Goal: Transaction & Acquisition: Purchase product/service

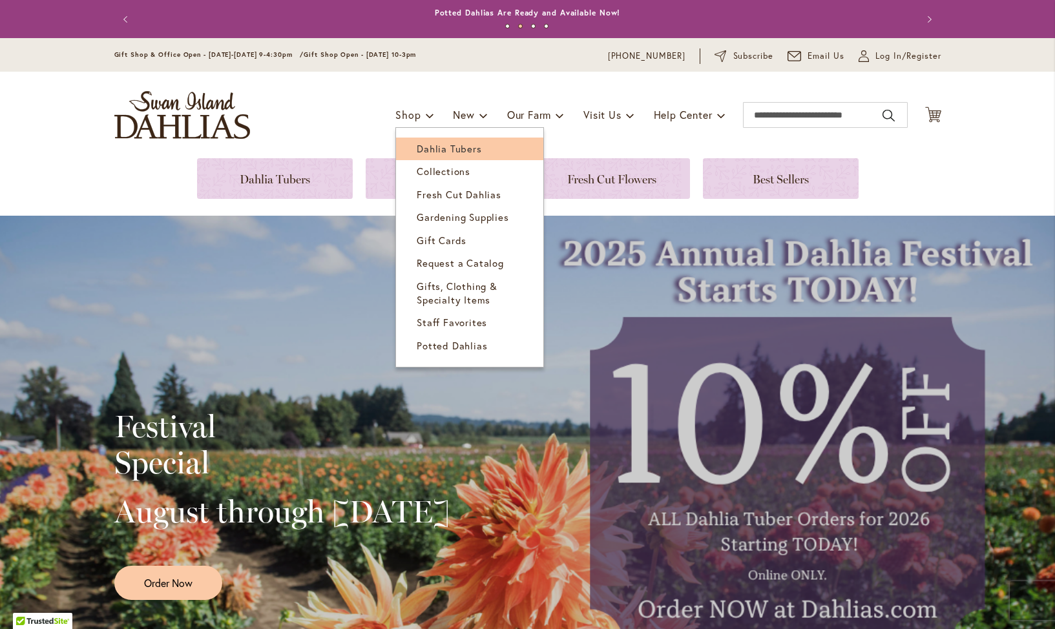
click at [429, 139] on link "Dahlia Tubers" at bounding box center [469, 149] width 147 height 23
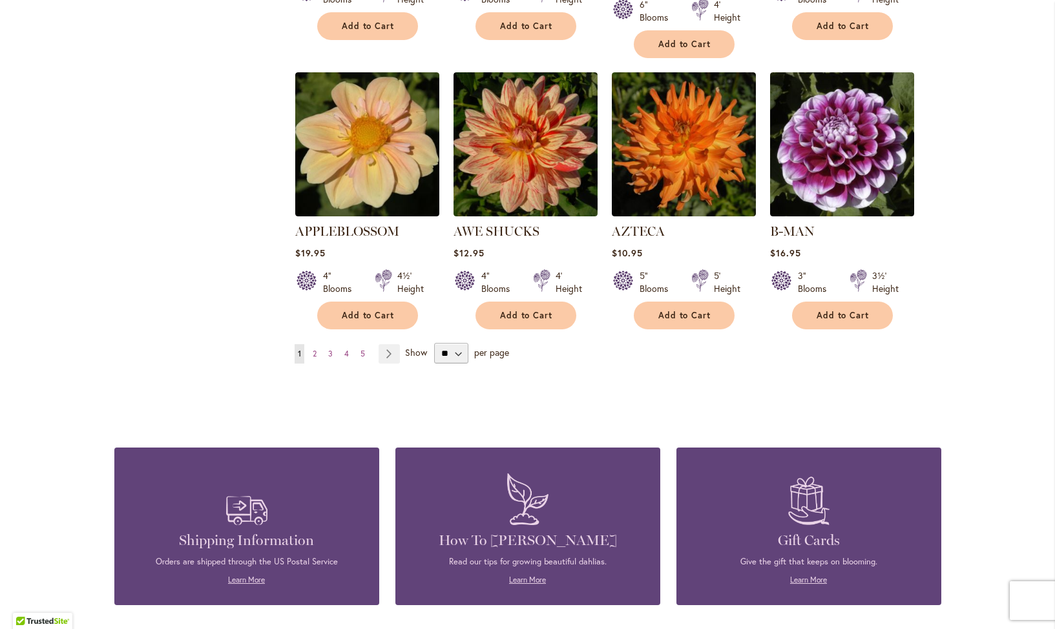
scroll to position [871, 0]
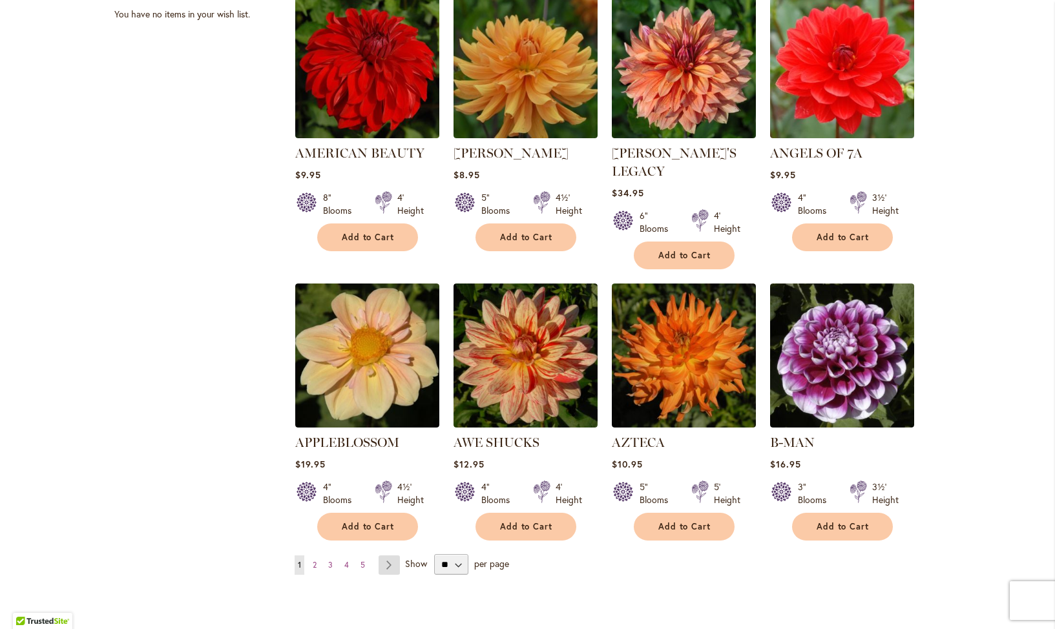
click at [393, 556] on link "Page Next" at bounding box center [389, 565] width 21 height 19
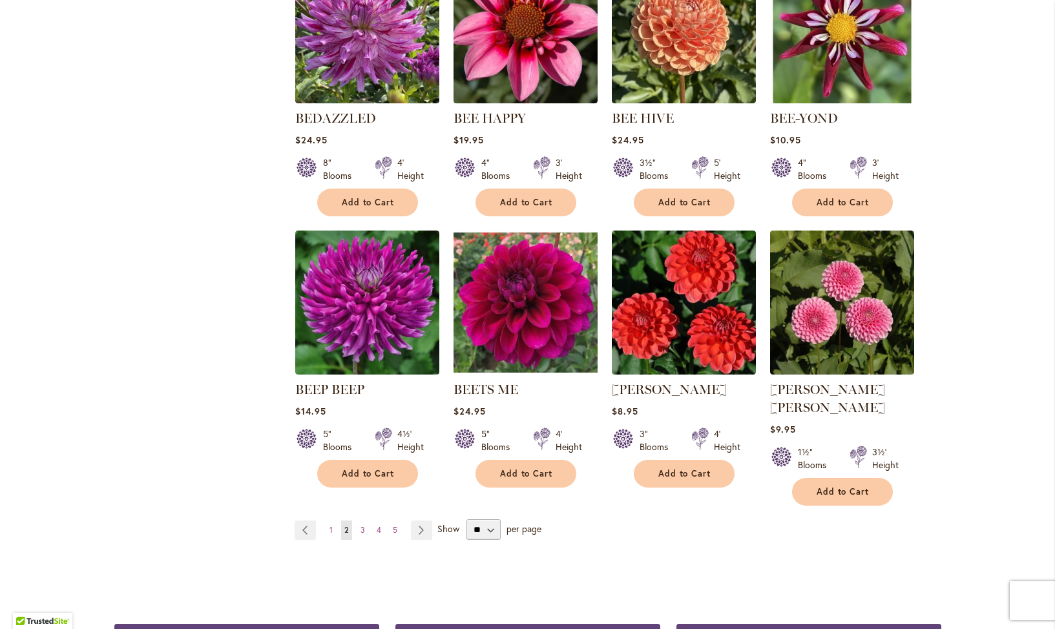
scroll to position [906, 0]
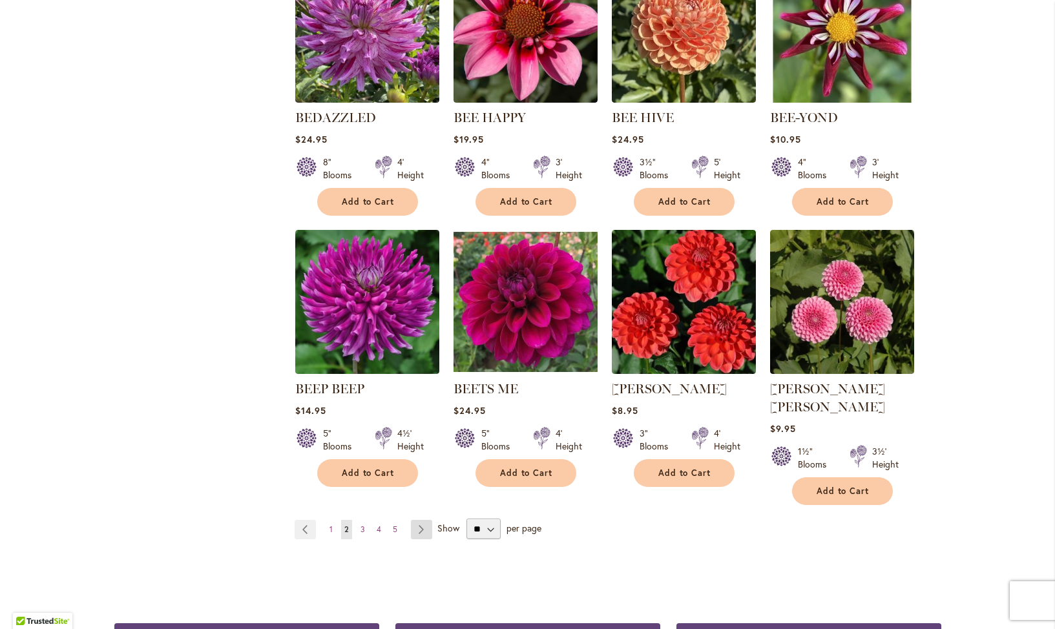
click at [415, 520] on link "Page Next" at bounding box center [421, 529] width 21 height 19
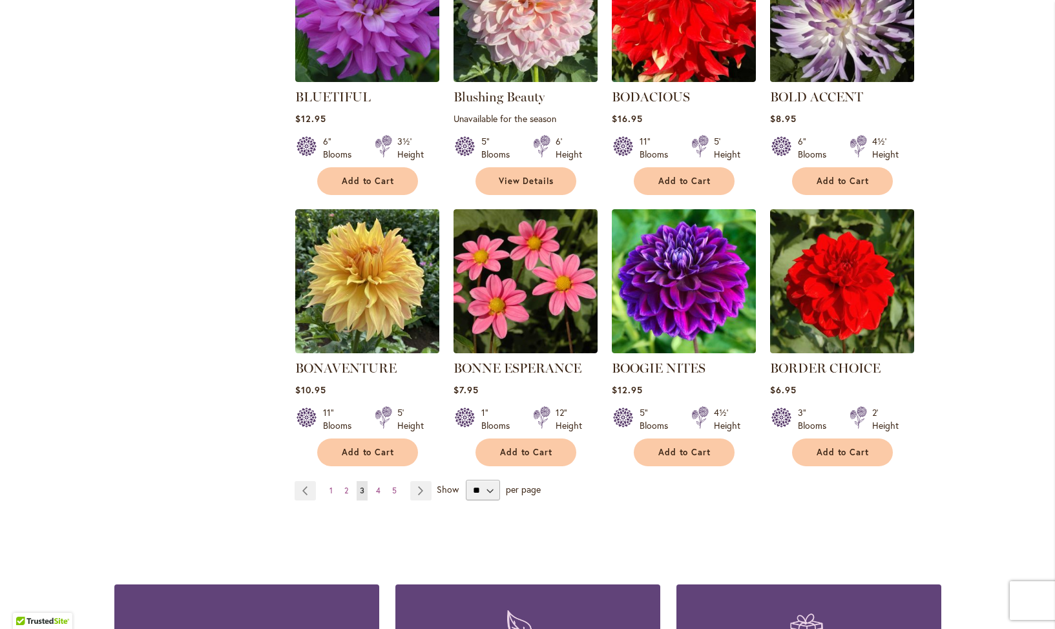
scroll to position [928, 0]
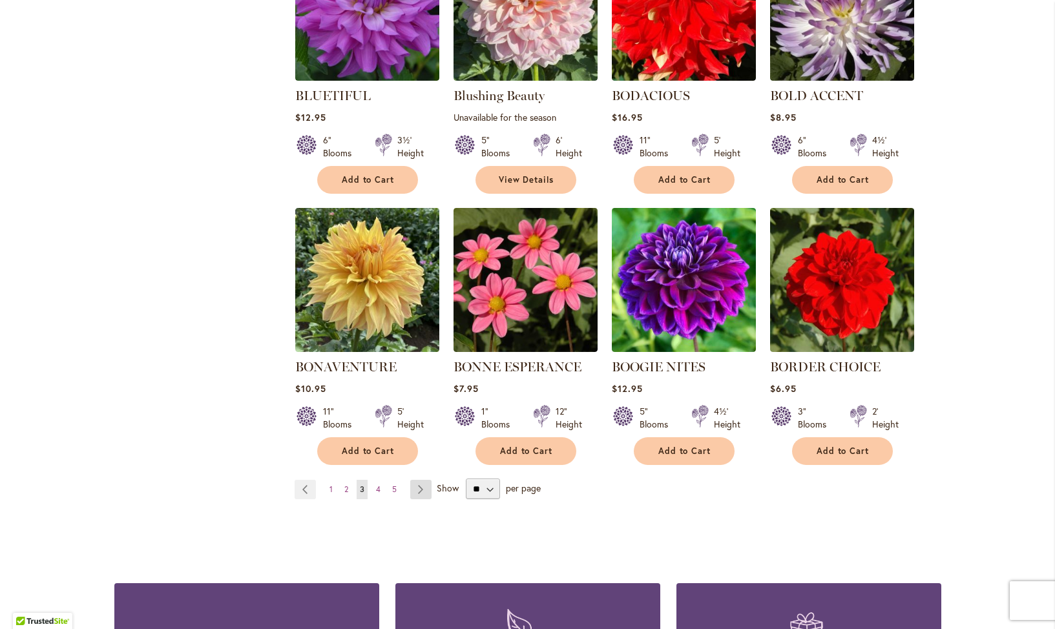
click at [419, 490] on link "Page Next" at bounding box center [420, 489] width 21 height 19
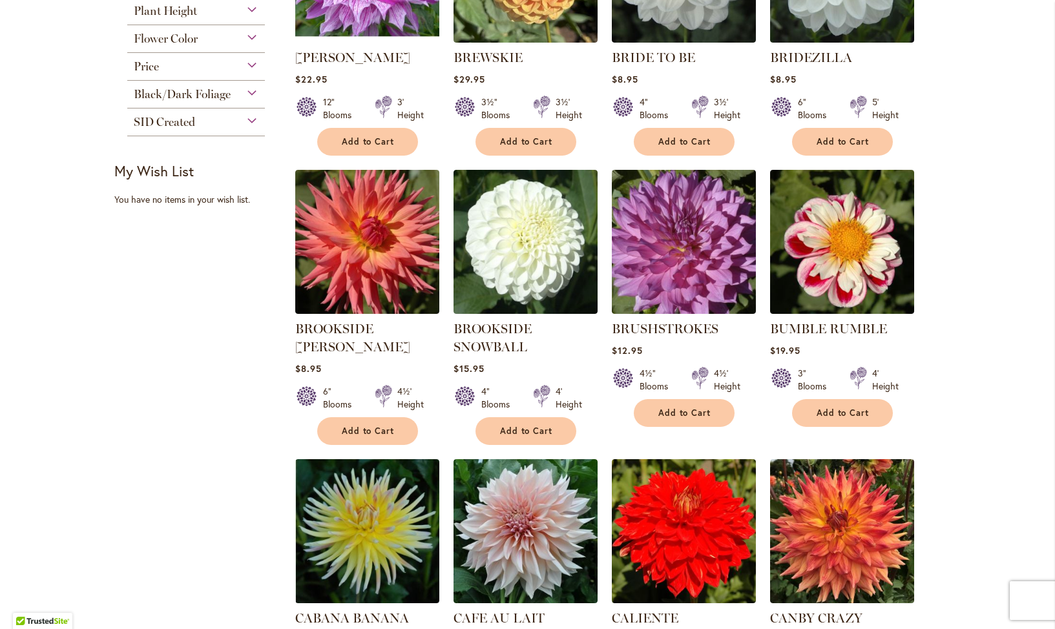
scroll to position [428, 0]
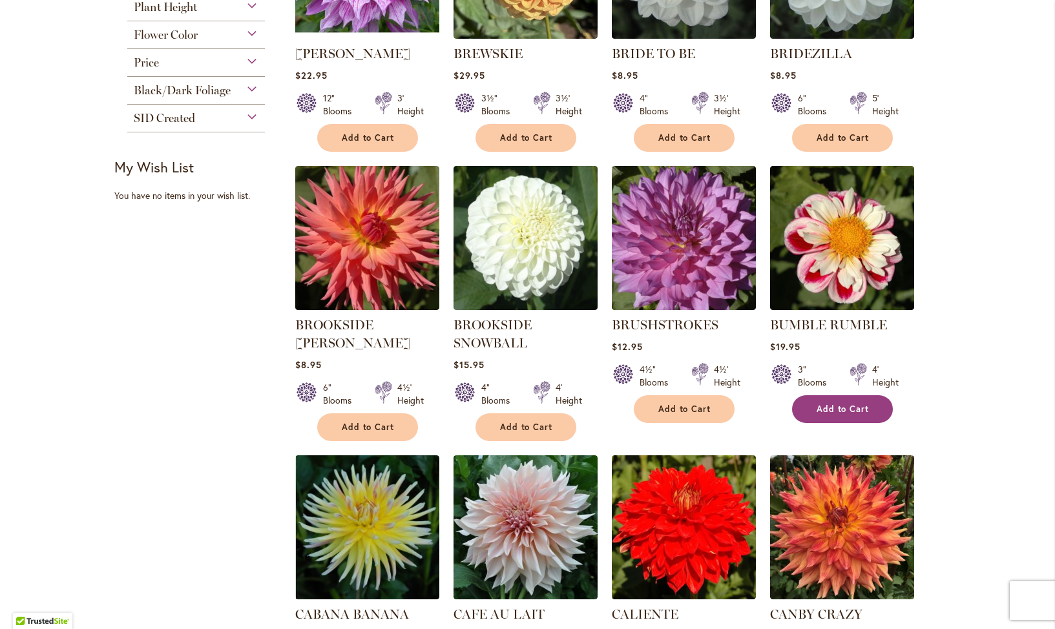
click at [845, 404] on span "Add to Cart" at bounding box center [843, 409] width 53 height 11
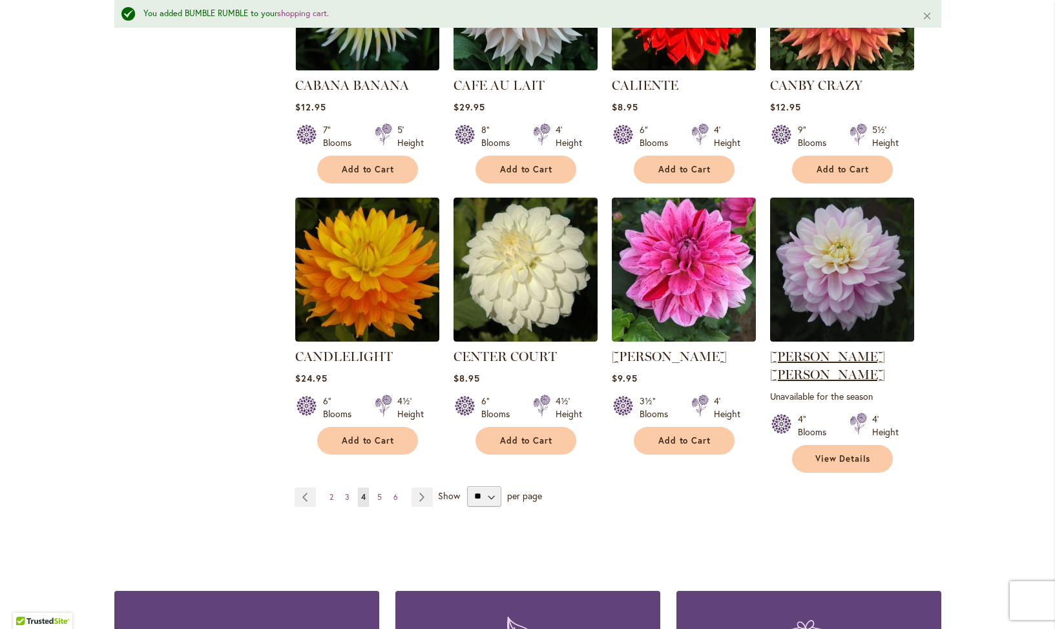
scroll to position [994, 0]
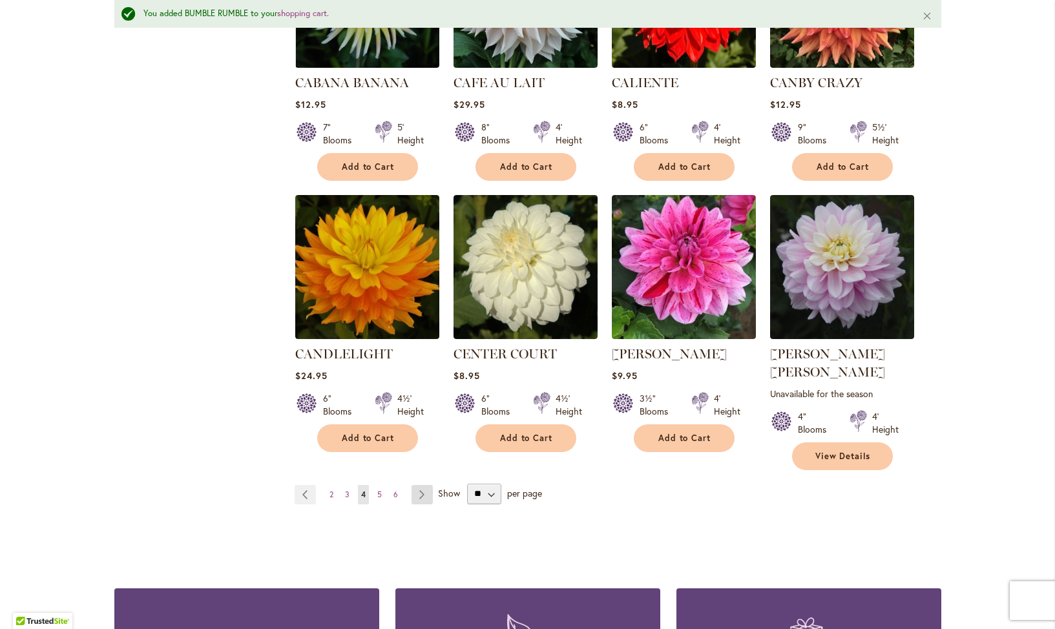
click at [421, 485] on link "Page Next" at bounding box center [422, 494] width 21 height 19
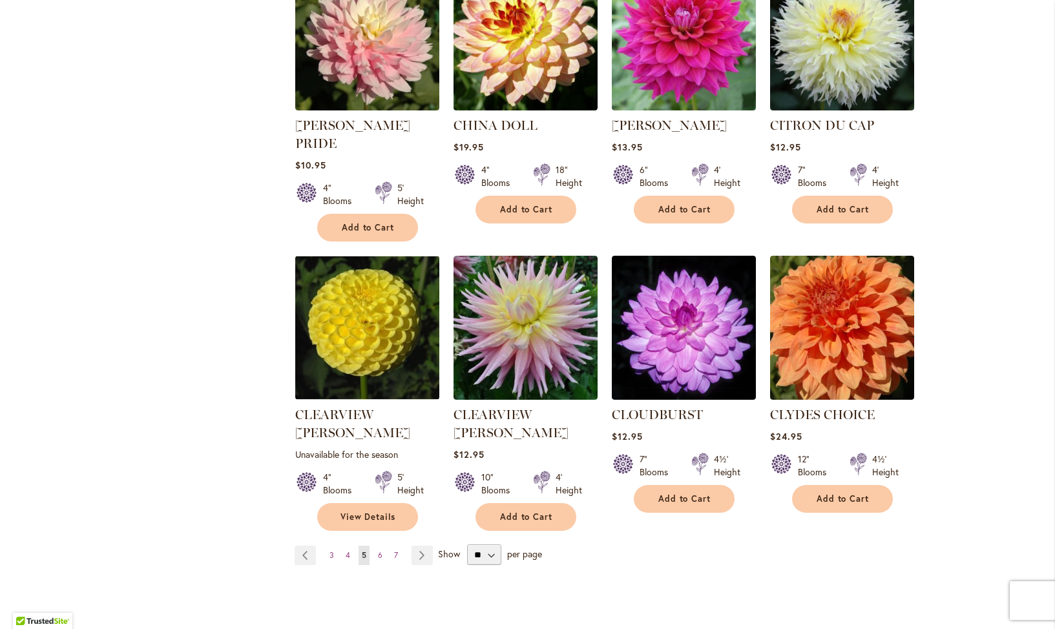
scroll to position [917, 0]
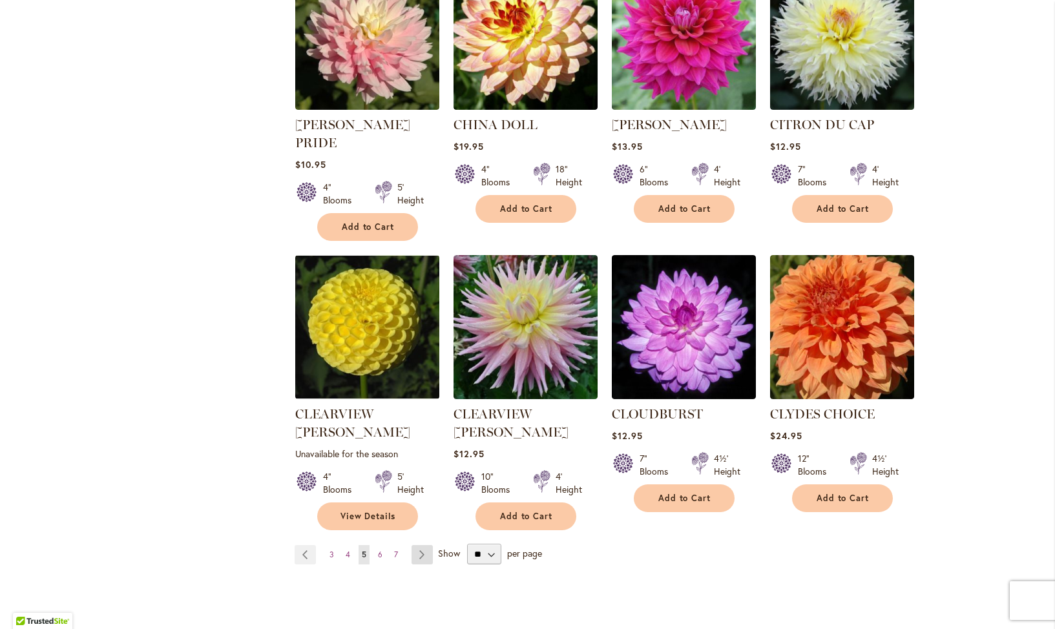
click at [423, 545] on link "Page Next" at bounding box center [422, 554] width 21 height 19
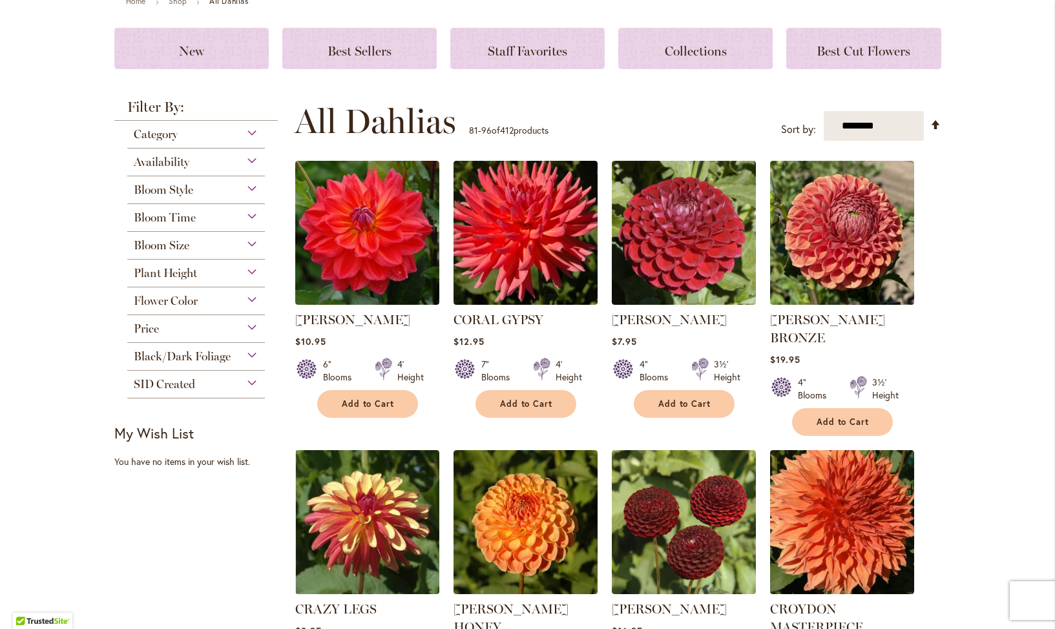
scroll to position [173, 0]
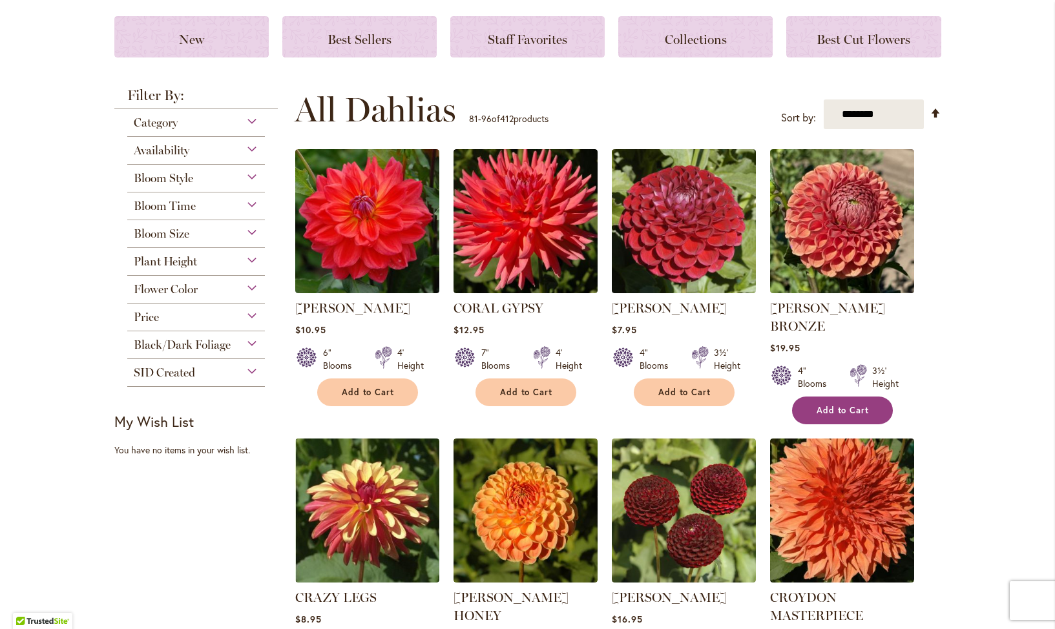
click at [839, 405] on span "Add to Cart" at bounding box center [843, 410] width 53 height 11
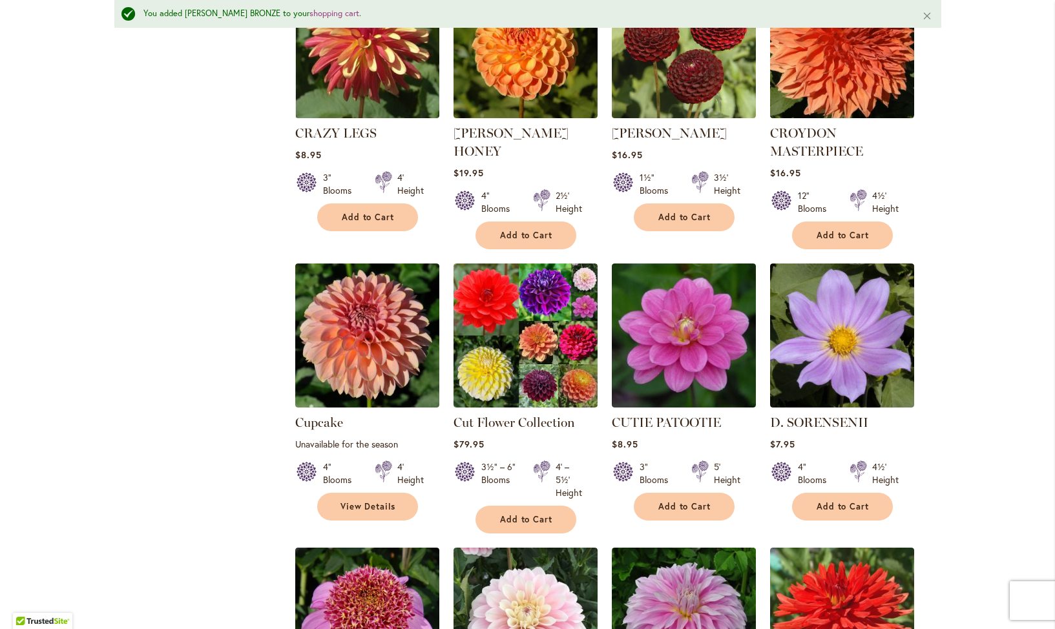
scroll to position [680, 0]
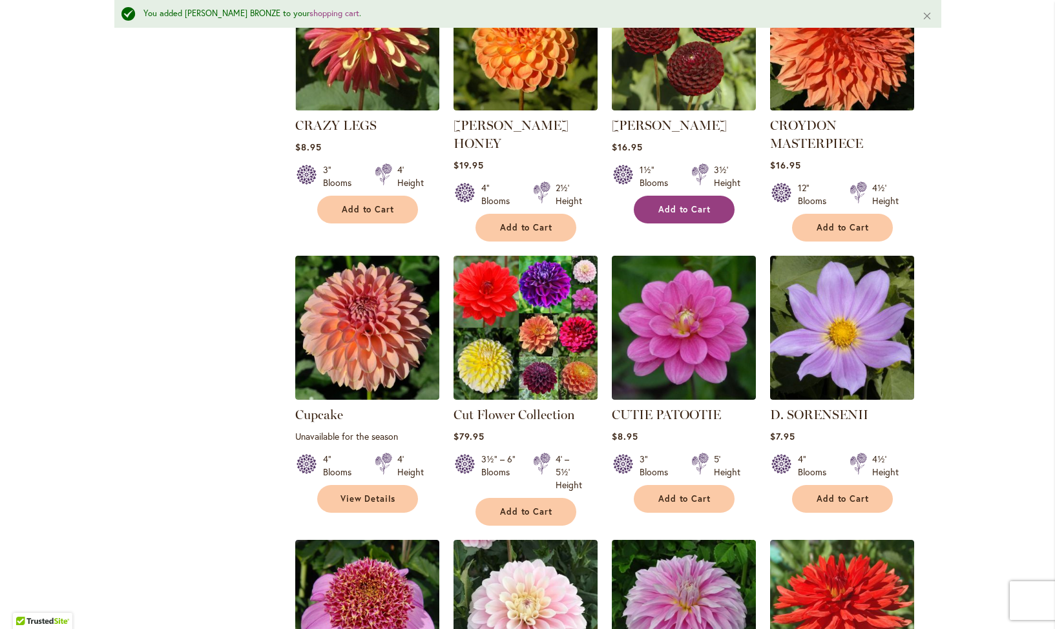
click at [686, 204] on span "Add to Cart" at bounding box center [684, 209] width 53 height 11
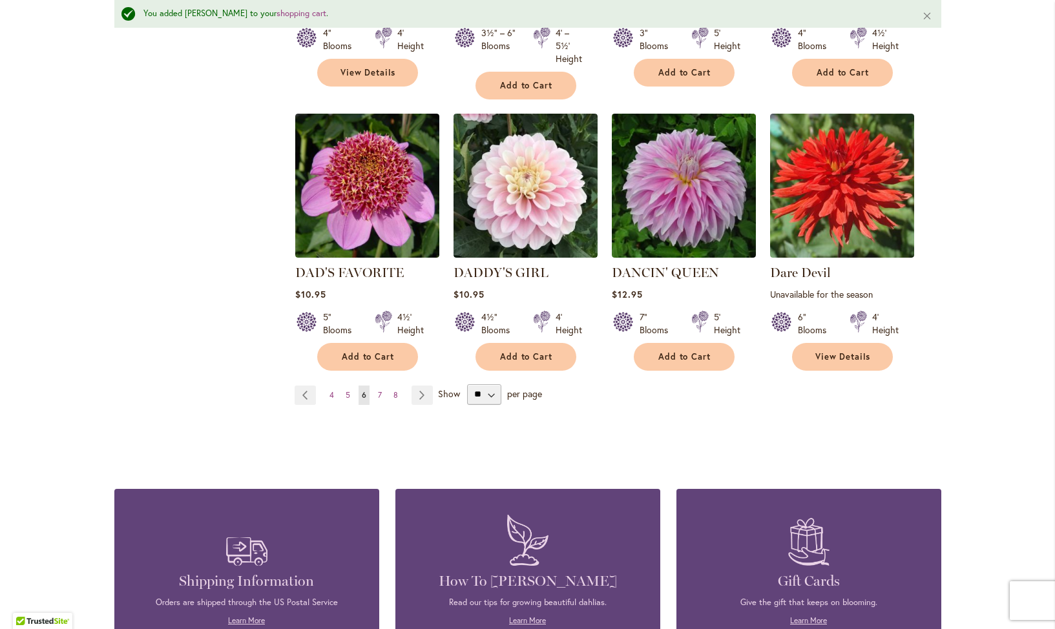
scroll to position [1091, 0]
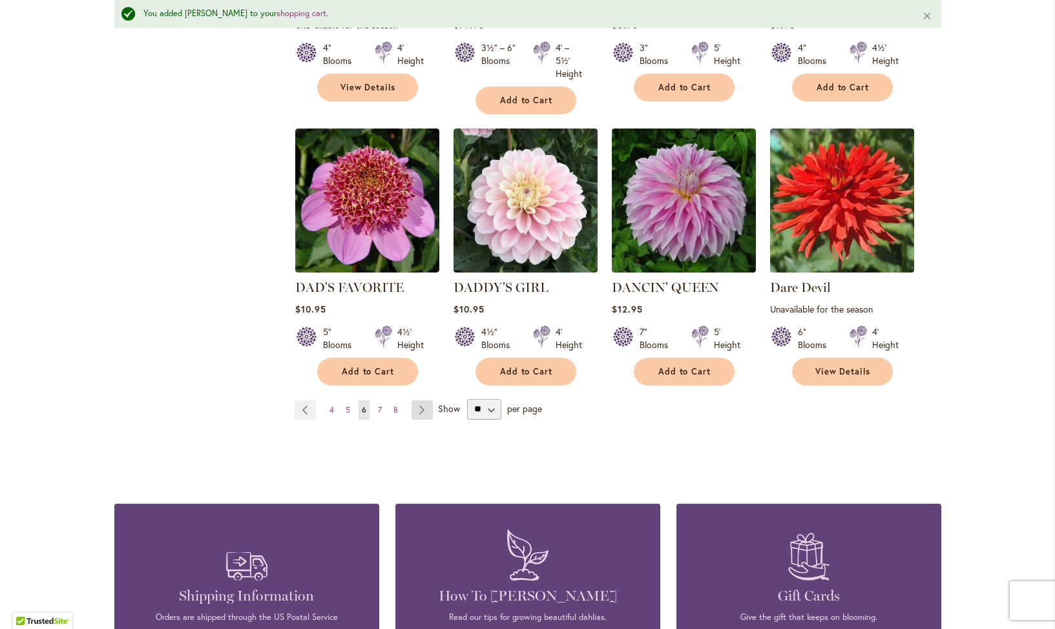
click at [419, 401] on link "Page Next" at bounding box center [422, 410] width 21 height 19
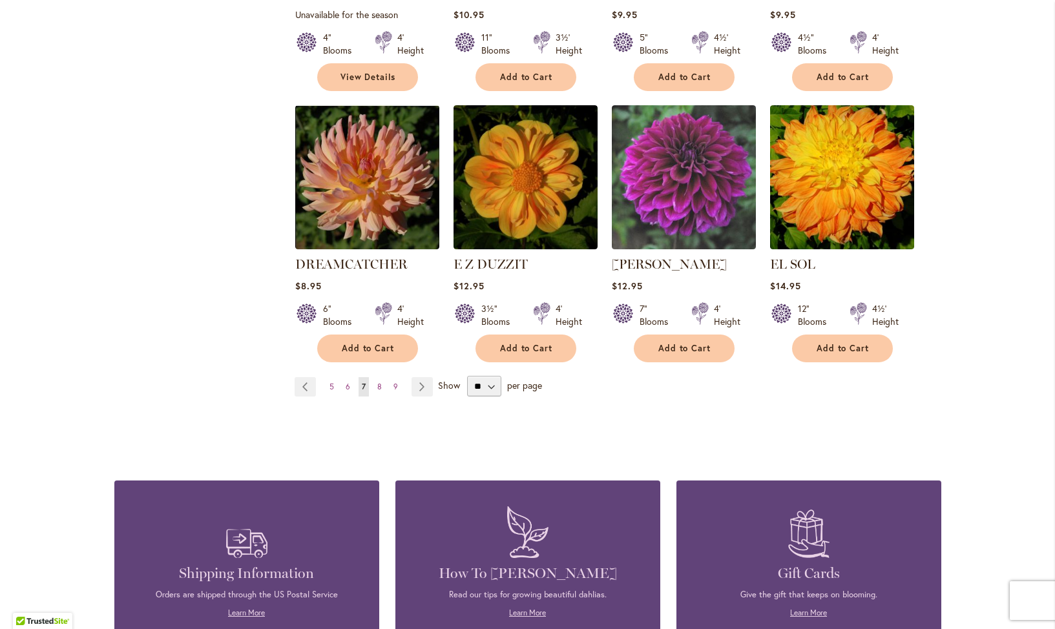
scroll to position [1165, 0]
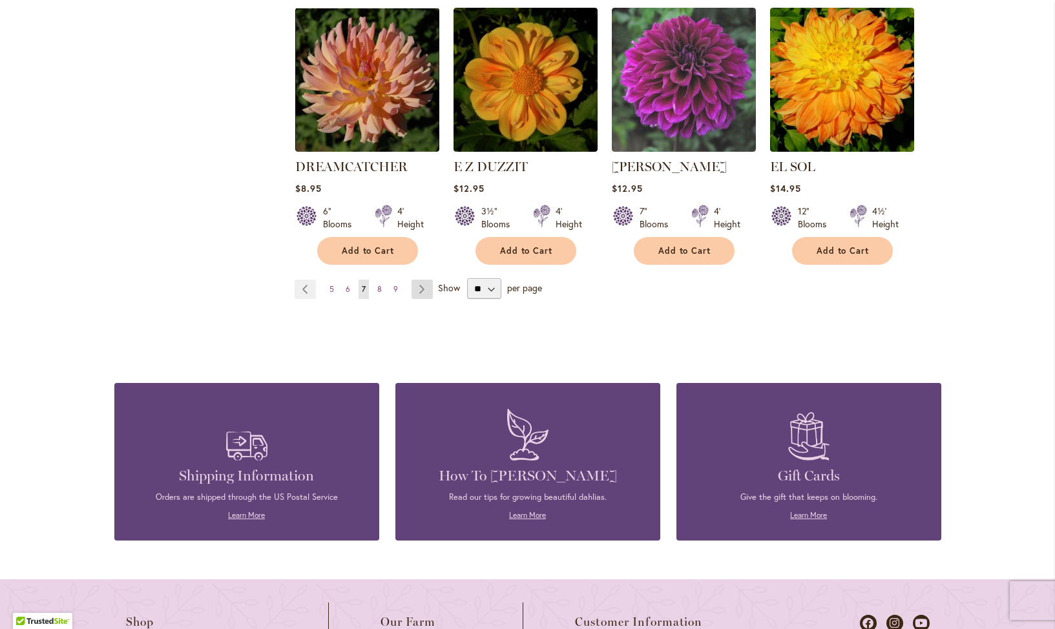
click at [426, 280] on link "Page Next" at bounding box center [422, 289] width 21 height 19
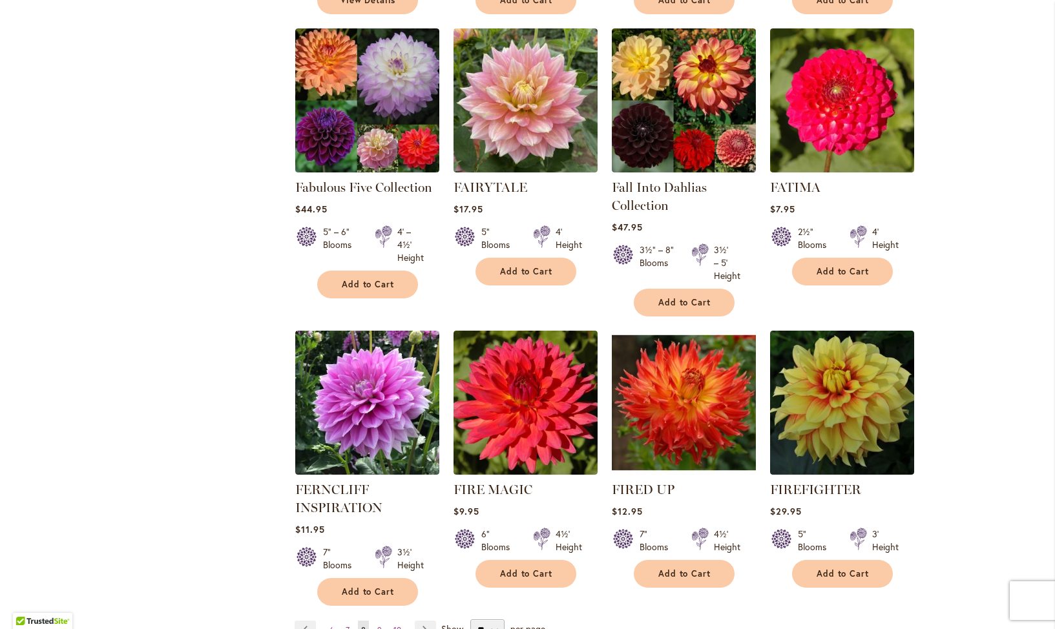
scroll to position [826, 0]
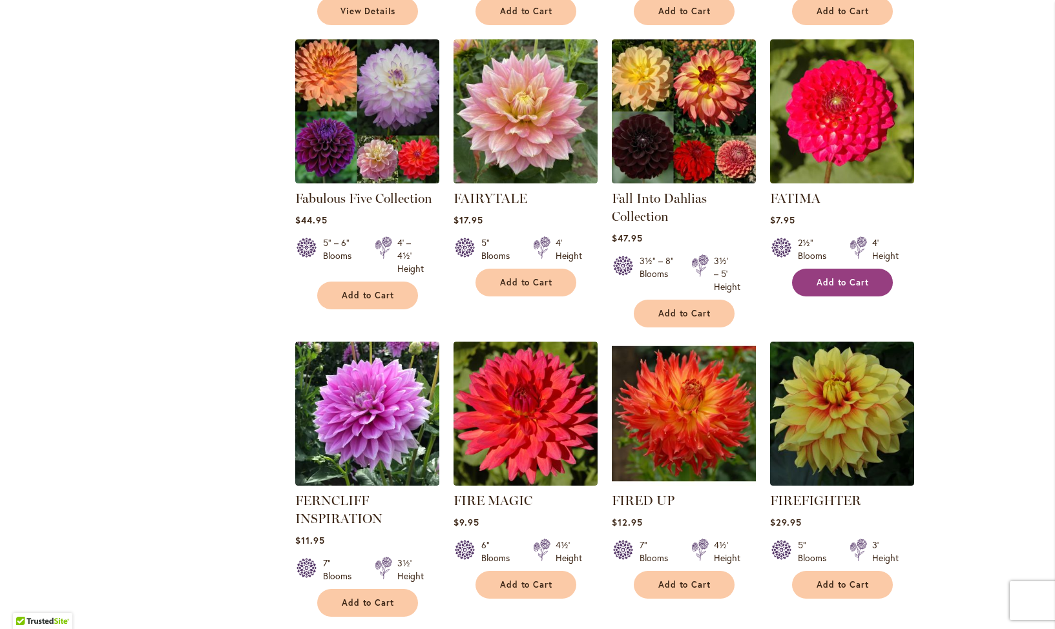
click at [853, 278] on span "Add to Cart" at bounding box center [843, 282] width 53 height 11
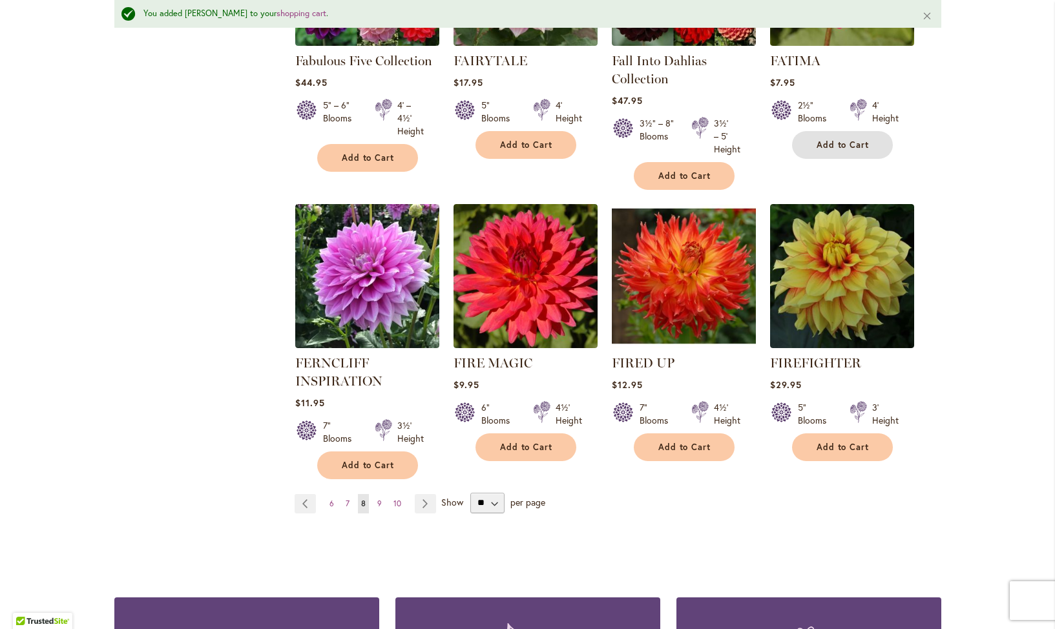
scroll to position [998, 0]
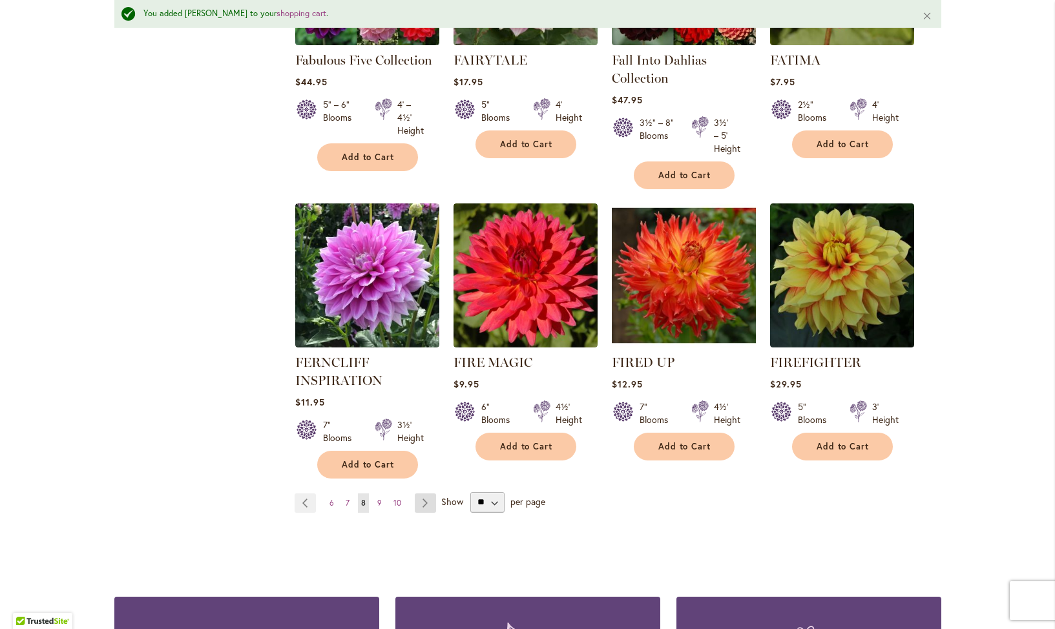
click at [426, 501] on link "Page Next" at bounding box center [425, 503] width 21 height 19
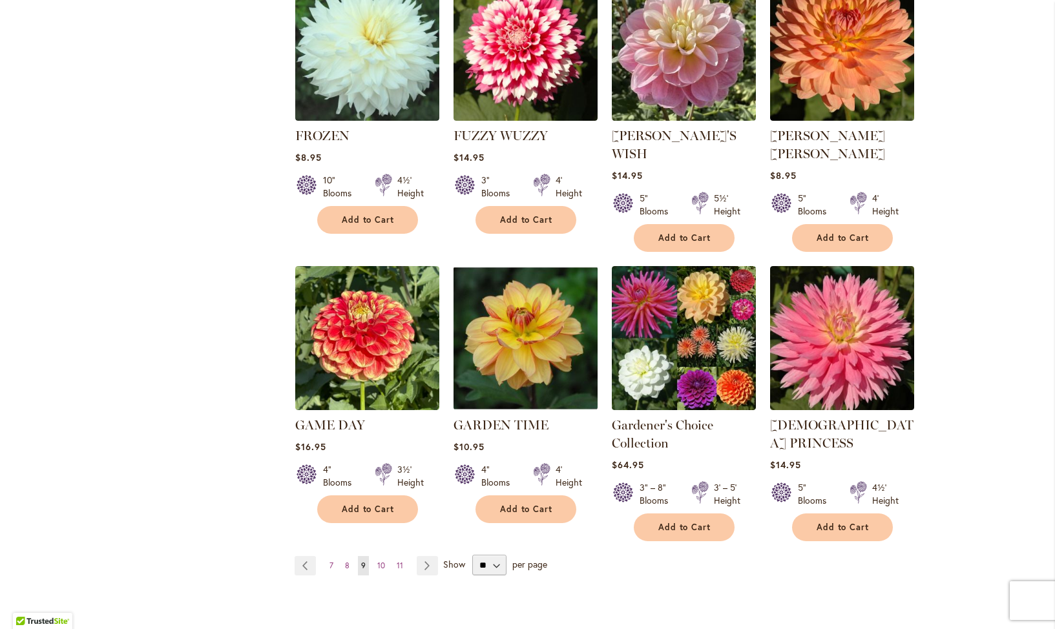
scroll to position [932, 0]
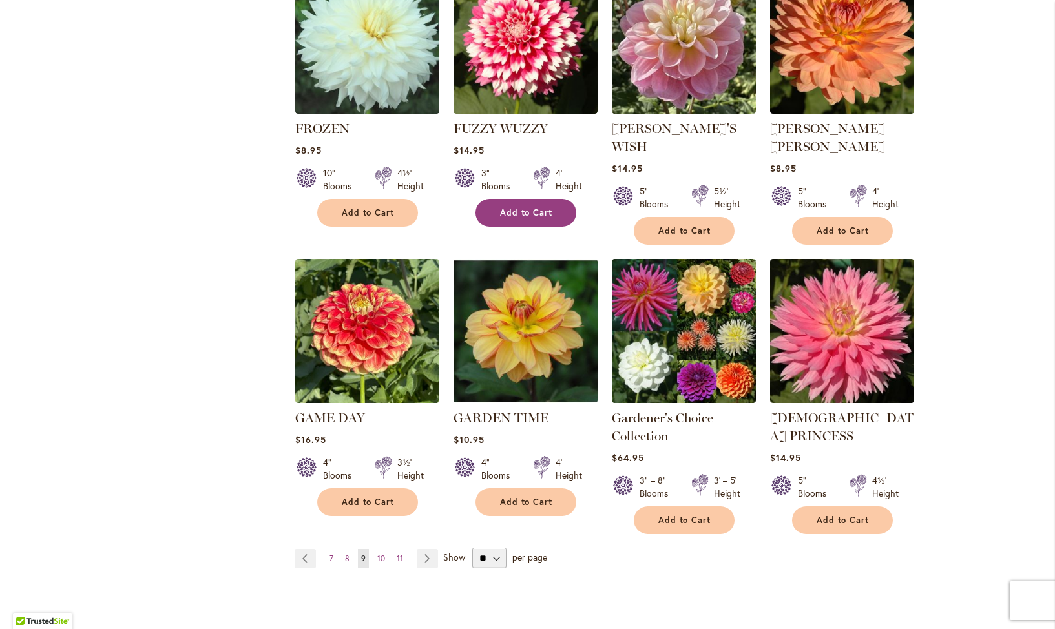
click at [524, 207] on span "Add to Cart" at bounding box center [526, 212] width 53 height 11
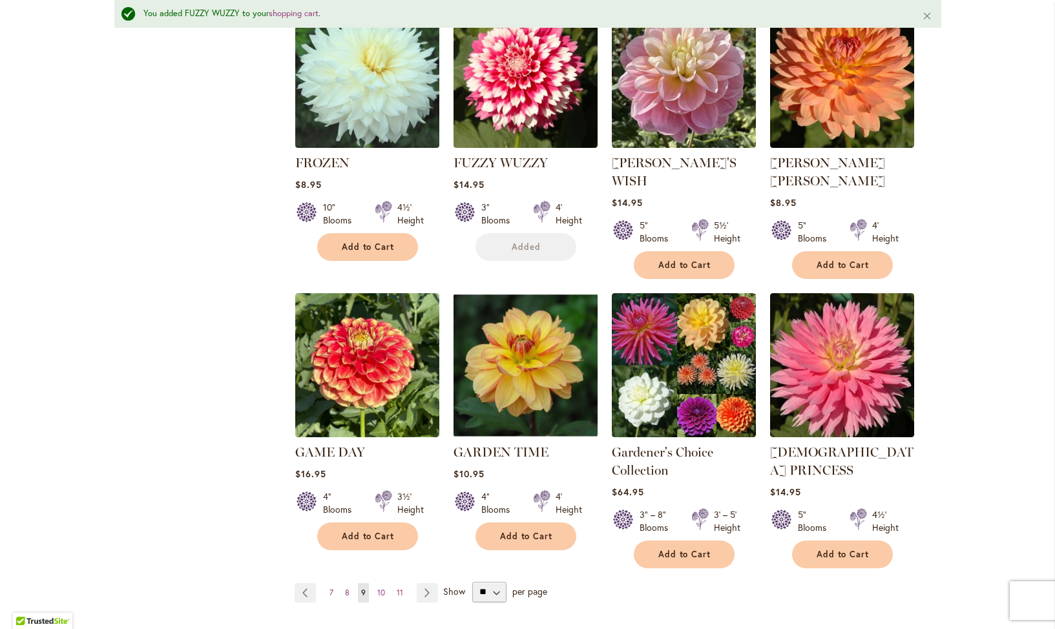
scroll to position [965, 0]
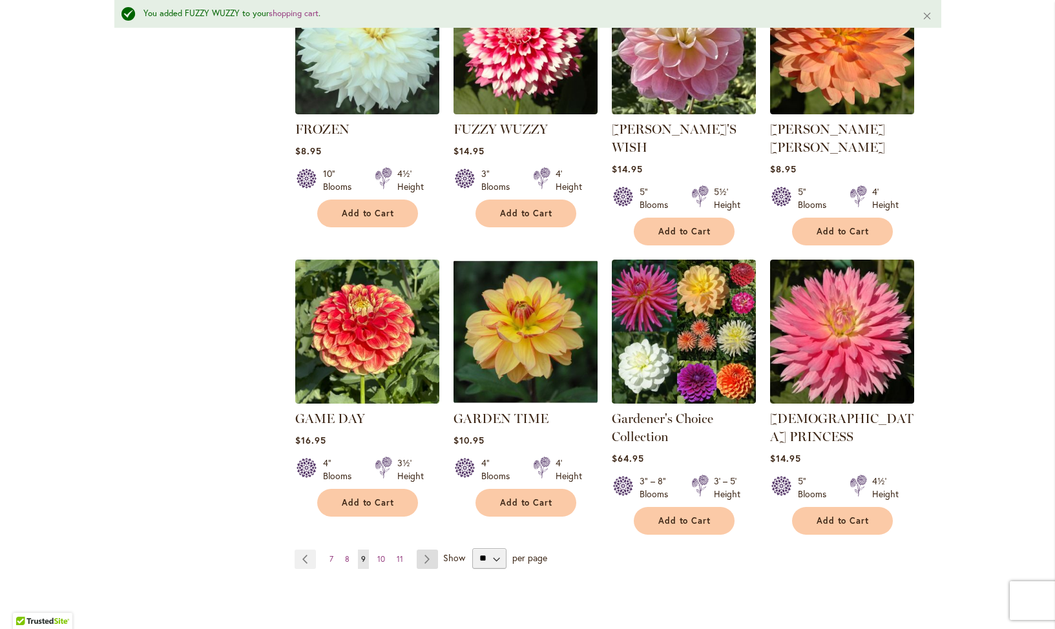
click at [424, 550] on link "Page Next" at bounding box center [427, 559] width 21 height 19
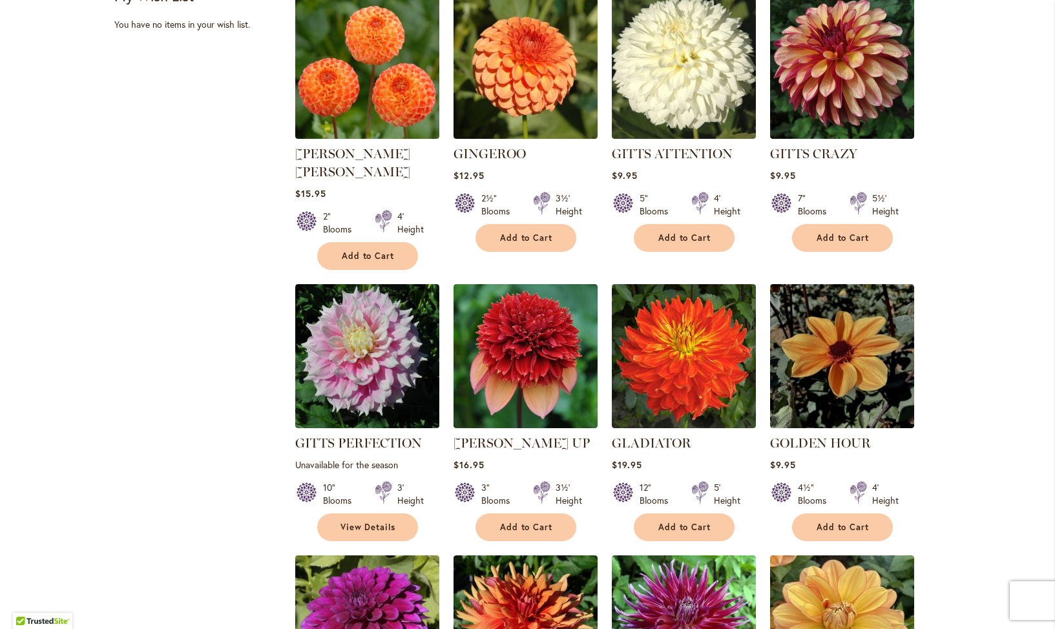
scroll to position [601, 0]
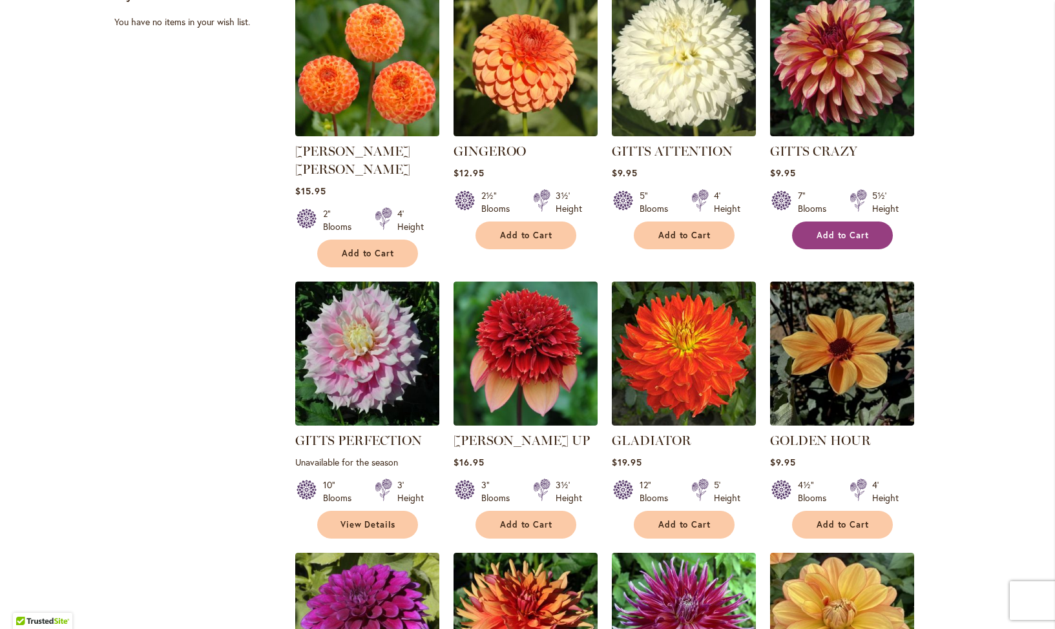
click at [840, 239] on span "Add to Cart" at bounding box center [843, 235] width 53 height 11
click at [527, 519] on span "Add to Cart" at bounding box center [526, 524] width 53 height 11
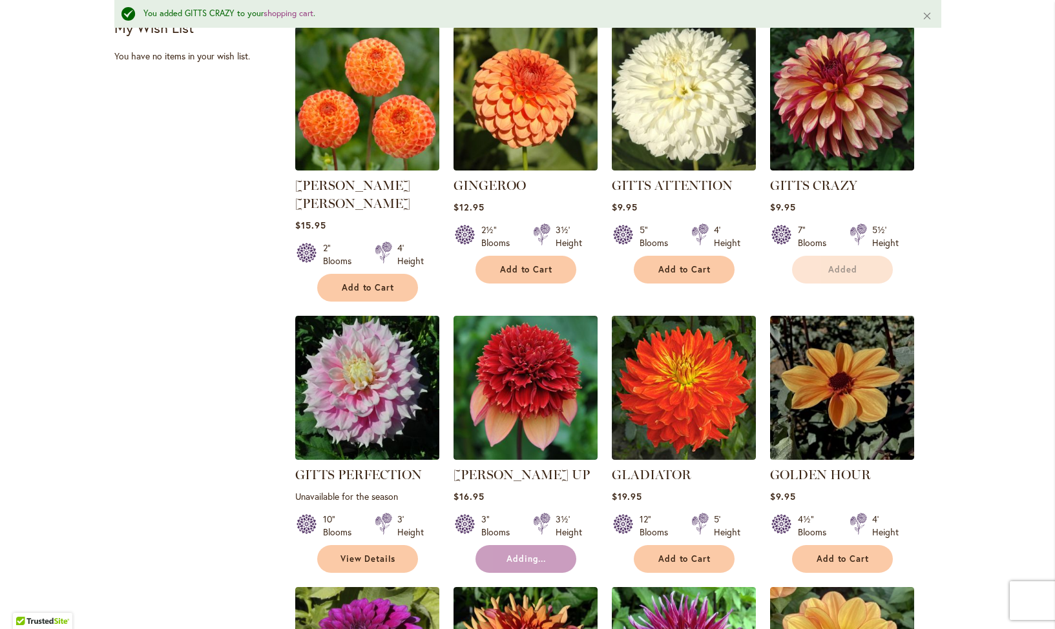
scroll to position [635, 0]
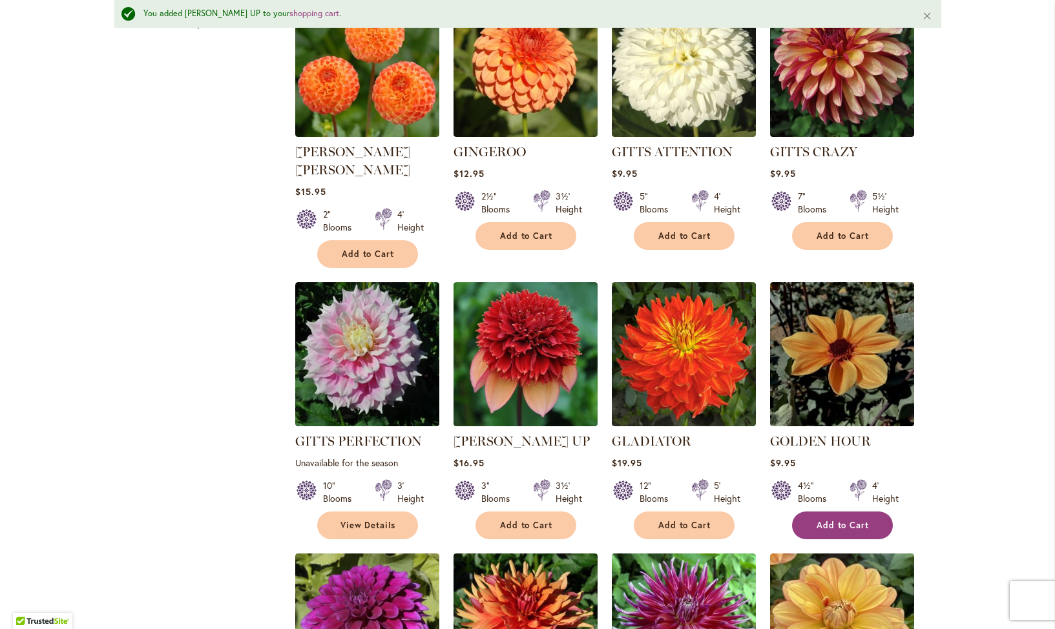
click at [831, 520] on span "Add to Cart" at bounding box center [843, 525] width 53 height 11
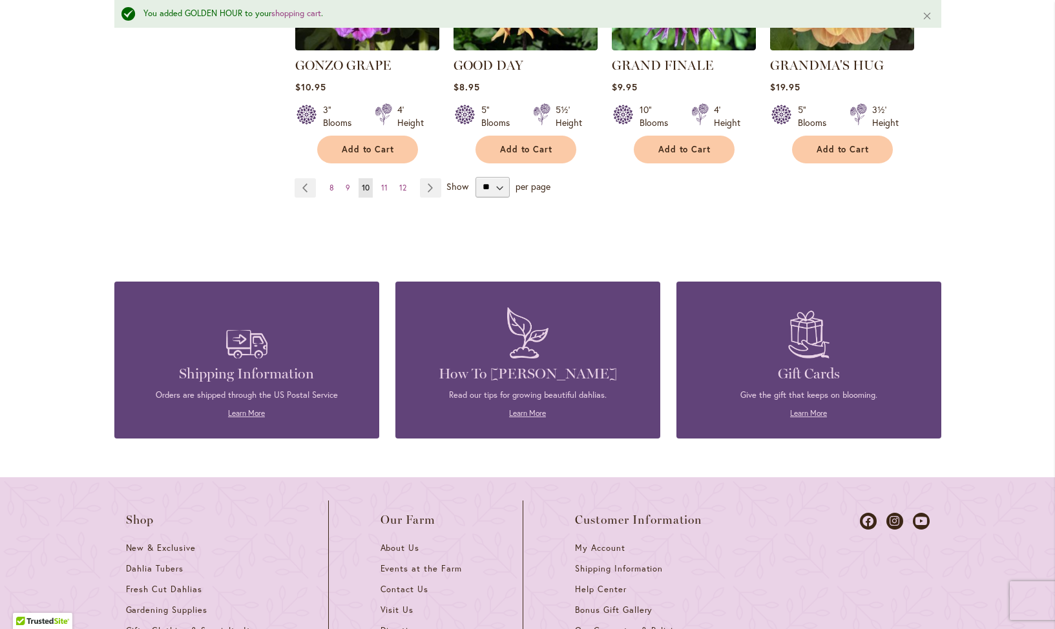
scroll to position [1297, 0]
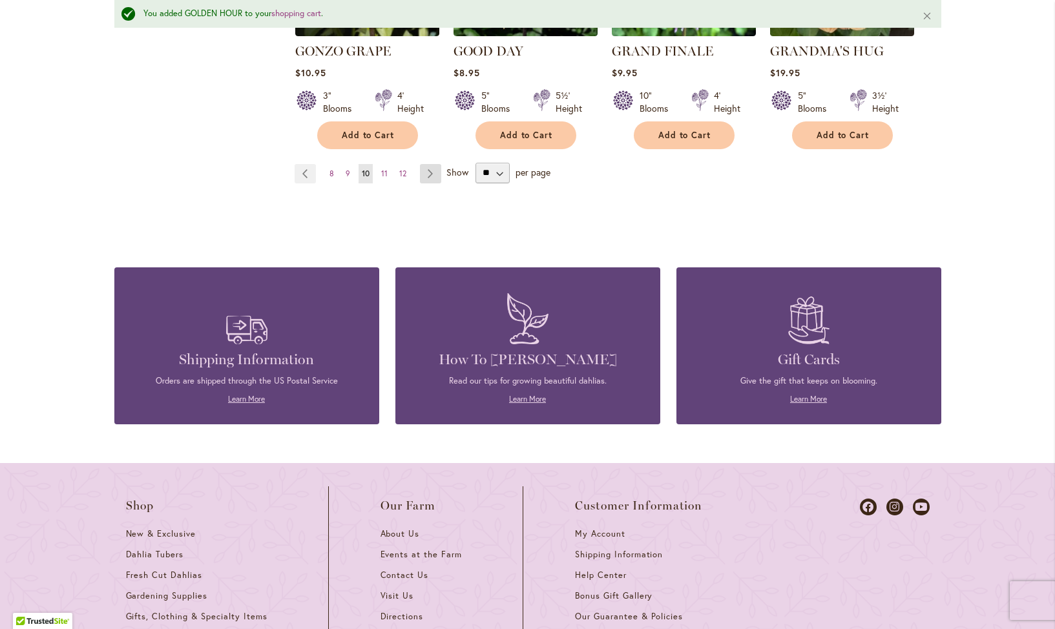
click at [427, 164] on link "Page Next" at bounding box center [430, 173] width 21 height 19
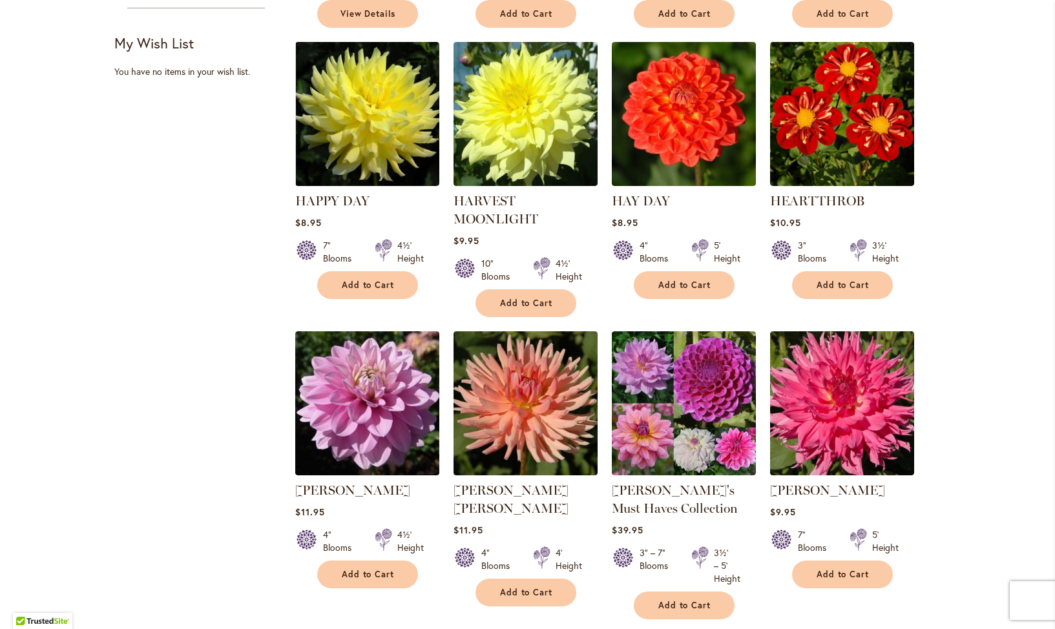
scroll to position [559, 0]
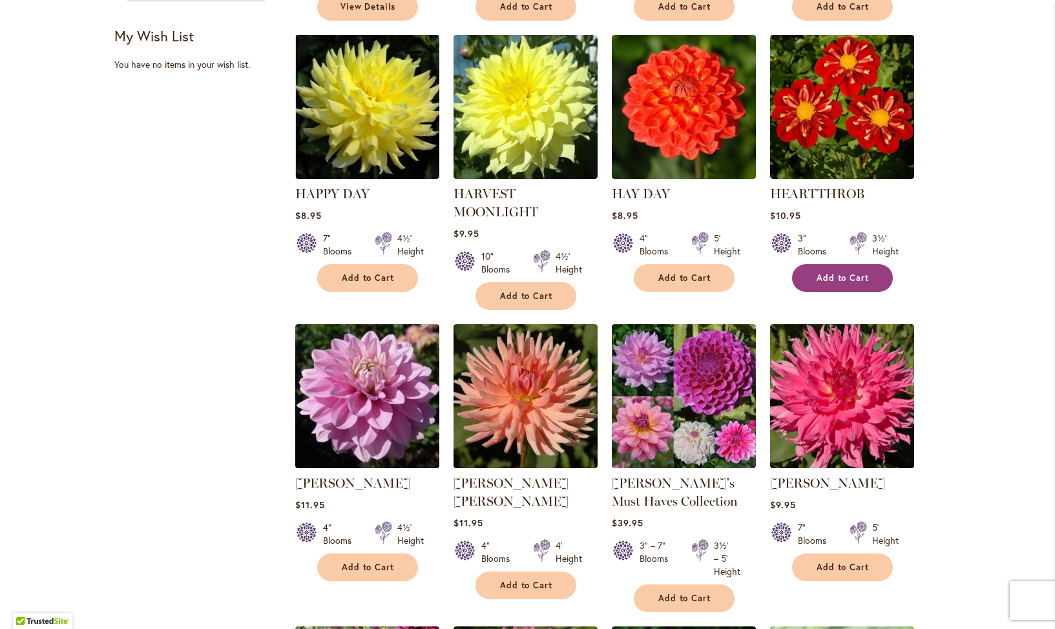
click at [850, 277] on span "Add to Cart" at bounding box center [843, 278] width 53 height 11
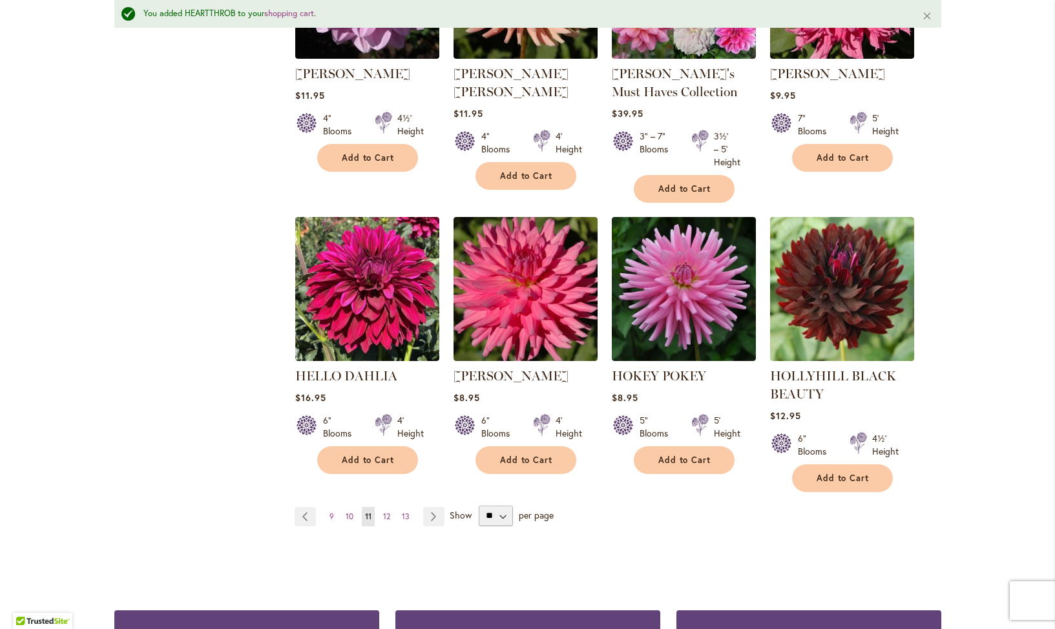
scroll to position [1007, 0]
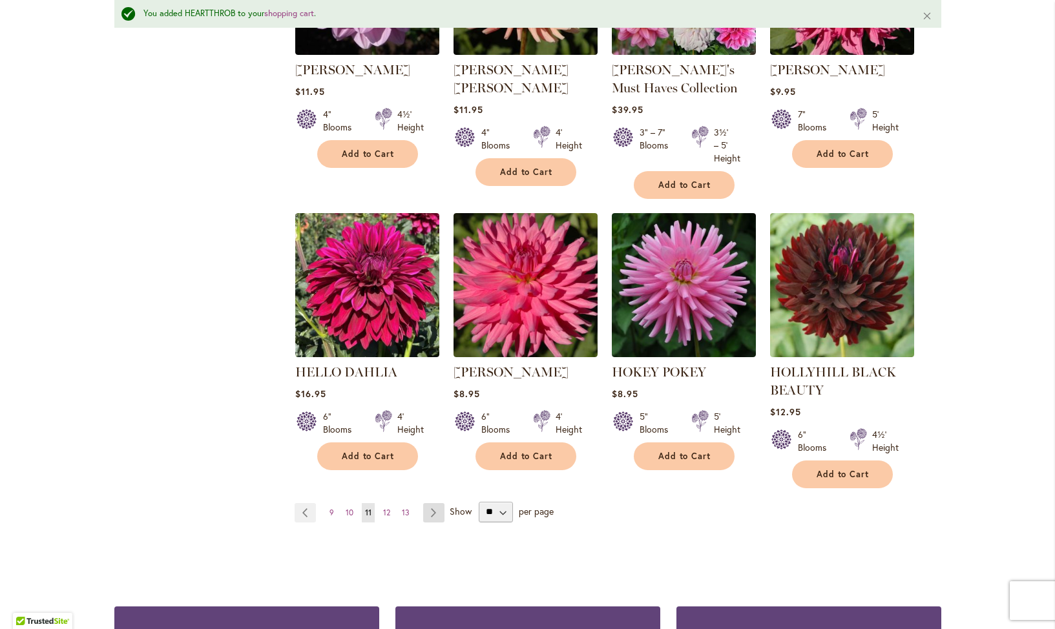
click at [434, 508] on link "Page Next" at bounding box center [433, 512] width 21 height 19
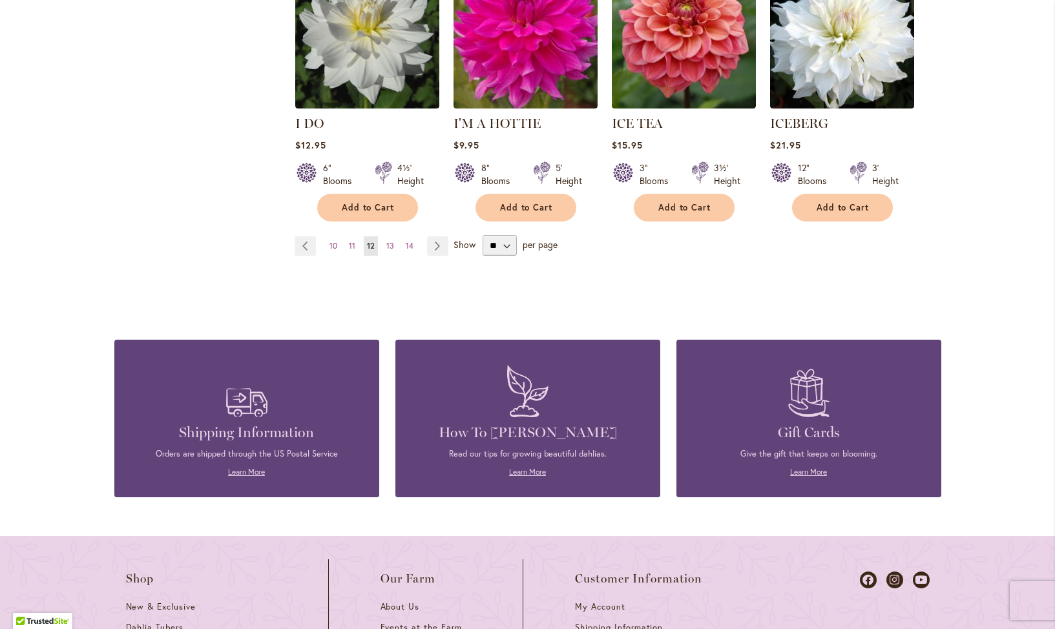
scroll to position [1193, 0]
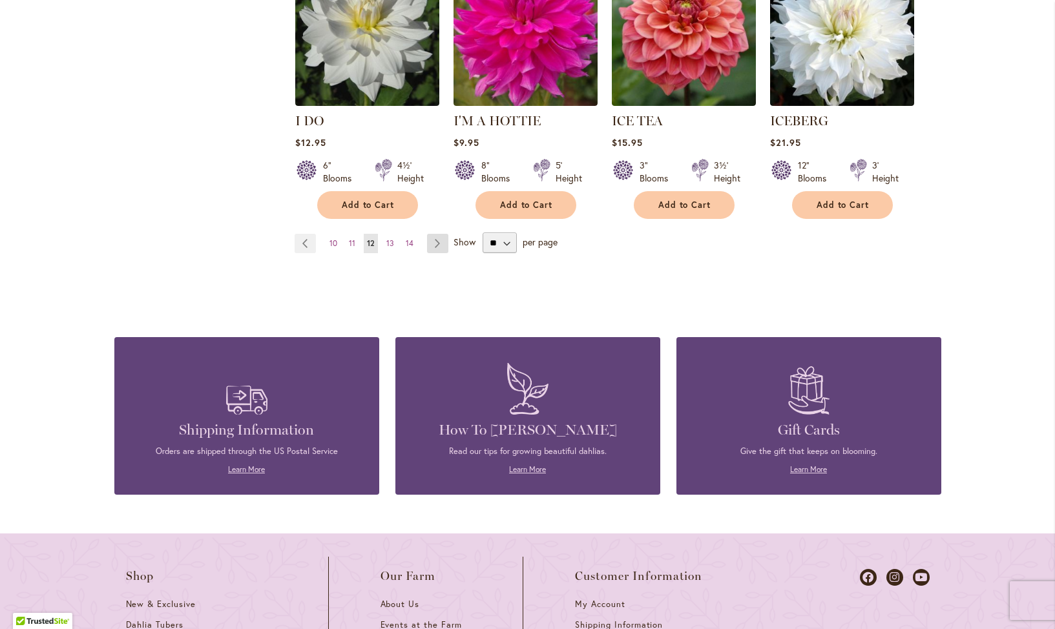
click at [437, 234] on link "Page Next" at bounding box center [437, 243] width 21 height 19
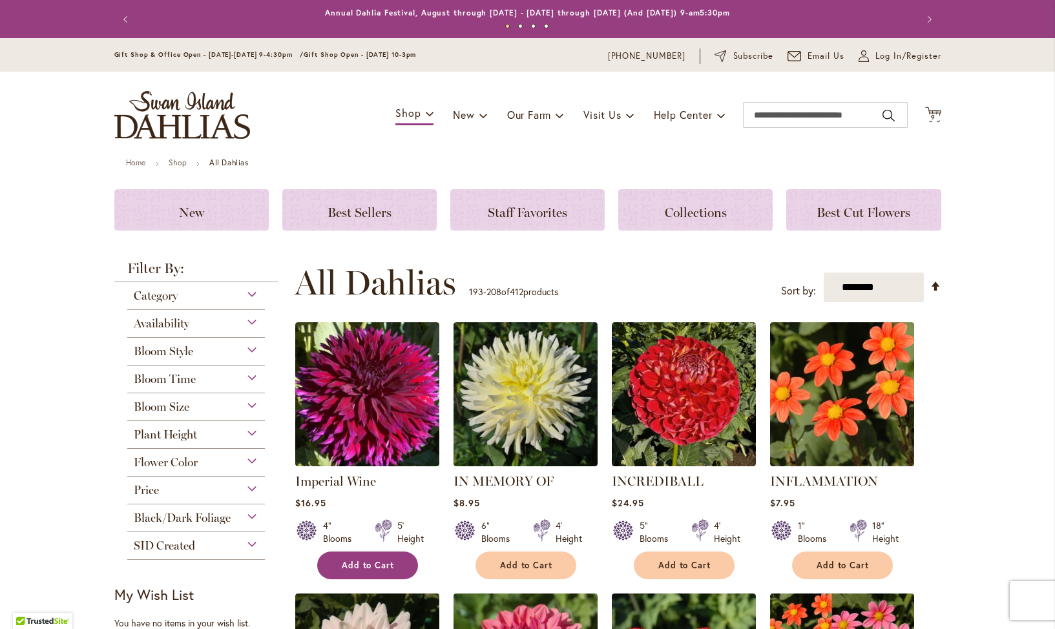
click at [366, 563] on span "Add to Cart" at bounding box center [368, 565] width 53 height 11
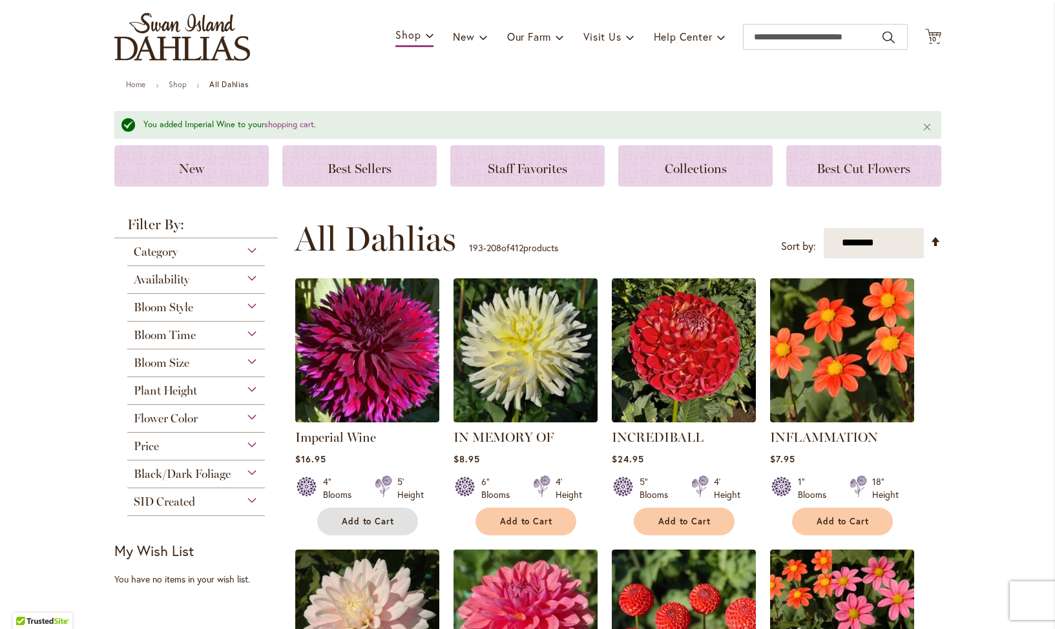
scroll to position [81, 0]
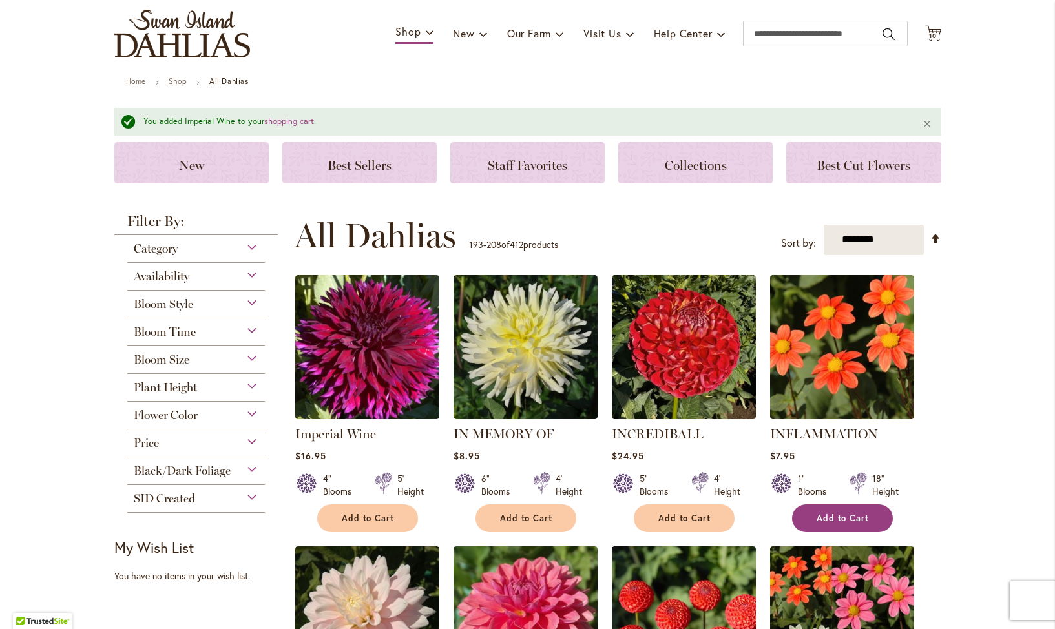
click at [852, 518] on span "Add to Cart" at bounding box center [843, 518] width 53 height 11
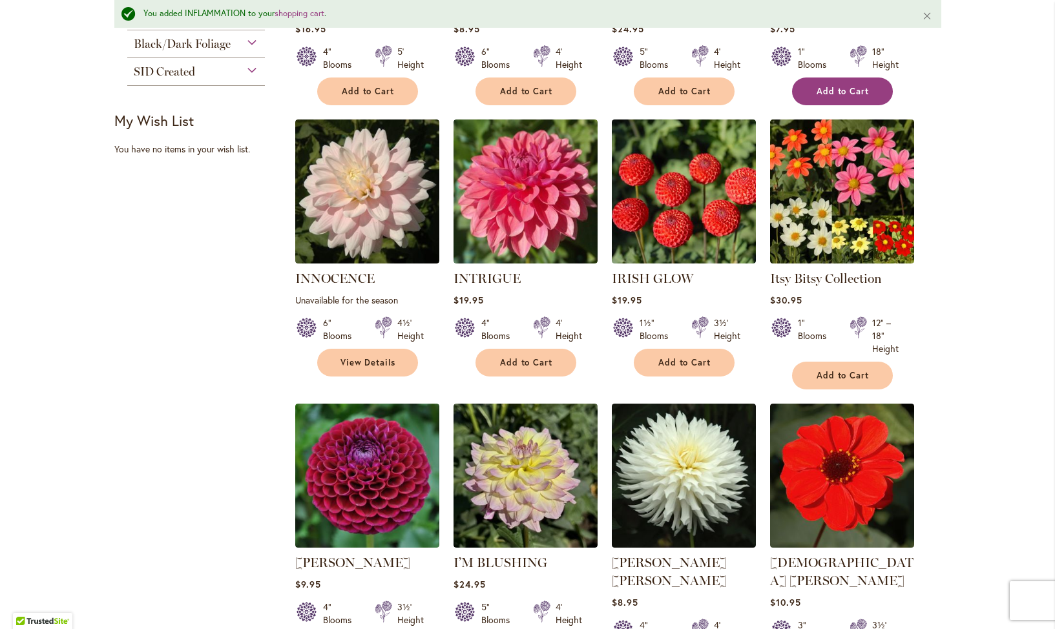
scroll to position [526, 0]
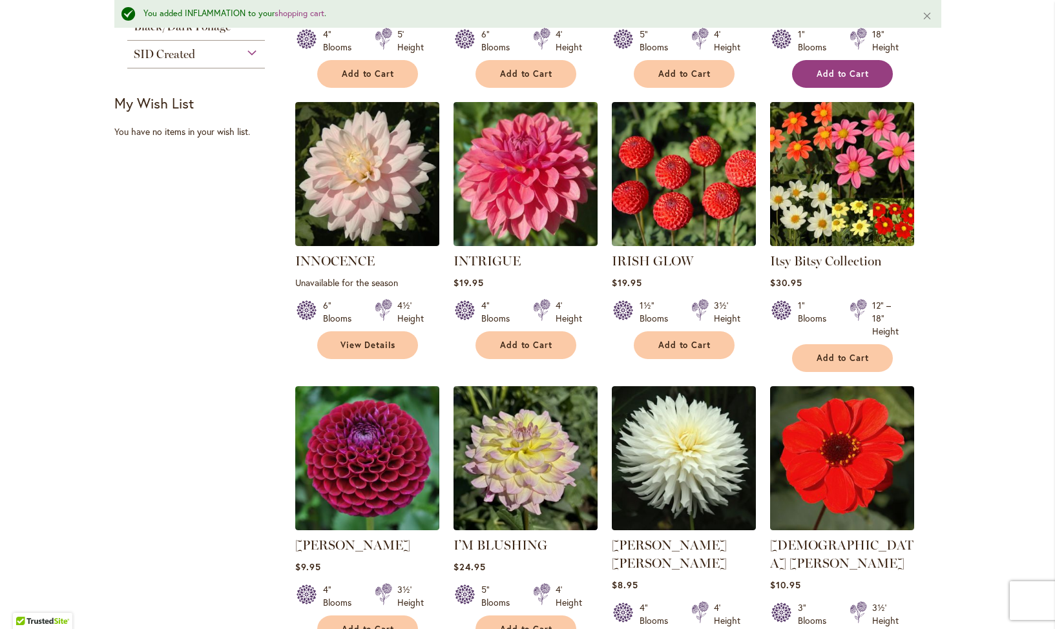
click at [852, 518] on img at bounding box center [842, 458] width 144 height 144
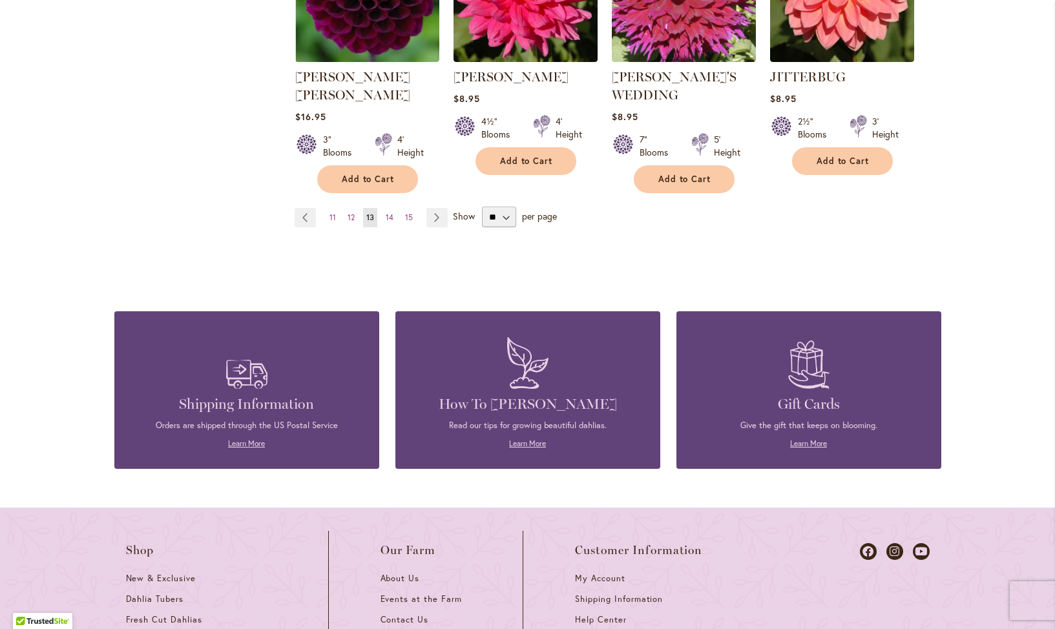
scroll to position [1252, 0]
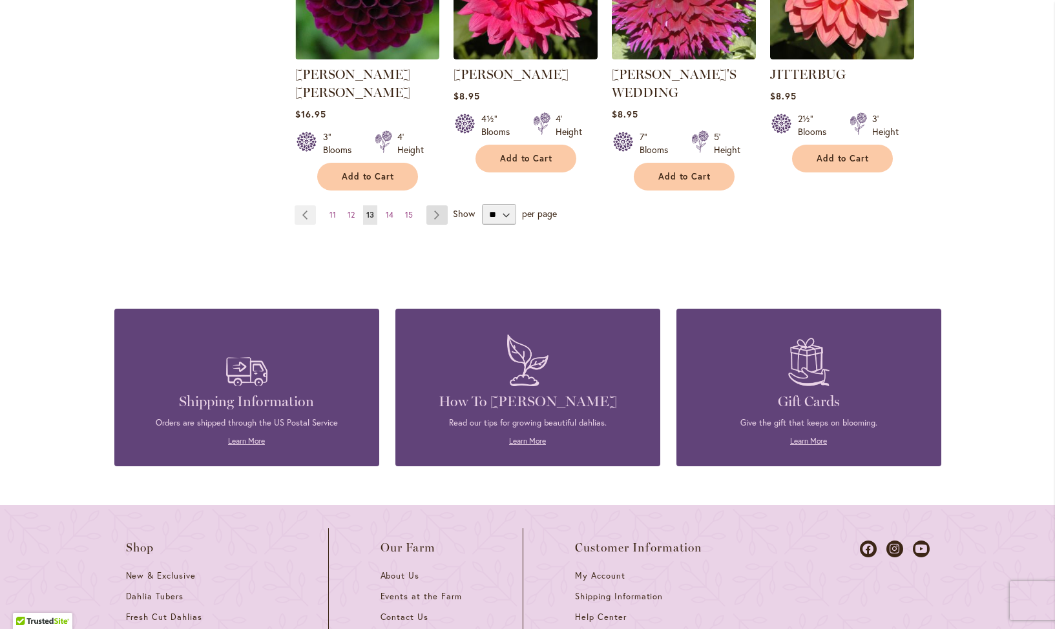
click at [437, 205] on link "Page Next" at bounding box center [436, 214] width 21 height 19
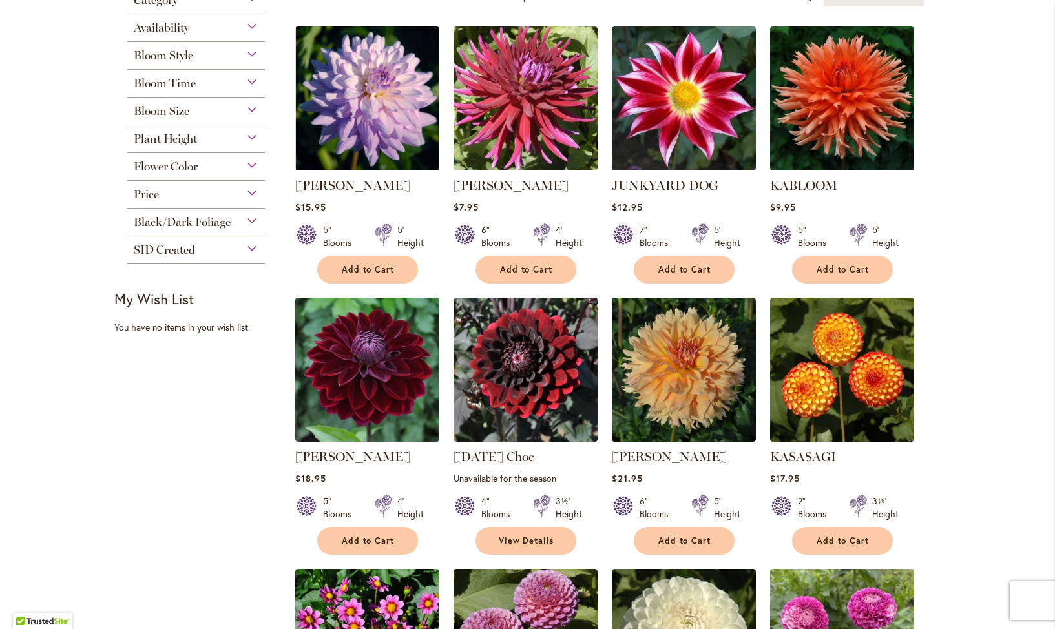
scroll to position [326, 0]
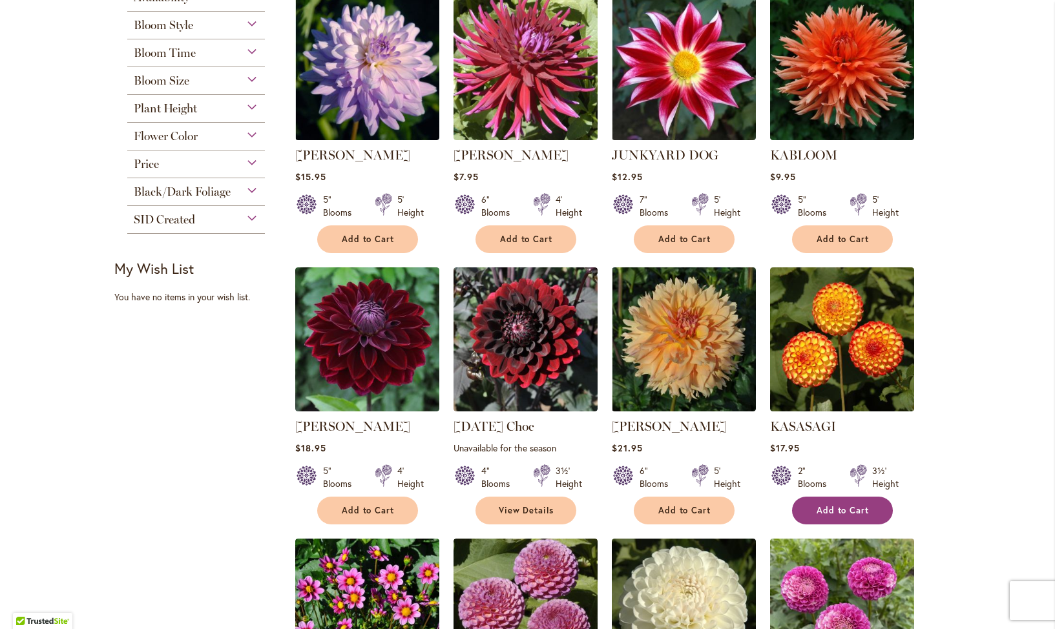
click at [853, 514] on span "Add to Cart" at bounding box center [843, 510] width 53 height 11
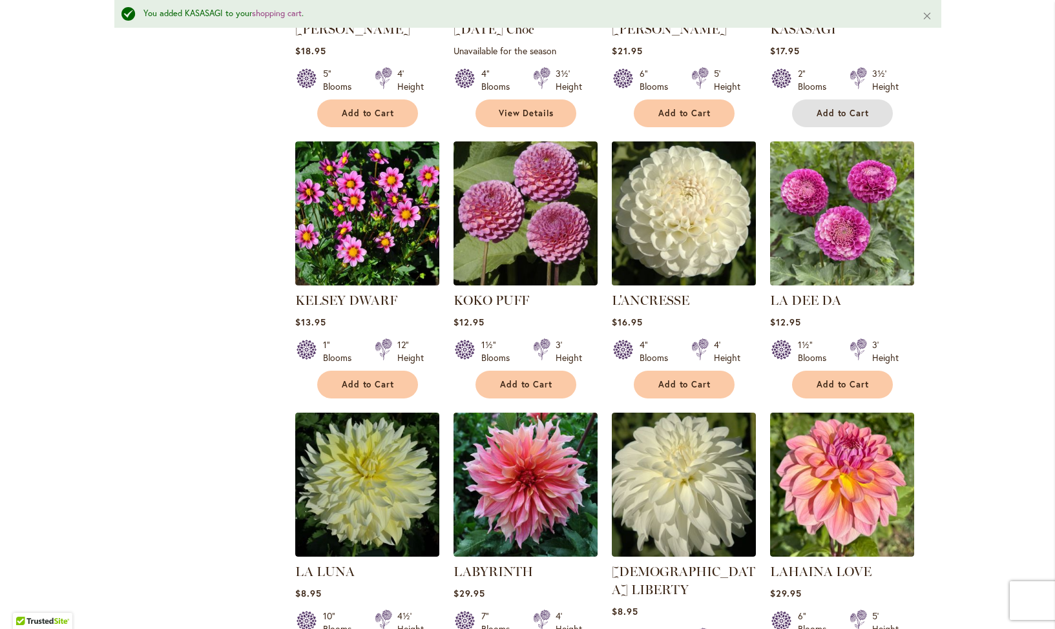
scroll to position [760, 0]
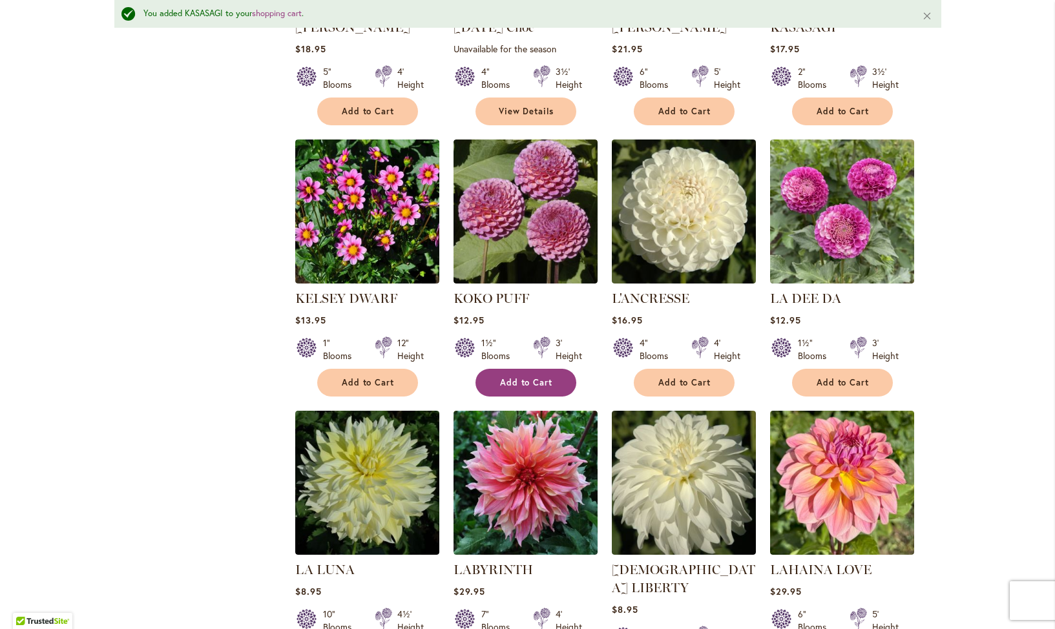
click at [528, 377] on span "Add to Cart" at bounding box center [526, 382] width 53 height 11
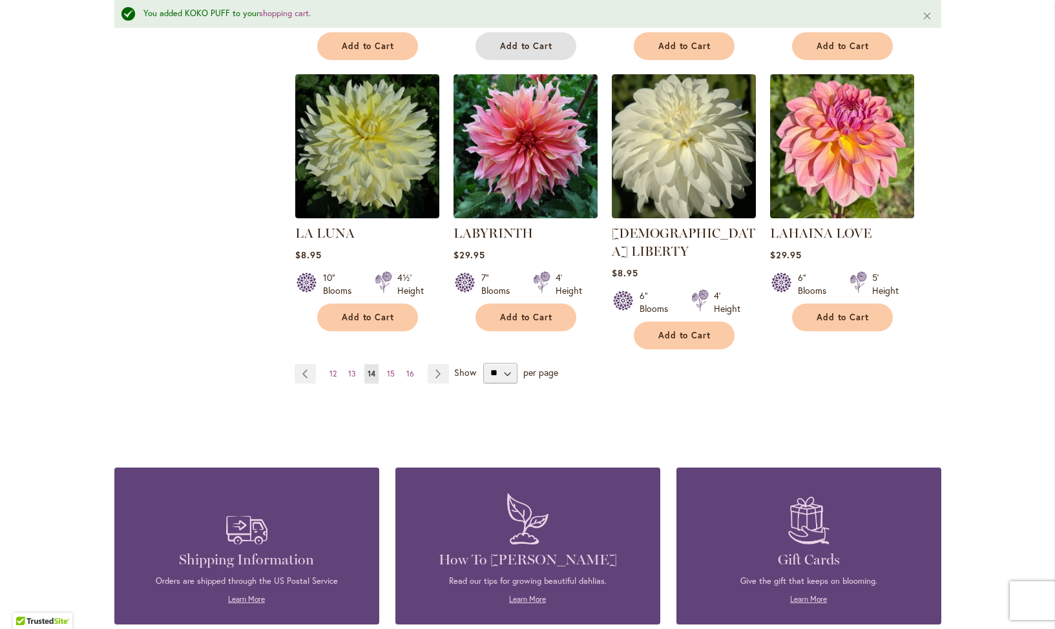
scroll to position [1100, 0]
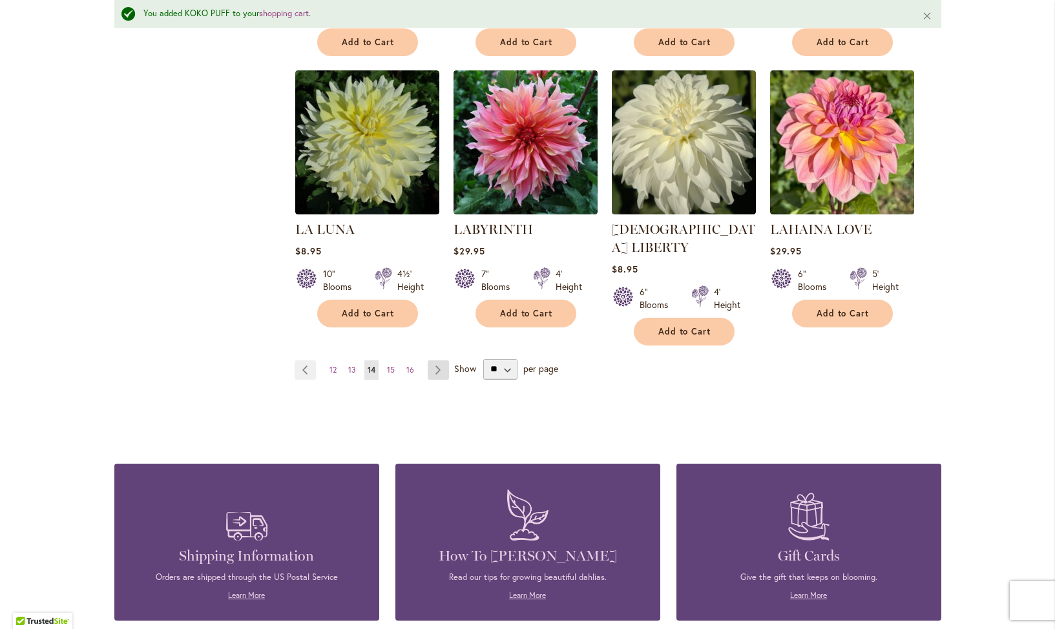
click at [436, 361] on link "Page Next" at bounding box center [438, 370] width 21 height 19
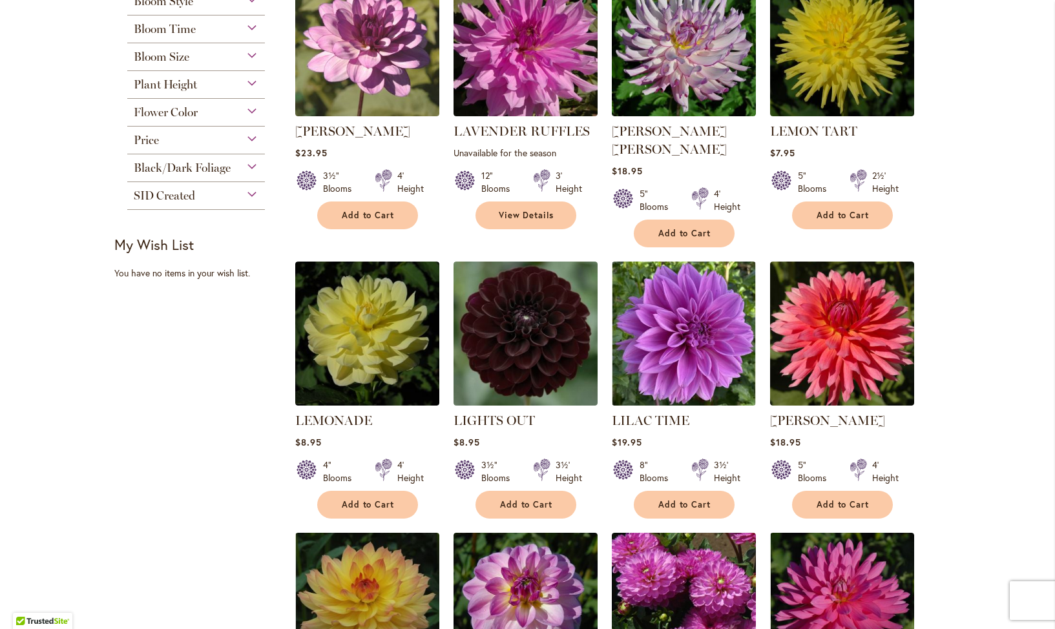
scroll to position [351, 0]
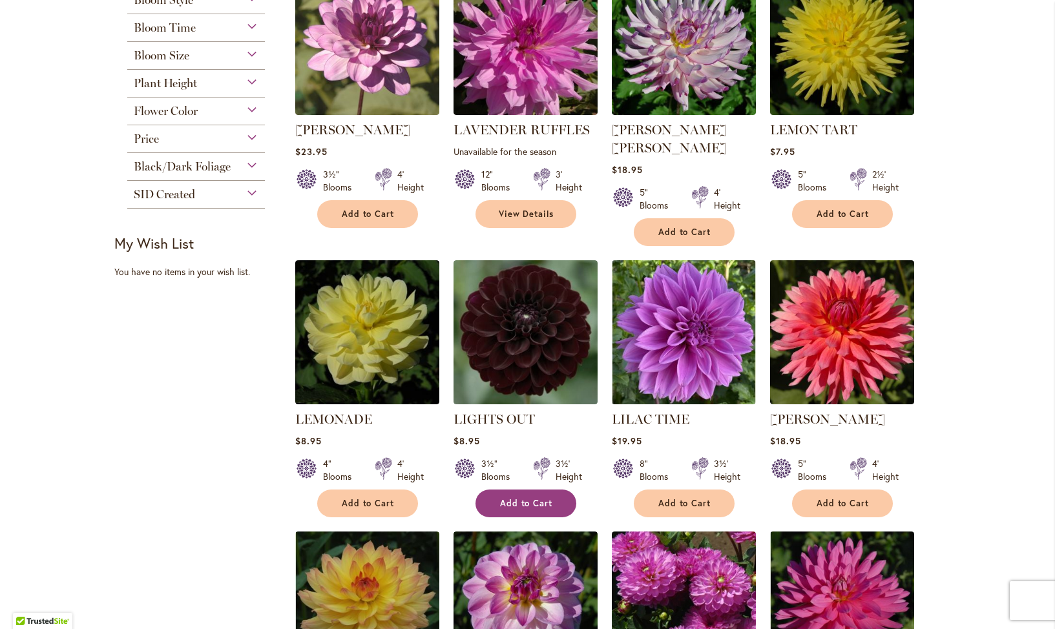
click at [519, 498] on span "Add to Cart" at bounding box center [526, 503] width 53 height 11
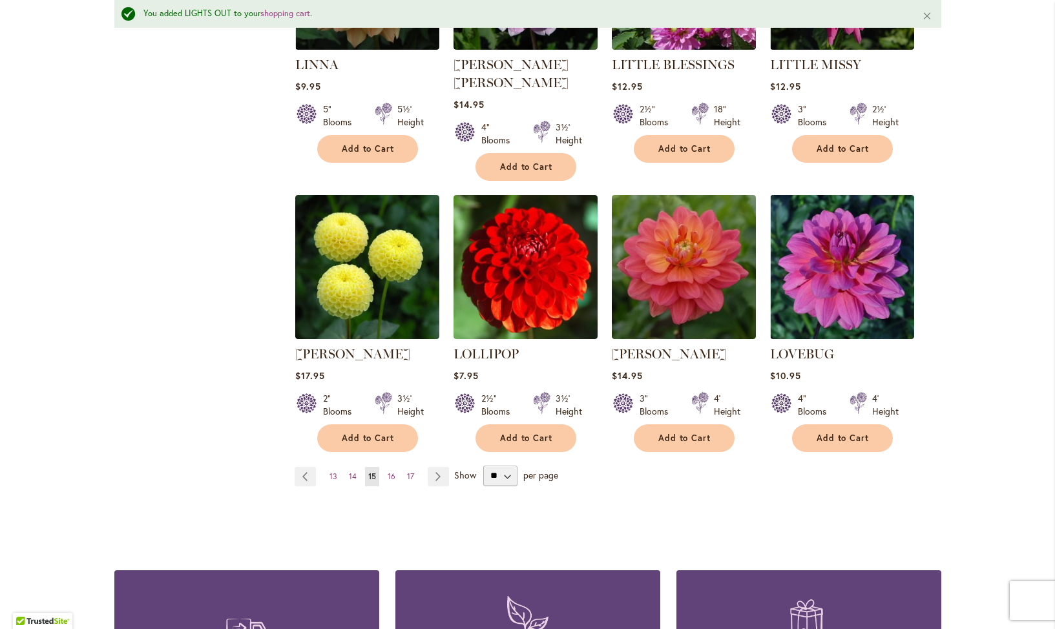
scroll to position [1014, 0]
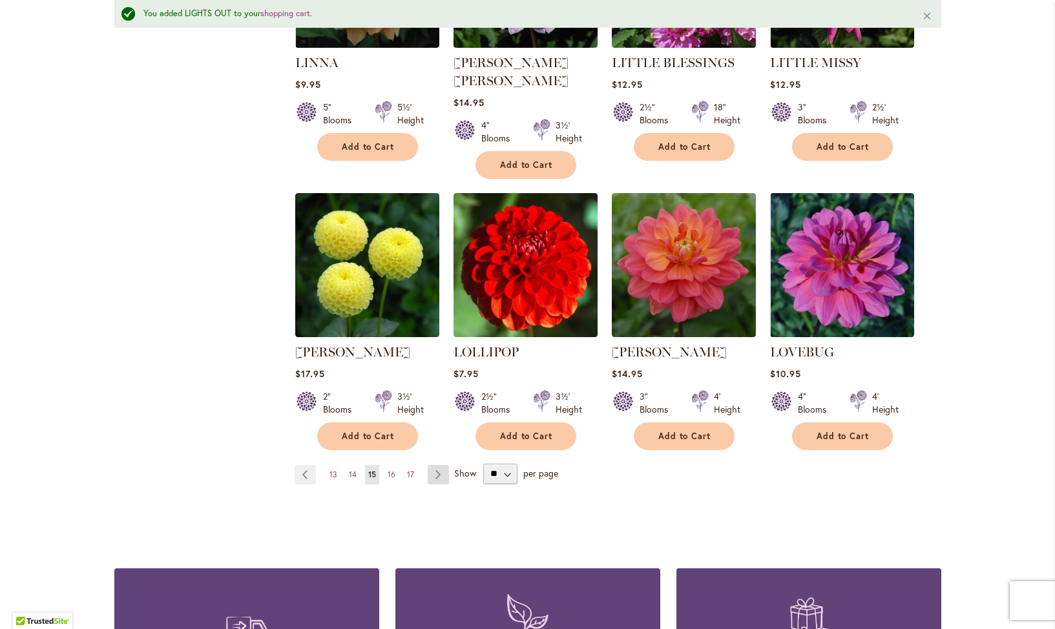
click at [437, 465] on link "Page Next" at bounding box center [438, 474] width 21 height 19
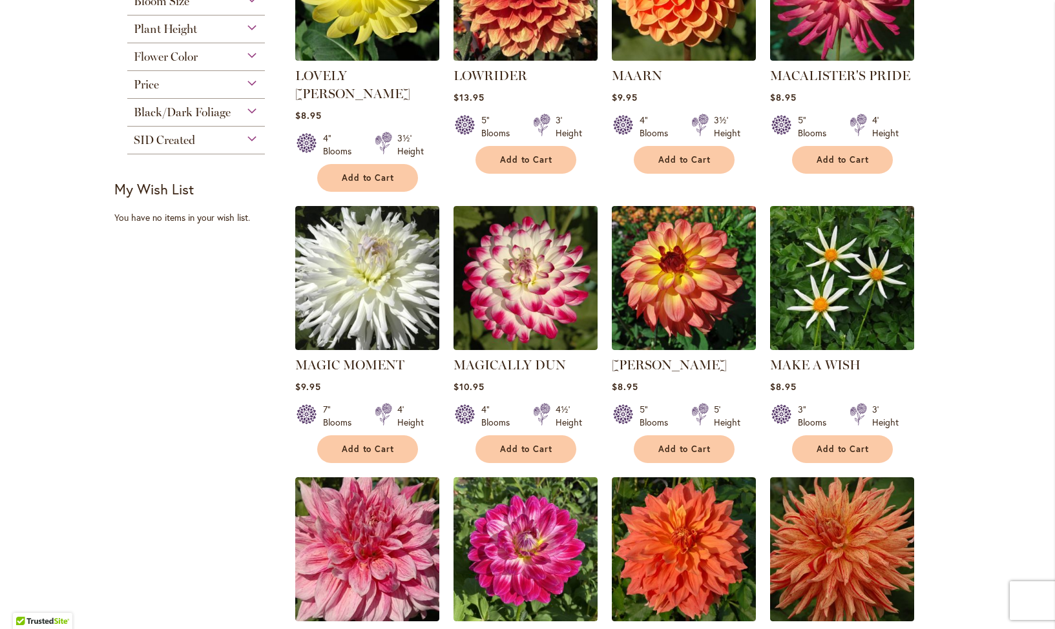
scroll to position [407, 0]
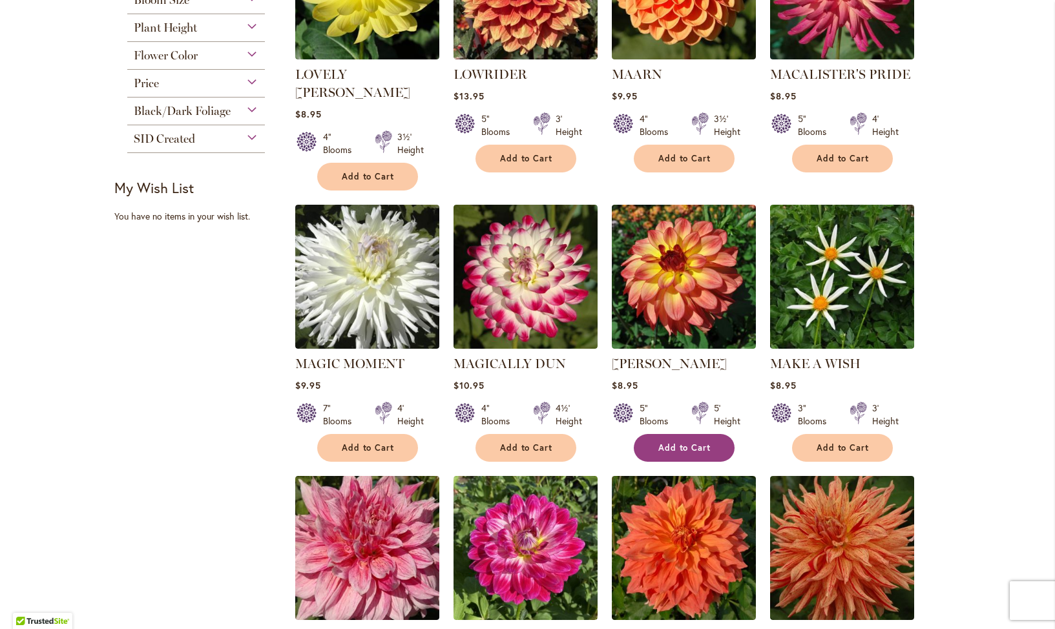
click at [674, 443] on span "Add to Cart" at bounding box center [684, 448] width 53 height 11
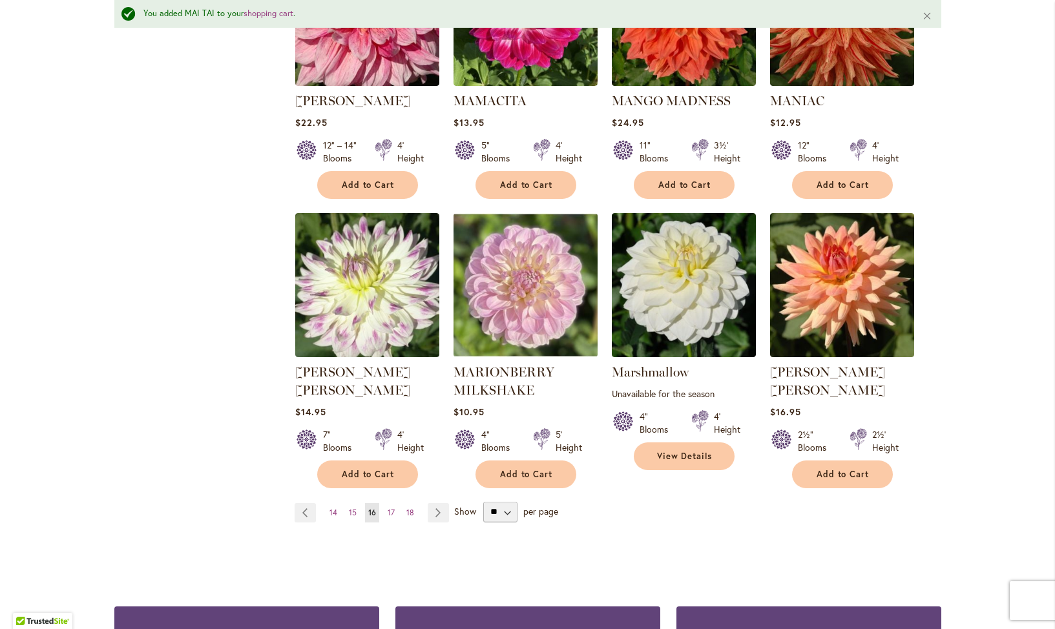
scroll to position [987, 0]
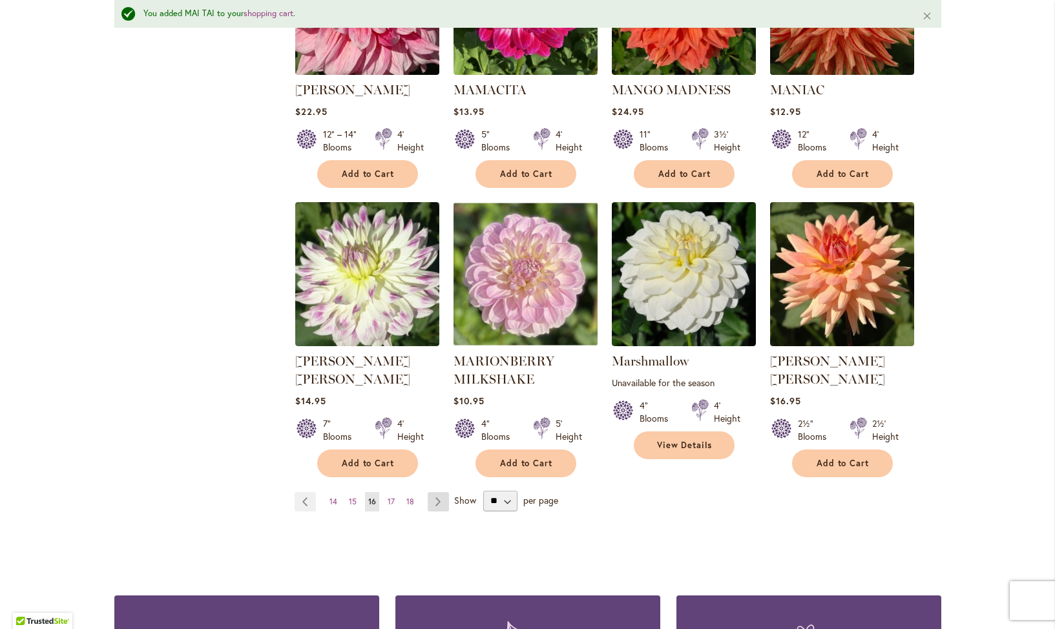
click at [434, 492] on link "Page Next" at bounding box center [438, 501] width 21 height 19
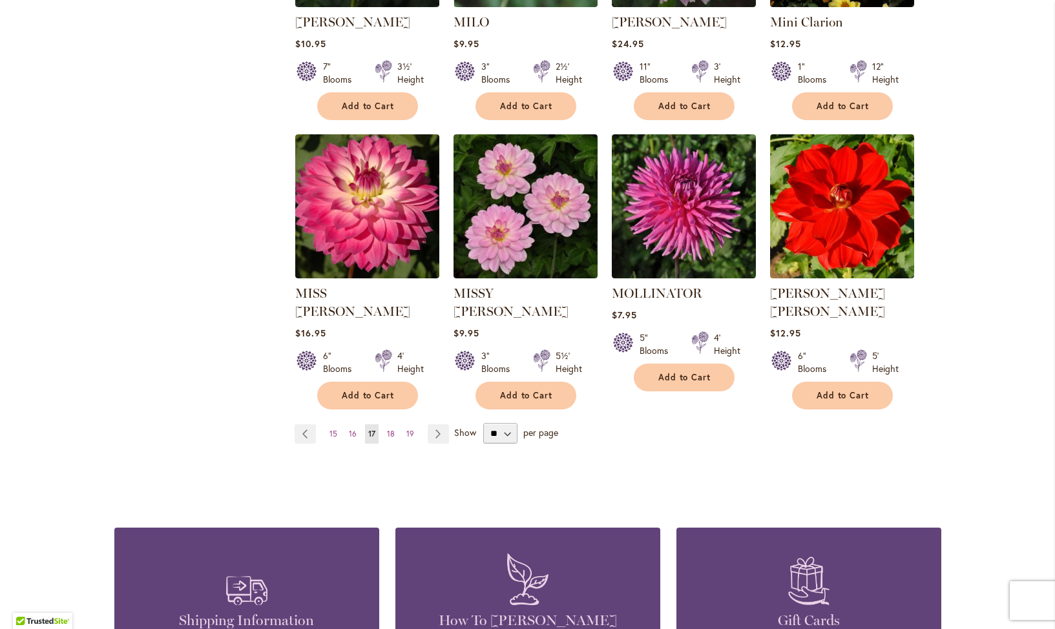
scroll to position [1005, 0]
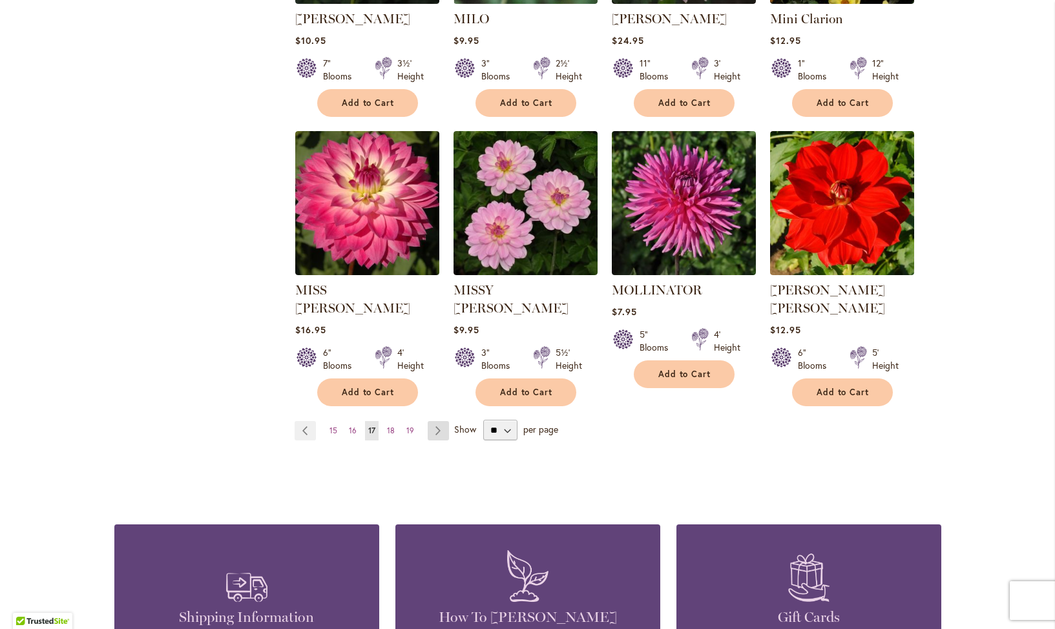
click at [437, 421] on link "Page Next" at bounding box center [438, 430] width 21 height 19
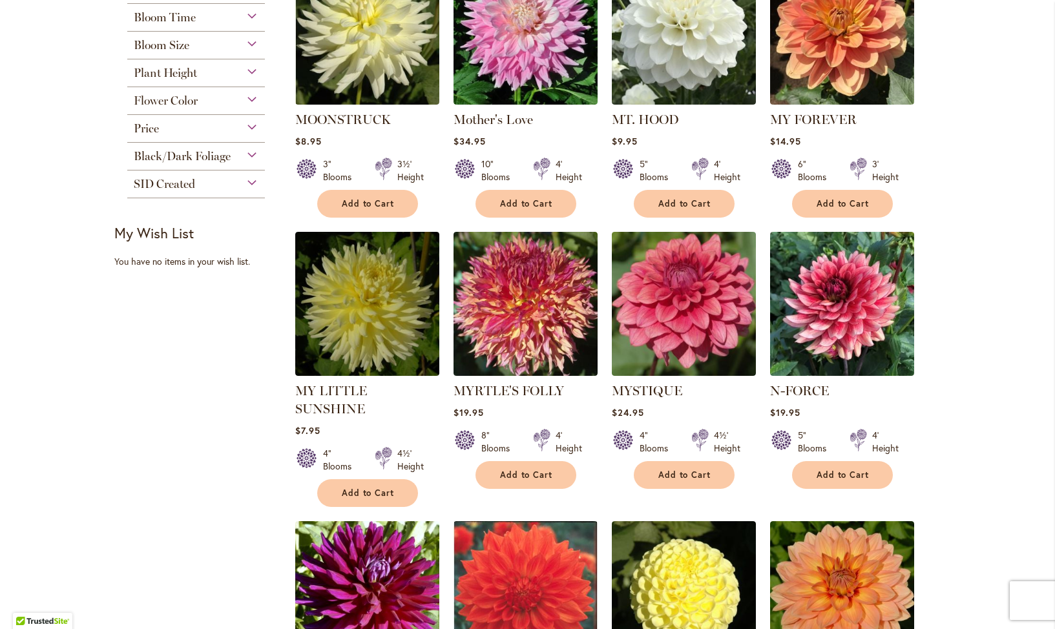
scroll to position [369, 0]
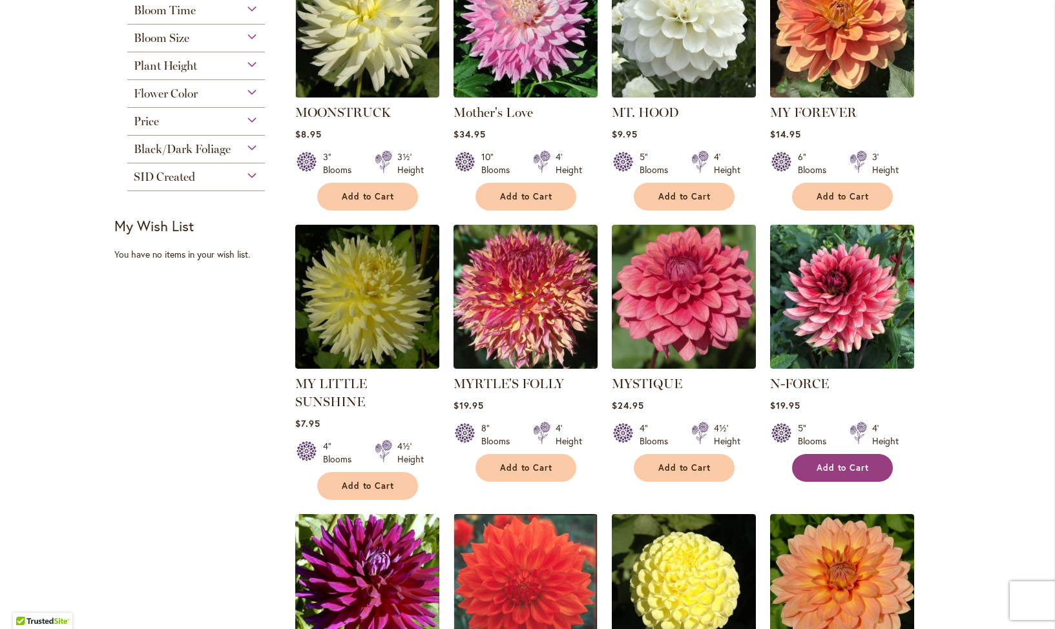
click at [843, 468] on span "Add to Cart" at bounding box center [843, 468] width 53 height 11
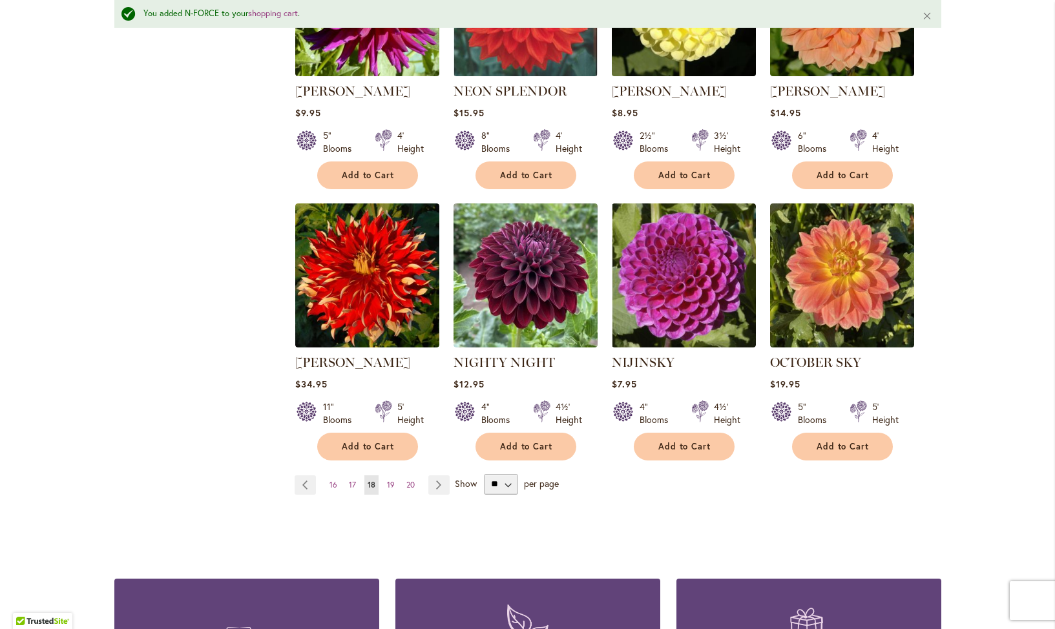
scroll to position [988, 0]
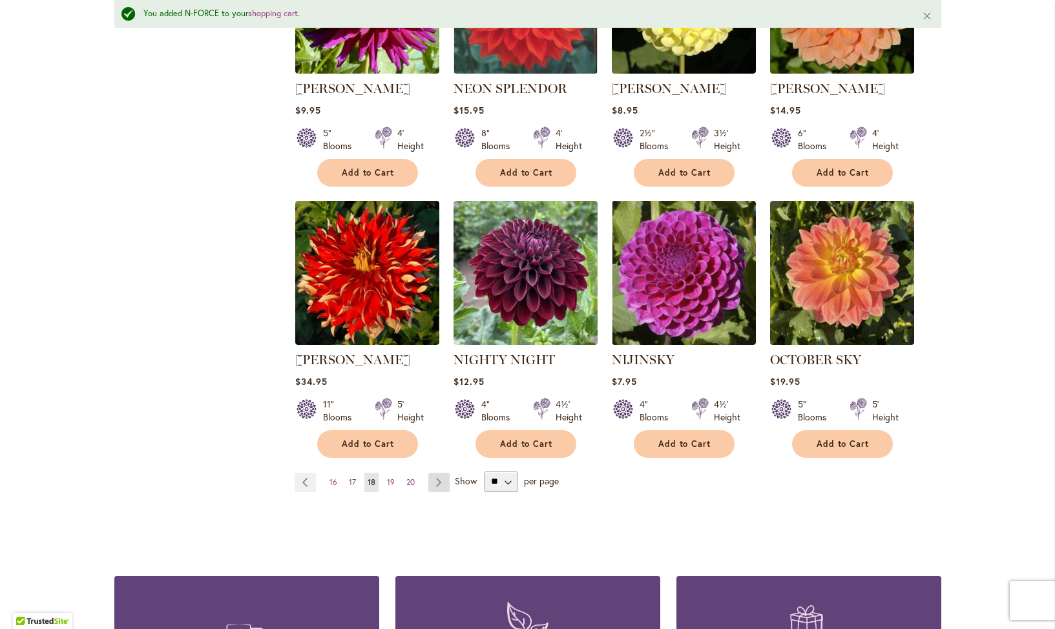
click at [434, 473] on link "Page Next" at bounding box center [438, 482] width 21 height 19
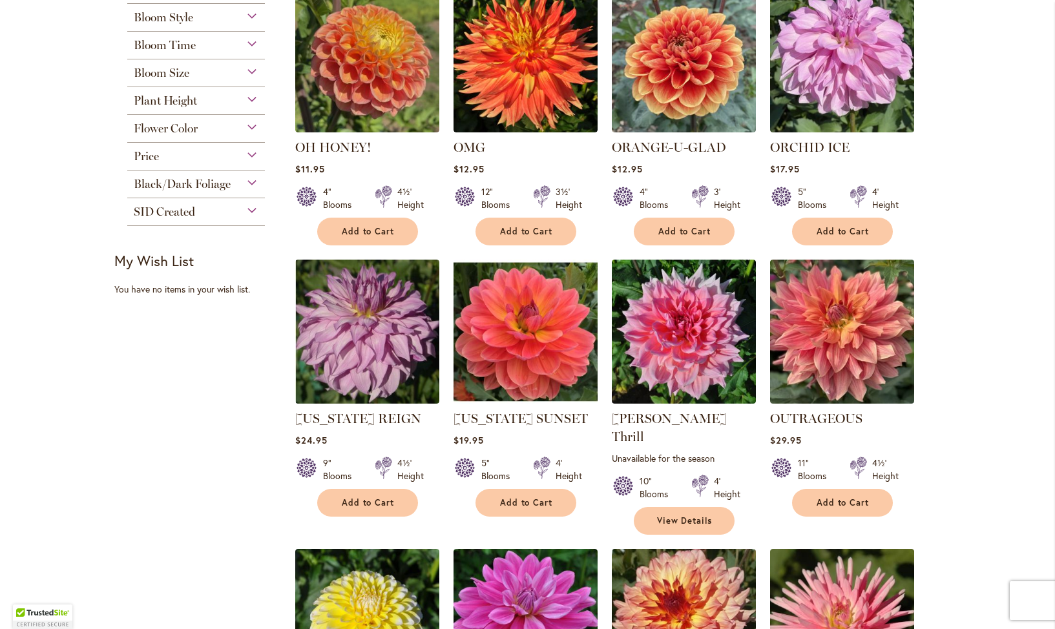
scroll to position [360, 0]
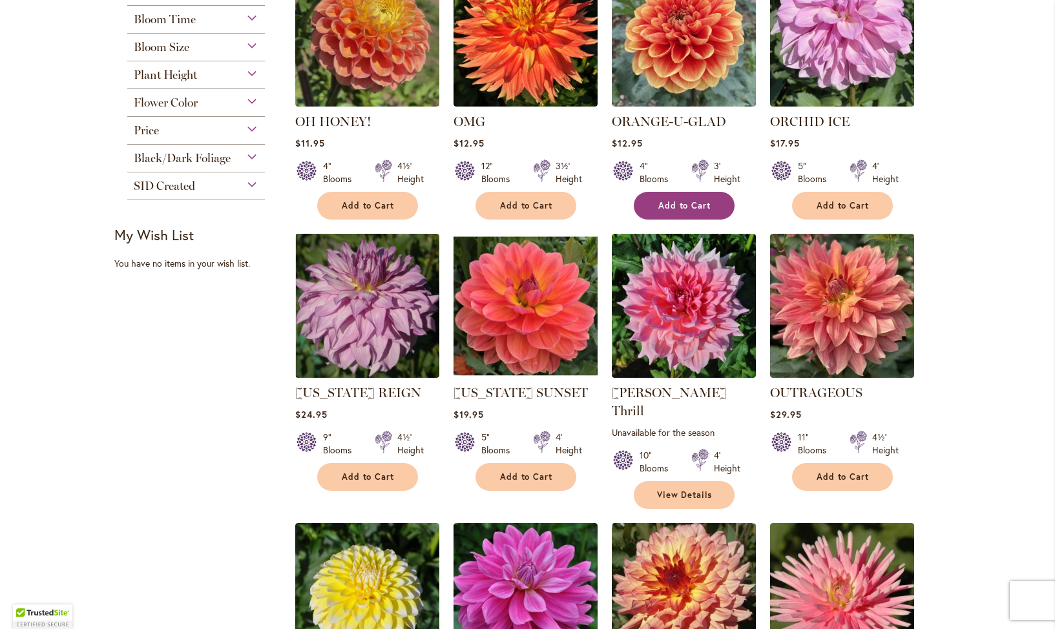
click at [691, 204] on span "Add to Cart" at bounding box center [684, 205] width 53 height 11
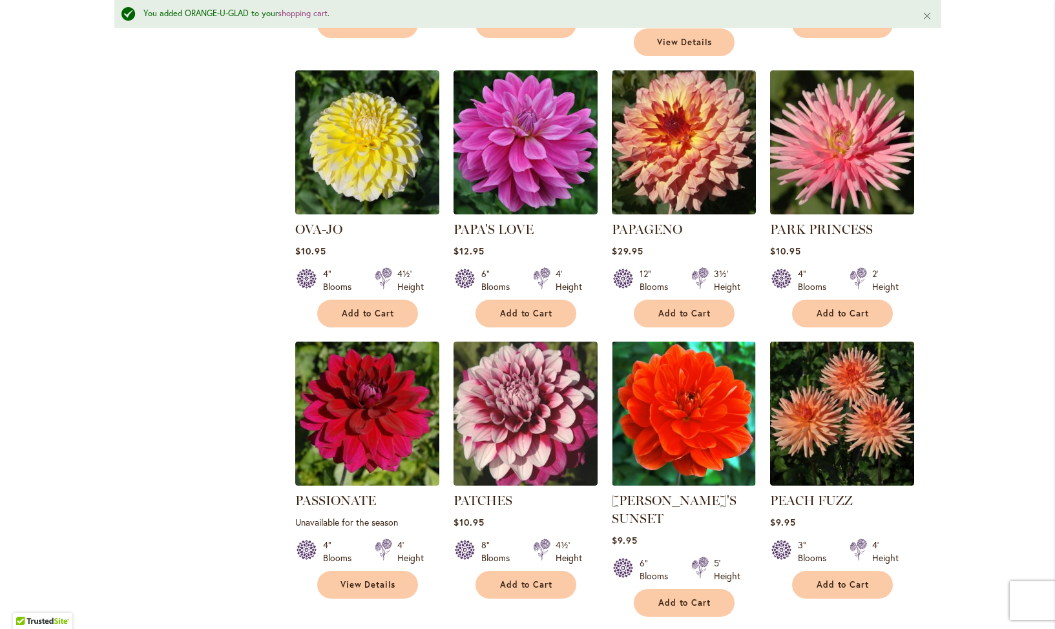
scroll to position [861, 0]
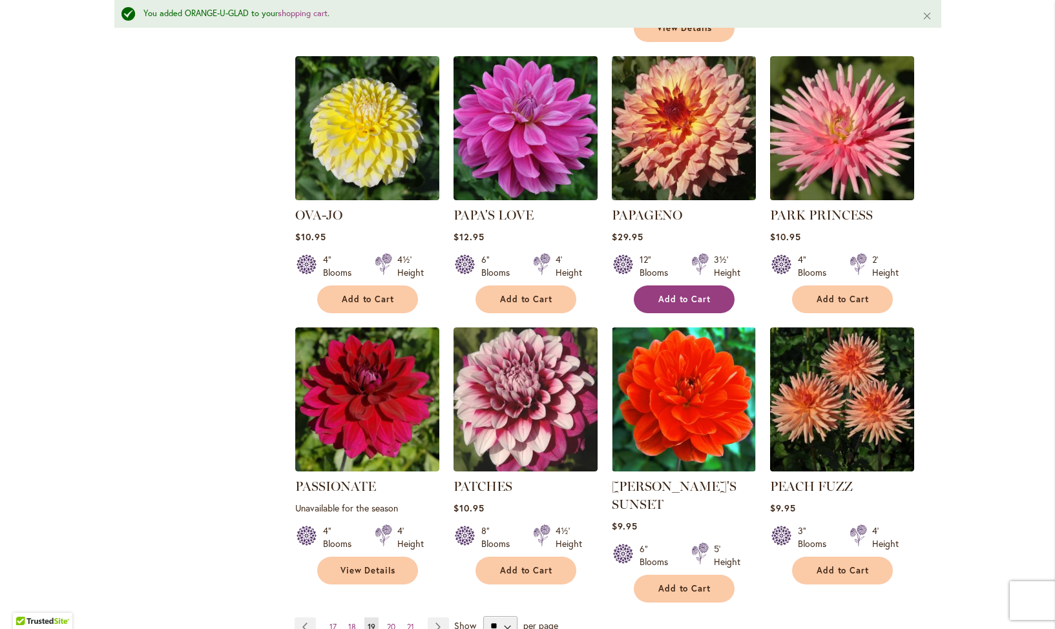
click at [681, 286] on button "Add to Cart" at bounding box center [684, 300] width 101 height 28
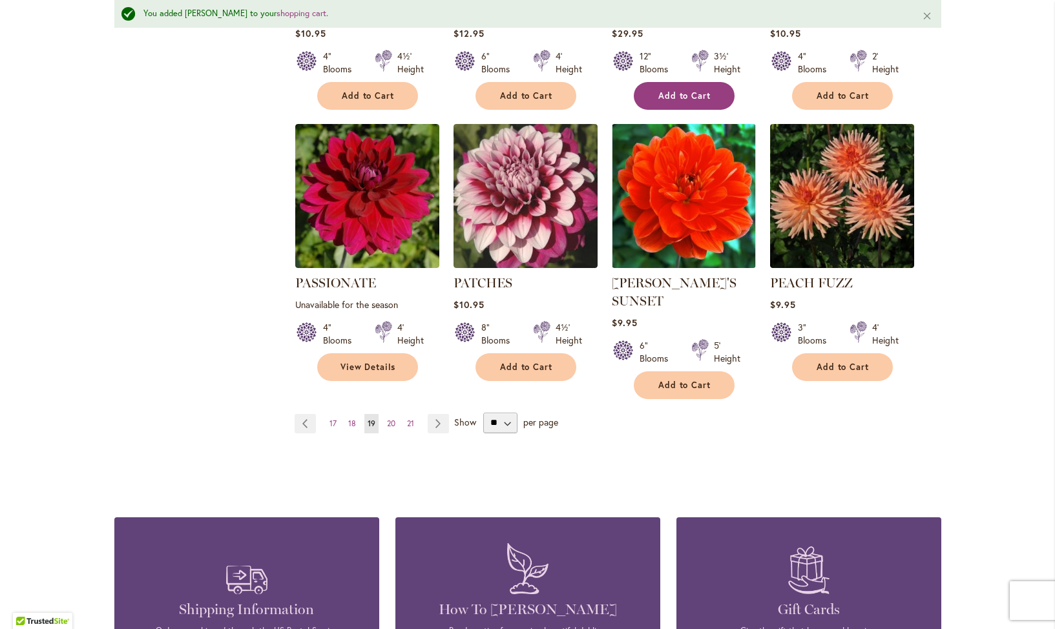
scroll to position [1073, 0]
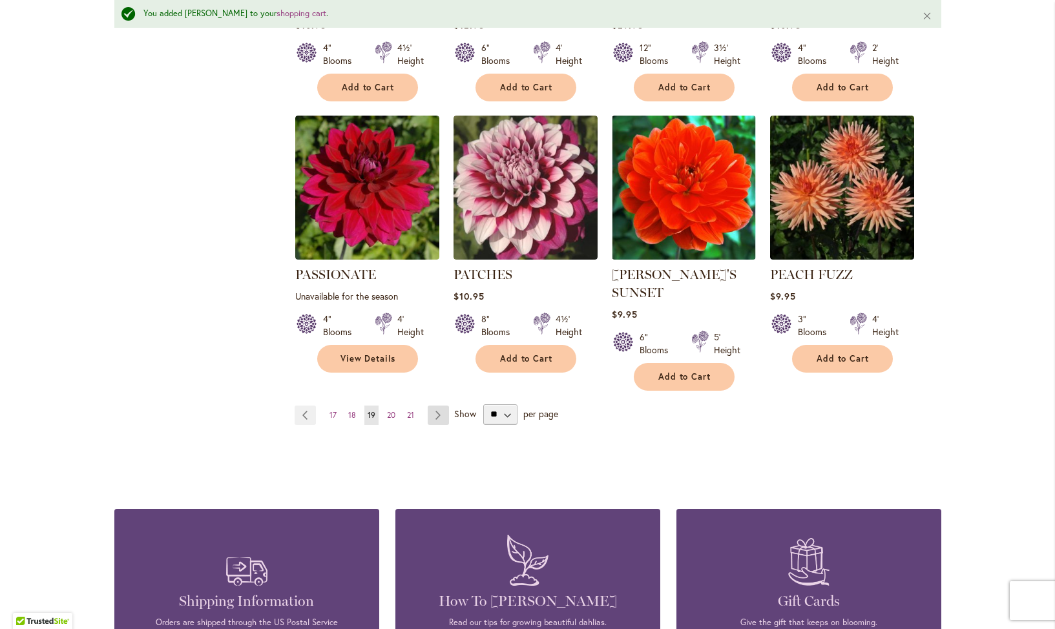
click at [439, 406] on link "Page Next" at bounding box center [438, 415] width 21 height 19
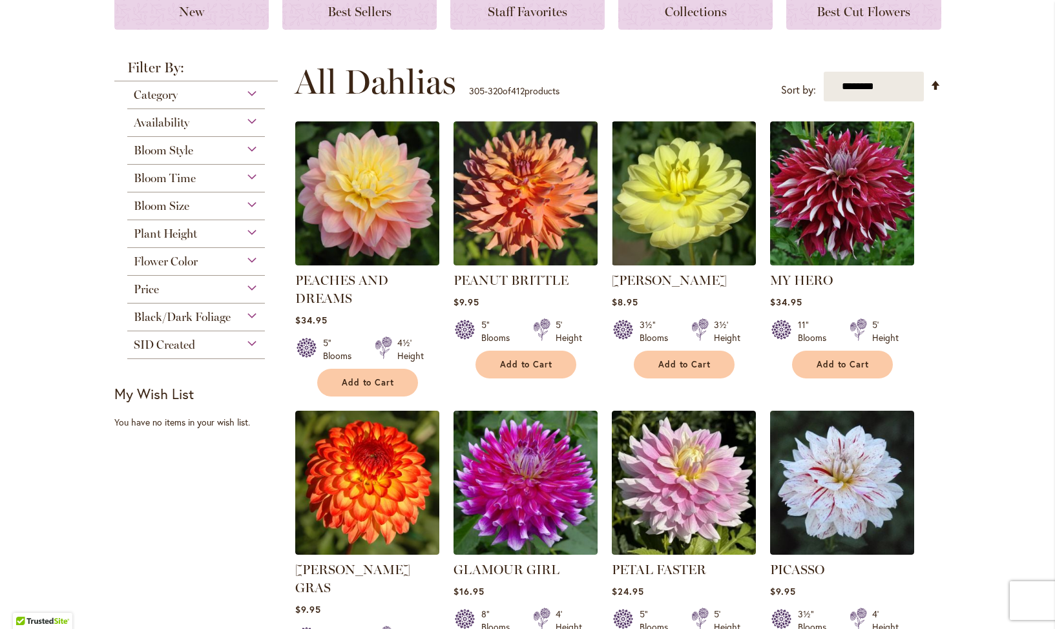
scroll to position [202, 0]
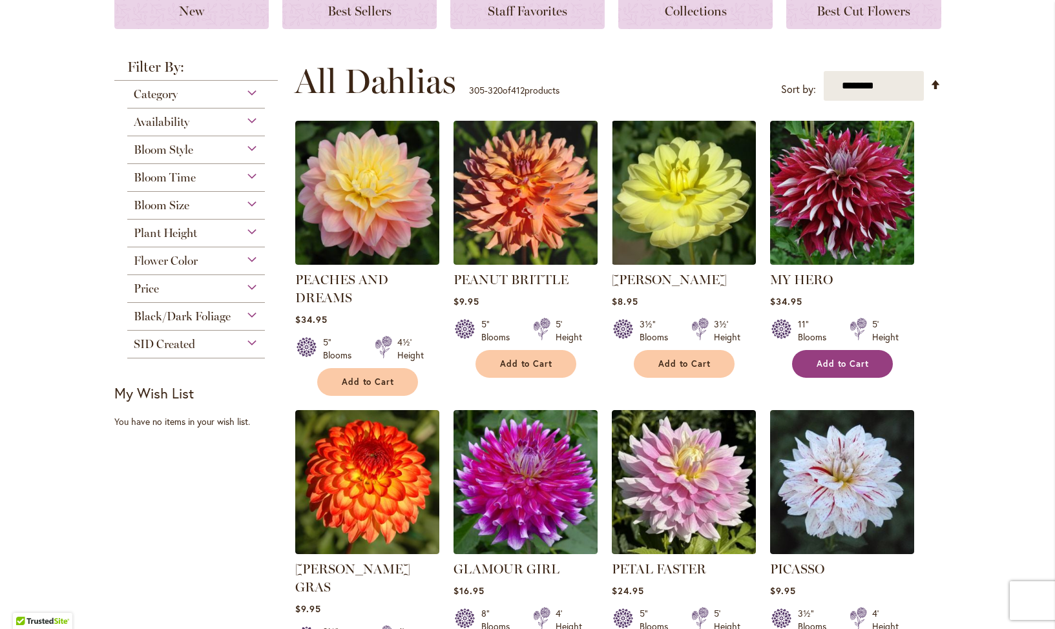
click at [833, 362] on span "Add to Cart" at bounding box center [843, 364] width 53 height 11
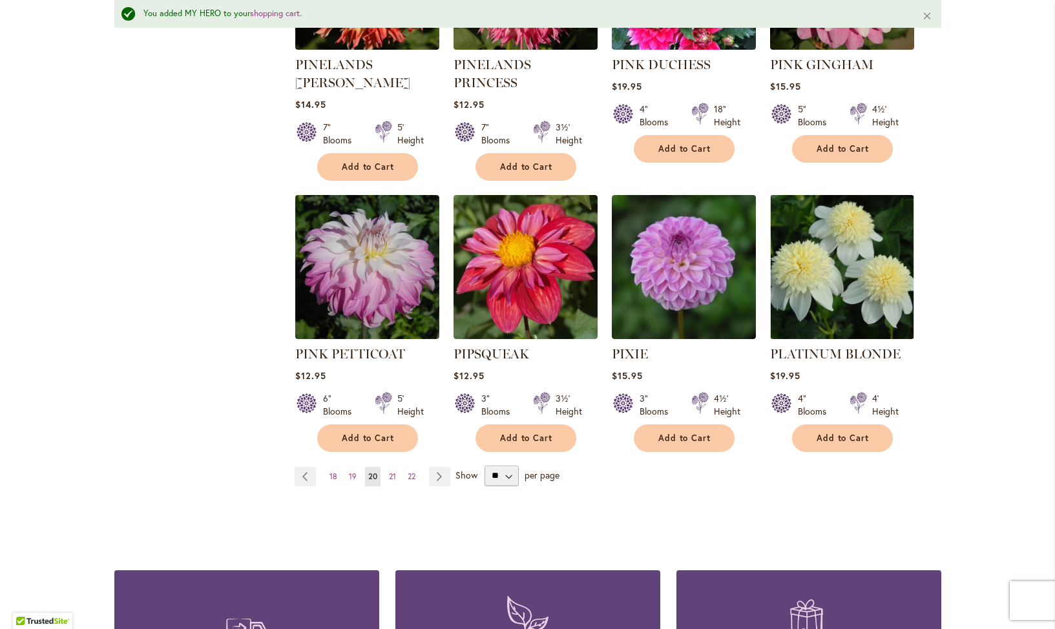
scroll to position [1038, 0]
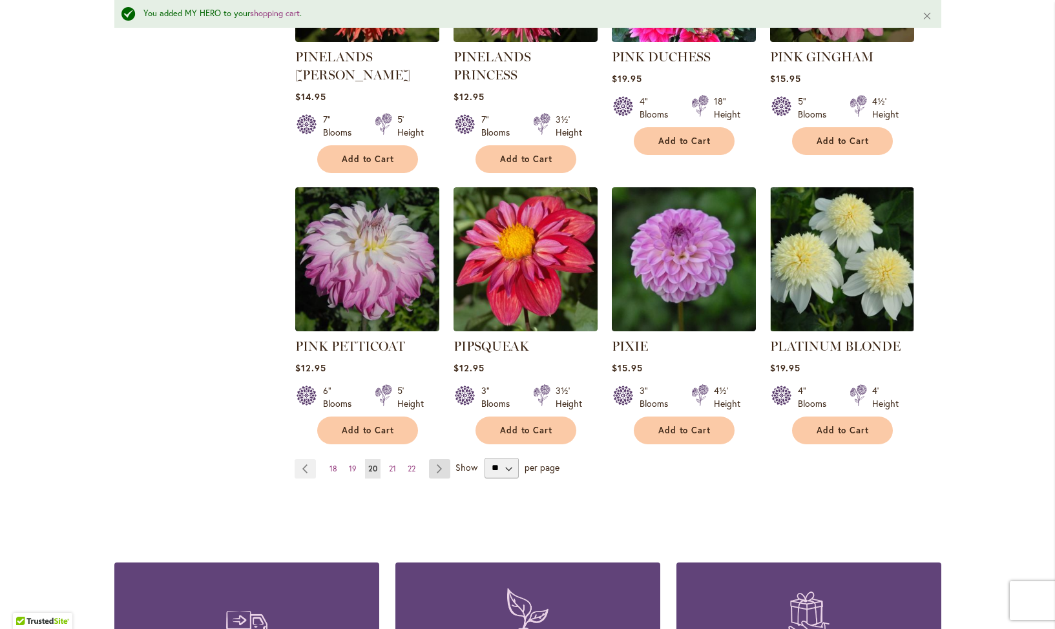
click at [443, 459] on link "Page Next" at bounding box center [439, 468] width 21 height 19
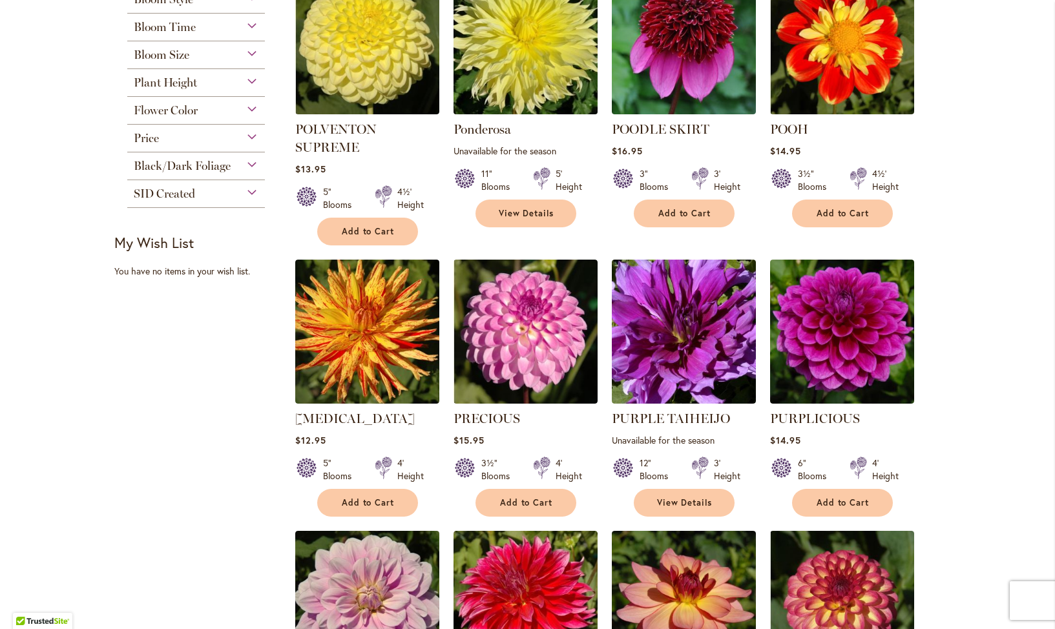
scroll to position [390, 0]
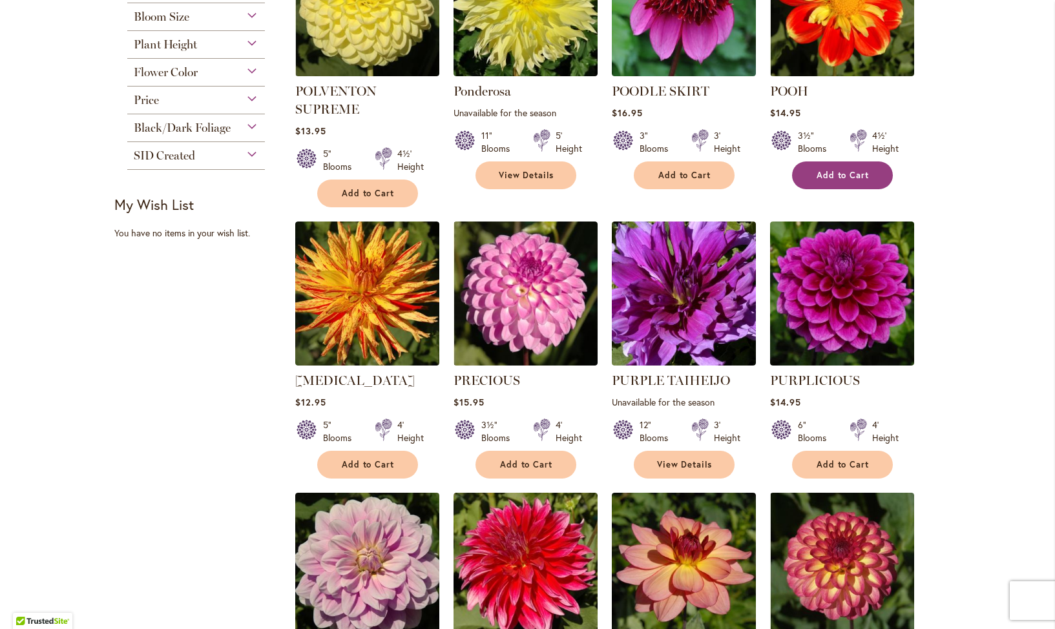
click at [829, 170] on span "Add to Cart" at bounding box center [843, 175] width 53 height 11
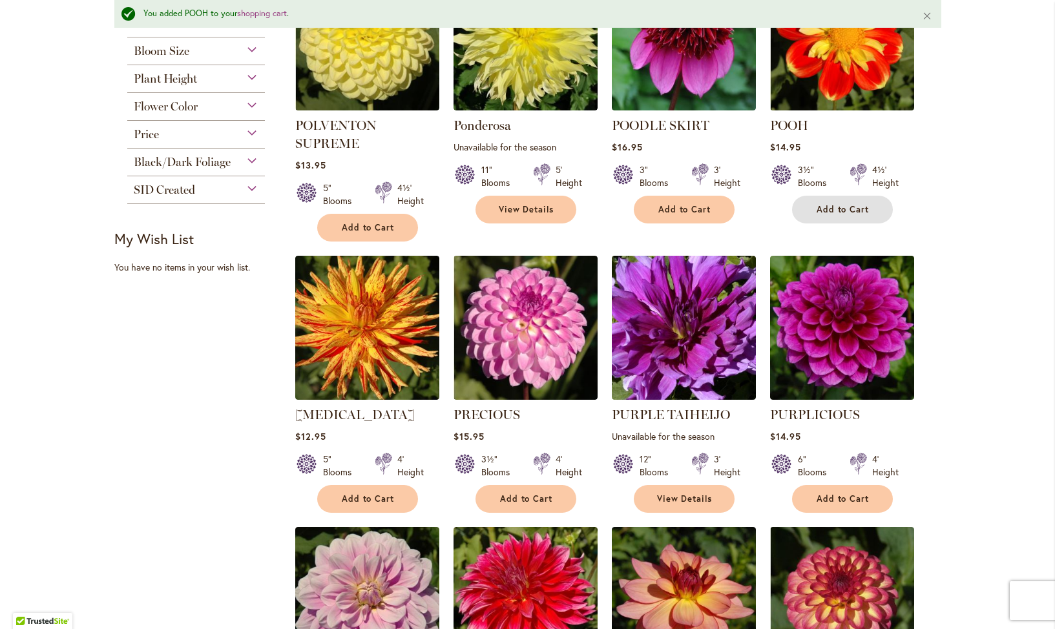
scroll to position [537, 0]
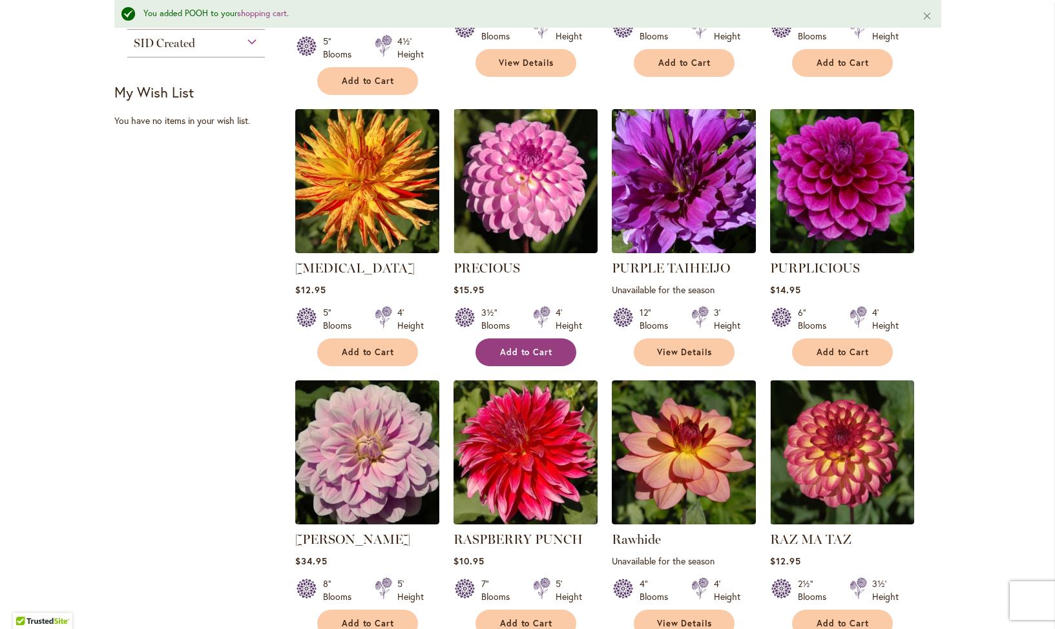
click at [505, 353] on span "Add to Cart" at bounding box center [526, 352] width 53 height 11
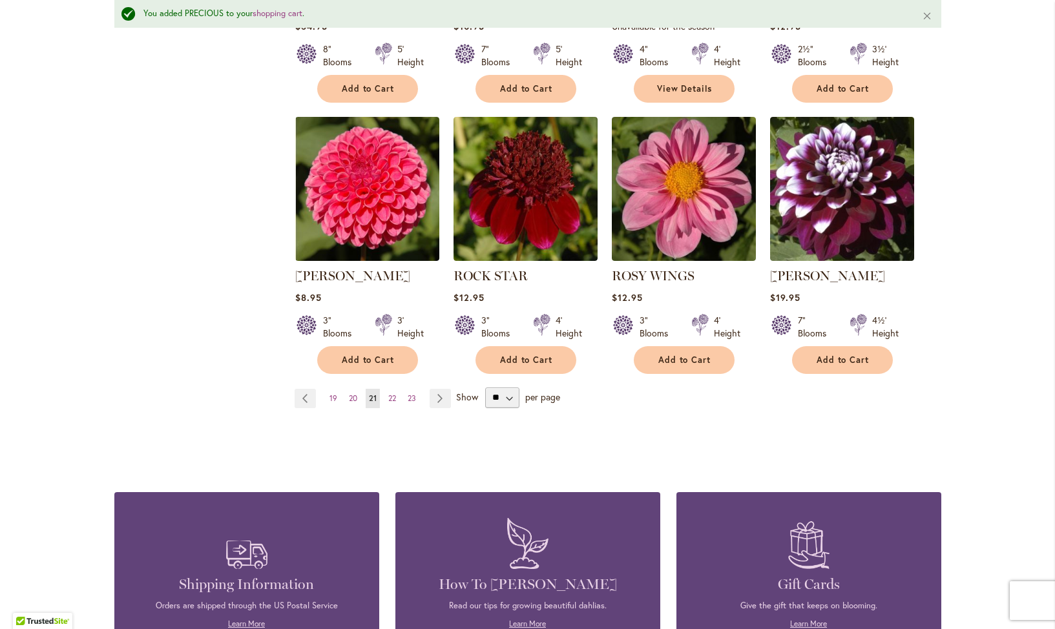
scroll to position [1077, 0]
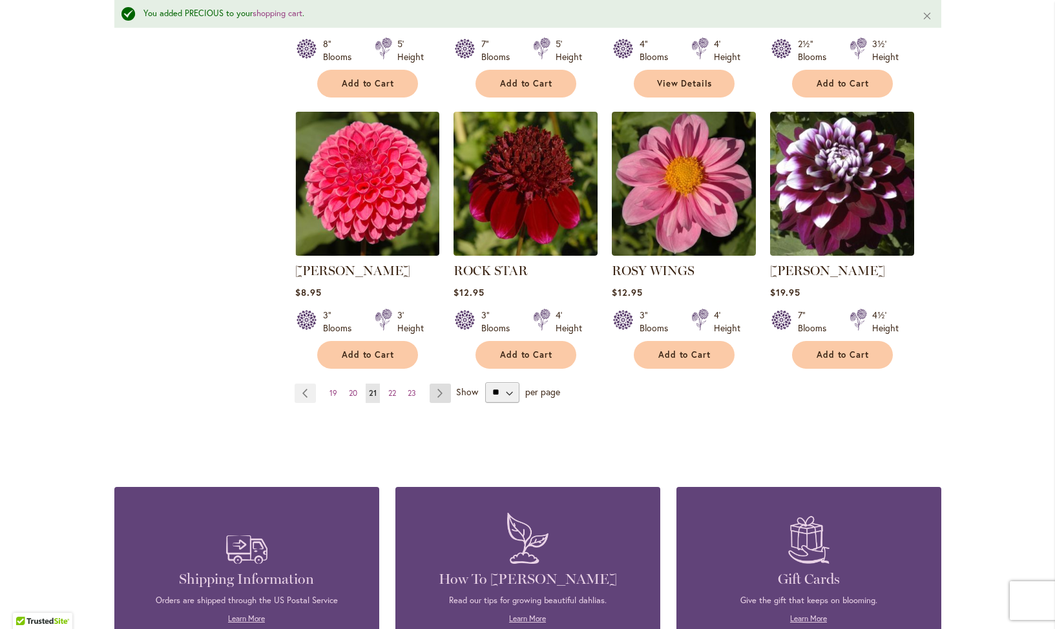
click at [439, 393] on link "Page Next" at bounding box center [440, 393] width 21 height 19
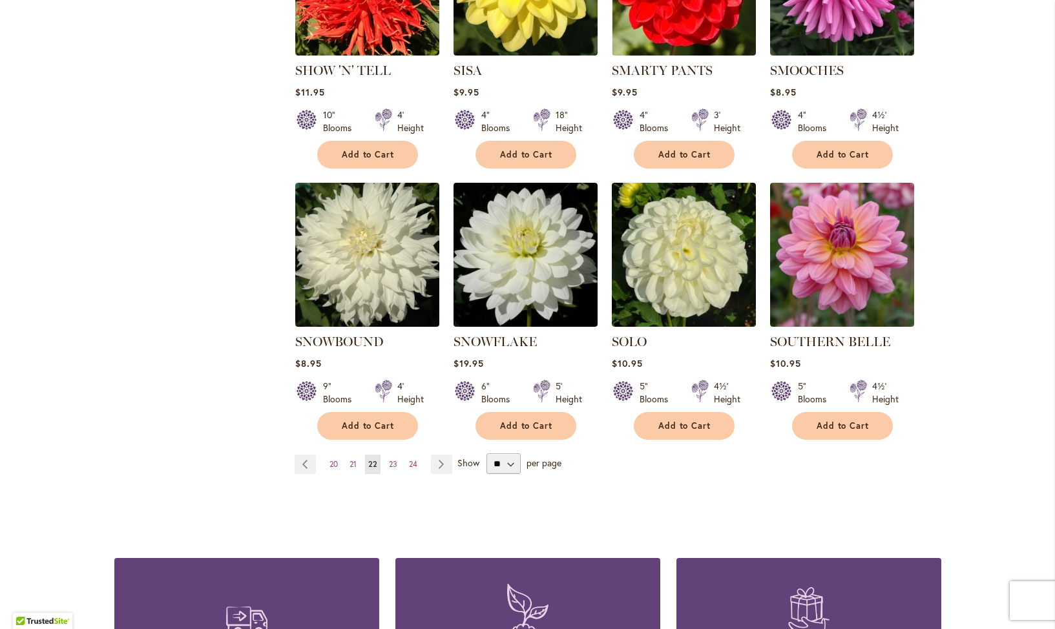
scroll to position [983, 0]
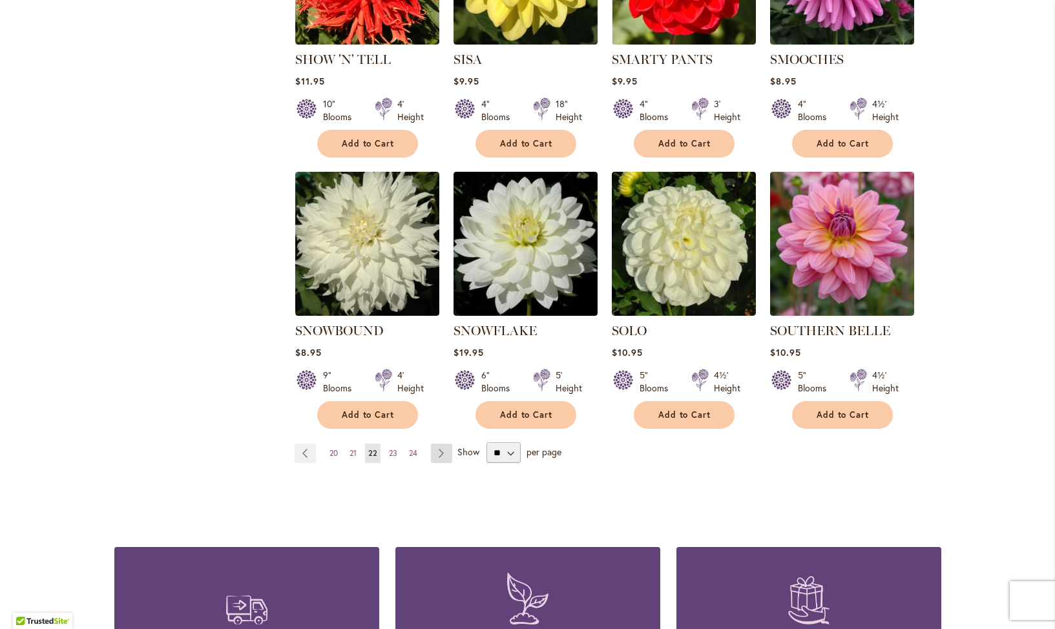
click at [443, 444] on link "Page Next" at bounding box center [441, 453] width 21 height 19
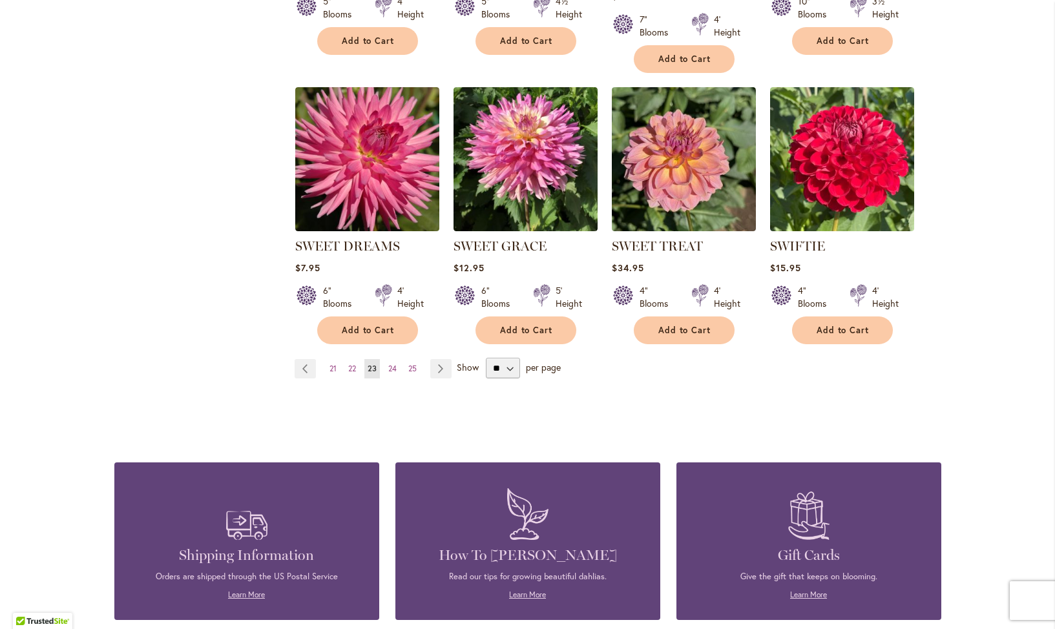
scroll to position [1064, 0]
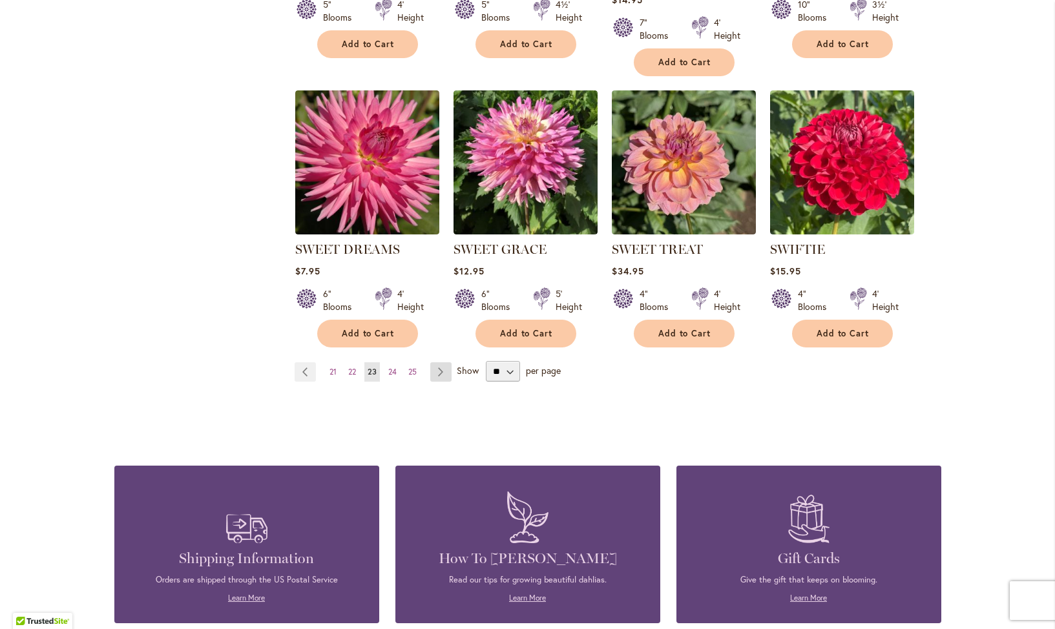
click at [443, 366] on link "Page Next" at bounding box center [440, 371] width 21 height 19
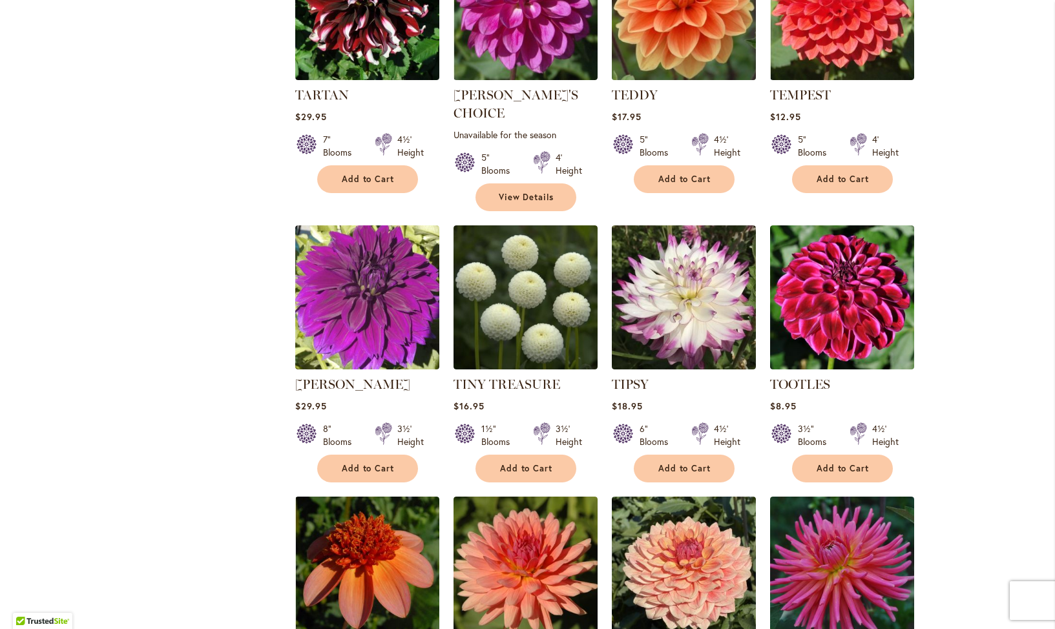
scroll to position [674, 0]
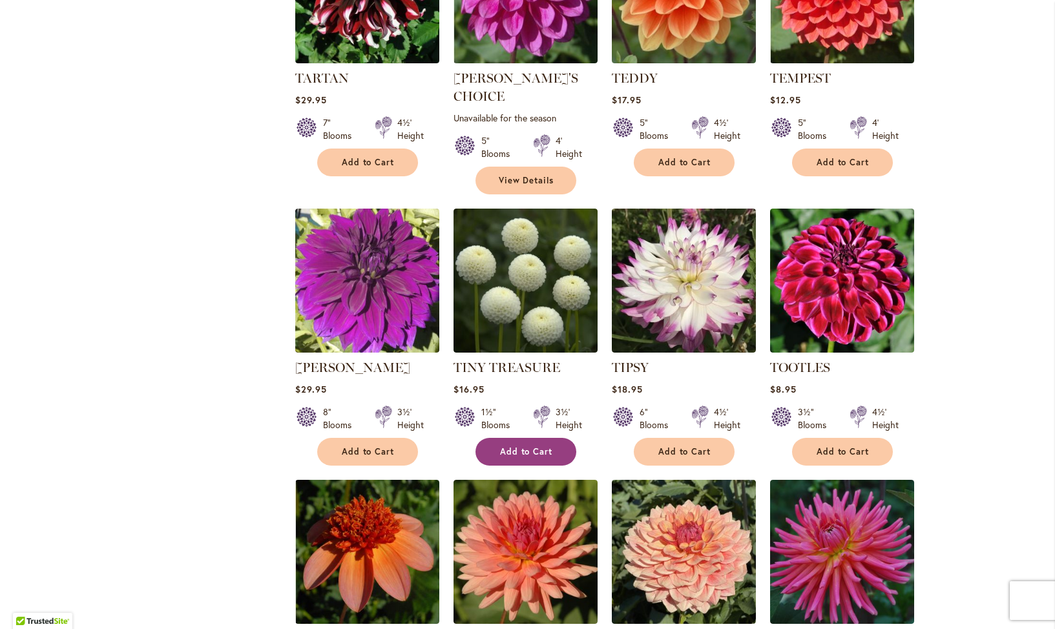
click at [520, 446] on span "Add to Cart" at bounding box center [526, 451] width 53 height 11
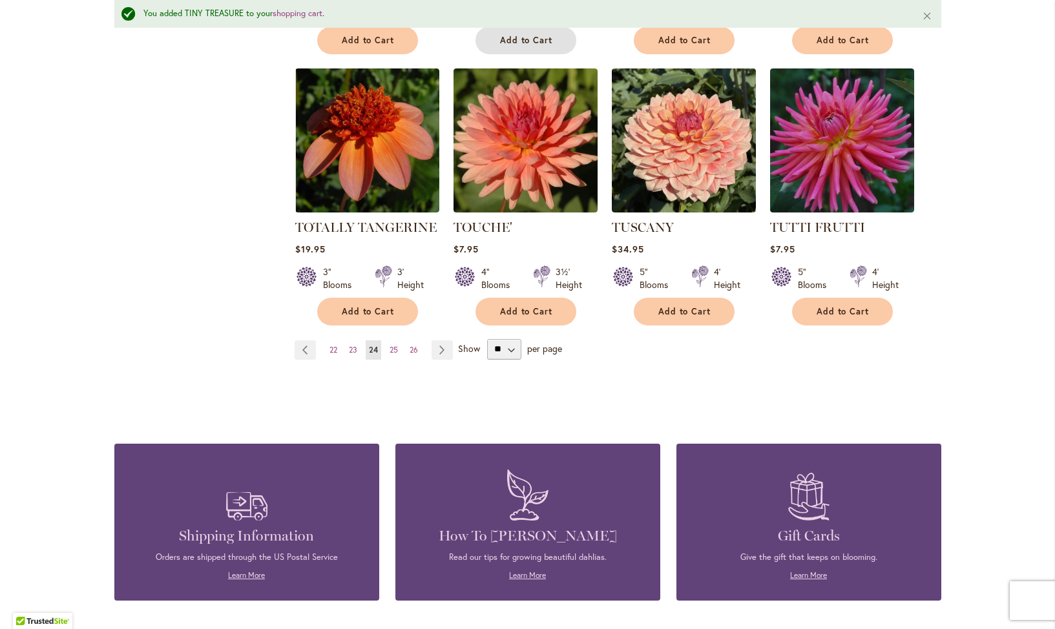
scroll to position [1114, 0]
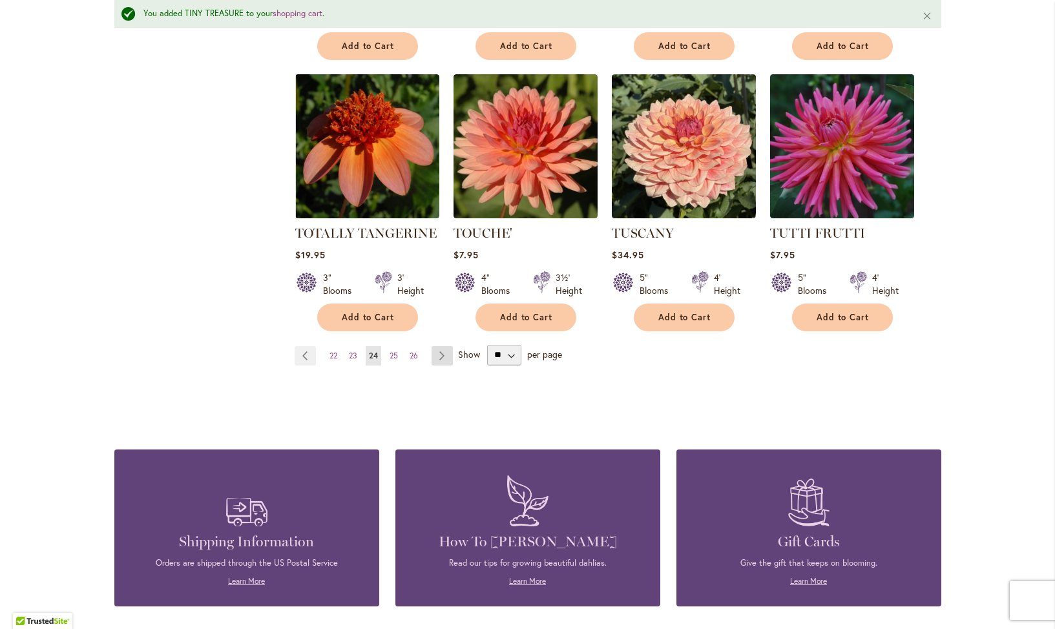
click at [444, 346] on link "Page Next" at bounding box center [442, 355] width 21 height 19
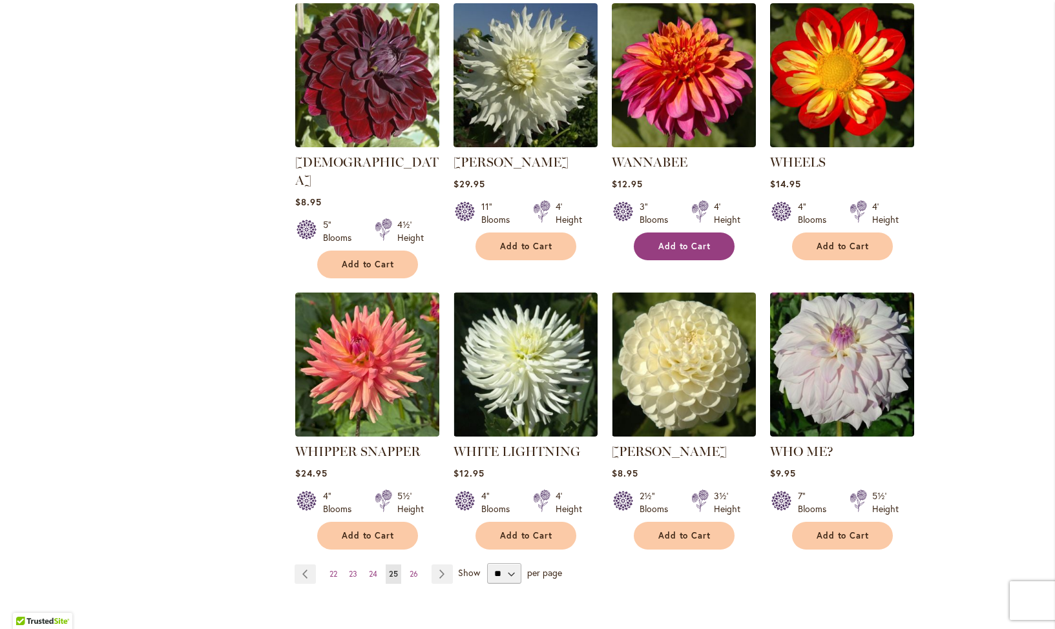
scroll to position [875, 0]
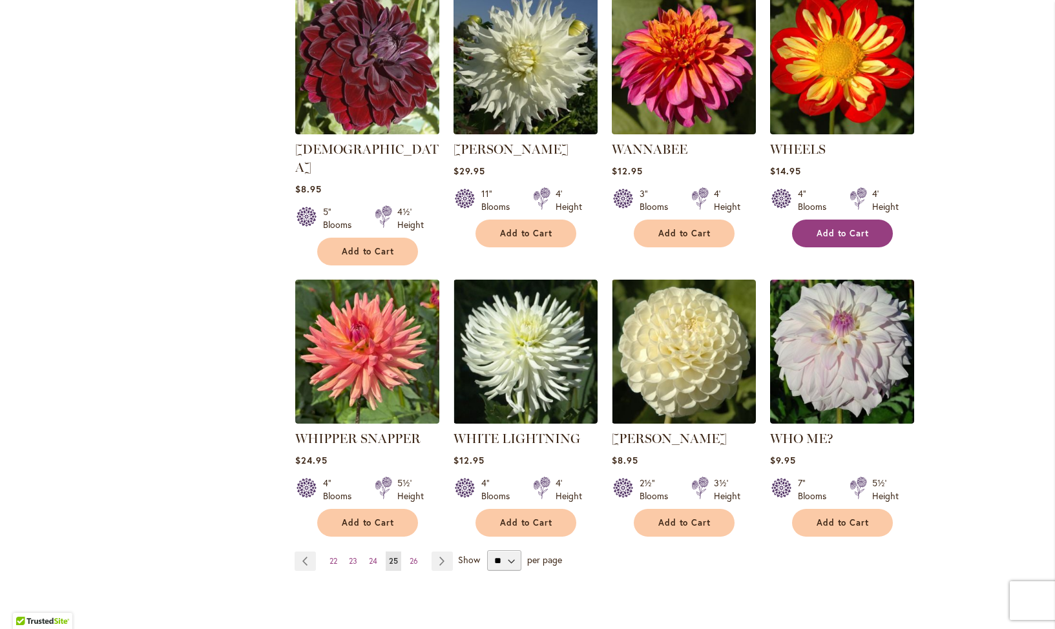
click at [845, 228] on span "Add to Cart" at bounding box center [843, 233] width 53 height 11
click at [820, 518] on span "Add to Cart" at bounding box center [843, 523] width 53 height 11
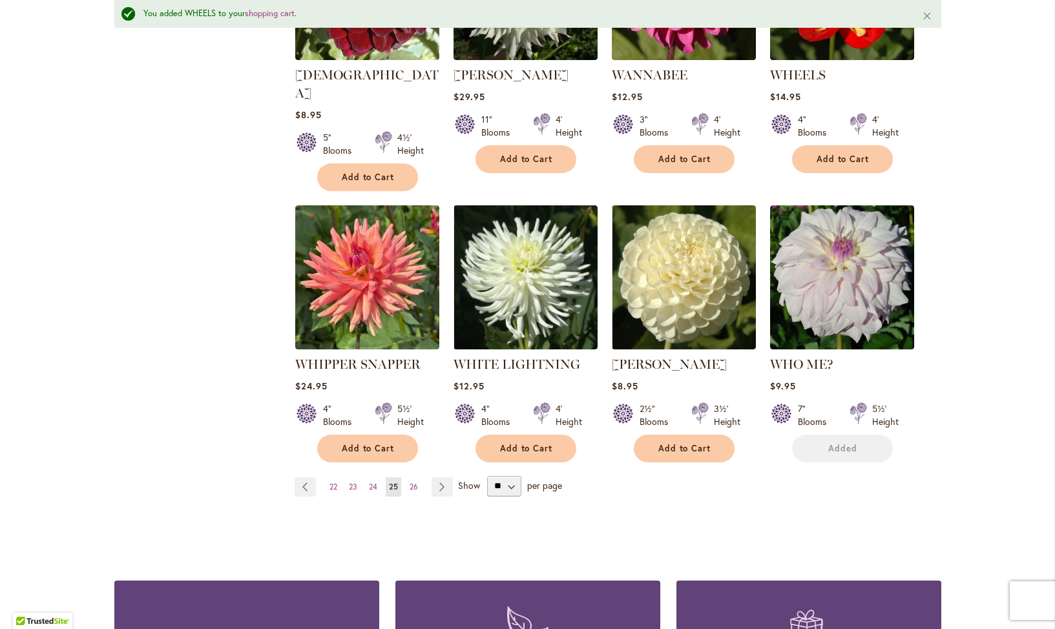
scroll to position [1016, 0]
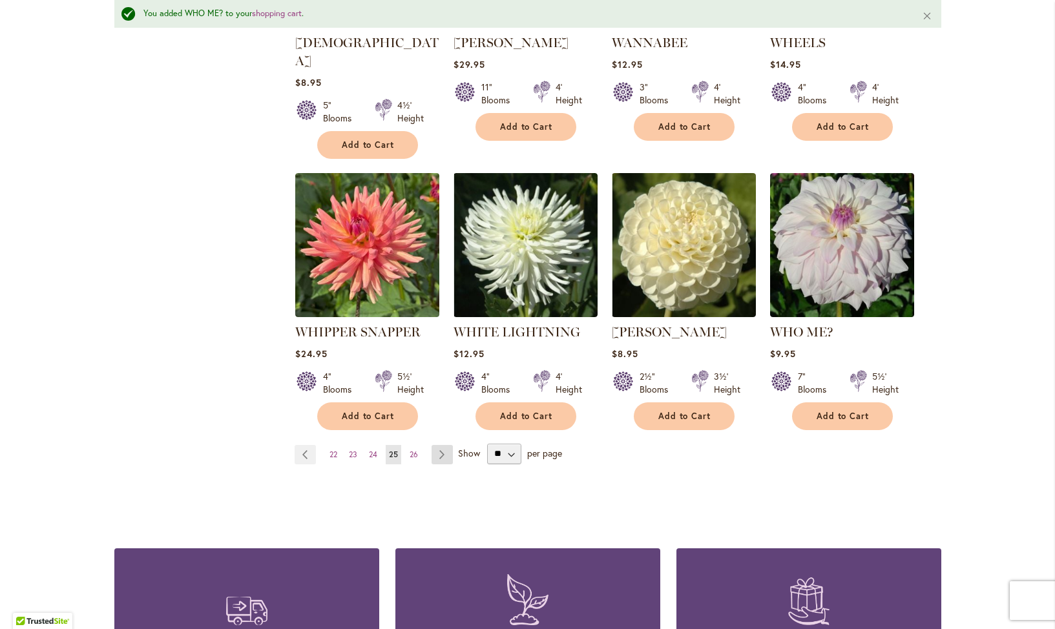
click at [446, 445] on link "Page Next" at bounding box center [442, 454] width 21 height 19
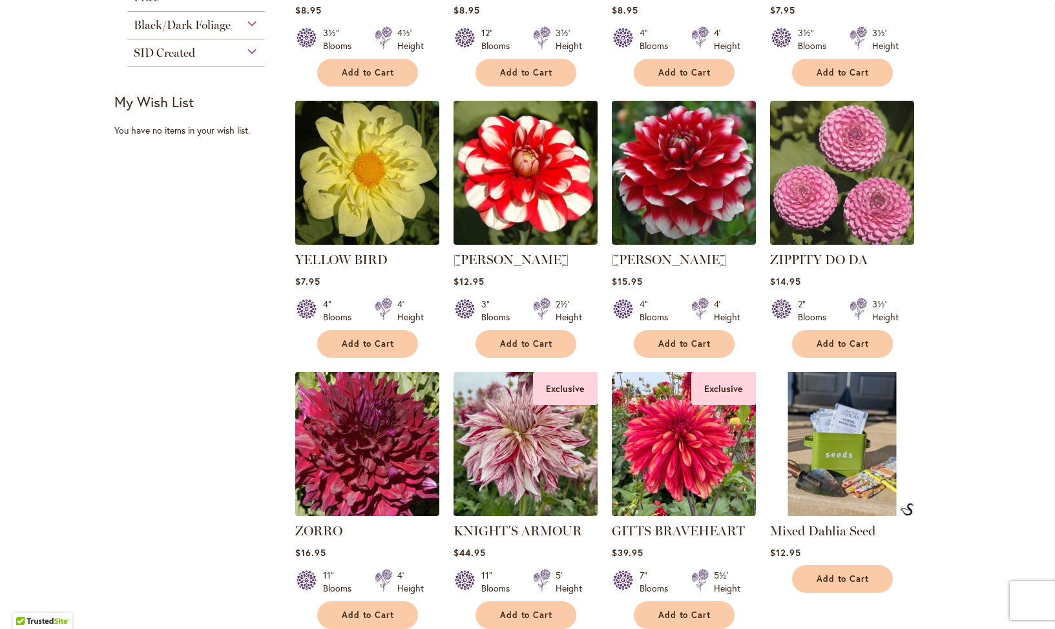
scroll to position [497, 0]
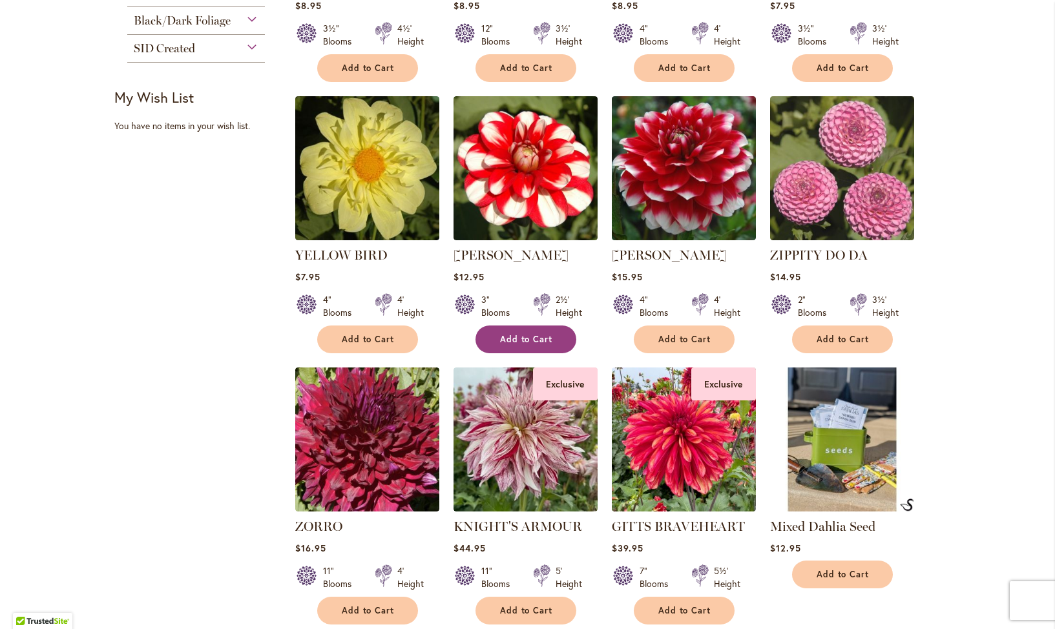
click at [517, 335] on span "Add to Cart" at bounding box center [526, 339] width 53 height 11
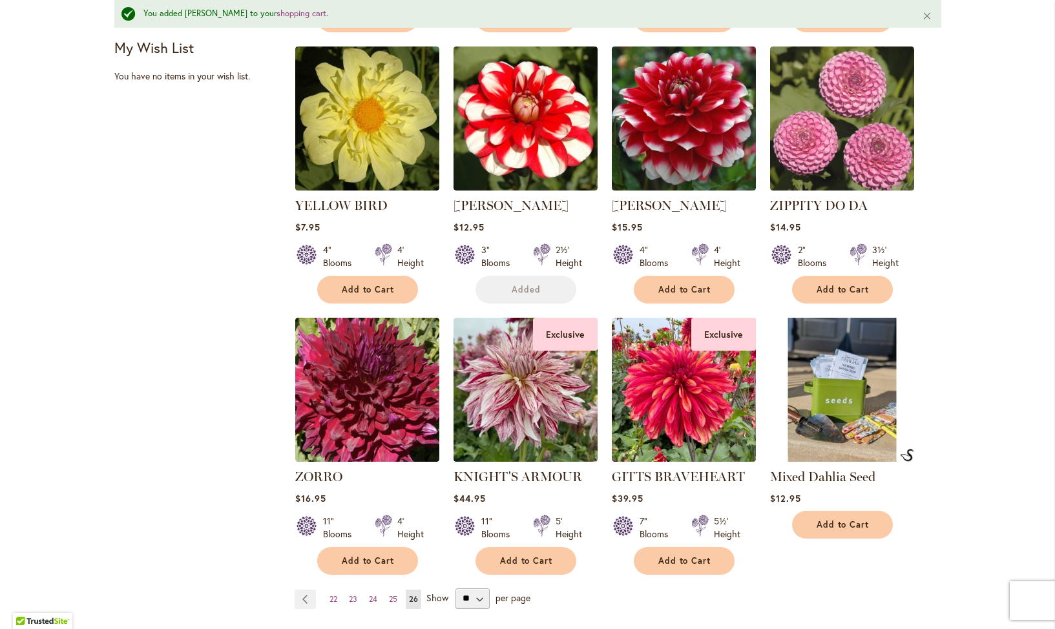
scroll to position [620, 0]
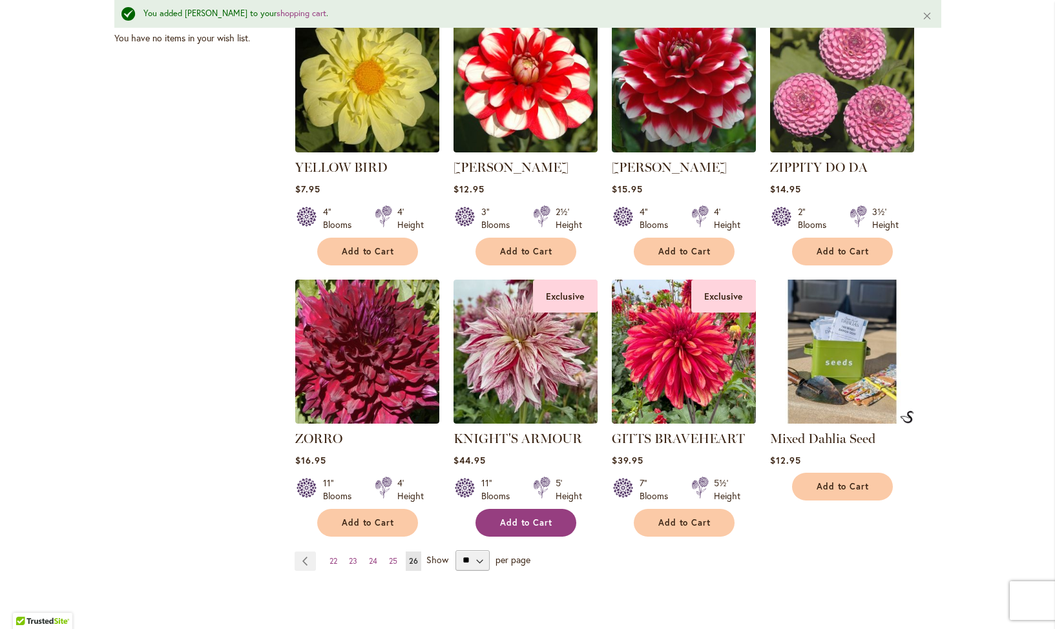
click at [514, 519] on span "Add to Cart" at bounding box center [526, 523] width 53 height 11
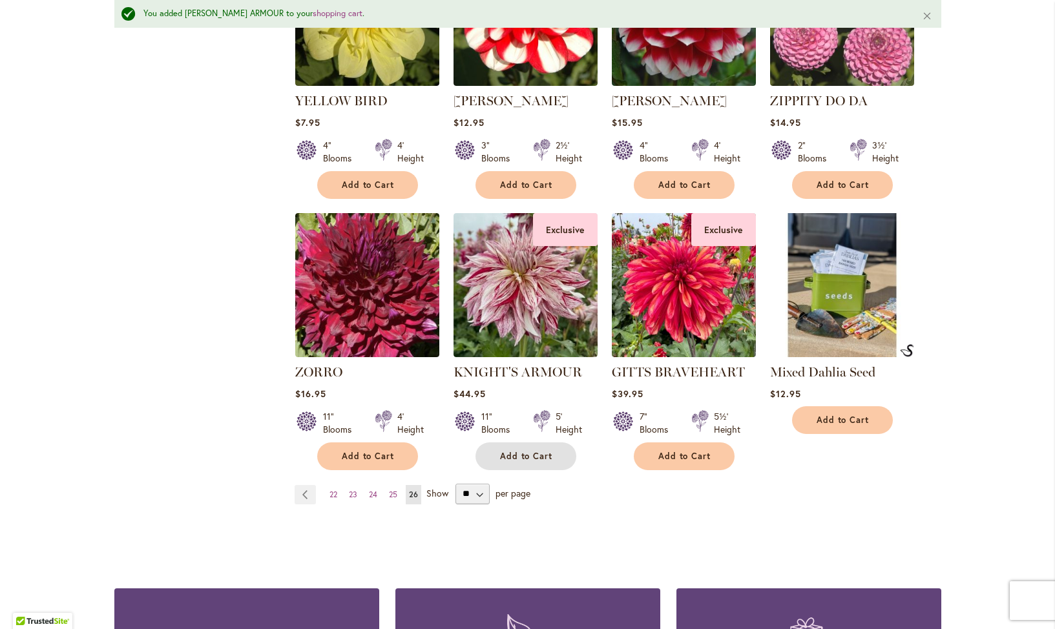
scroll to position [0, 0]
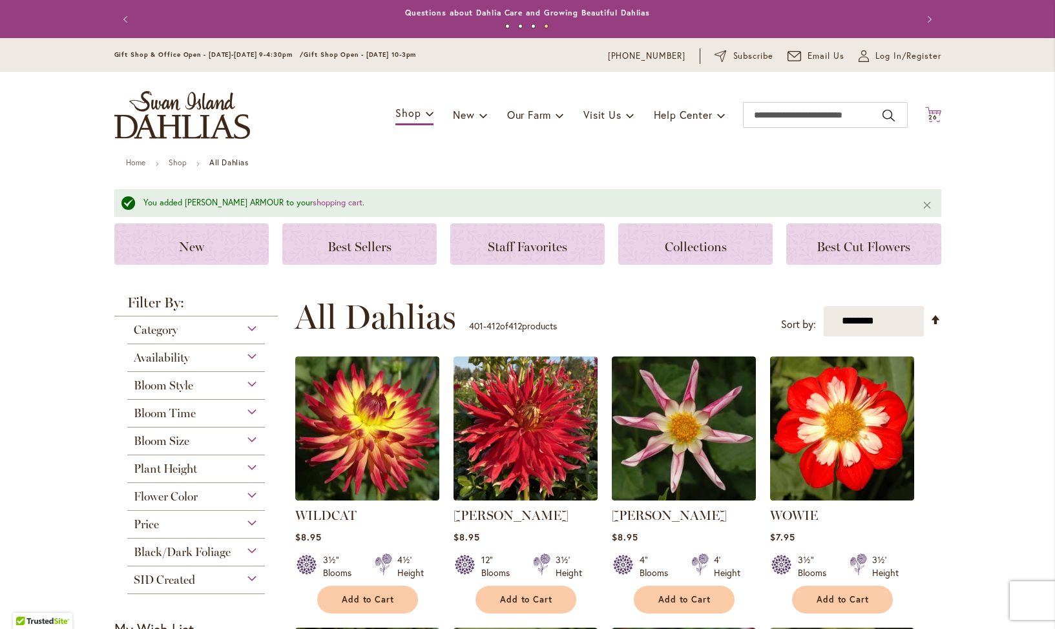
click at [935, 108] on icon "Cart .cls-1 { fill: #231f20; }" at bounding box center [933, 115] width 16 height 16
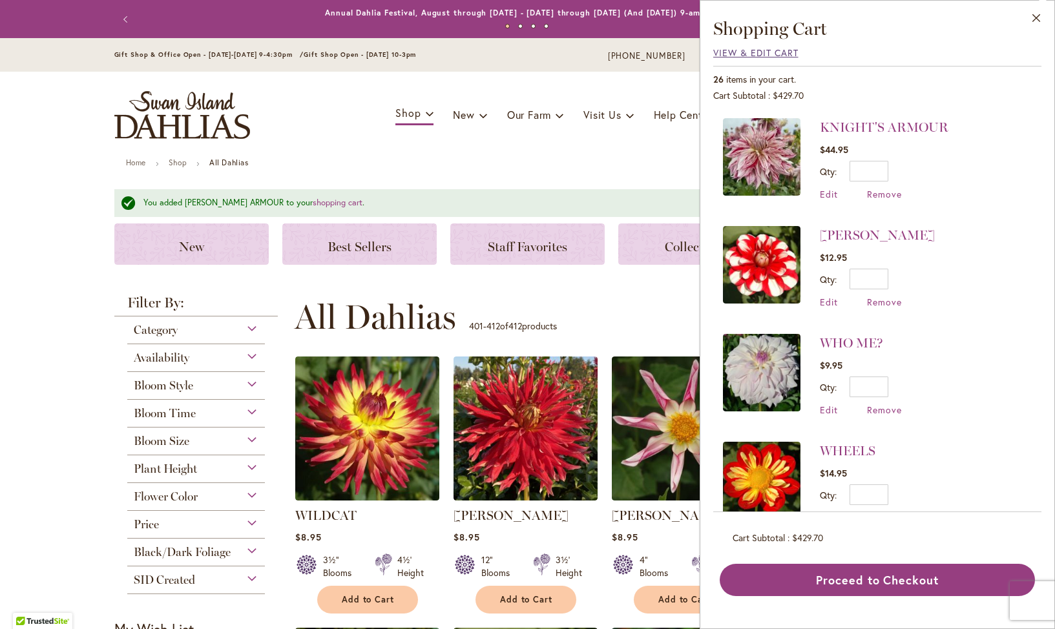
click at [747, 53] on span "View & Edit Cart" at bounding box center [755, 53] width 85 height 12
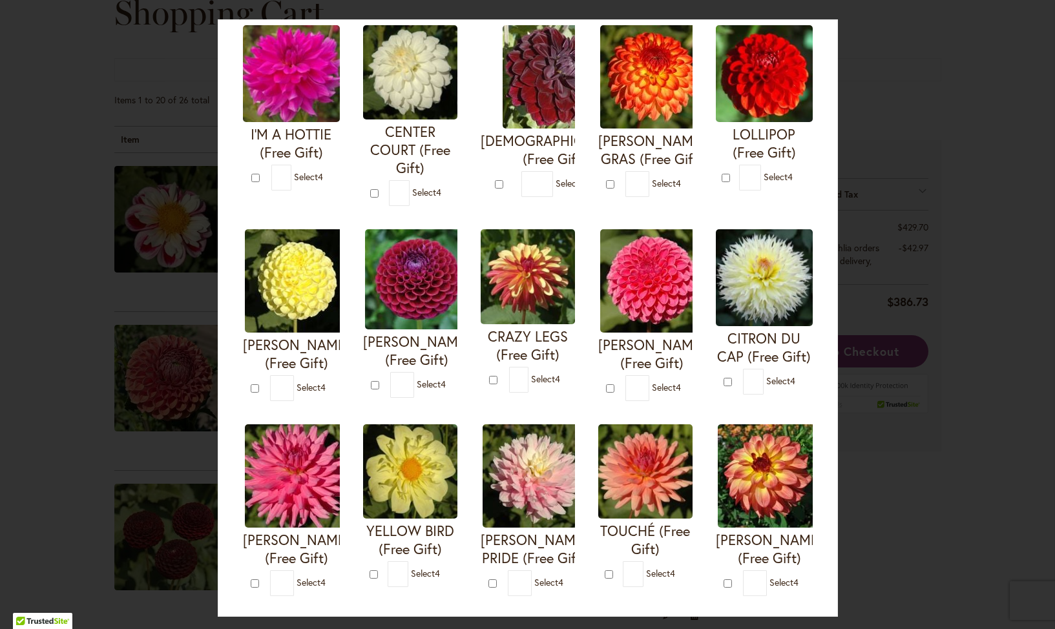
scroll to position [392, 0]
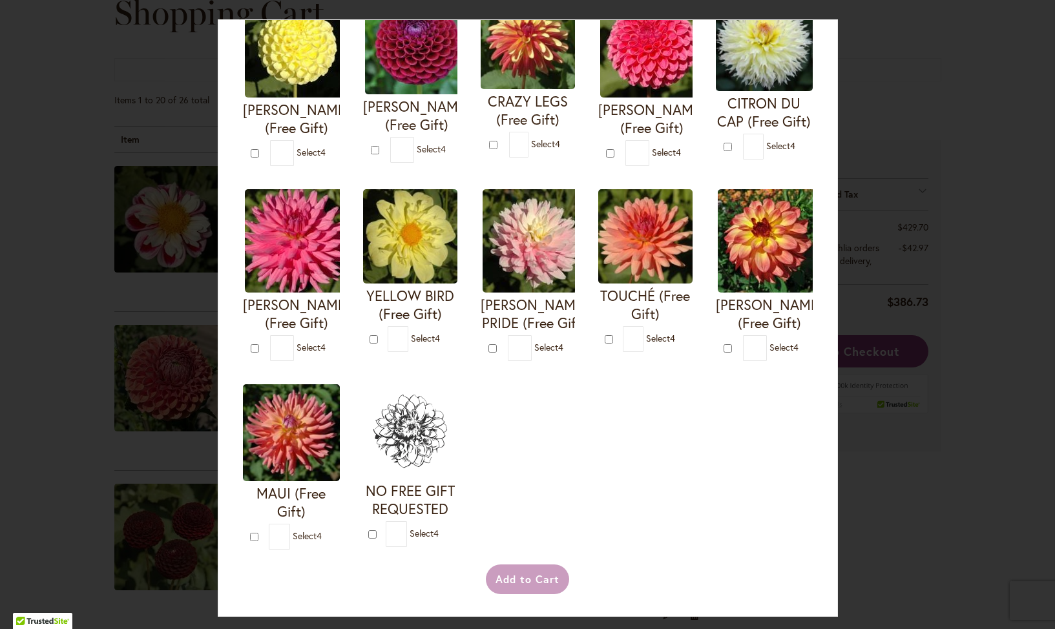
click at [68, 269] on div "Your Order Qualifies for Bonus Dahlias ( Select 4 ) Add to Cart I'M A HOTTIE (F…" at bounding box center [527, 314] width 1055 height 629
type input "*"
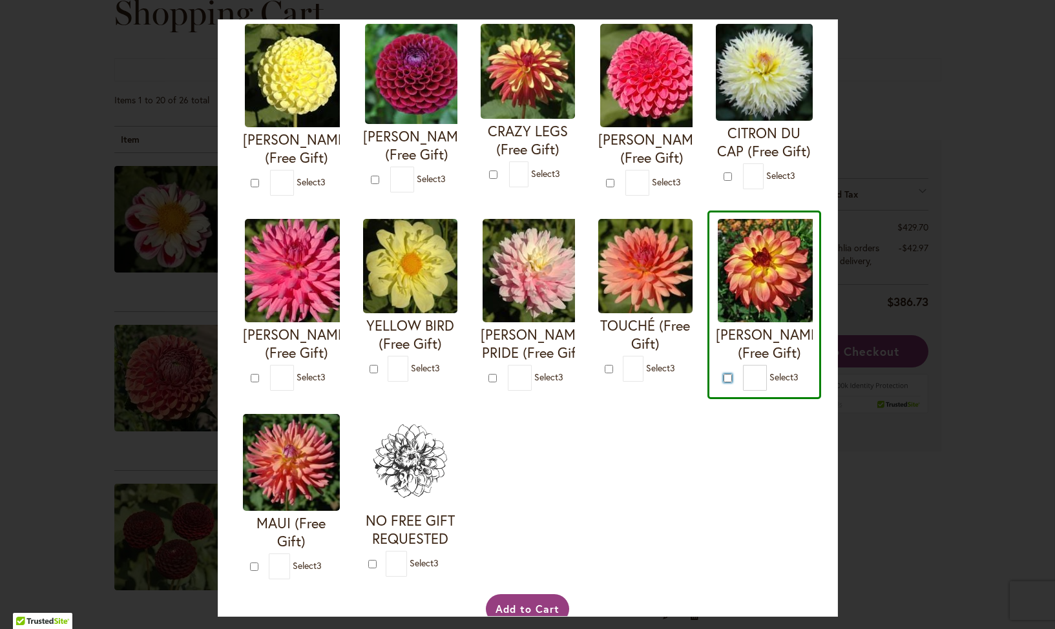
scroll to position [342, 0]
type input "*"
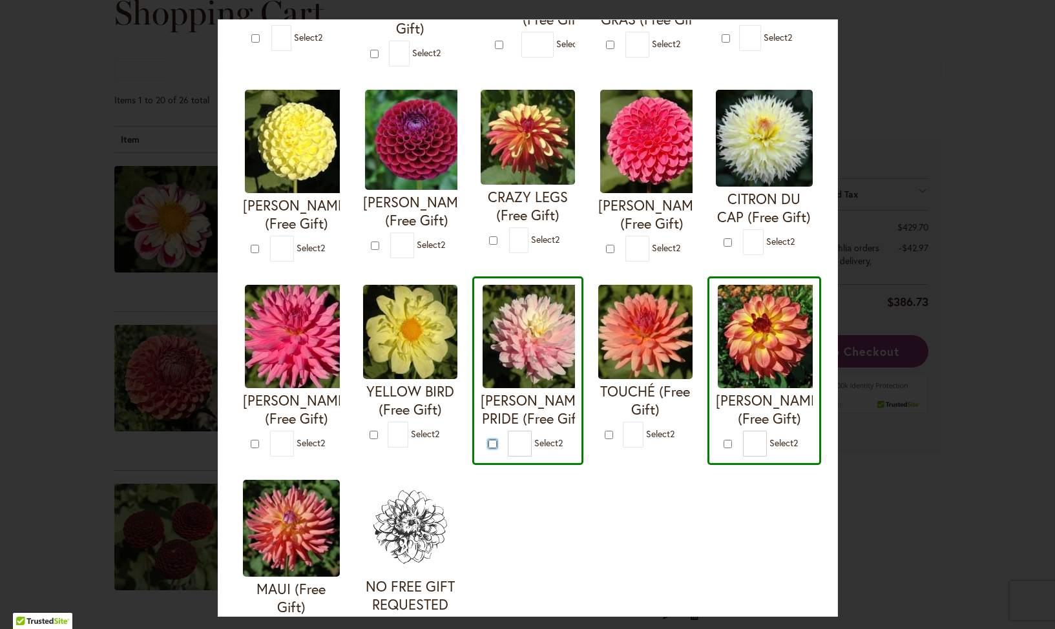
scroll to position [189, 0]
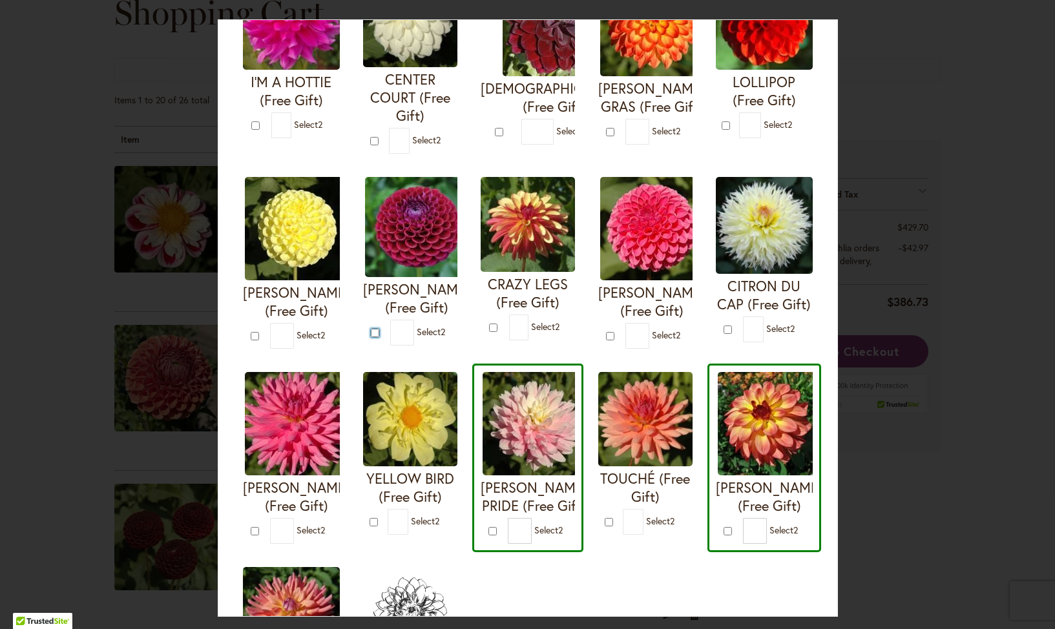
type input "*"
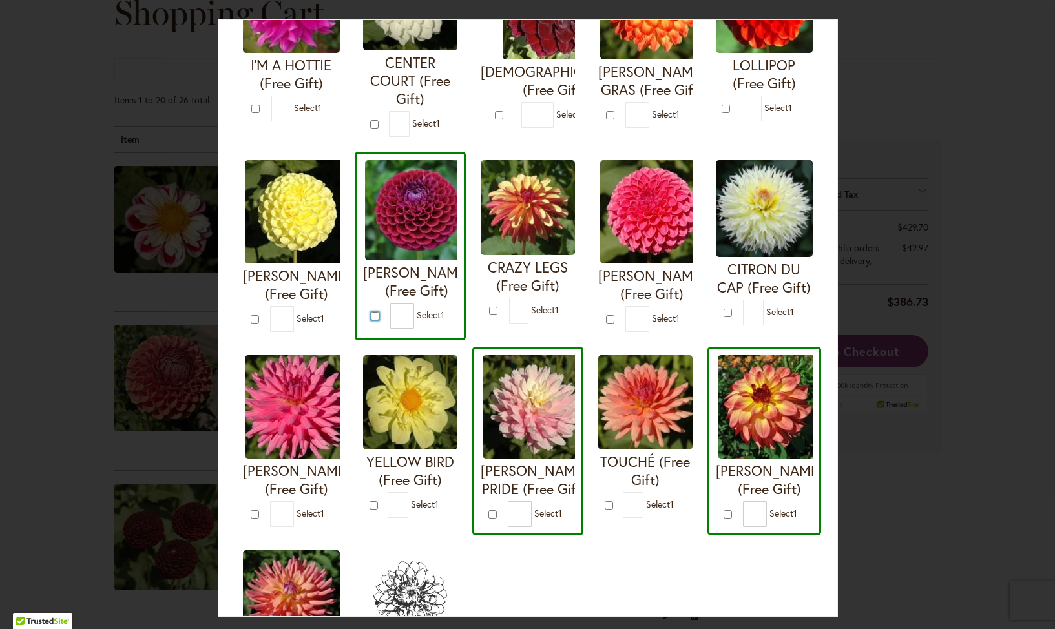
scroll to position [204, 0]
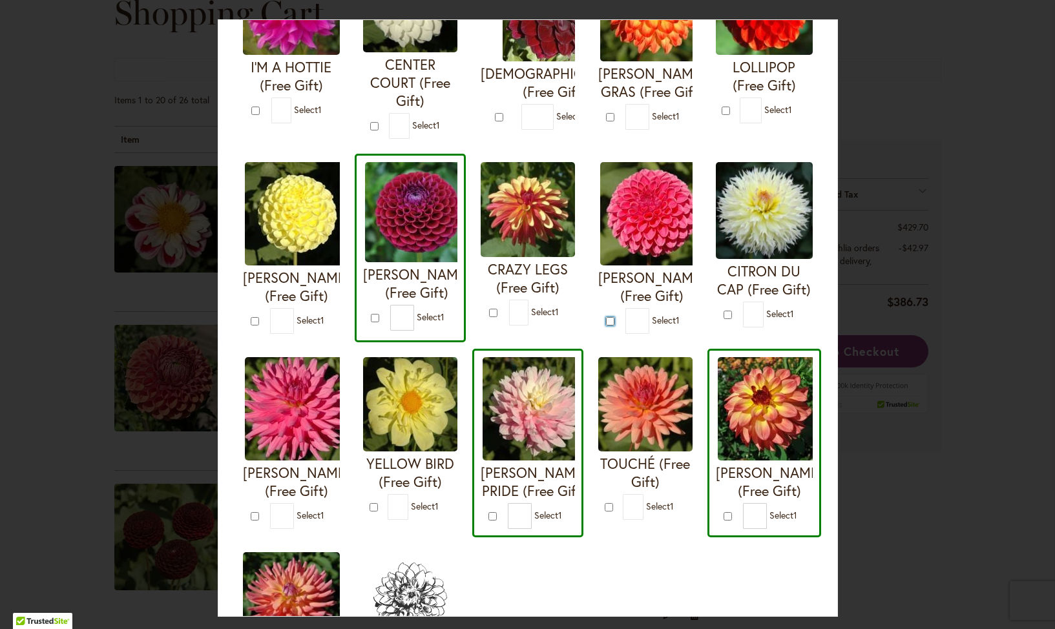
type input "*"
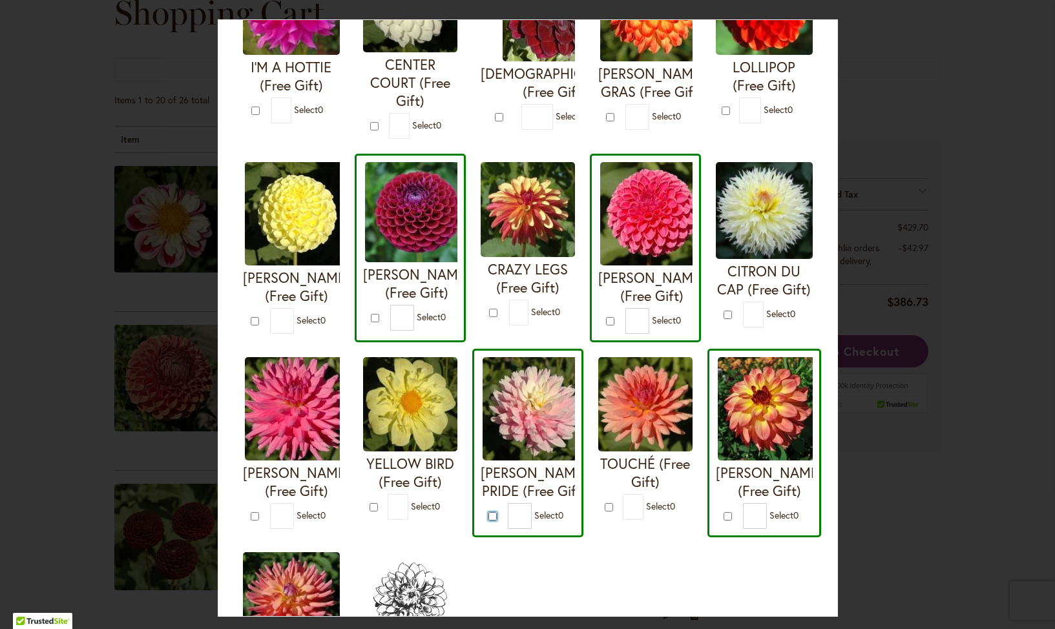
type input "*"
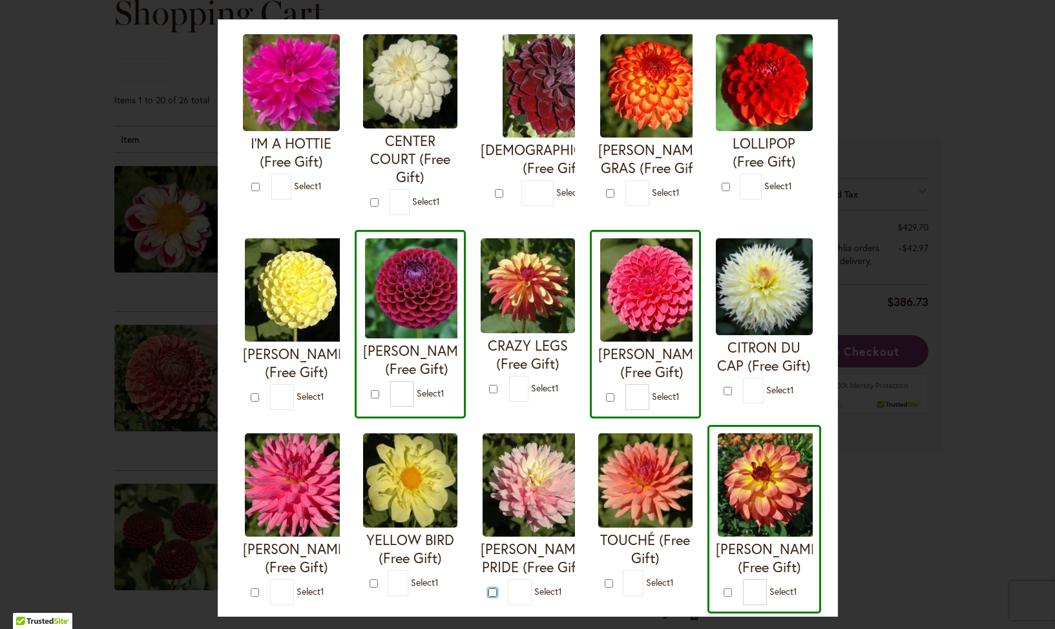
scroll to position [81, 0]
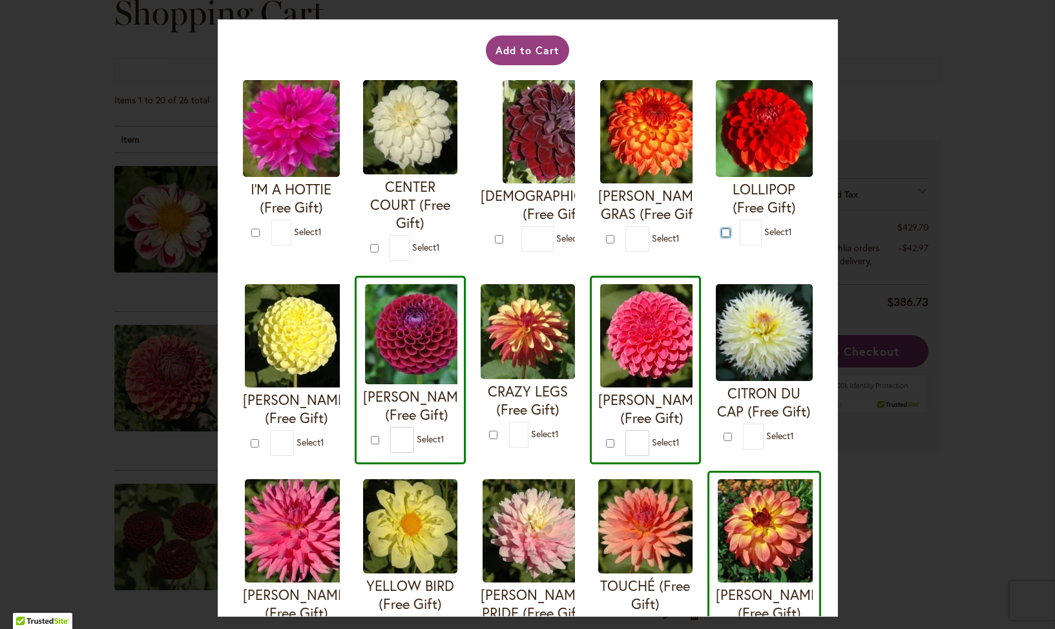
type input "*"
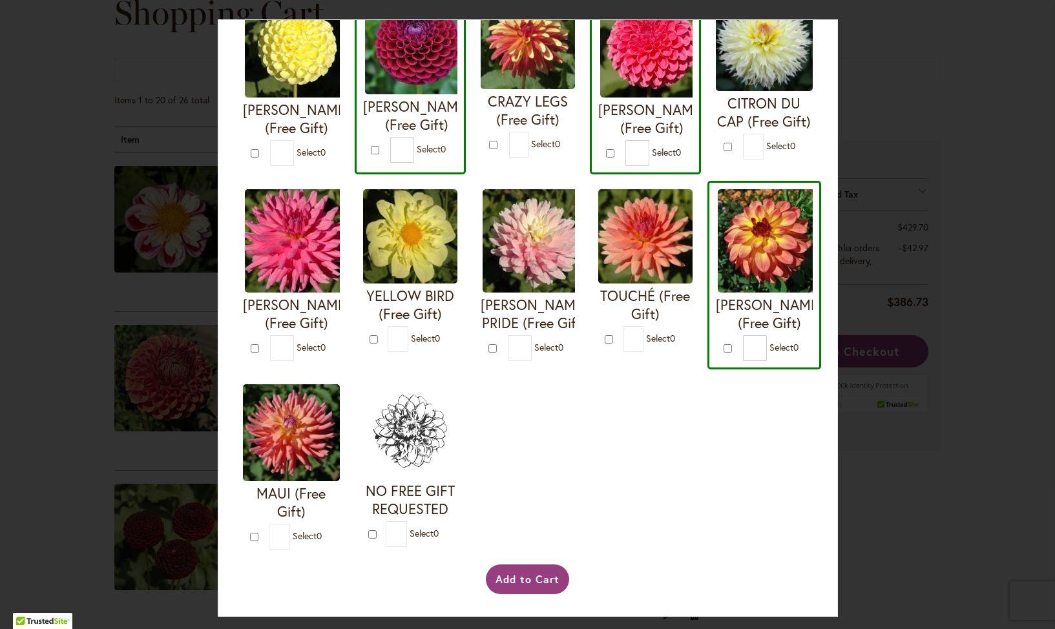
scroll to position [379, 0]
click at [522, 585] on button "Add to Cart" at bounding box center [527, 580] width 83 height 30
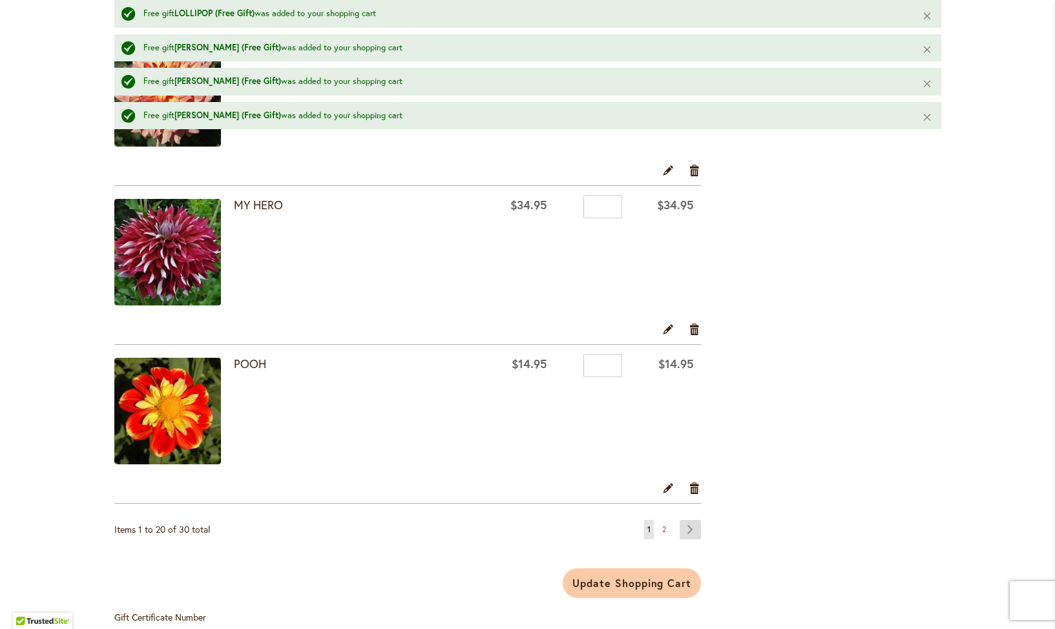
scroll to position [3096, 0]
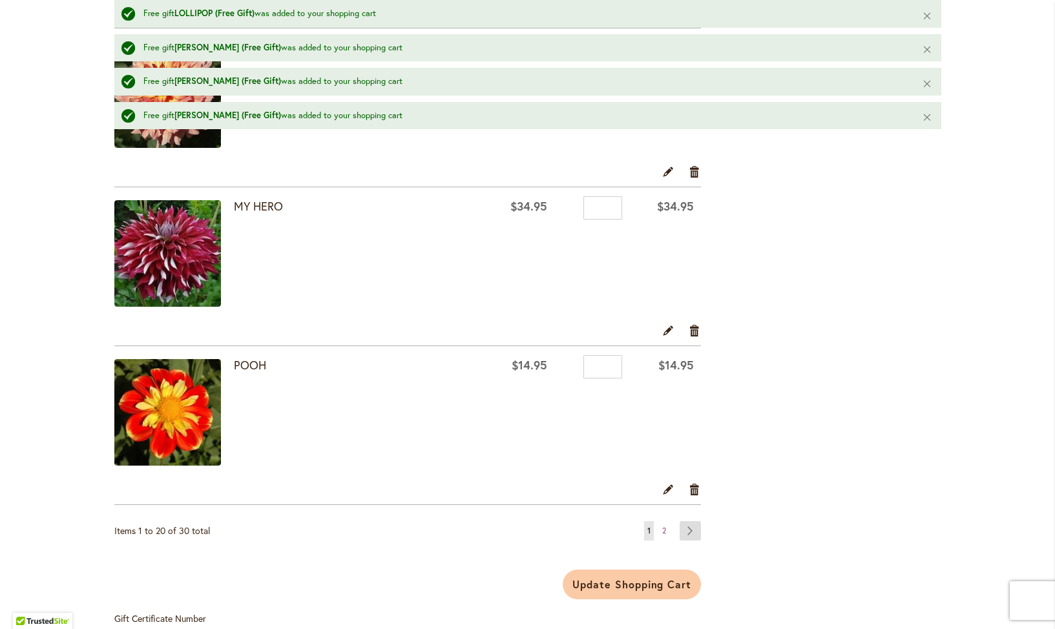
click at [691, 528] on link "Page Next" at bounding box center [690, 530] width 21 height 19
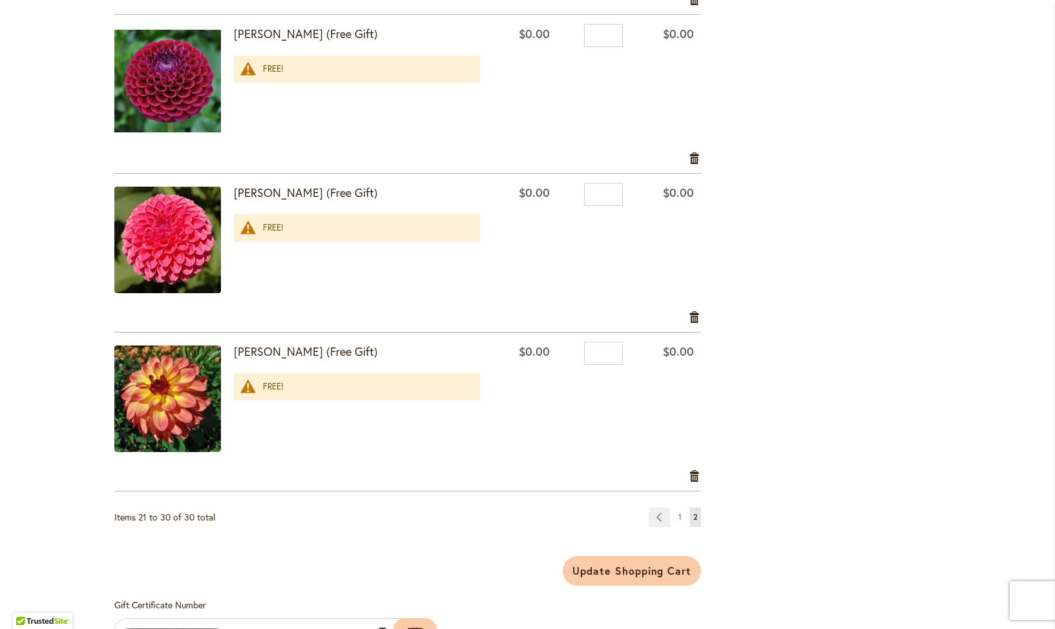
scroll to position [1396, 0]
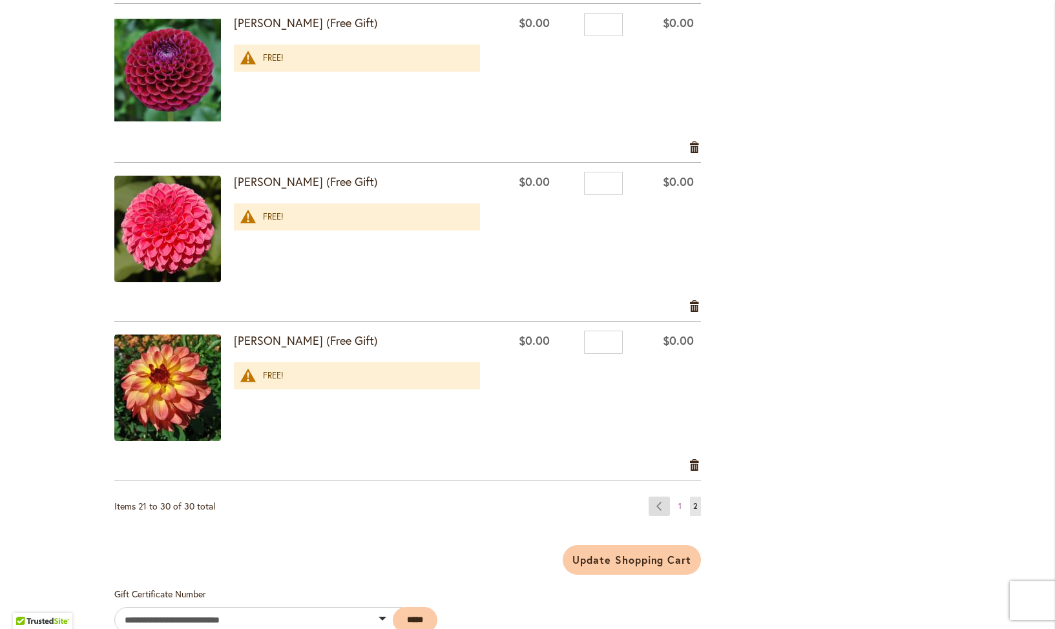
click at [655, 507] on link "Page Previous" at bounding box center [659, 506] width 21 height 19
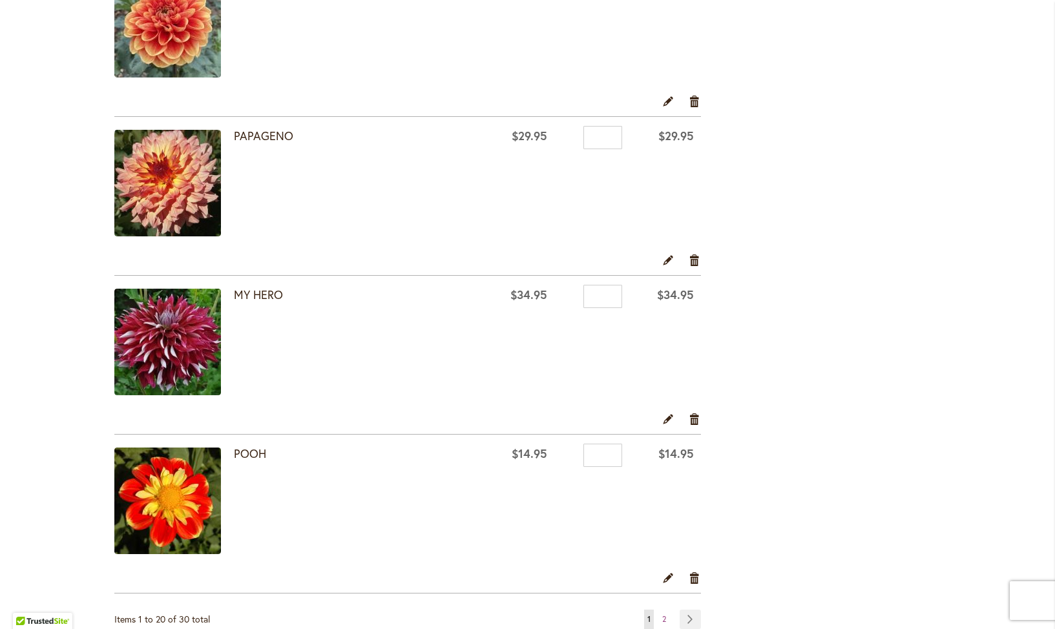
scroll to position [2911, 0]
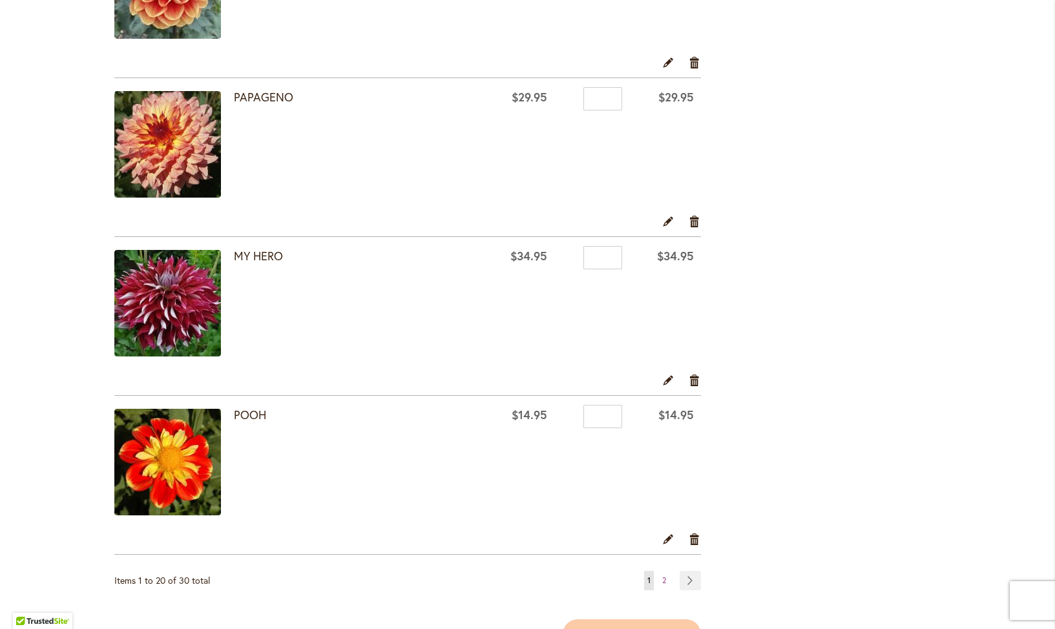
click at [153, 290] on img at bounding box center [167, 303] width 107 height 107
click at [180, 291] on img at bounding box center [167, 303] width 107 height 107
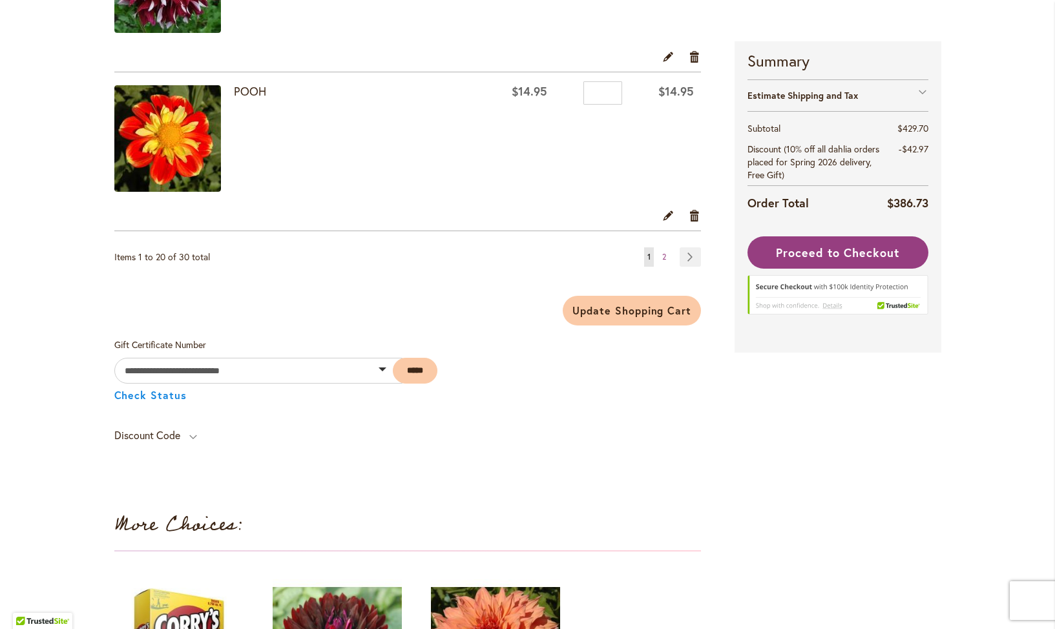
scroll to position [3169, 0]
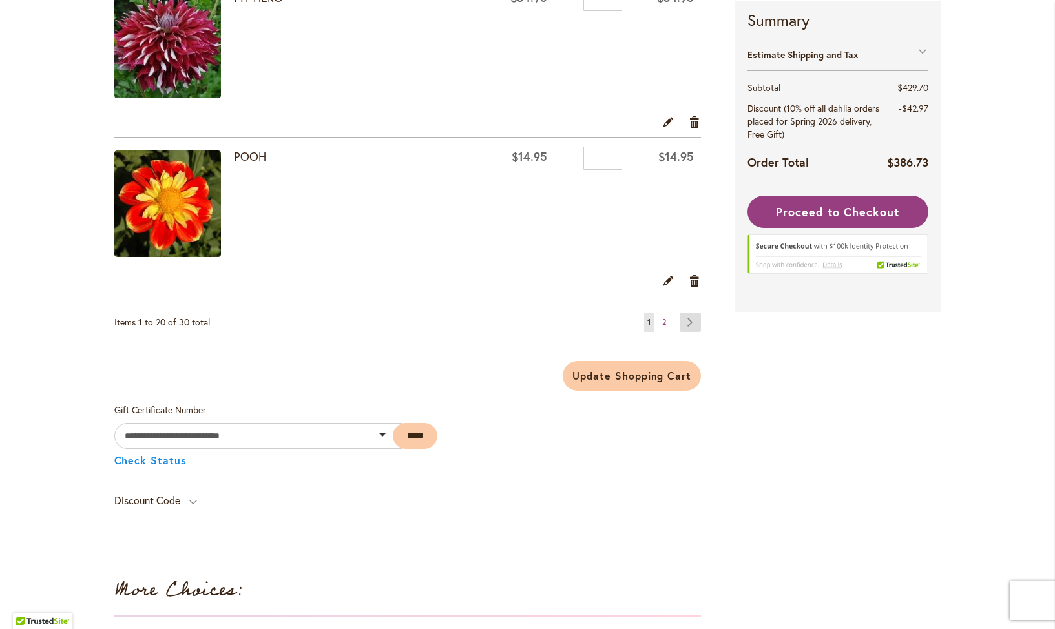
click at [689, 320] on link "Page Next" at bounding box center [690, 322] width 21 height 19
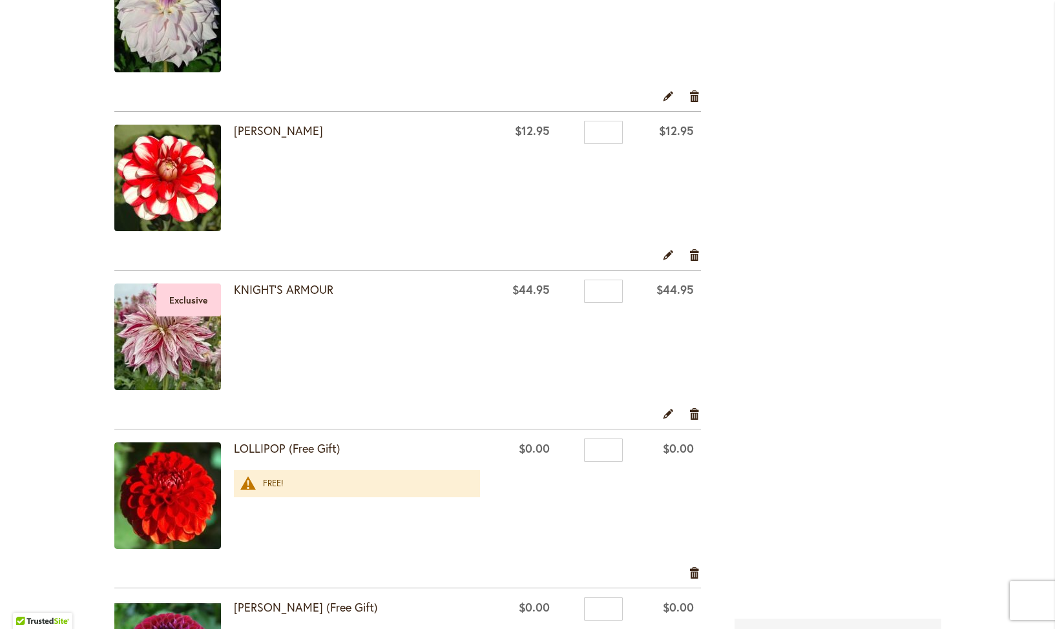
scroll to position [777, 0]
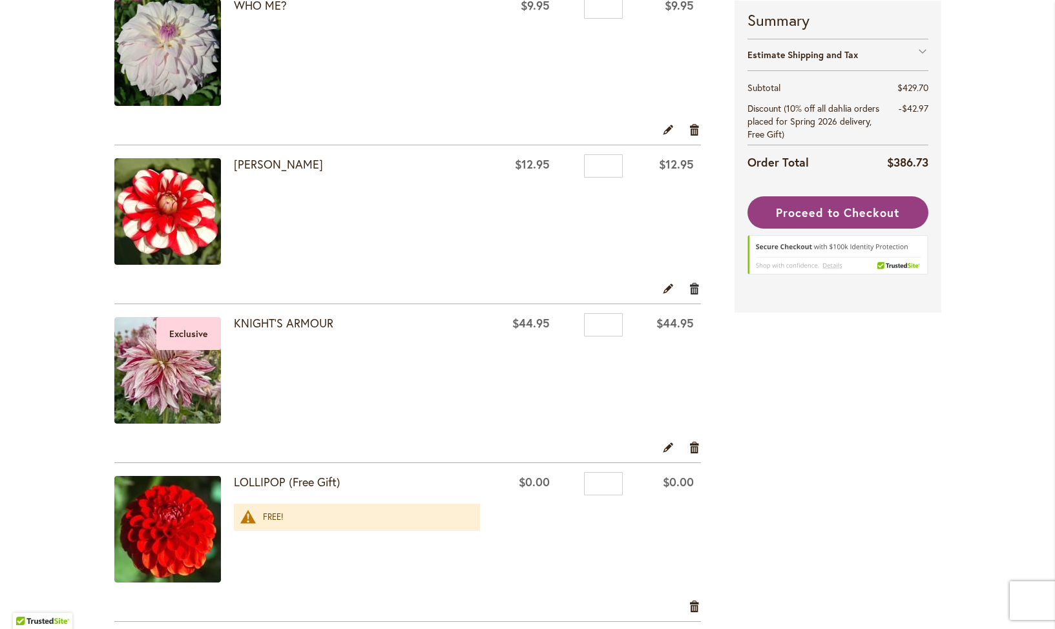
click at [696, 289] on link "Remove item" at bounding box center [695, 288] width 12 height 14
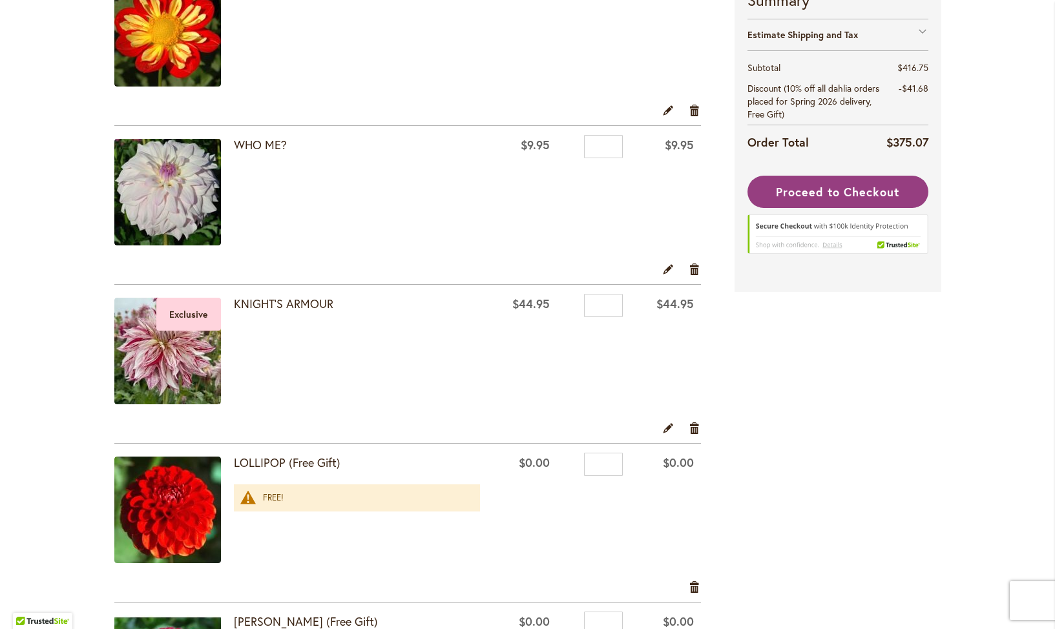
scroll to position [623, 0]
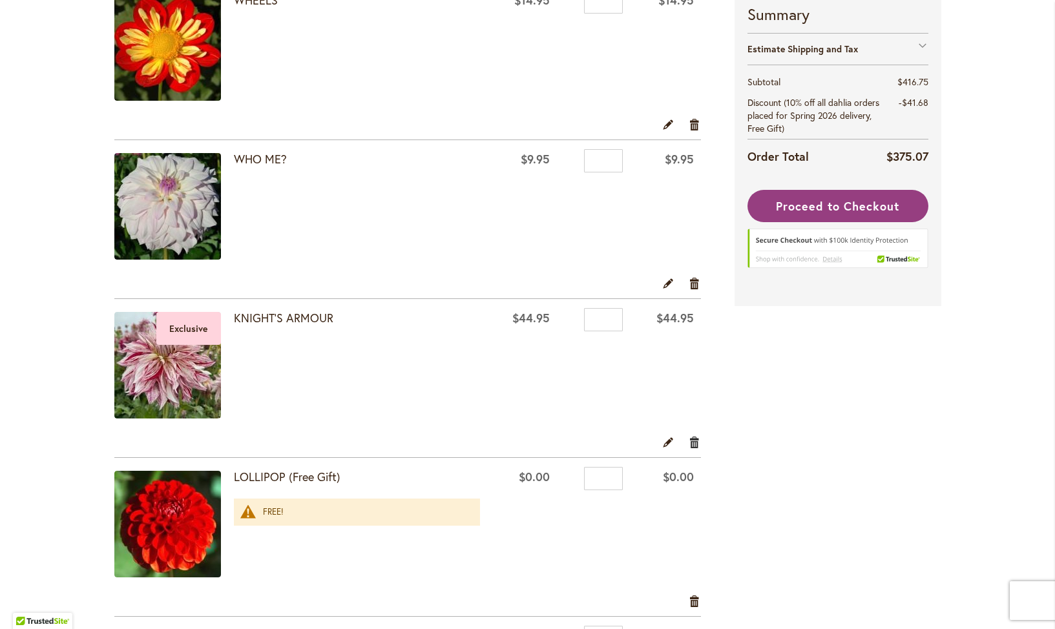
click at [696, 440] on link "Remove item" at bounding box center [695, 442] width 12 height 14
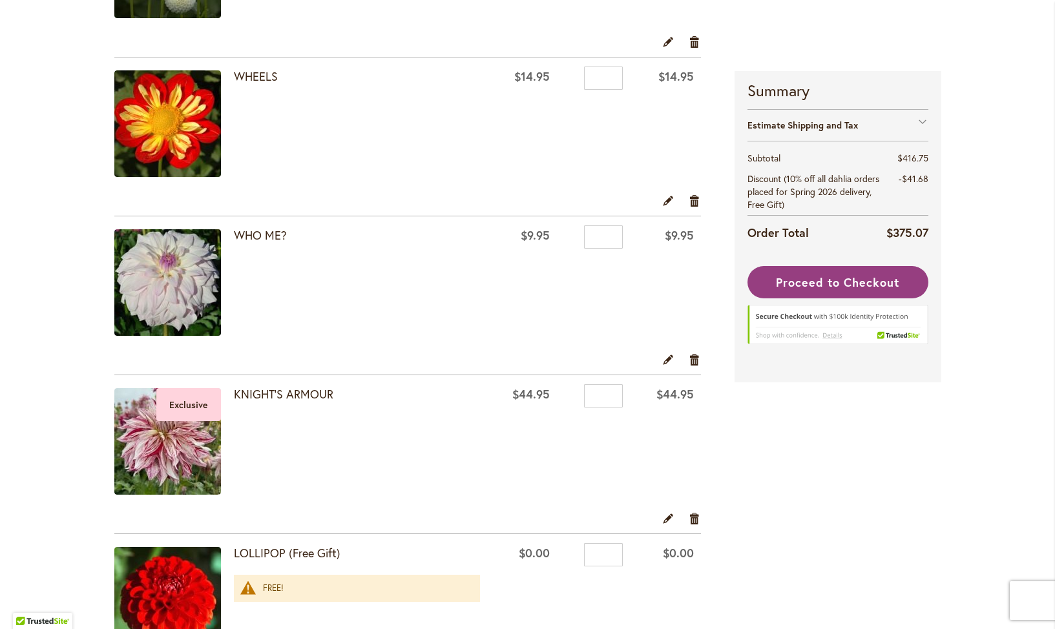
scroll to position [543, 0]
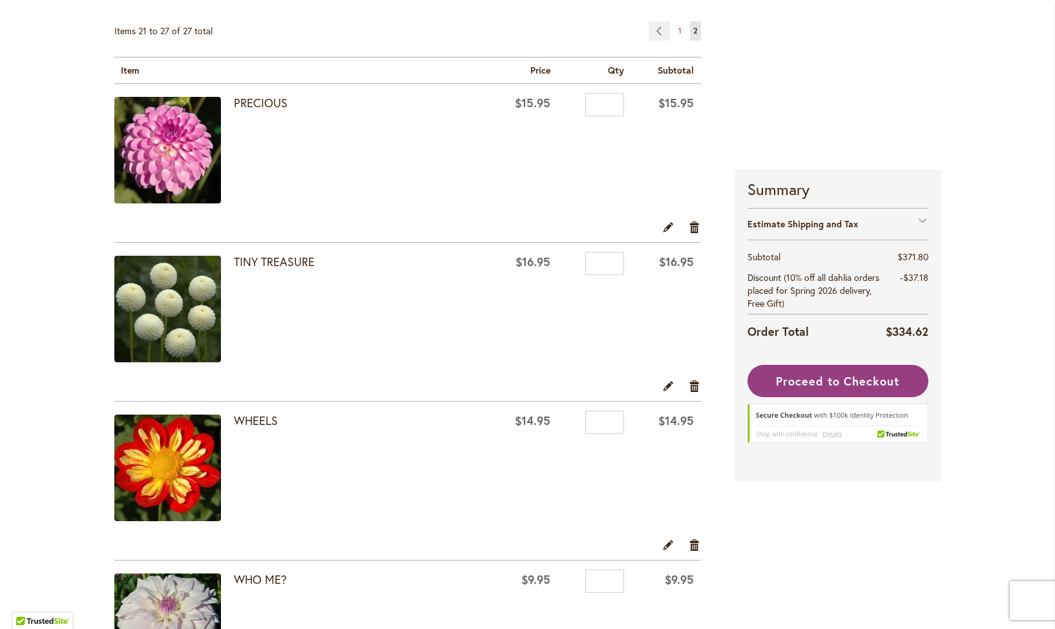
scroll to position [146, 0]
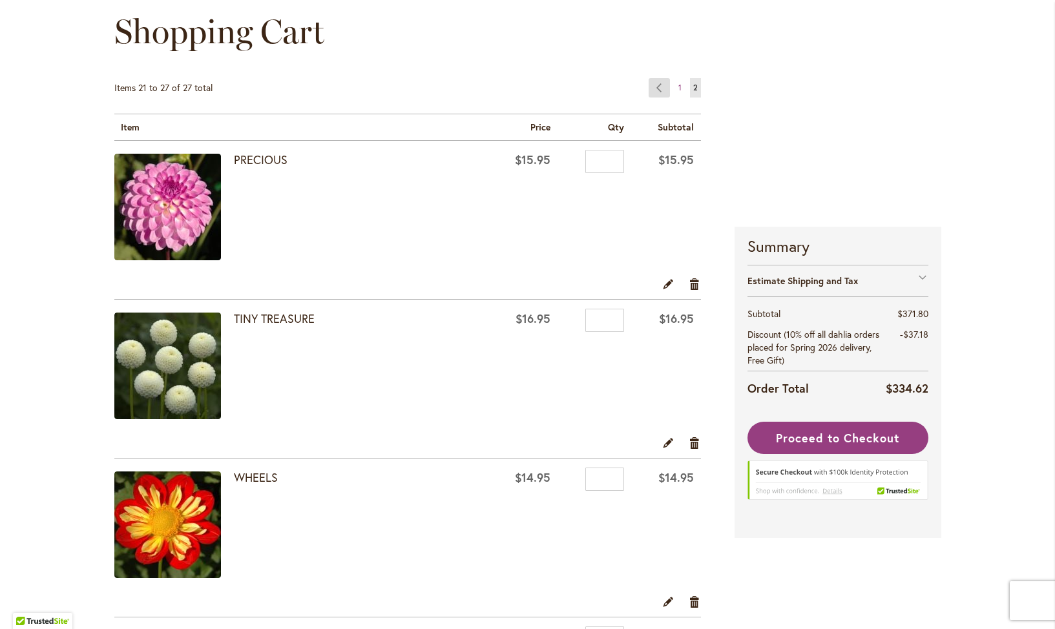
click at [657, 86] on link "Page Previous" at bounding box center [659, 87] width 21 height 19
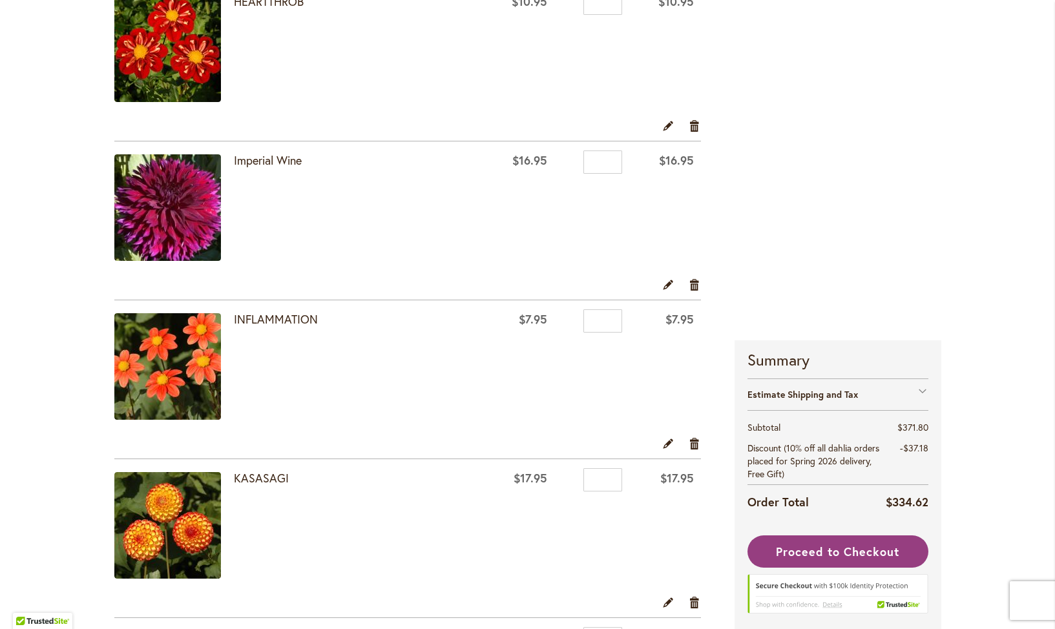
scroll to position [1536, 0]
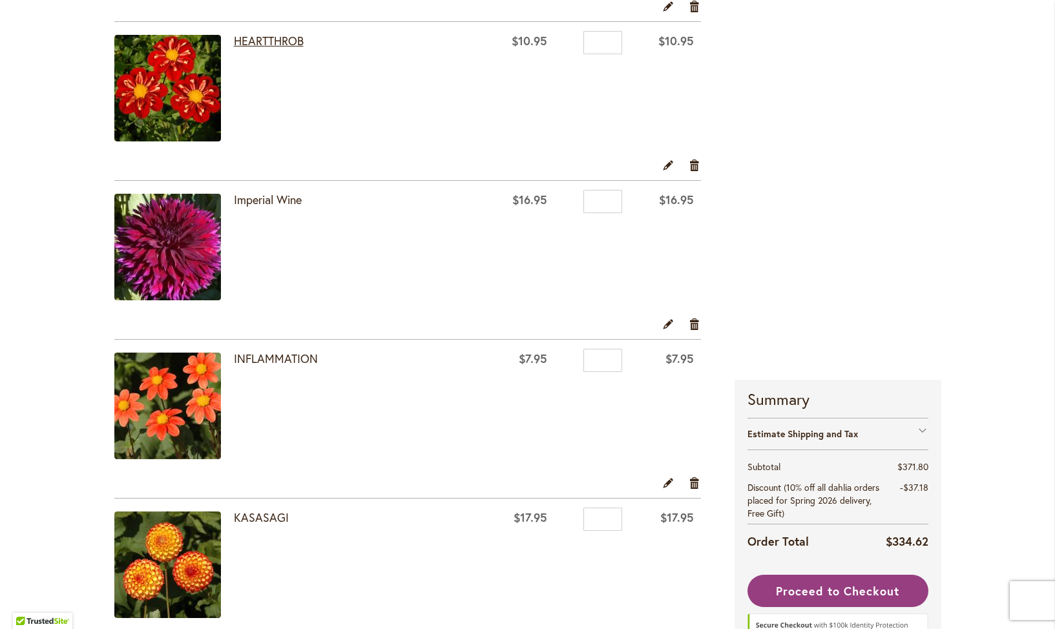
click at [286, 39] on link "HEARTTHROB" at bounding box center [269, 41] width 70 height 16
click at [697, 165] on link "Remove item" at bounding box center [695, 165] width 12 height 14
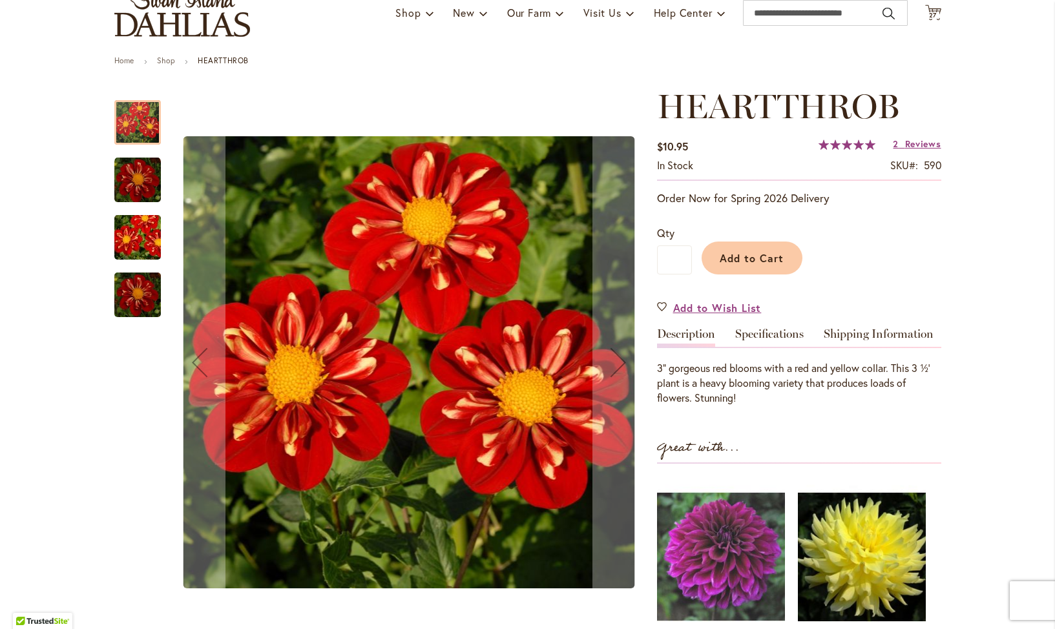
scroll to position [105, 0]
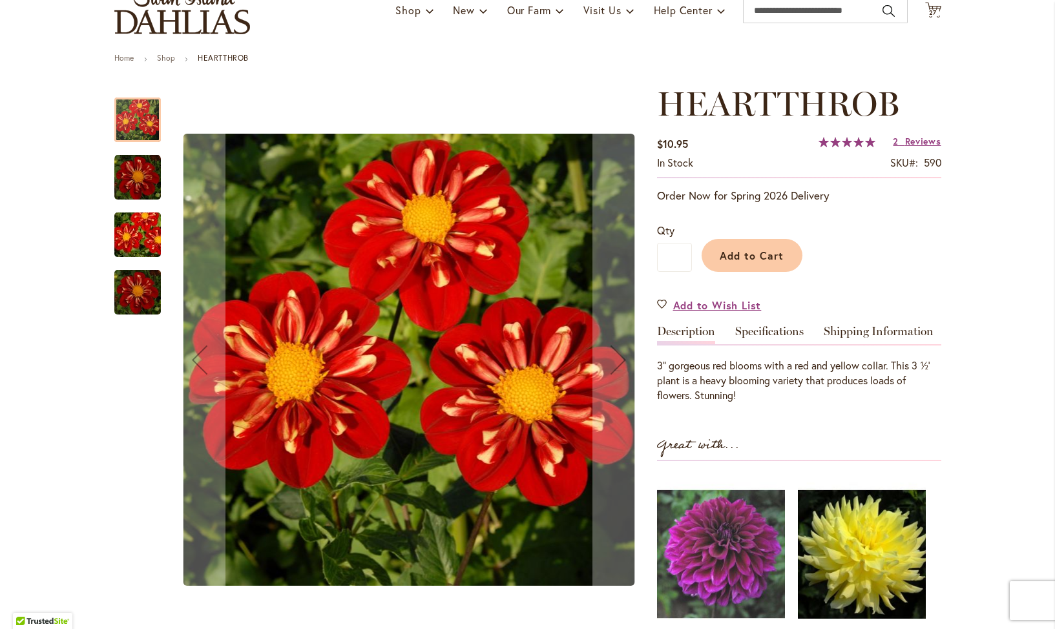
click at [128, 167] on img "HEARTTHROB" at bounding box center [137, 177] width 47 height 47
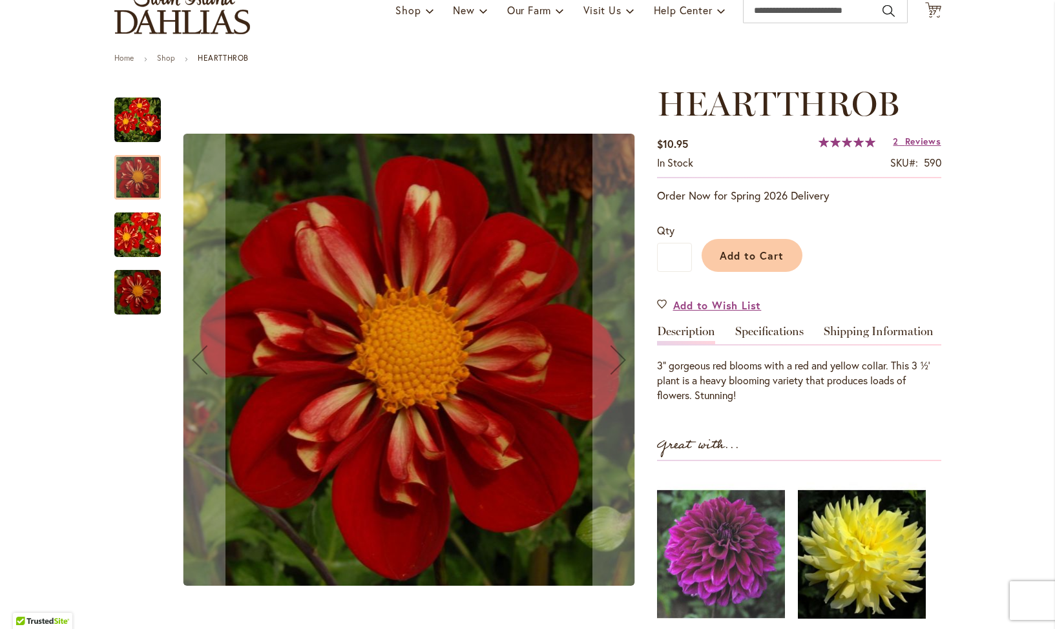
click at [135, 239] on img "HEARTTHROB" at bounding box center [137, 235] width 93 height 62
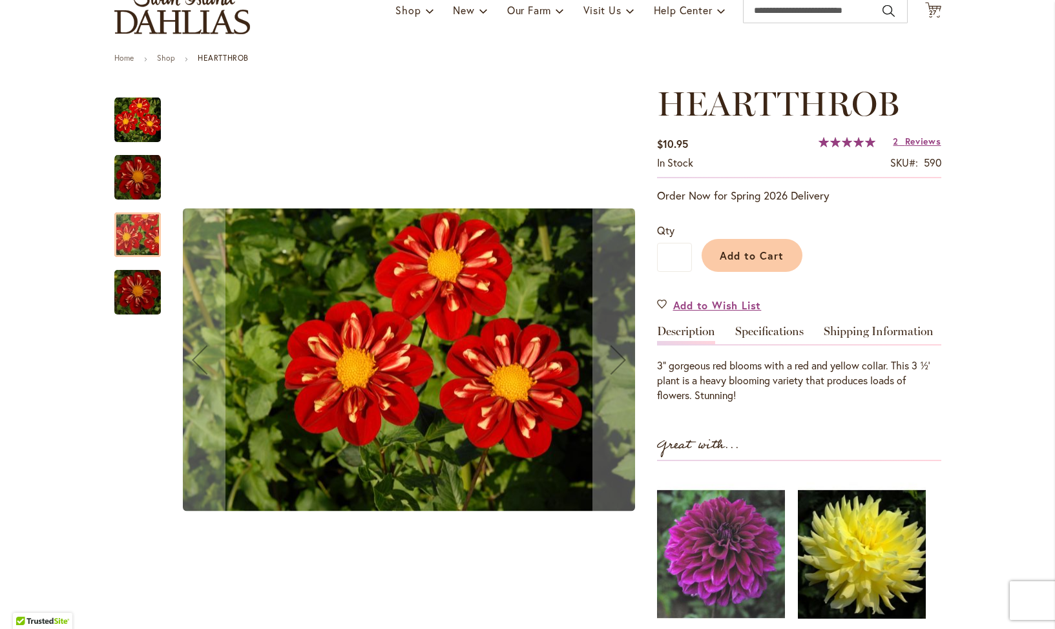
click at [137, 295] on img "HEARTTHROB" at bounding box center [137, 292] width 47 height 52
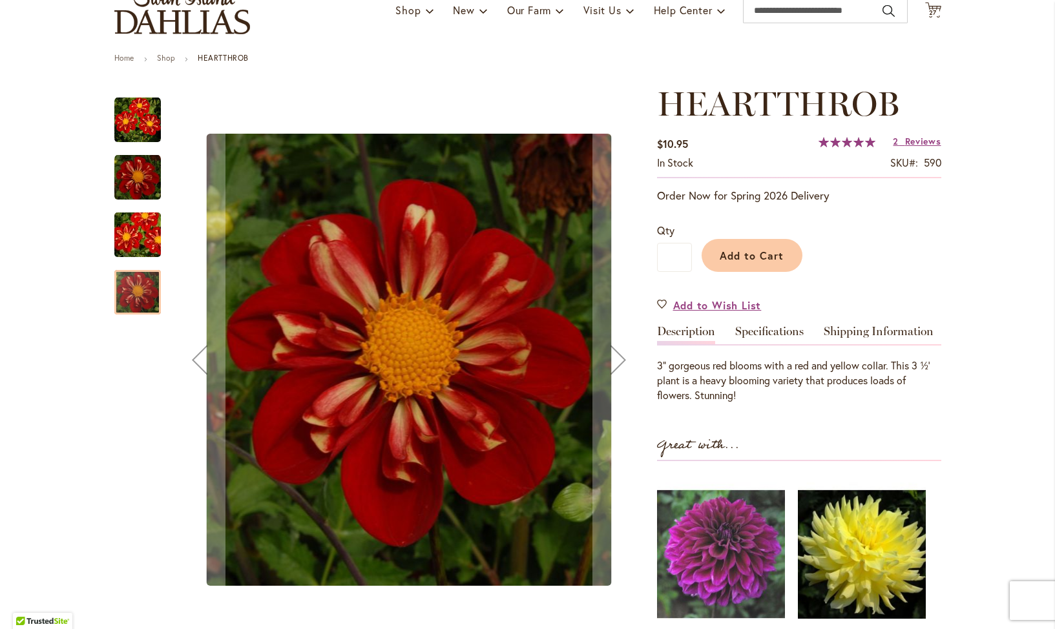
drag, startPoint x: 114, startPoint y: 174, endPoint x: 90, endPoint y: 131, distance: 49.8
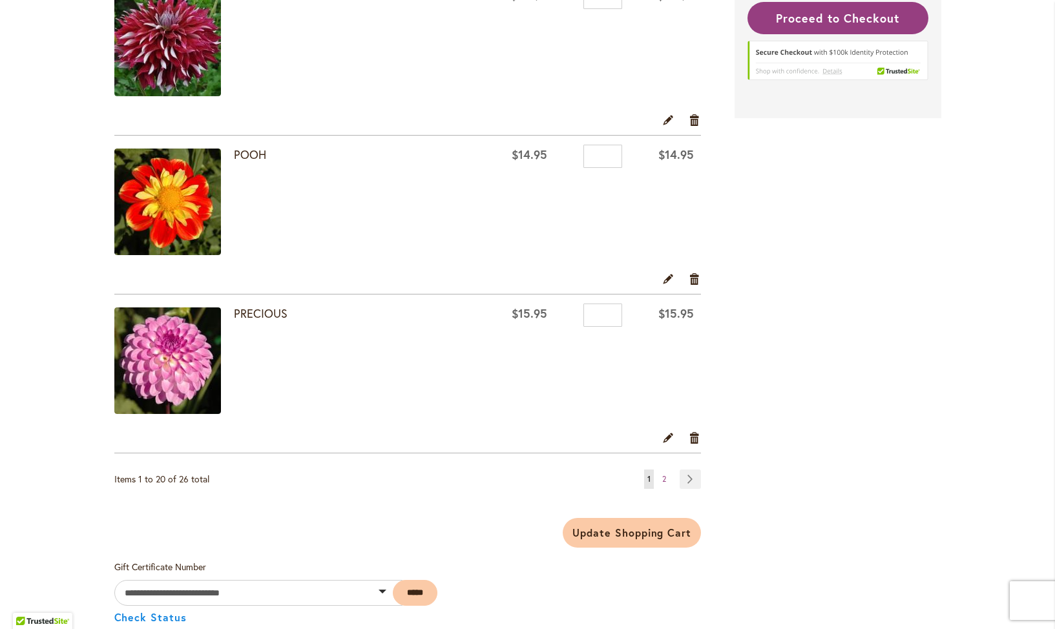
scroll to position [3035, 0]
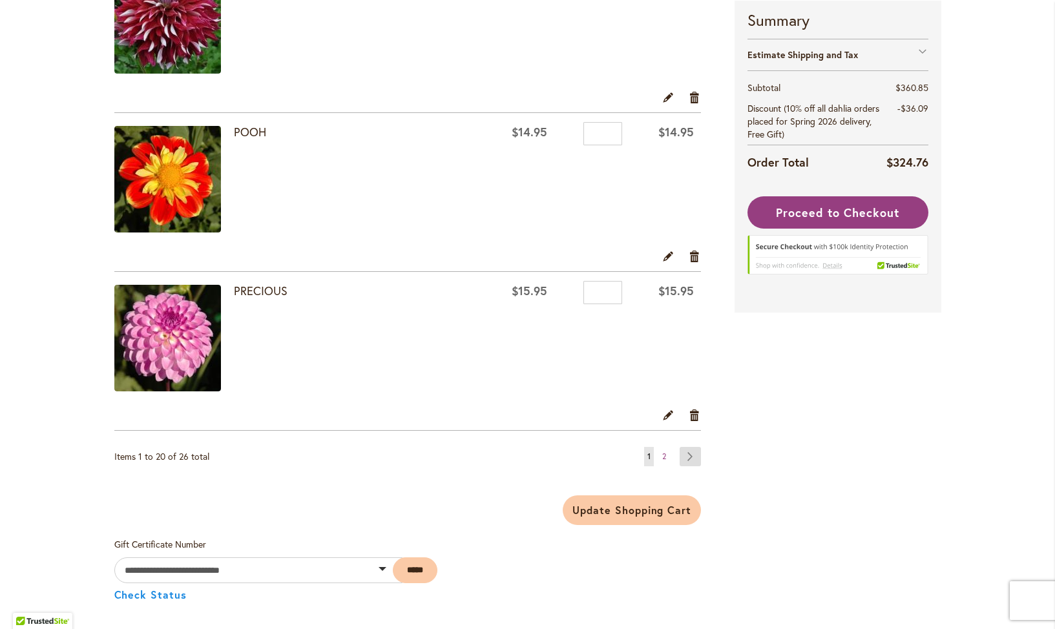
click at [689, 455] on link "Page Next" at bounding box center [690, 456] width 21 height 19
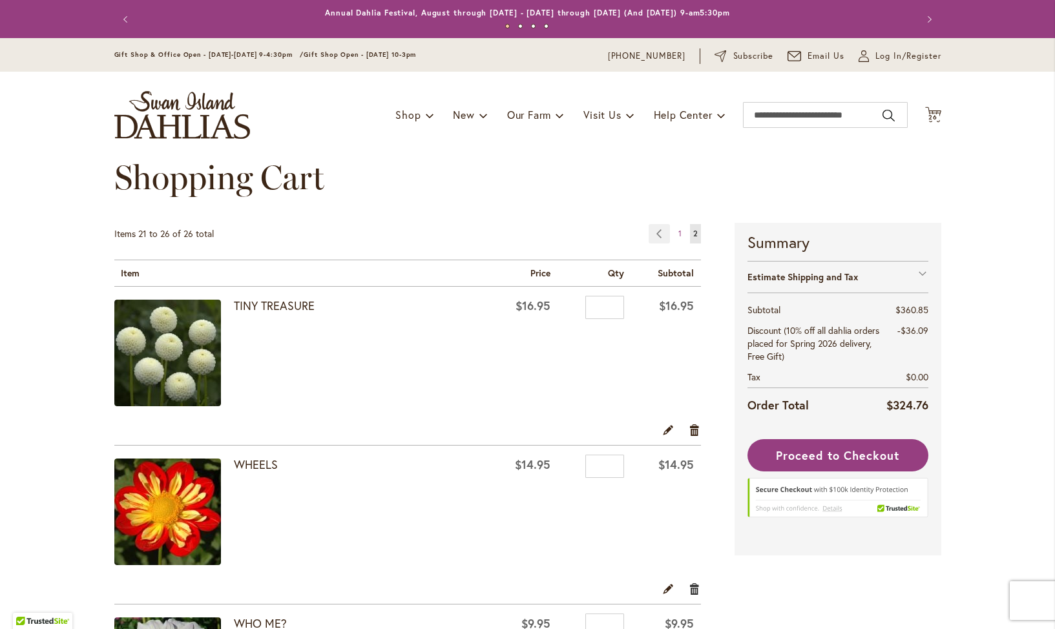
click at [695, 588] on link "Remove item" at bounding box center [695, 588] width 12 height 14
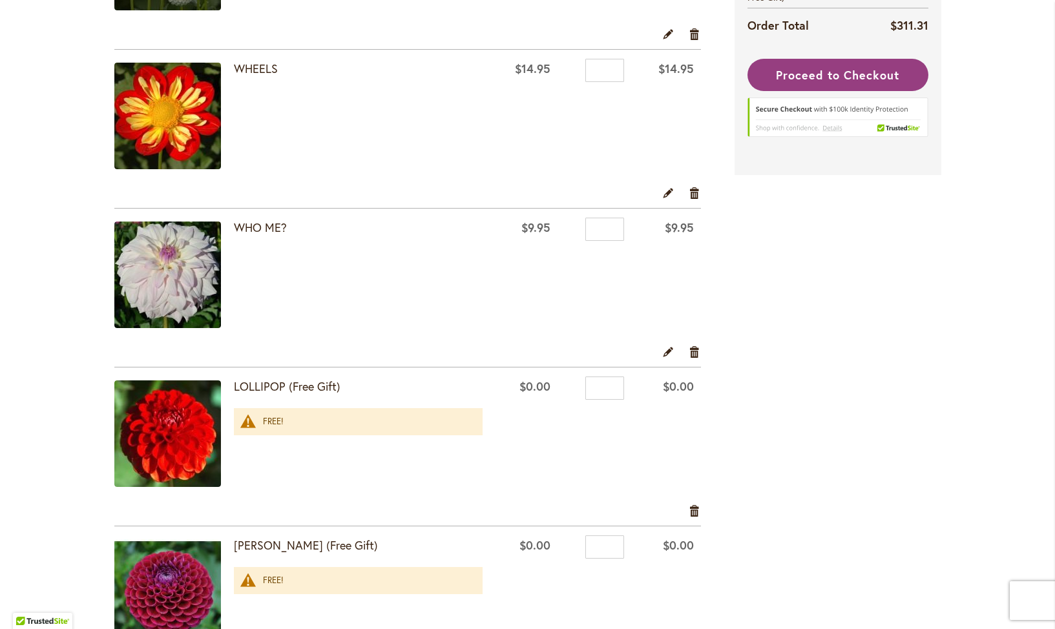
scroll to position [440, 0]
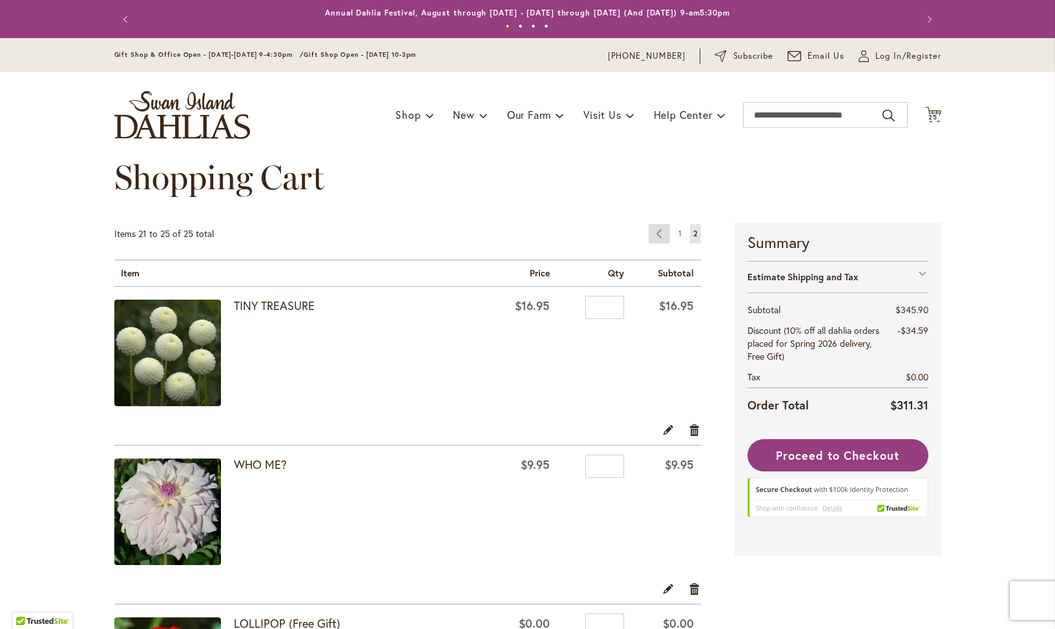
click at [658, 236] on link "Page Previous" at bounding box center [659, 233] width 21 height 19
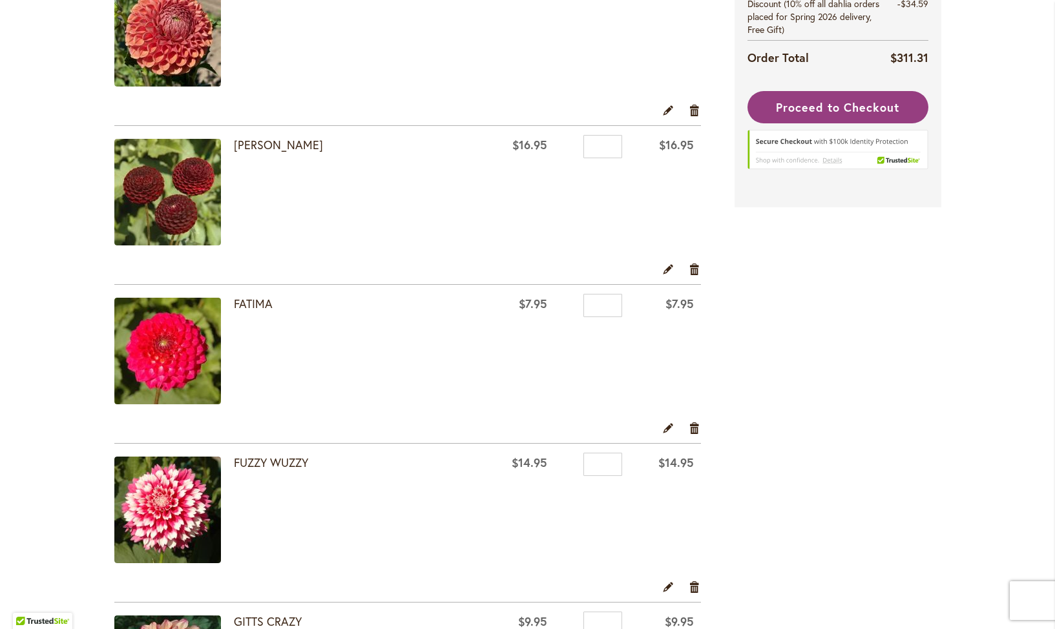
scroll to position [468, 0]
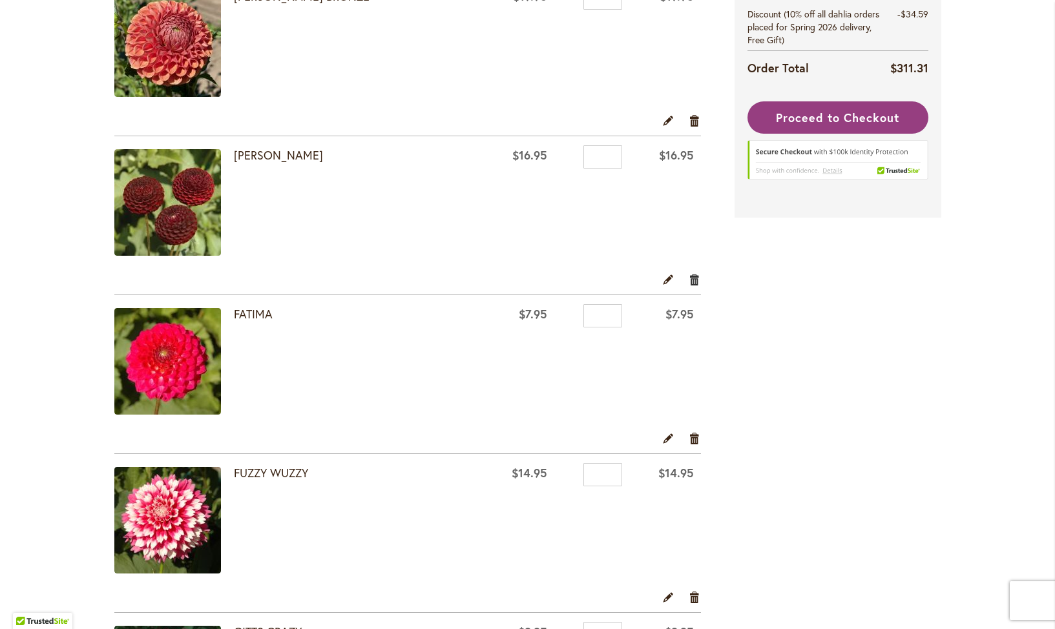
click at [696, 277] on link "Remove item" at bounding box center [695, 279] width 12 height 14
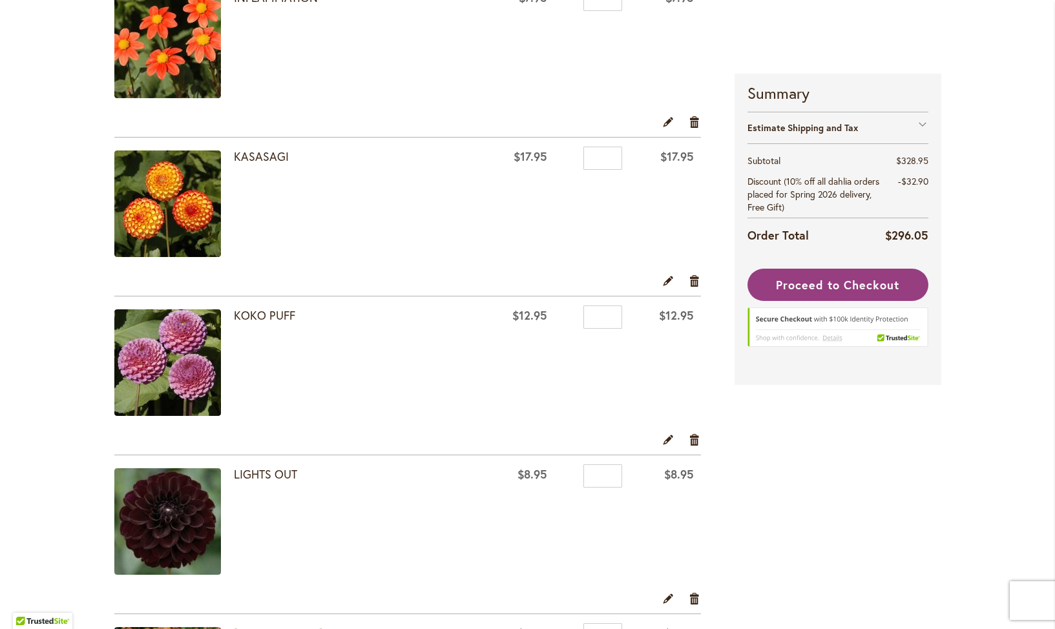
scroll to position [1581, 0]
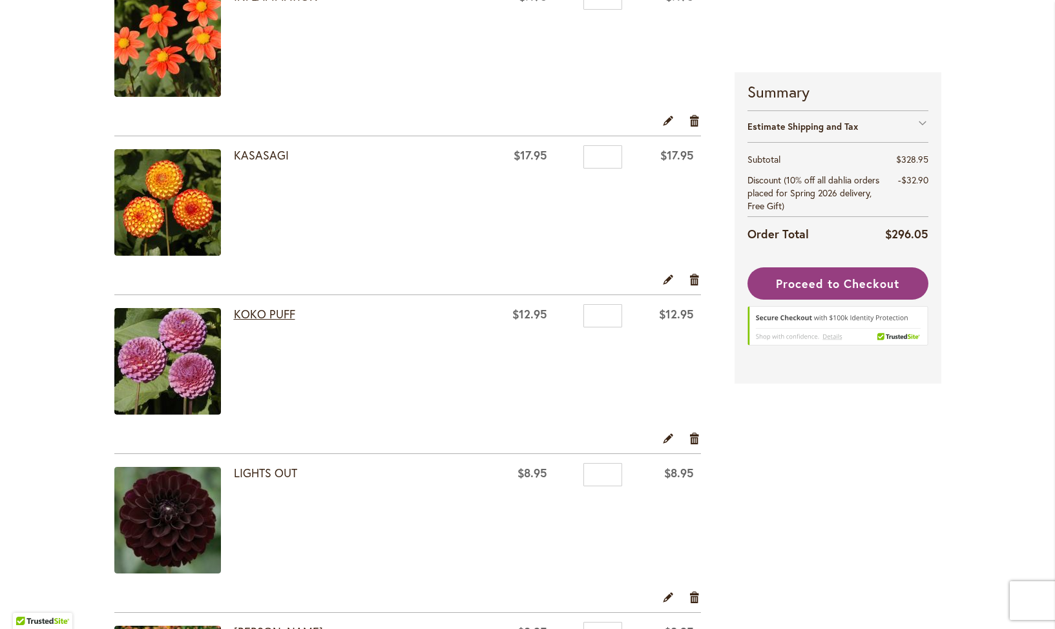
click at [253, 311] on link "KOKO PUFF" at bounding box center [264, 314] width 61 height 16
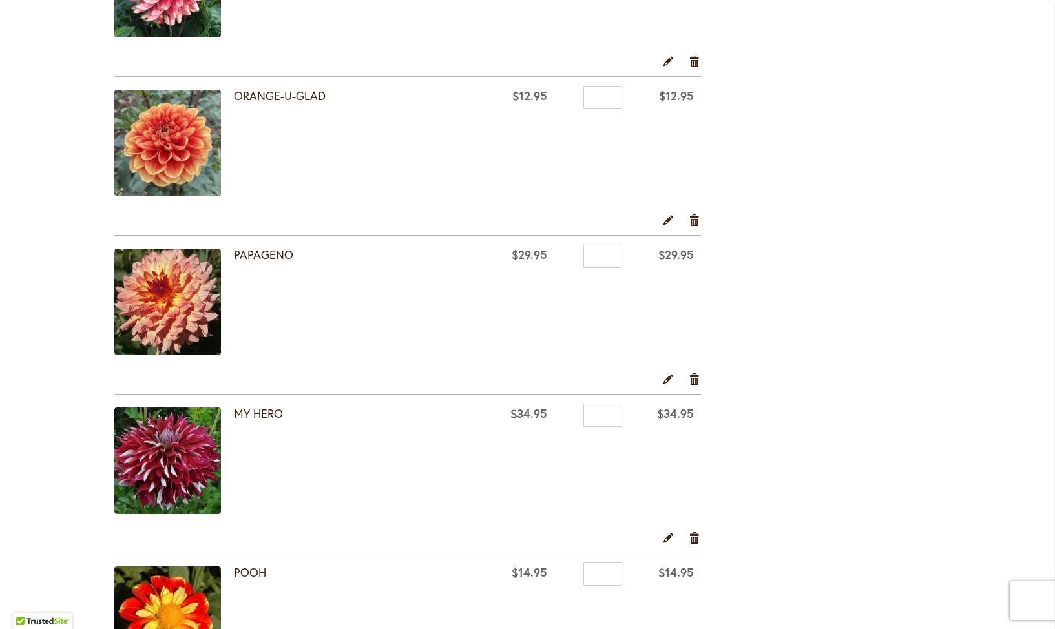
scroll to position [2436, 0]
click at [695, 377] on link "Remove item" at bounding box center [695, 378] width 12 height 14
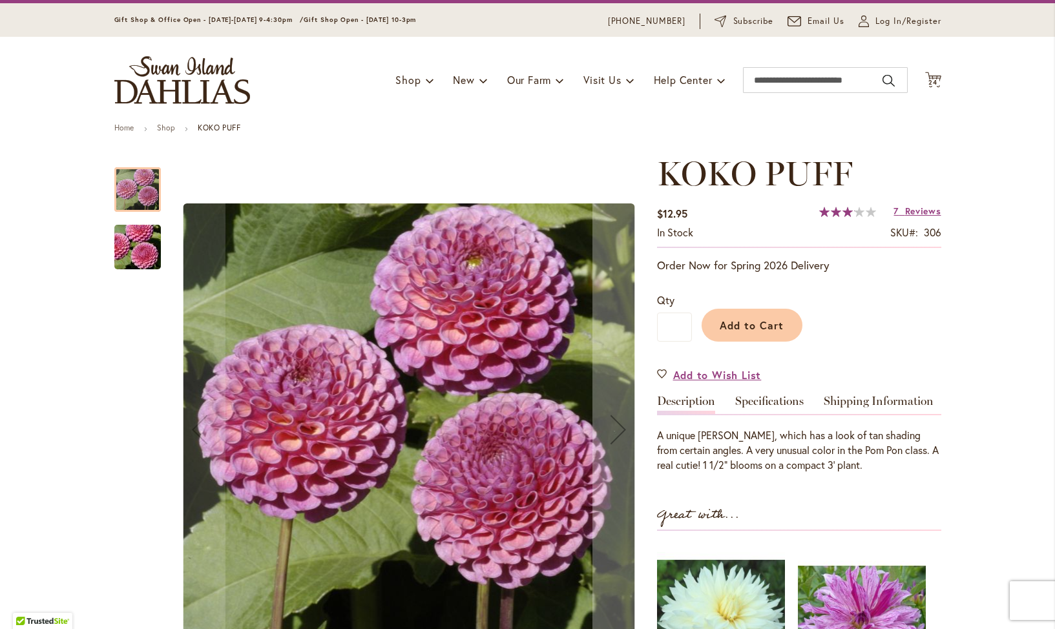
scroll to position [36, 0]
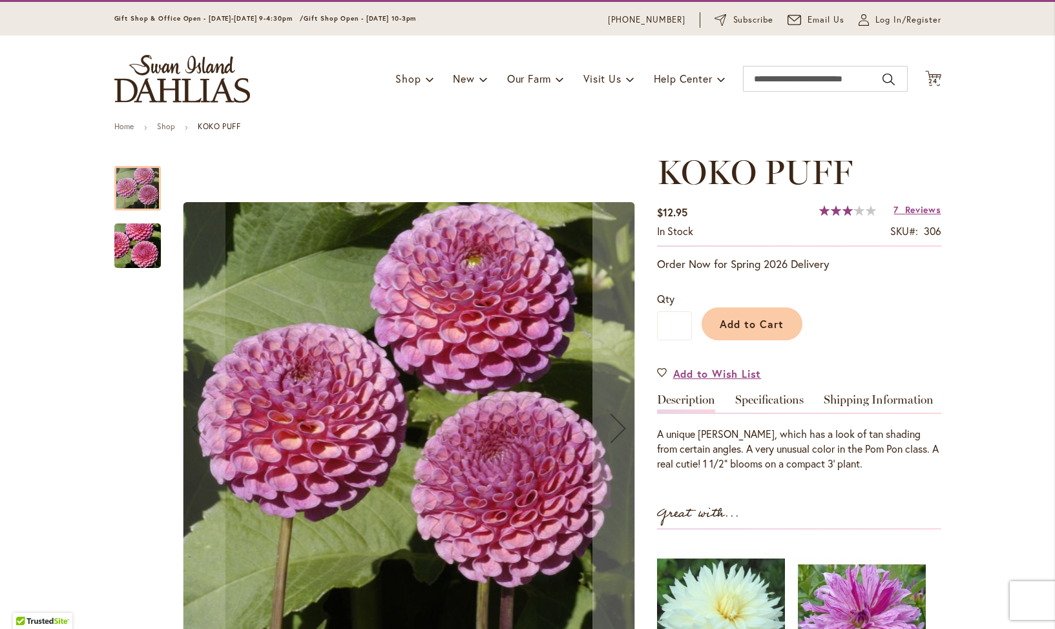
click at [136, 246] on img "KOKO PUFF" at bounding box center [137, 246] width 93 height 62
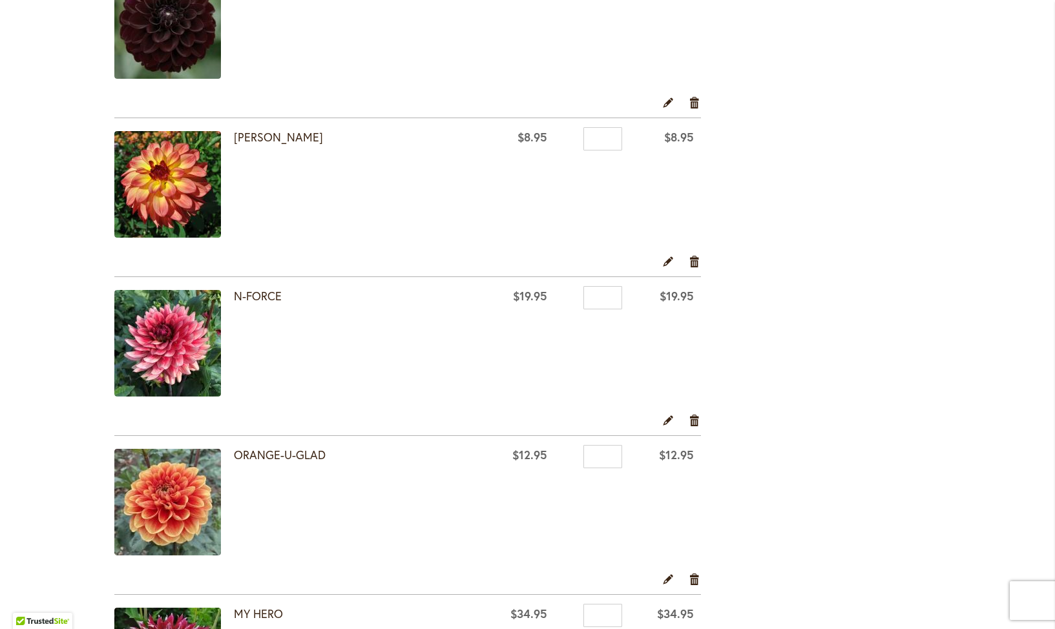
scroll to position [2076, 0]
click at [696, 259] on link "Remove item" at bounding box center [695, 260] width 12 height 14
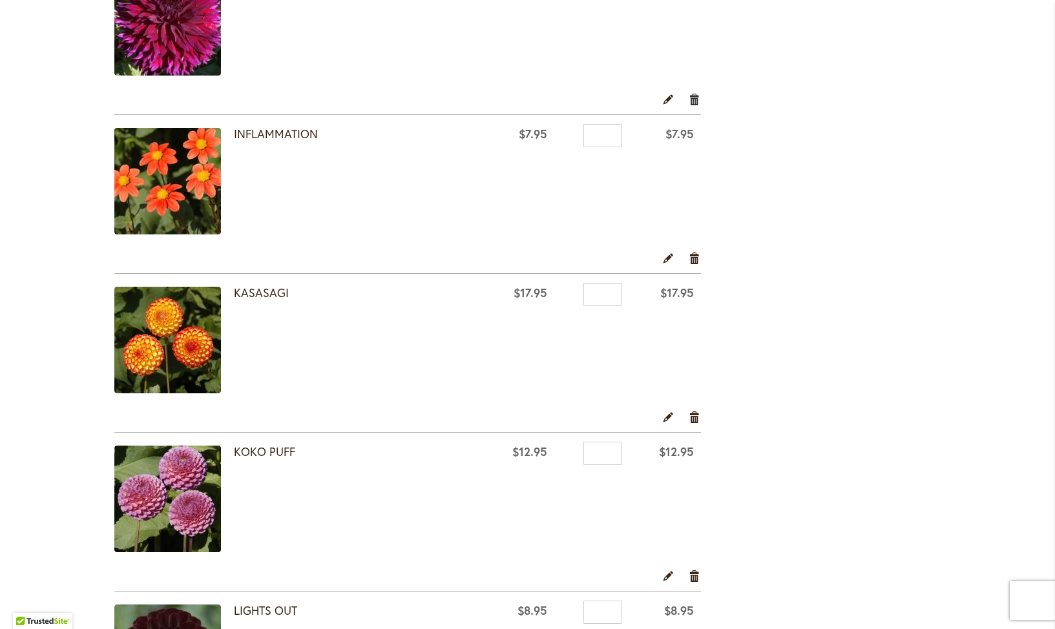
scroll to position [1416, 0]
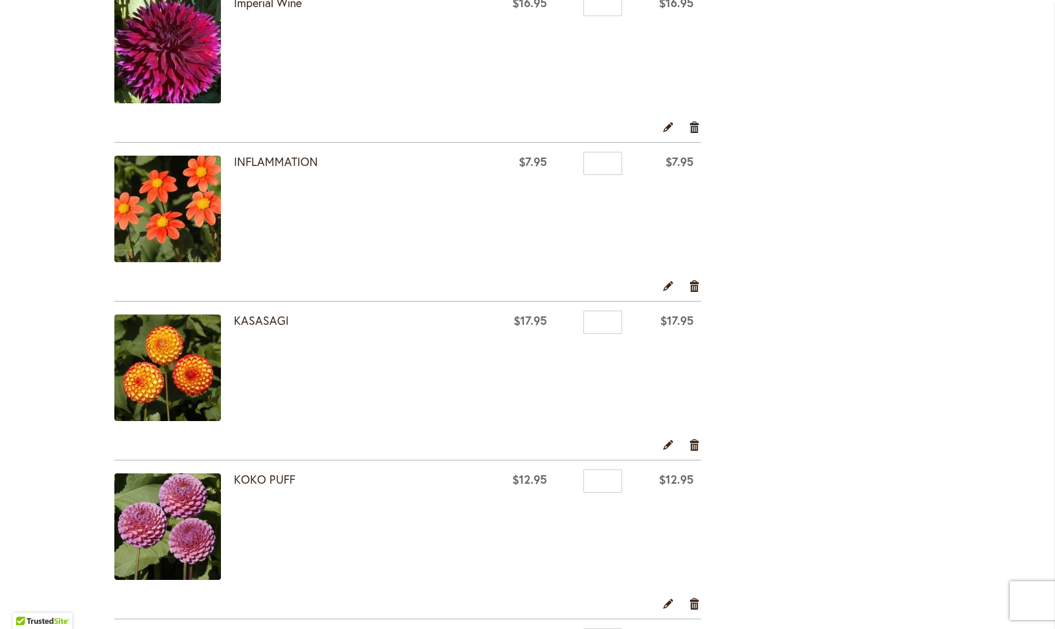
click at [695, 125] on link "Remove item" at bounding box center [695, 127] width 12 height 14
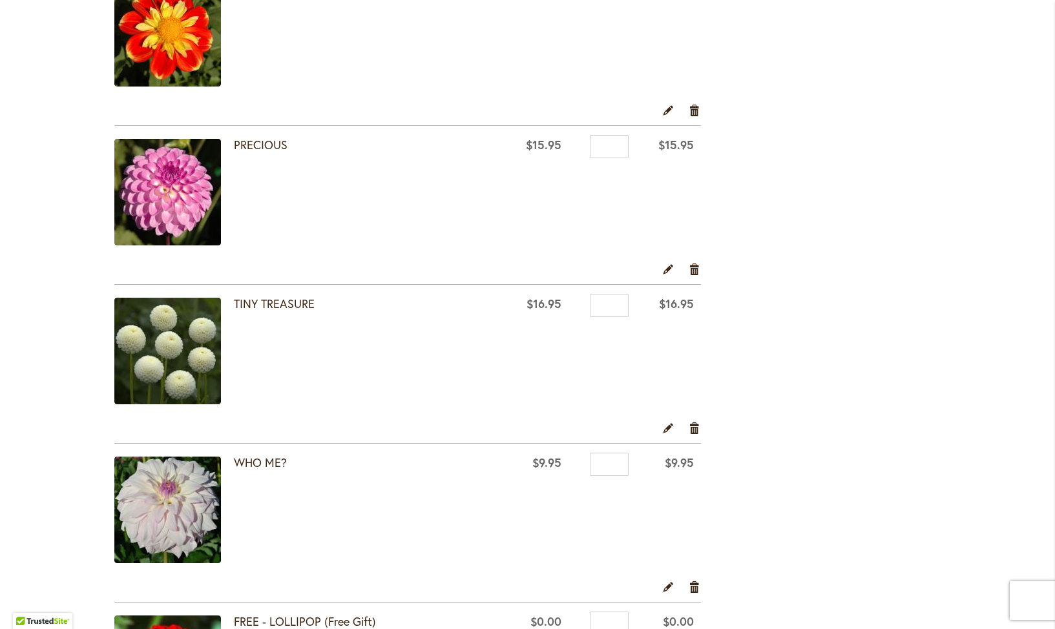
scroll to position [2515, 0]
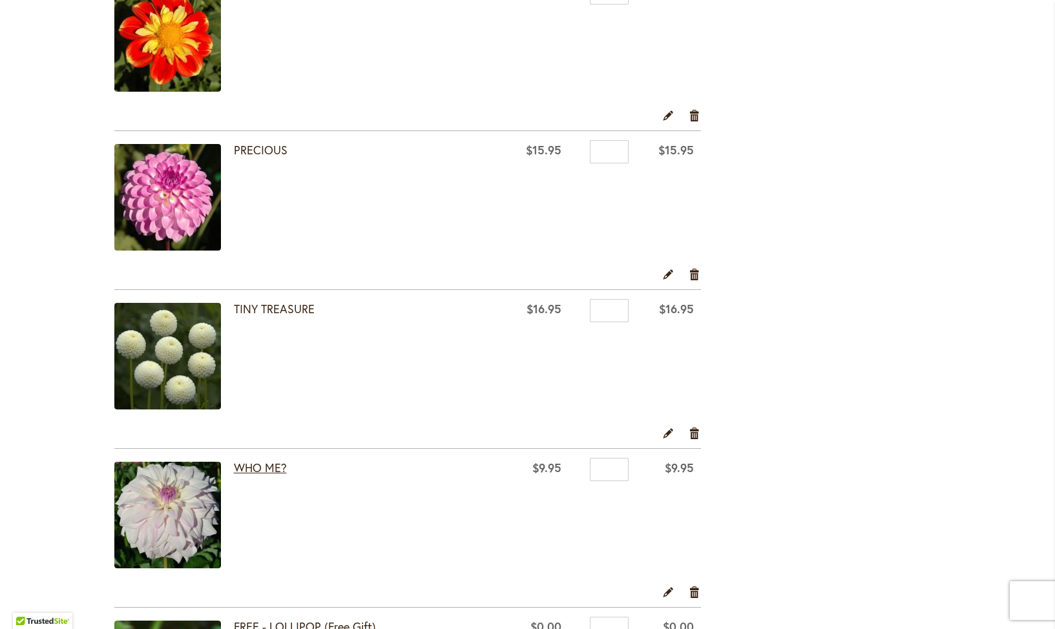
click at [275, 465] on link "WHO ME?" at bounding box center [260, 468] width 53 height 16
click at [258, 147] on link "PRECIOUS" at bounding box center [261, 150] width 54 height 16
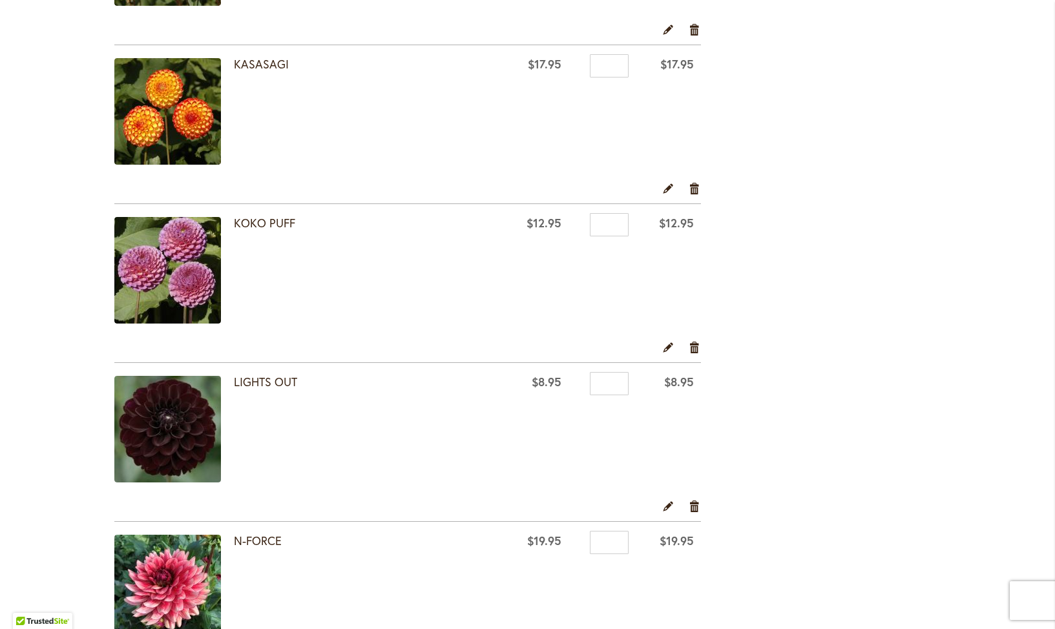
scroll to position [1487, 0]
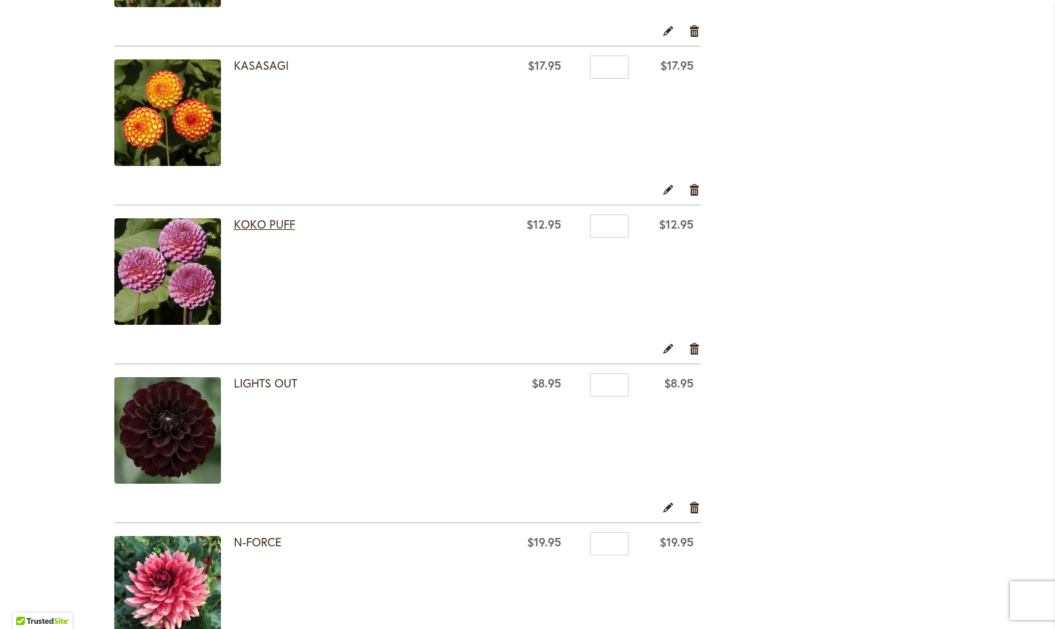
click at [269, 227] on link "KOKO PUFF" at bounding box center [264, 224] width 61 height 16
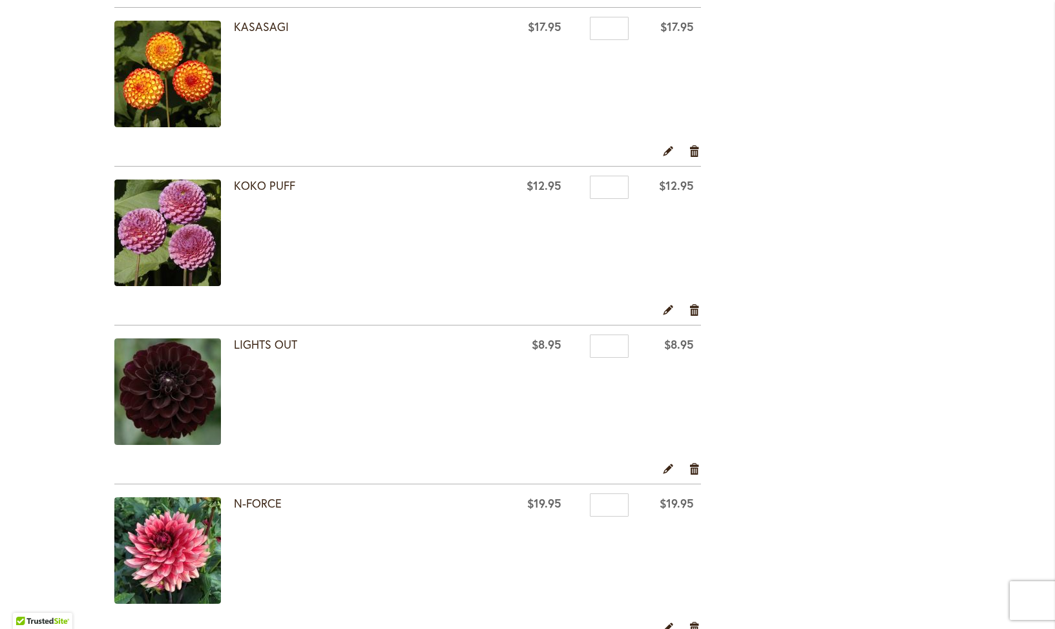
scroll to position [1540, 0]
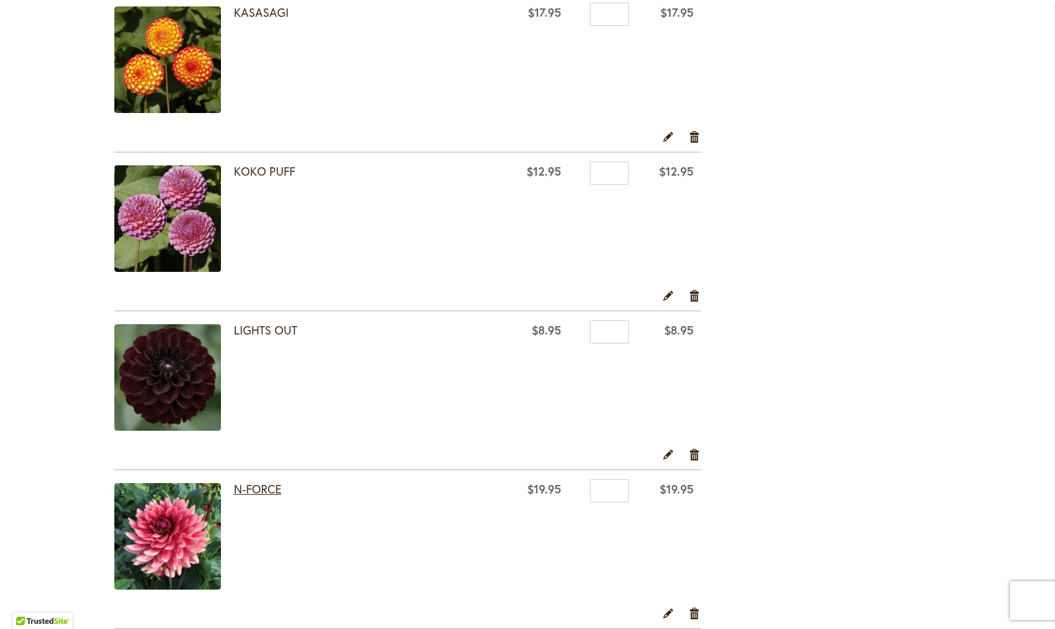
click at [255, 490] on link "N-FORCE" at bounding box center [258, 489] width 48 height 16
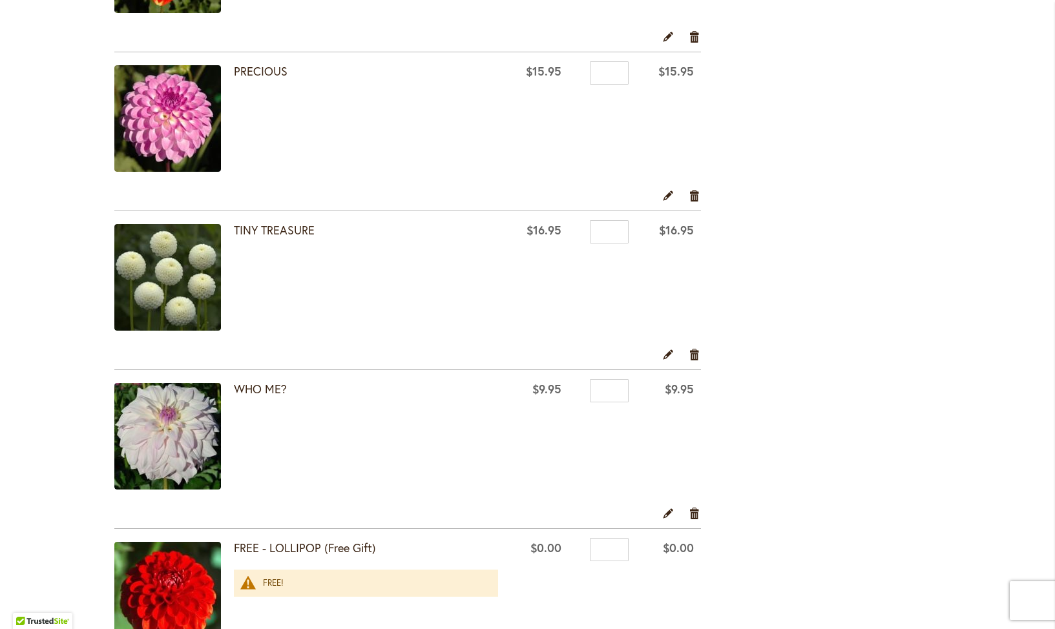
scroll to position [2611, 0]
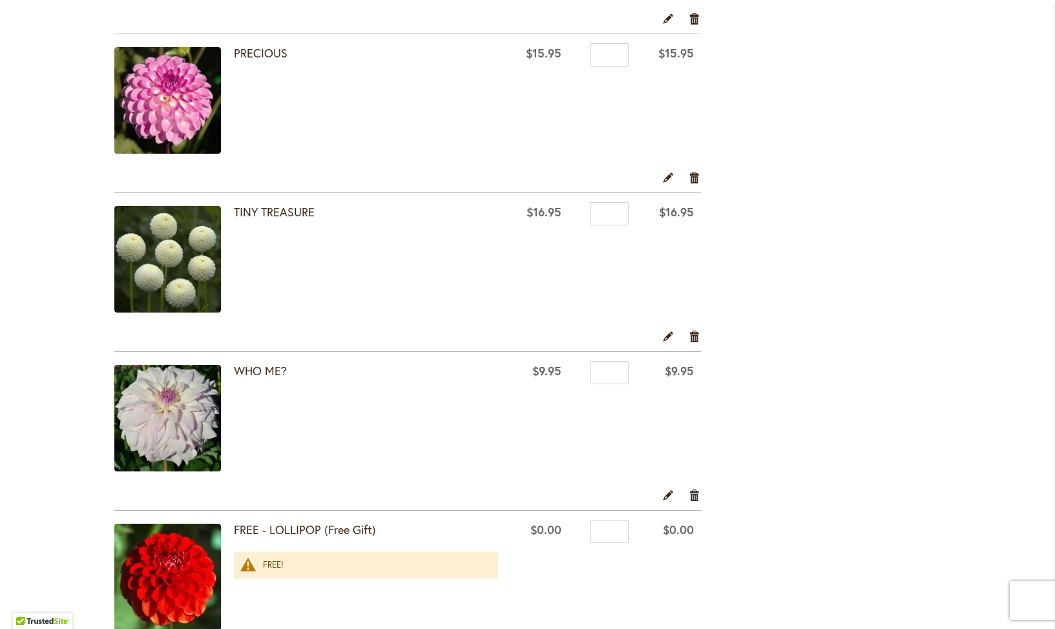
click at [695, 494] on link "Remove item" at bounding box center [695, 495] width 12 height 14
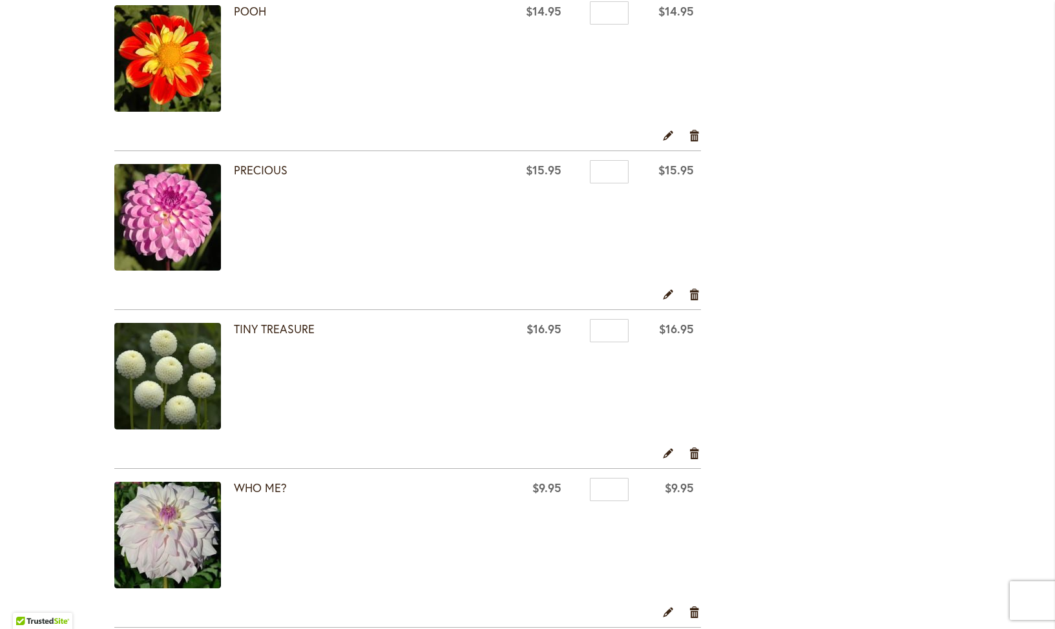
scroll to position [2462, 0]
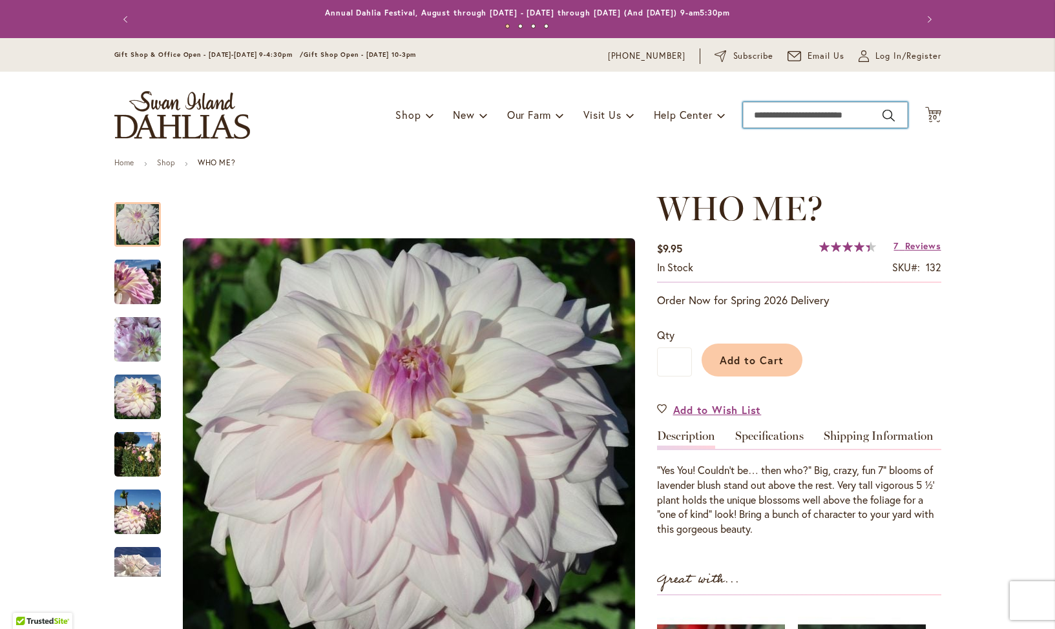
click at [790, 116] on input "Search" at bounding box center [825, 115] width 165 height 26
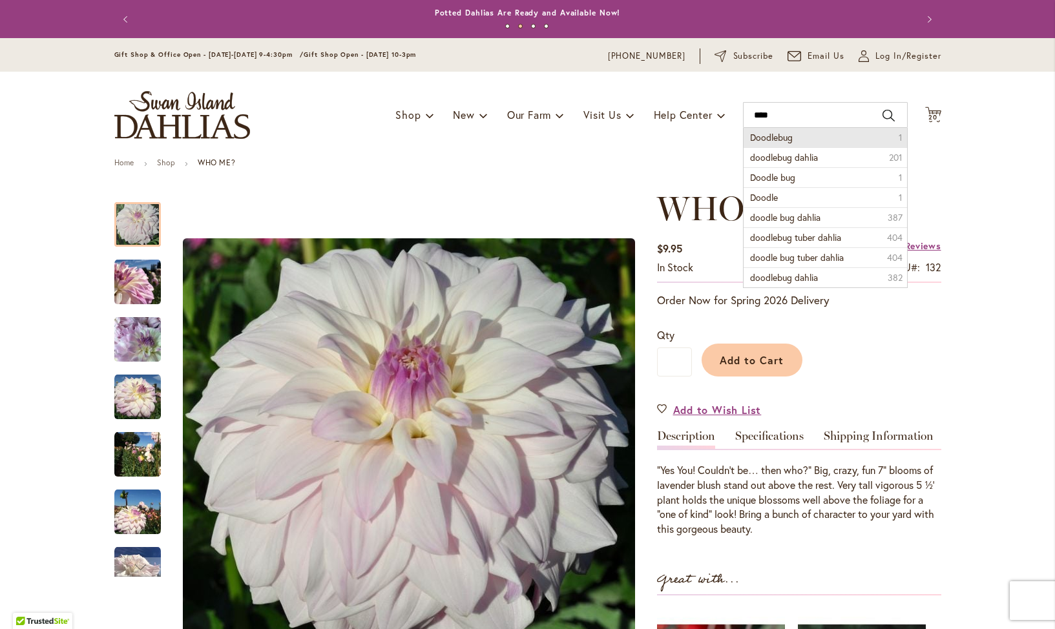
click at [785, 135] on span "Doodlebug" at bounding box center [771, 137] width 43 height 12
type input "*********"
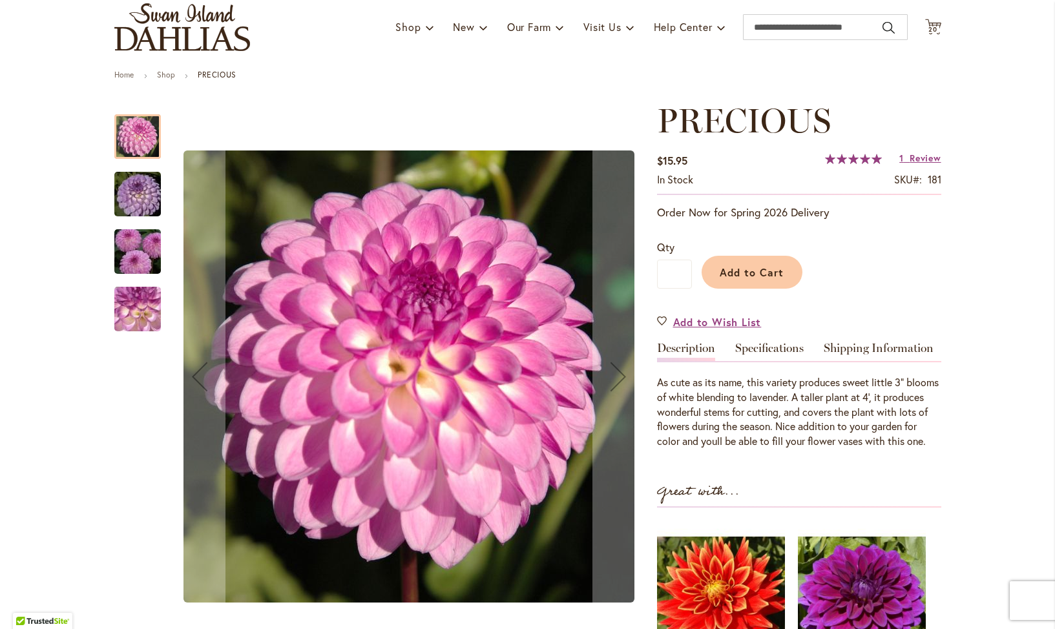
scroll to position [100, 0]
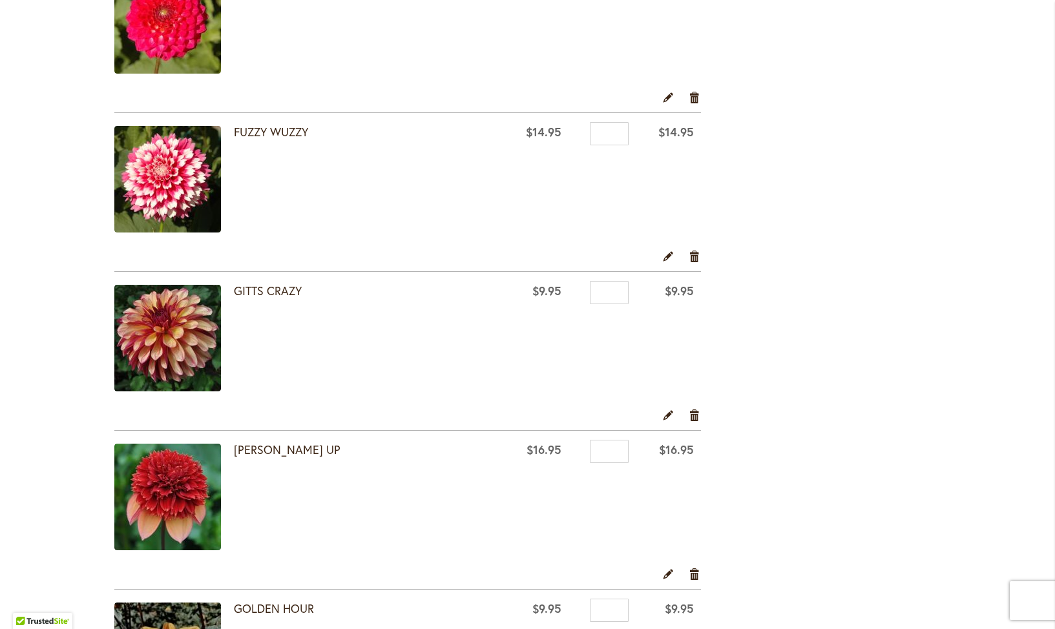
scroll to position [626, 0]
click at [260, 291] on link "GITTS CRAZY" at bounding box center [268, 290] width 68 height 16
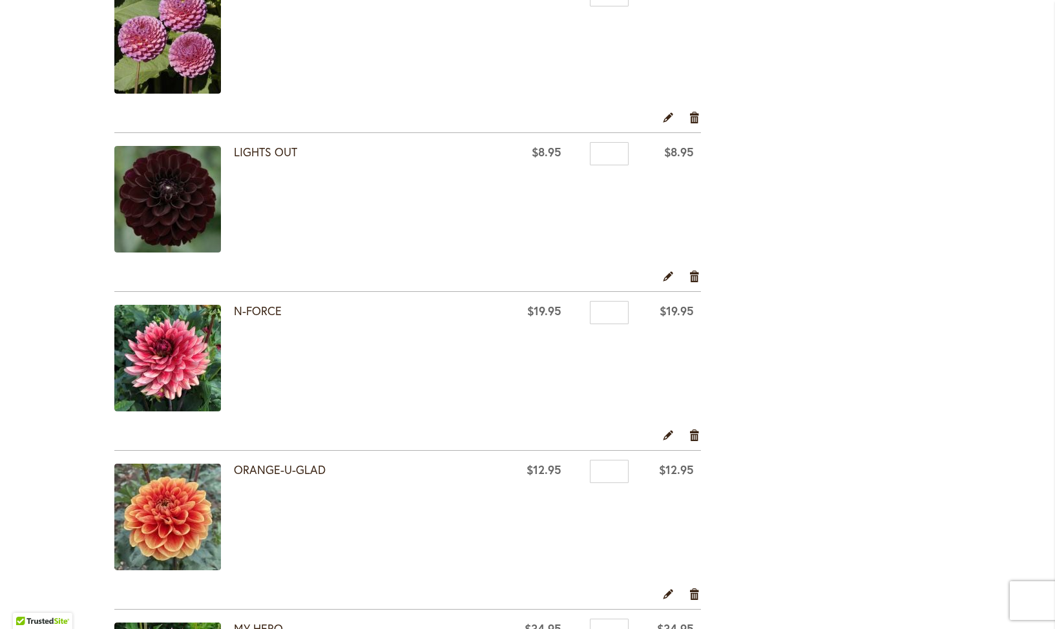
scroll to position [1719, 0]
click at [694, 433] on link "Remove item" at bounding box center [695, 434] width 12 height 14
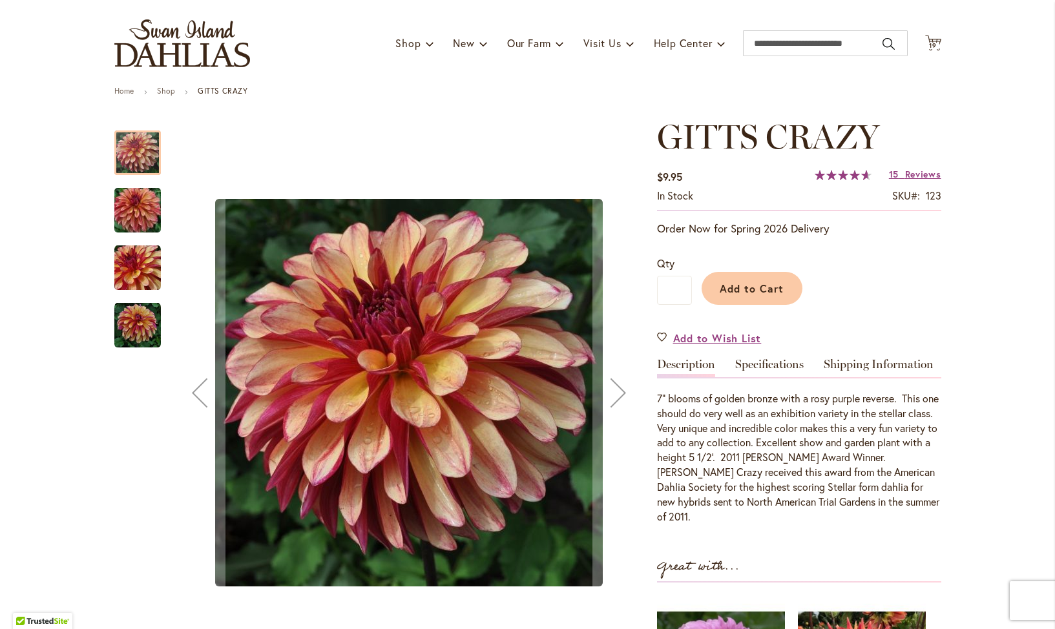
scroll to position [81, 0]
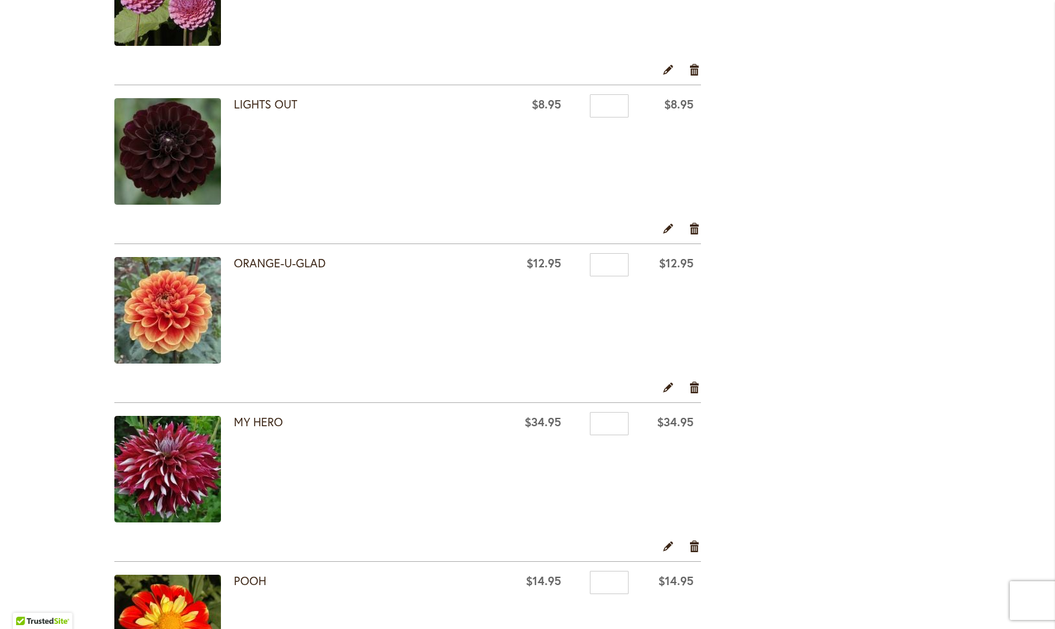
scroll to position [1768, 0]
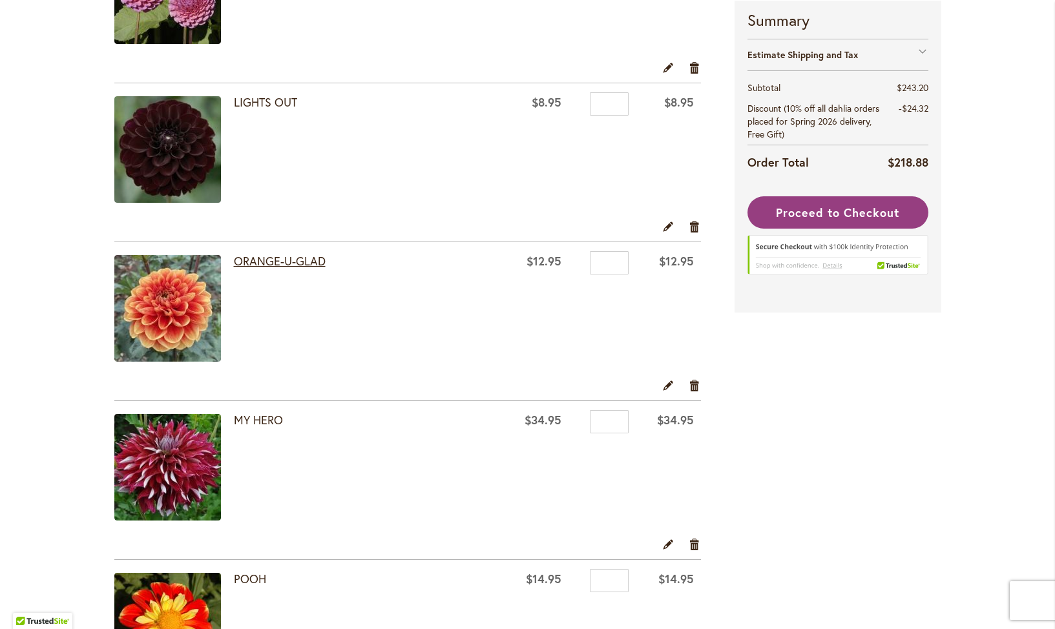
click at [277, 264] on link "ORANGE-U-GLAD" at bounding box center [280, 261] width 92 height 16
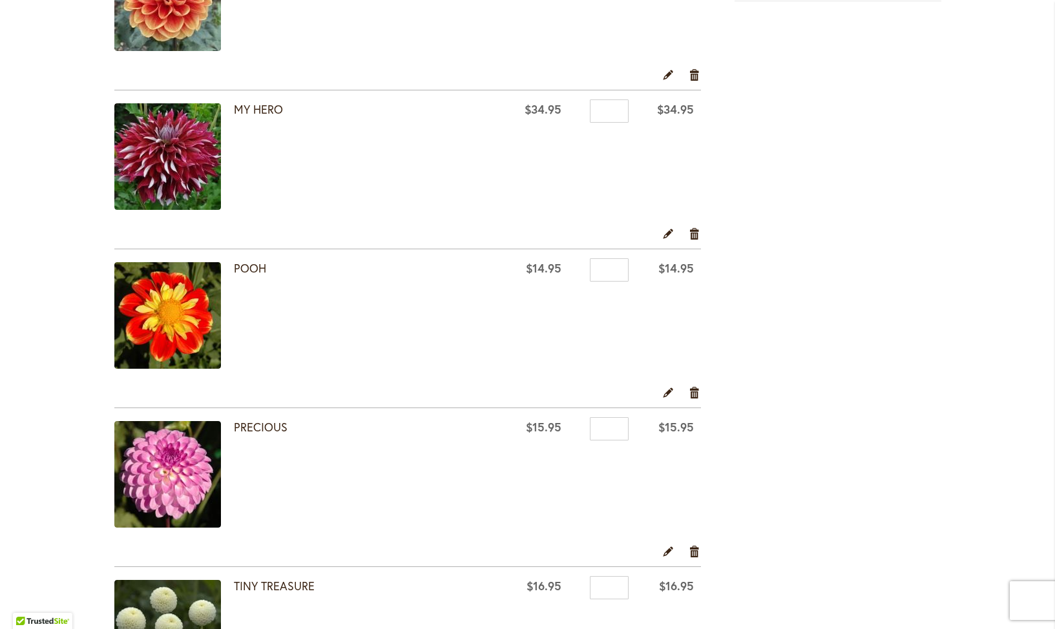
scroll to position [2088, 0]
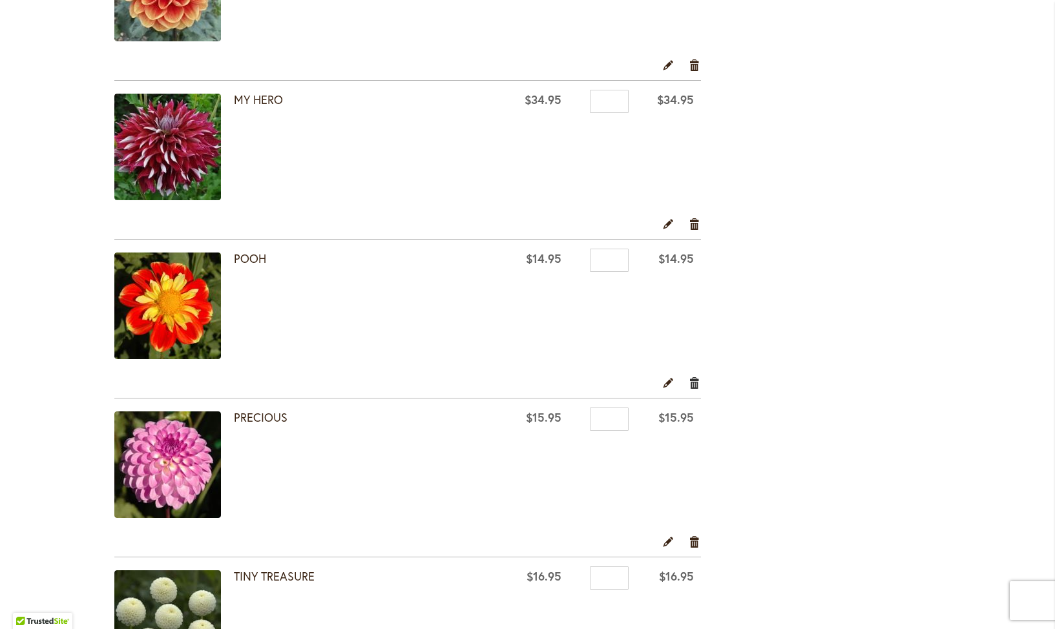
click at [698, 382] on link "Remove item" at bounding box center [695, 382] width 12 height 14
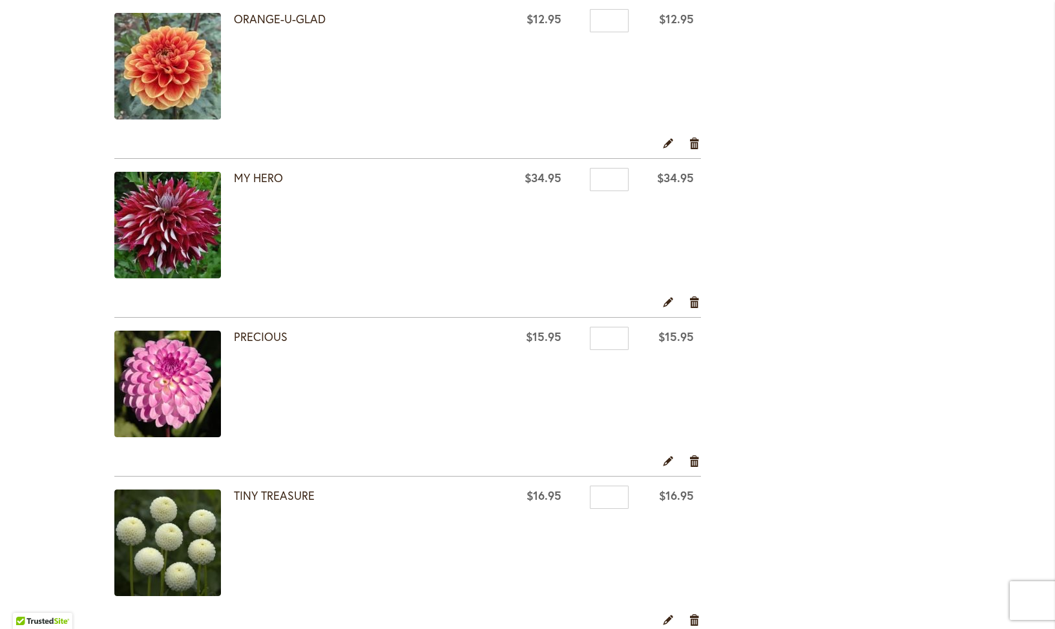
scroll to position [2011, 0]
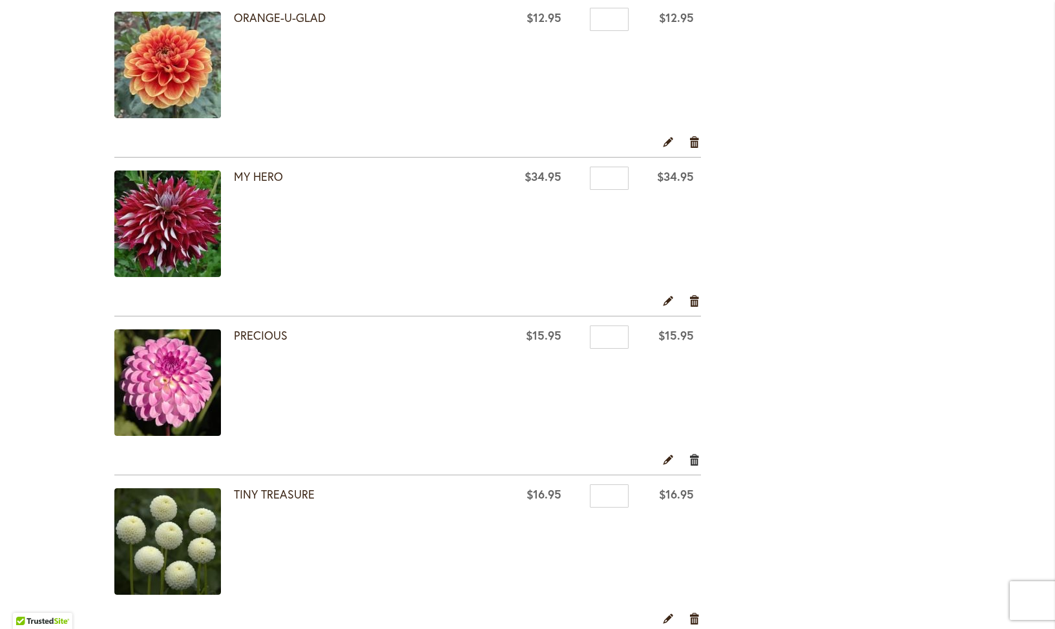
click at [696, 461] on link "Remove item" at bounding box center [695, 459] width 12 height 14
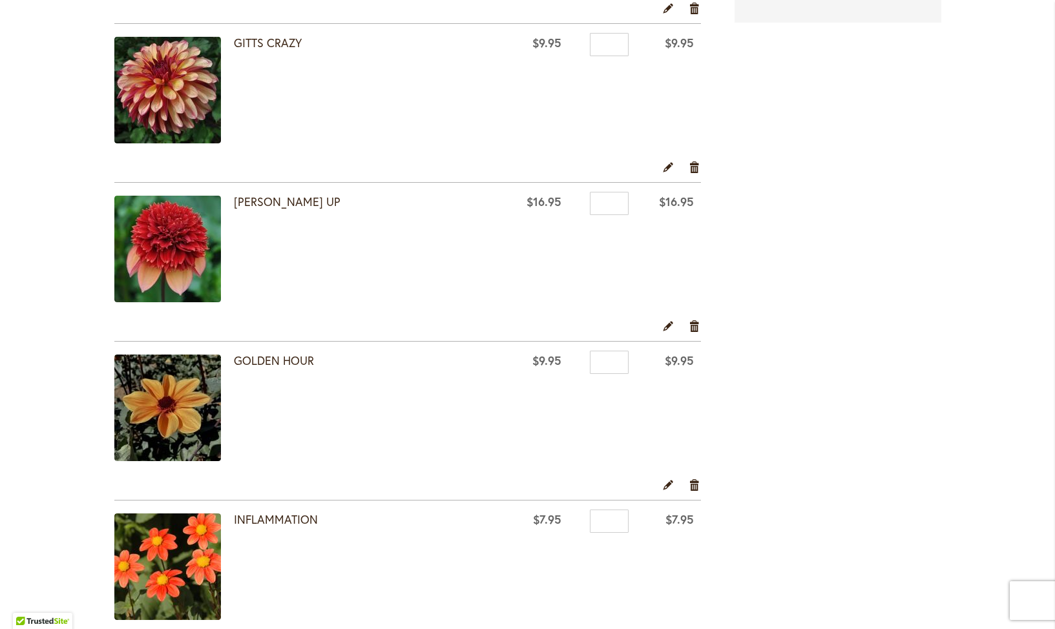
scroll to position [874, 0]
click at [695, 322] on link "Remove item" at bounding box center [695, 325] width 12 height 14
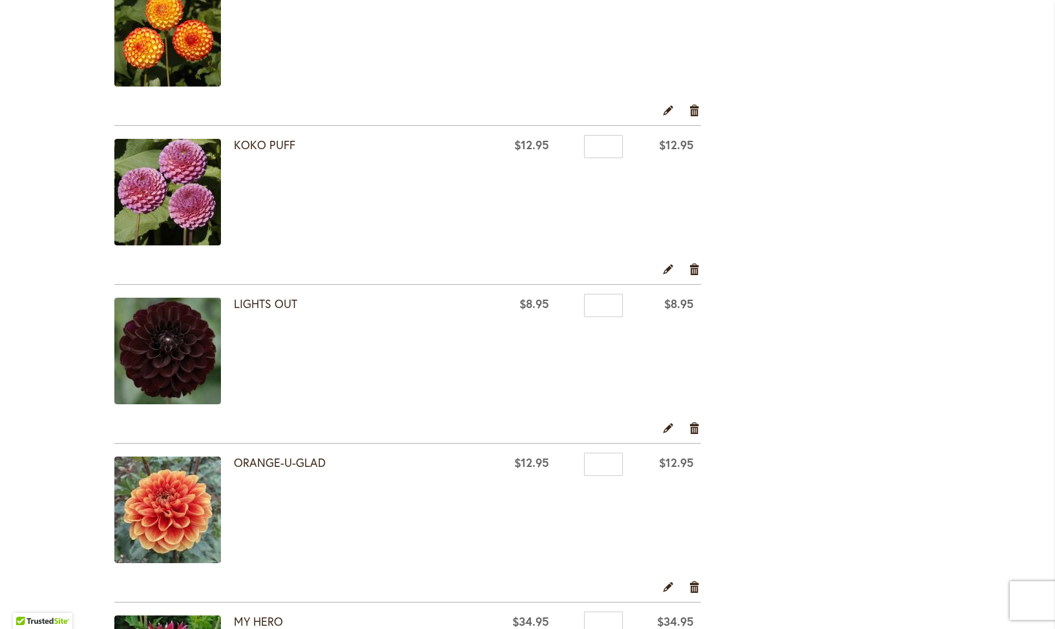
scroll to position [1410, 0]
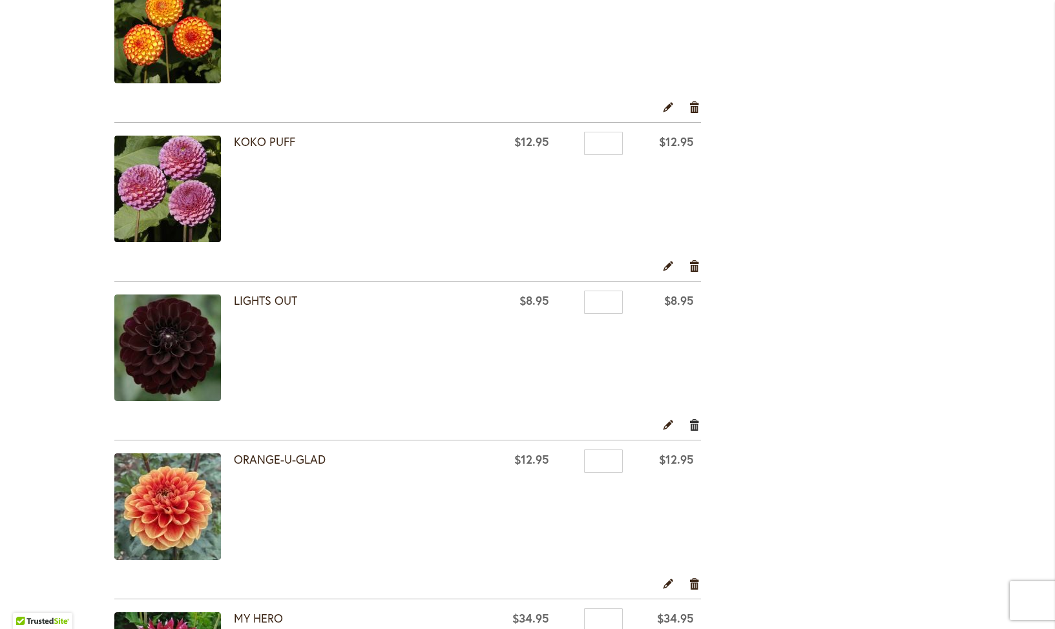
click at [693, 426] on link "Remove item" at bounding box center [695, 424] width 12 height 14
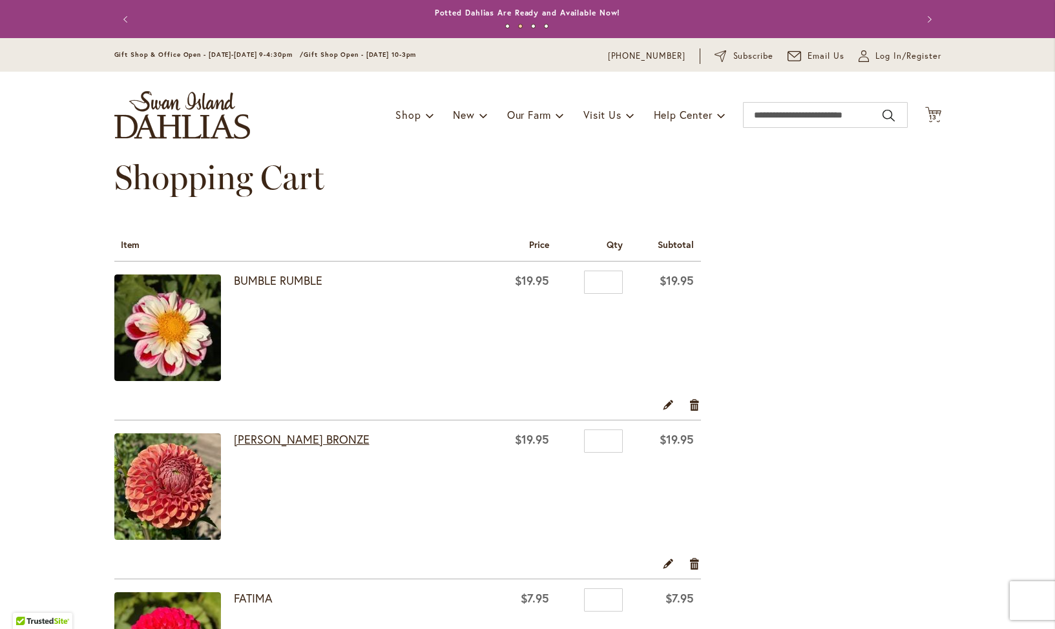
click at [284, 441] on link "CORNEL BRONZE" at bounding box center [302, 440] width 136 height 16
click at [695, 563] on link "Remove item" at bounding box center [695, 563] width 12 height 14
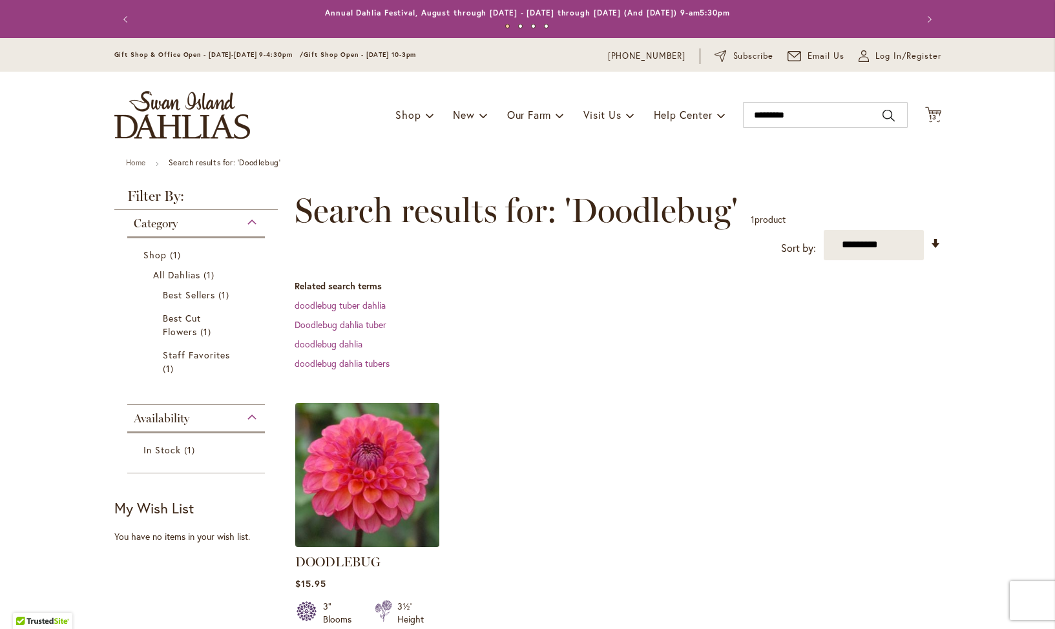
click at [365, 452] on img at bounding box center [366, 474] width 151 height 151
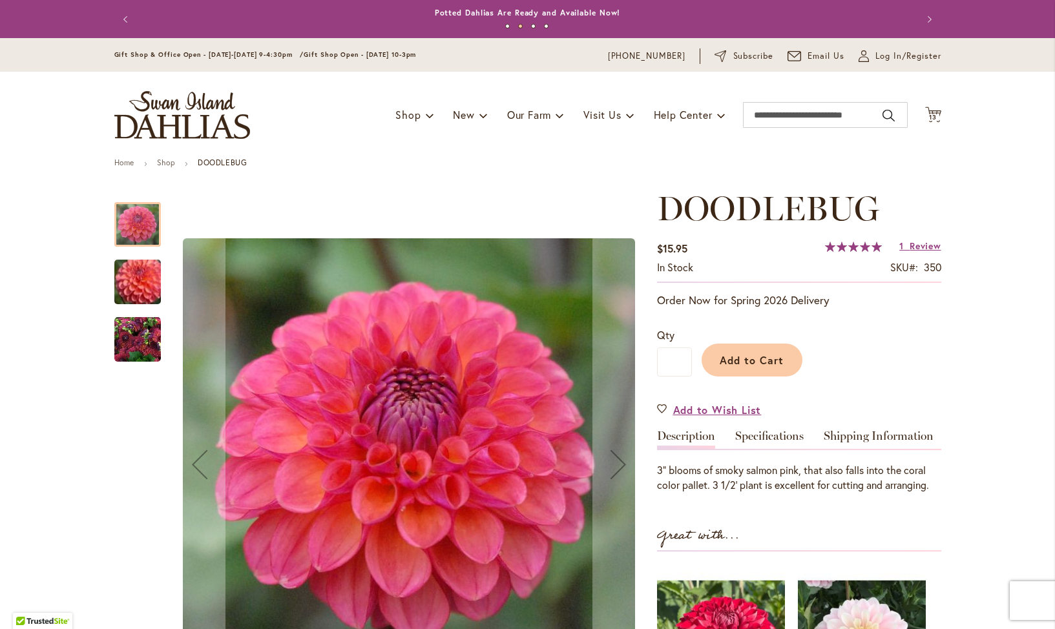
click at [133, 271] on img "DOODLEBUG" at bounding box center [137, 281] width 93 height 79
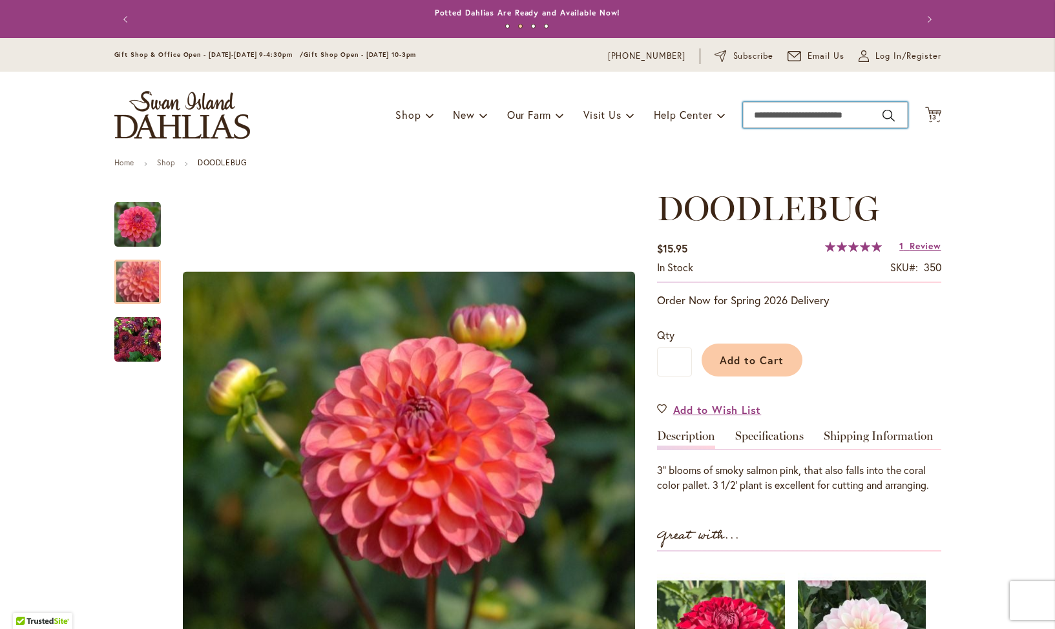
click at [799, 114] on input "Search" at bounding box center [825, 115] width 165 height 26
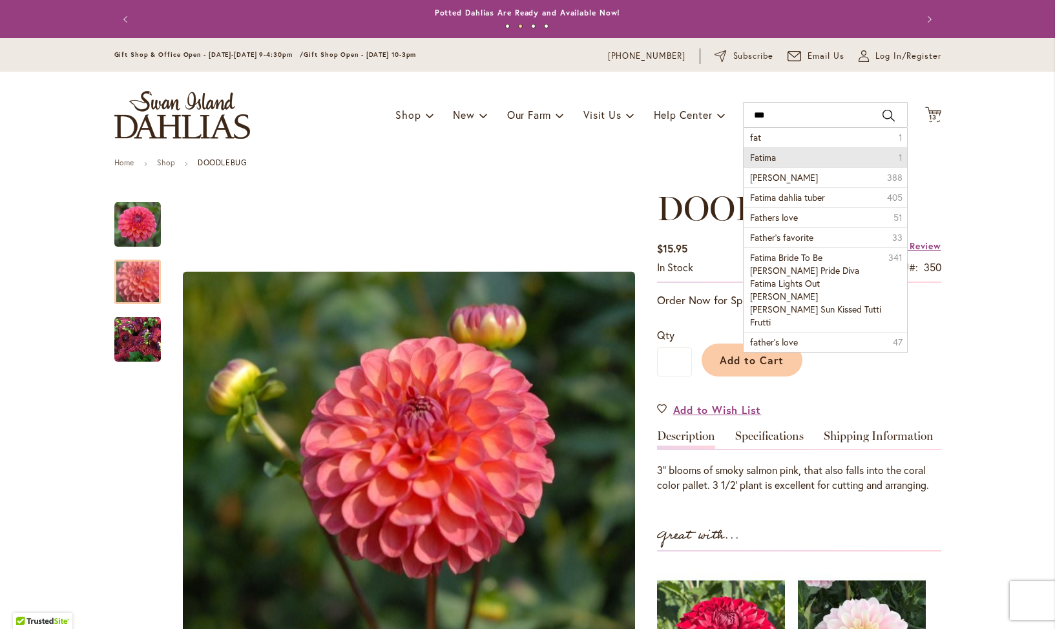
click at [782, 154] on li "Fatima 1" at bounding box center [825, 157] width 163 height 20
type input "******"
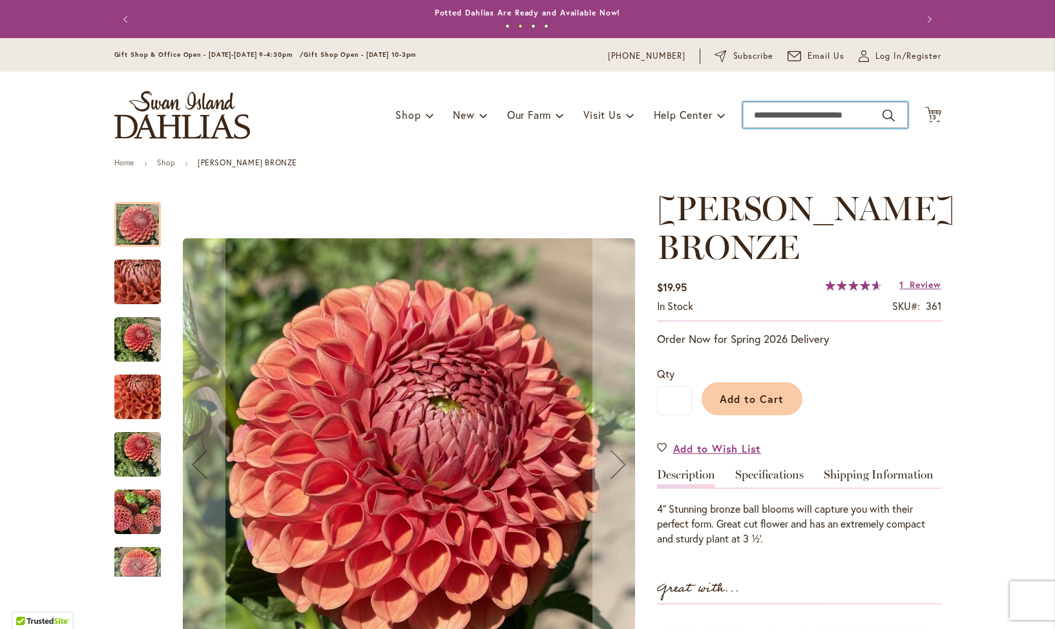
click at [788, 122] on input "Search" at bounding box center [825, 115] width 165 height 26
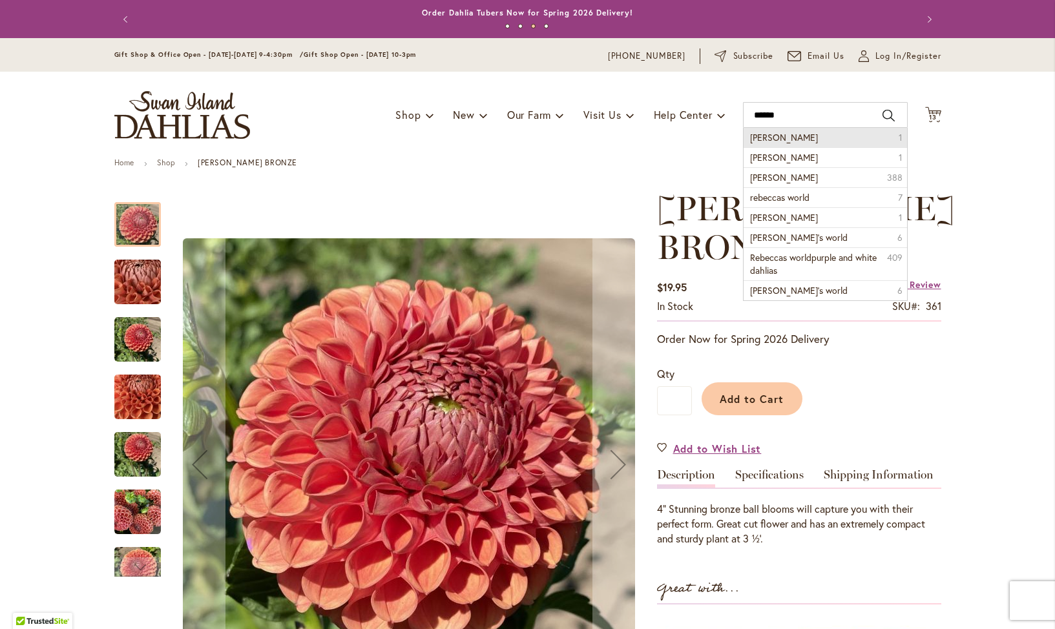
click at [809, 138] on li "[PERSON_NAME] 1" at bounding box center [825, 137] width 163 height 19
type input "**********"
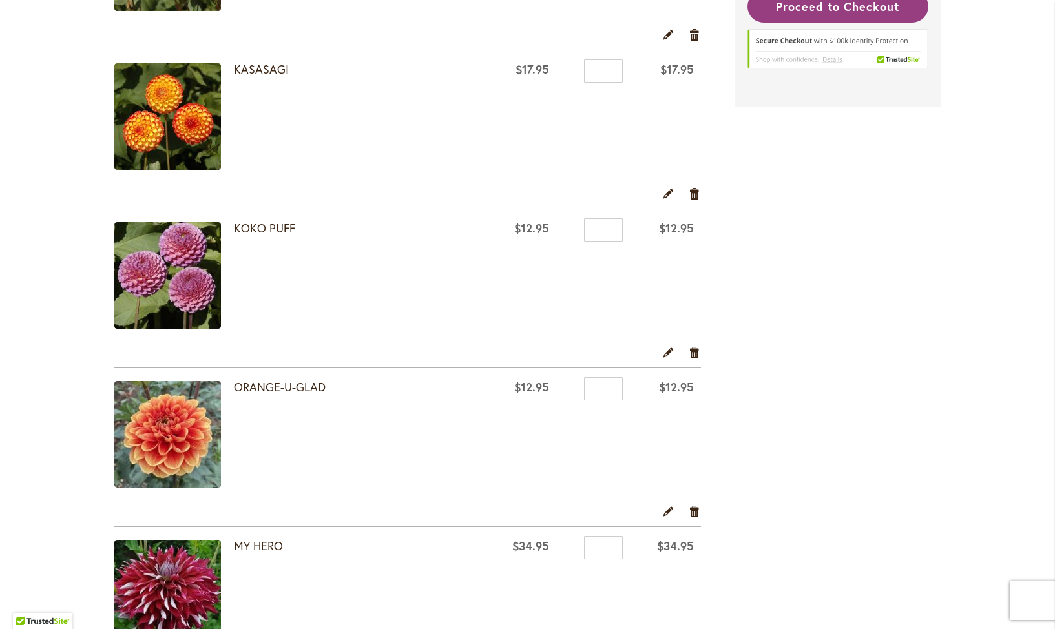
scroll to position [1158, 0]
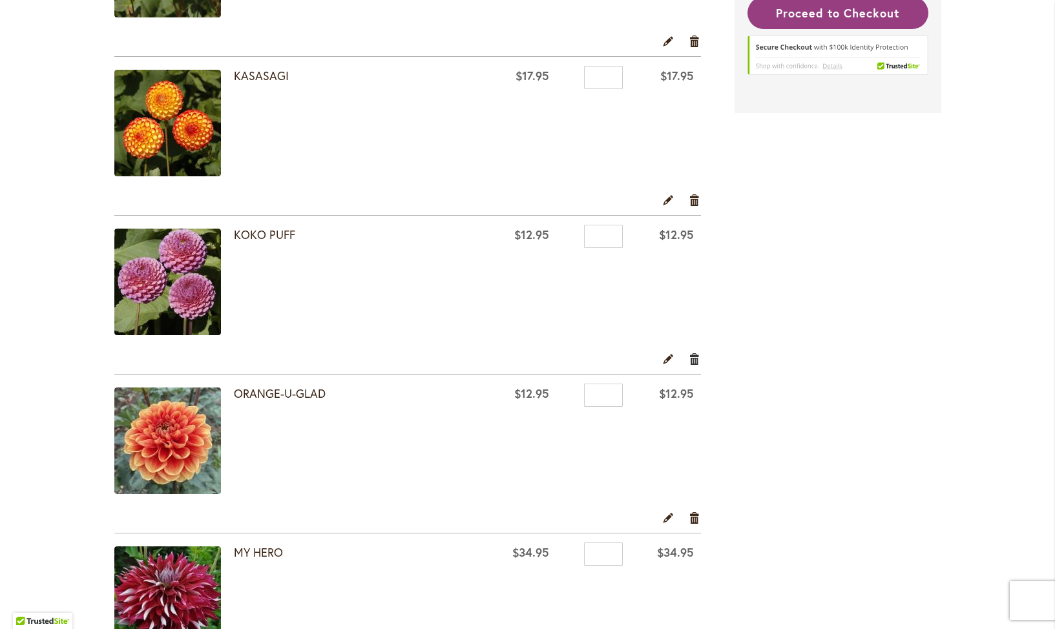
click at [695, 361] on link "Remove item" at bounding box center [695, 358] width 12 height 14
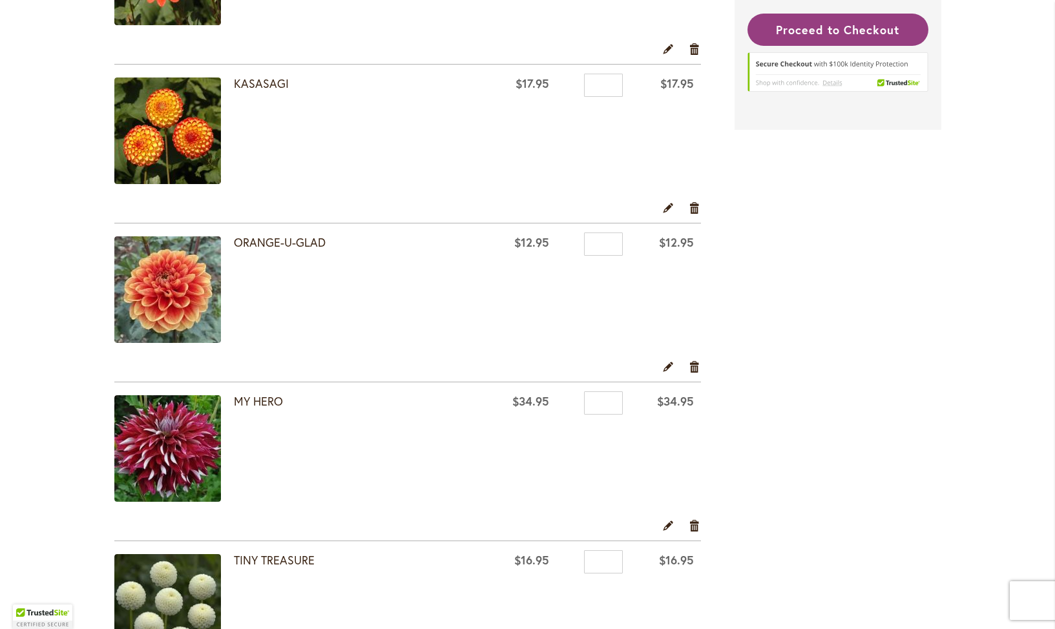
scroll to position [1159, 0]
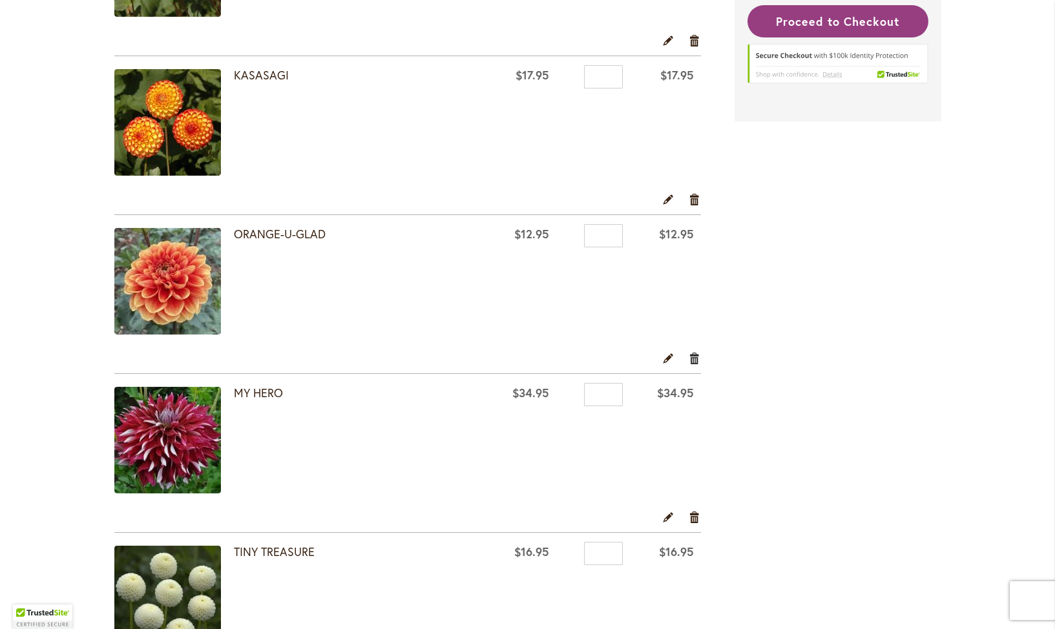
click at [694, 357] on link "Remove item" at bounding box center [695, 358] width 12 height 14
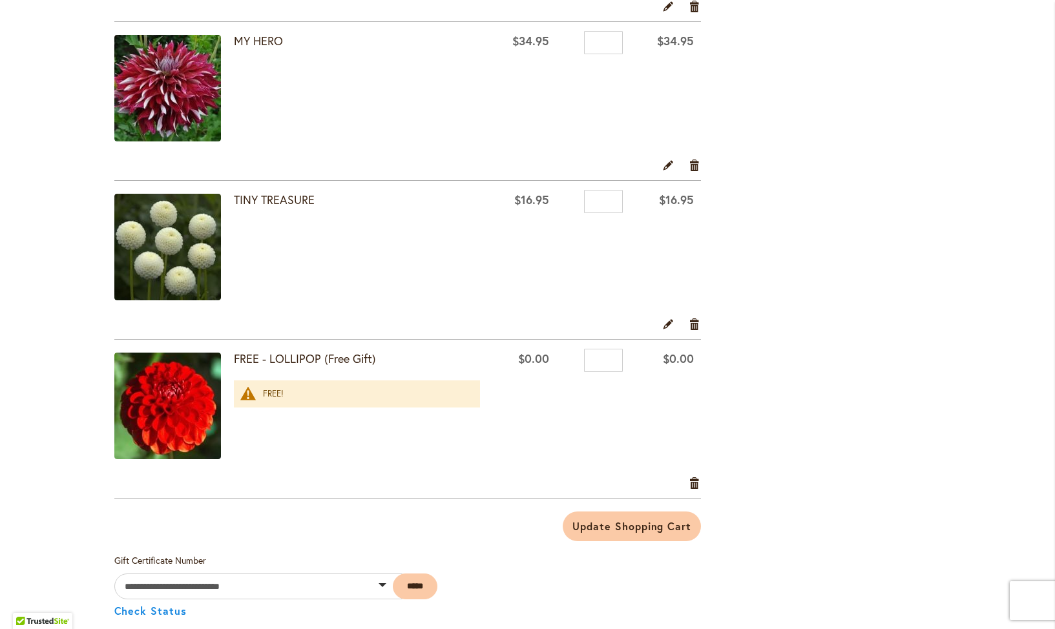
scroll to position [1354, 0]
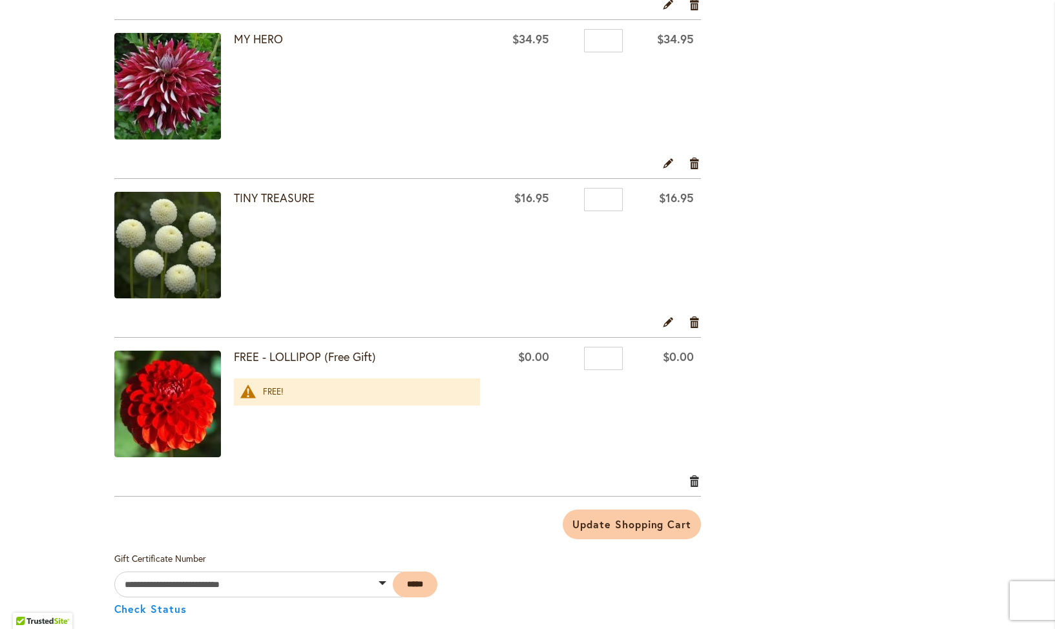
click at [695, 480] on link "Remove item" at bounding box center [695, 481] width 12 height 14
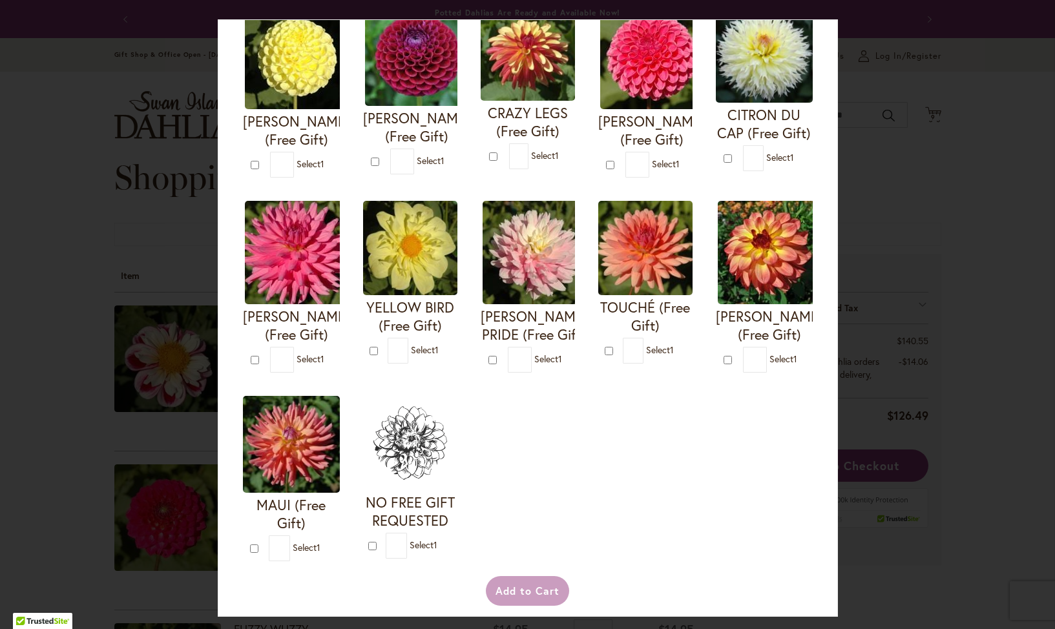
scroll to position [366, 0]
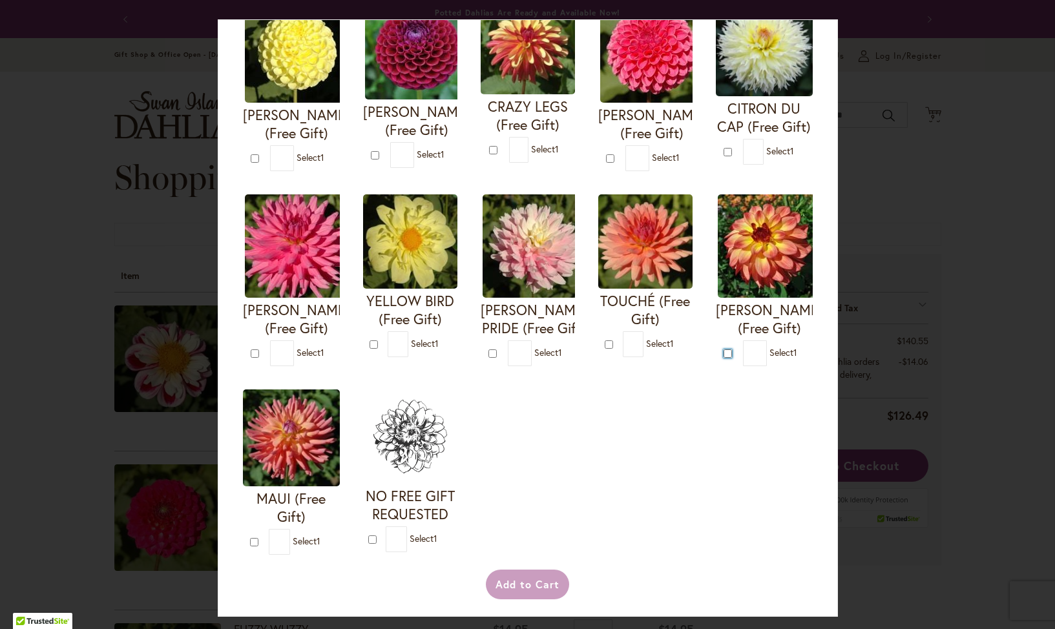
type input "*"
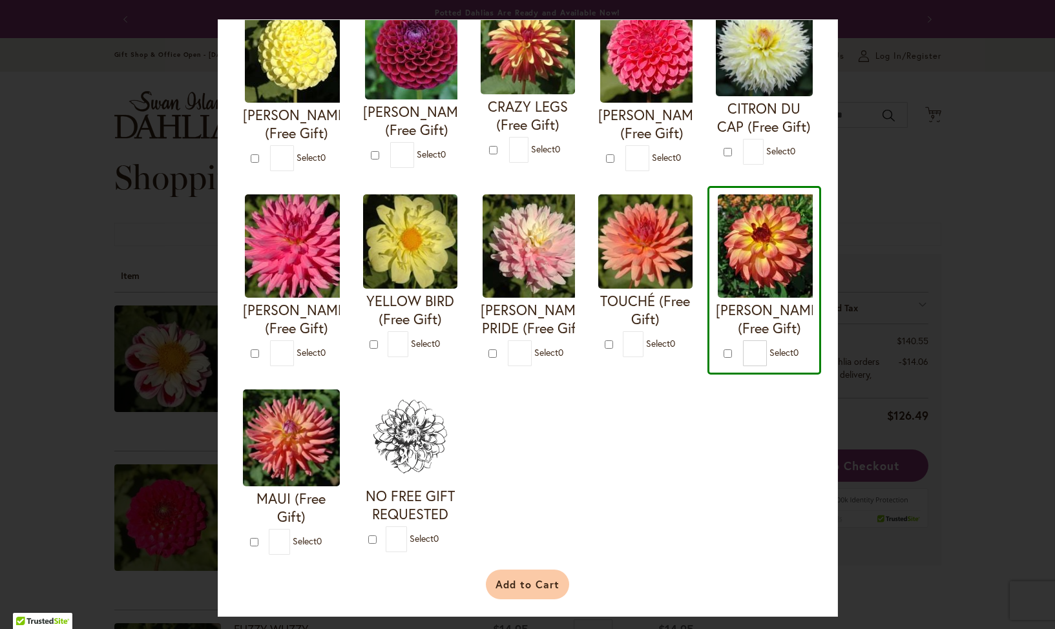
click at [523, 598] on button "Add to Cart" at bounding box center [527, 585] width 83 height 30
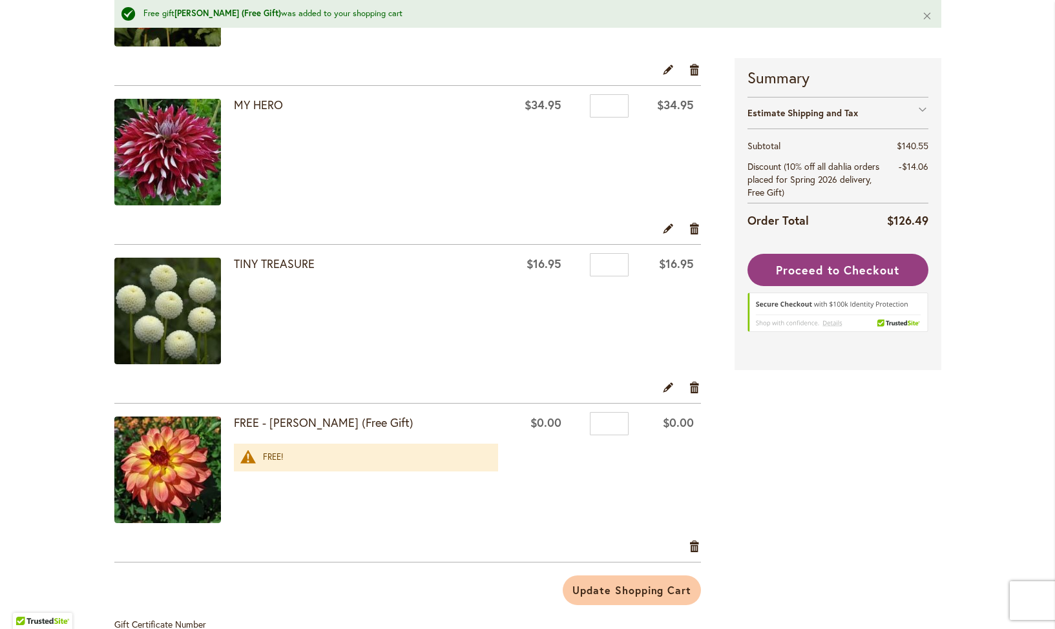
scroll to position [1323, 0]
click at [696, 545] on link "Remove item" at bounding box center [695, 546] width 12 height 14
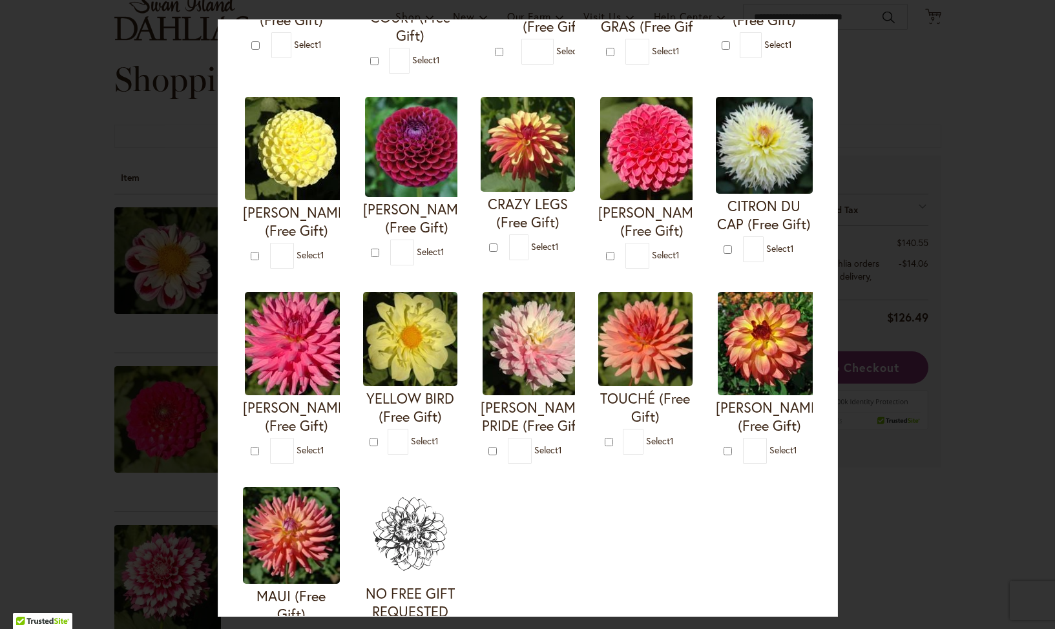
scroll to position [273, 0]
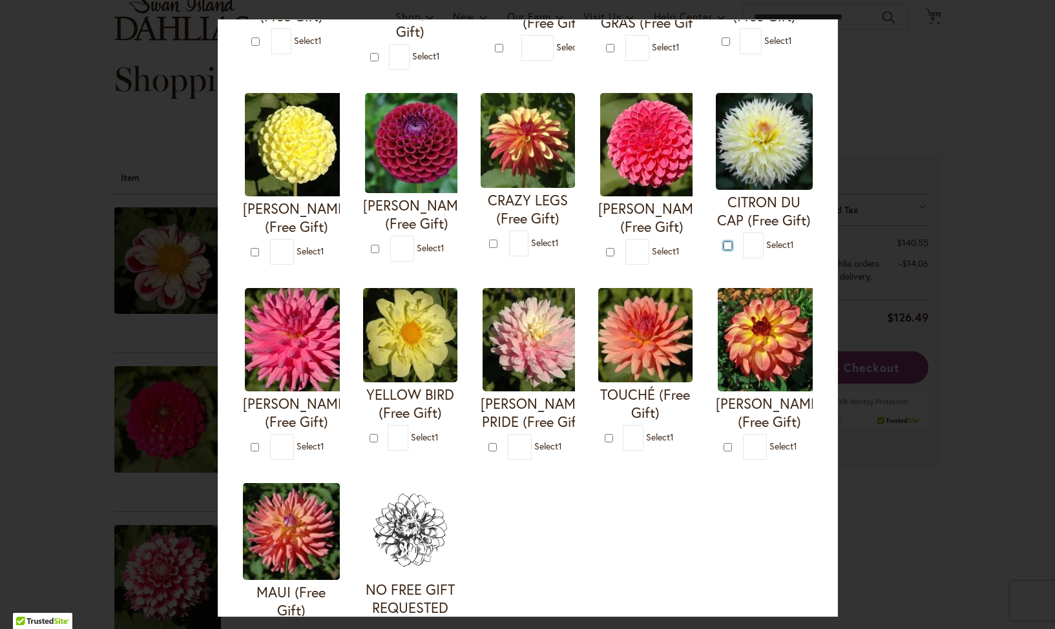
type input "*"
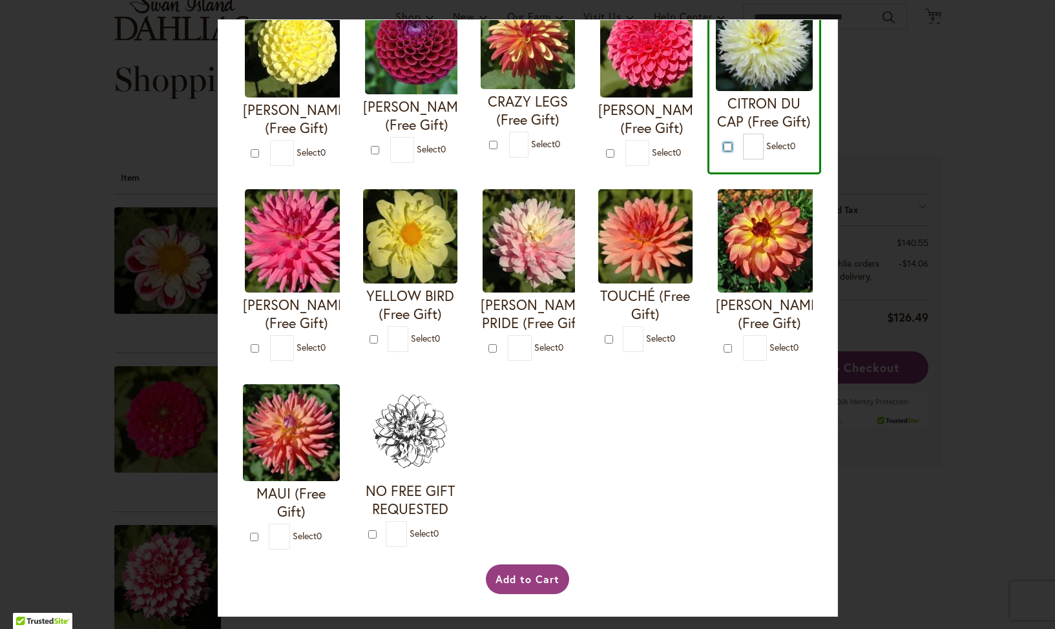
scroll to position [381, 0]
click at [535, 580] on button "Add to Cart" at bounding box center [527, 580] width 83 height 30
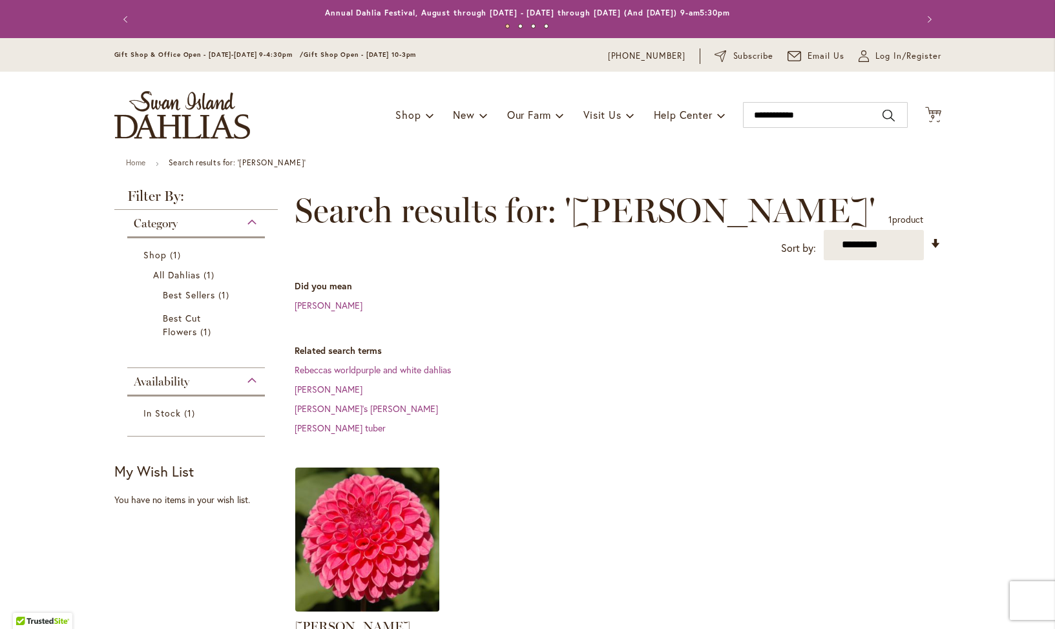
click at [362, 494] on img at bounding box center [366, 539] width 151 height 151
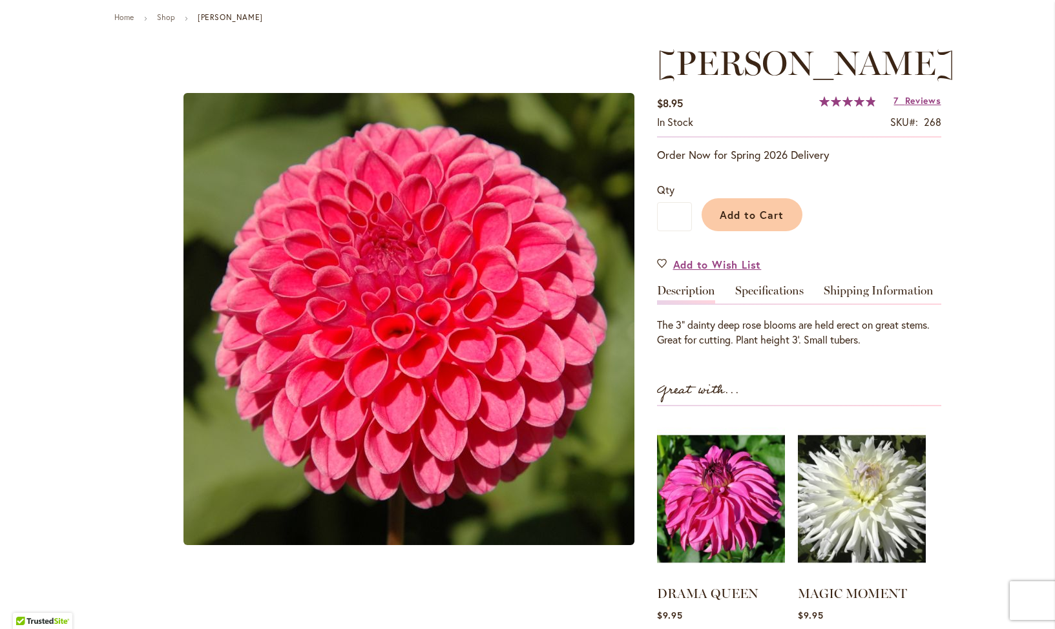
scroll to position [143, 0]
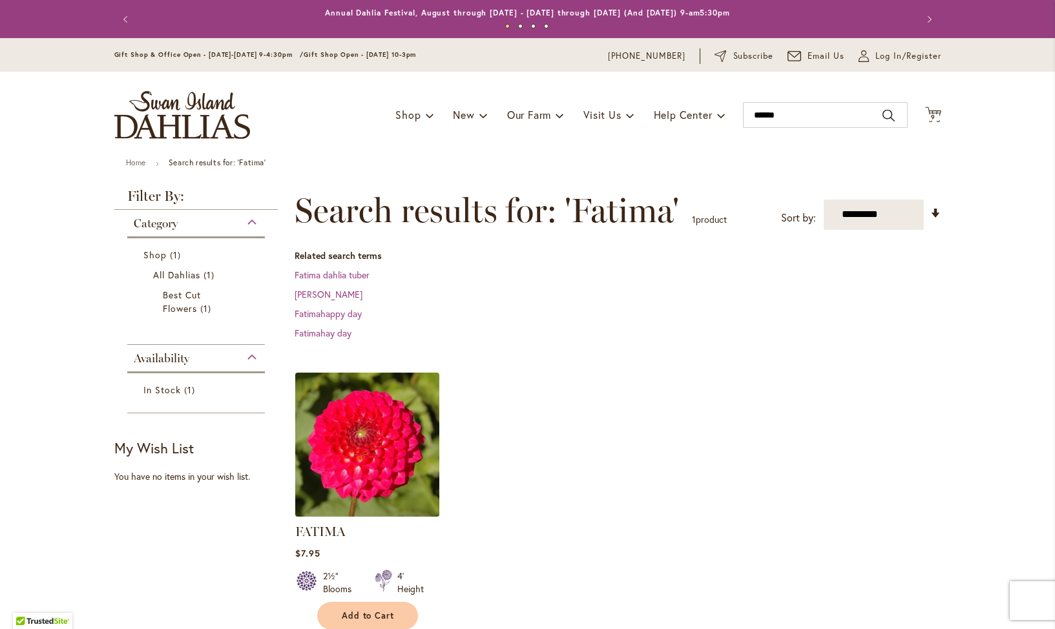
click at [348, 414] on img at bounding box center [366, 444] width 151 height 151
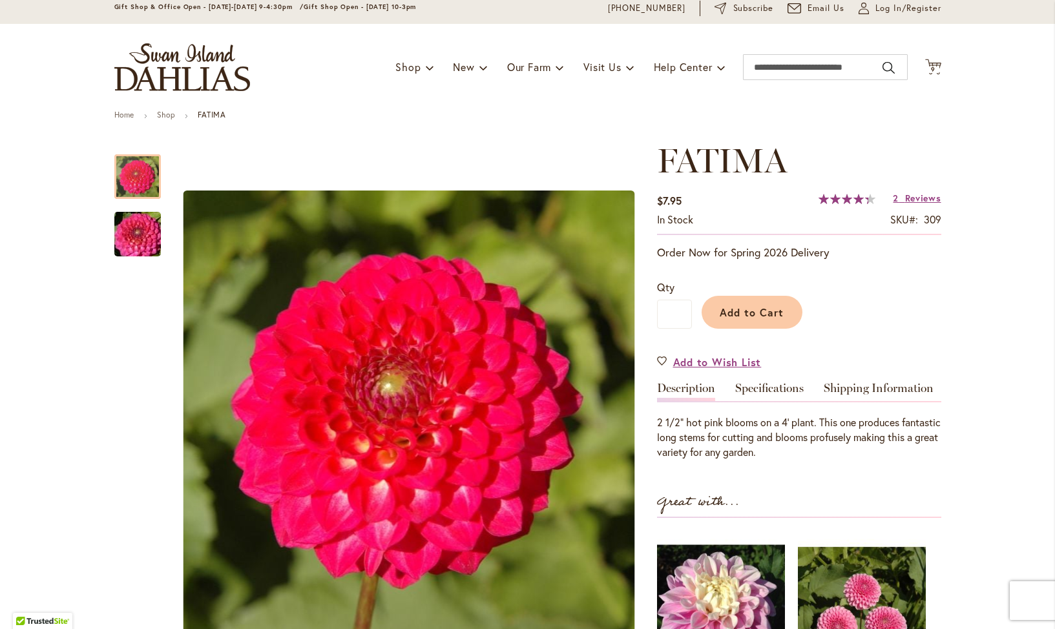
scroll to position [48, 0]
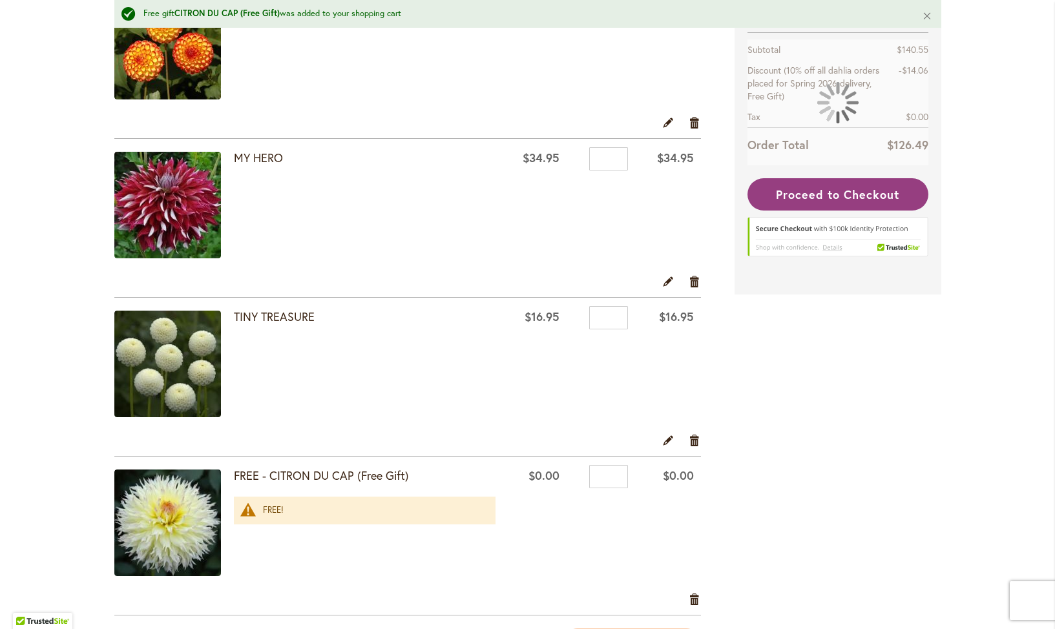
scroll to position [1271, 0]
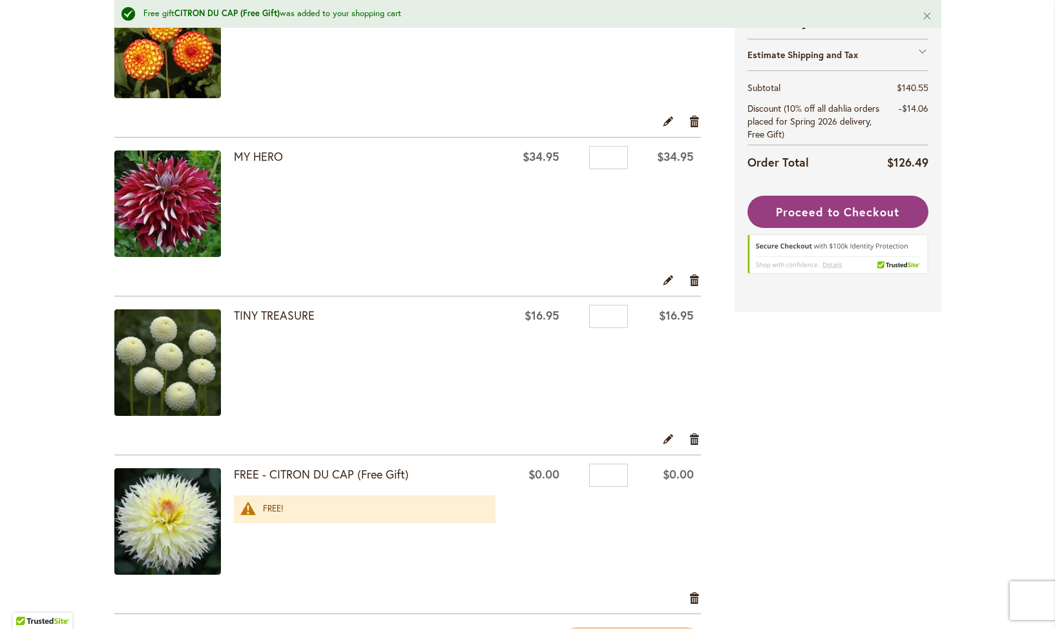
click at [695, 439] on link "Remove item" at bounding box center [695, 439] width 12 height 14
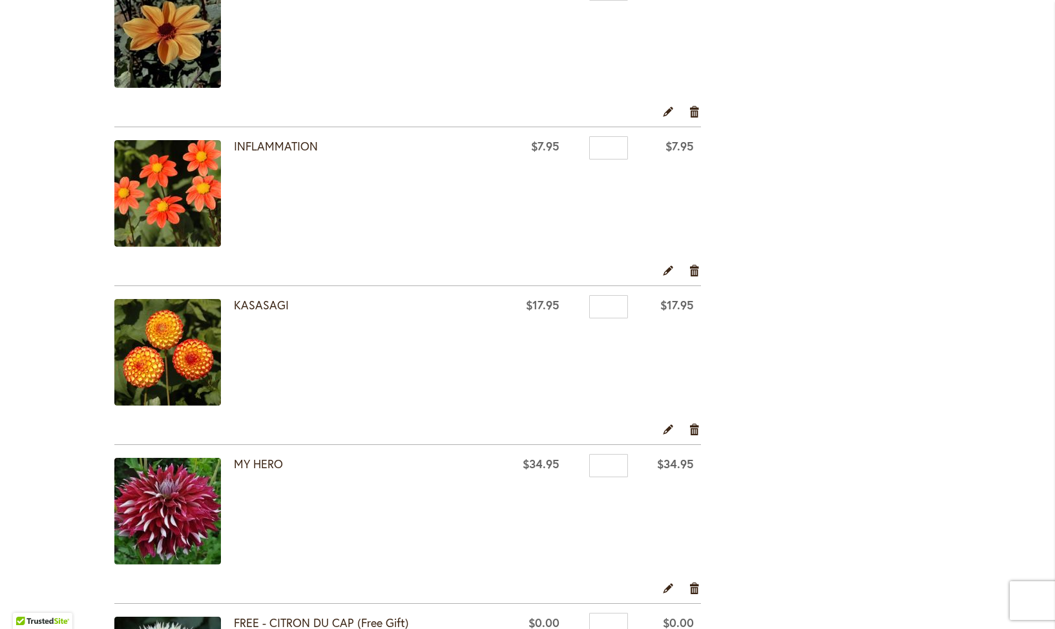
scroll to position [951, 0]
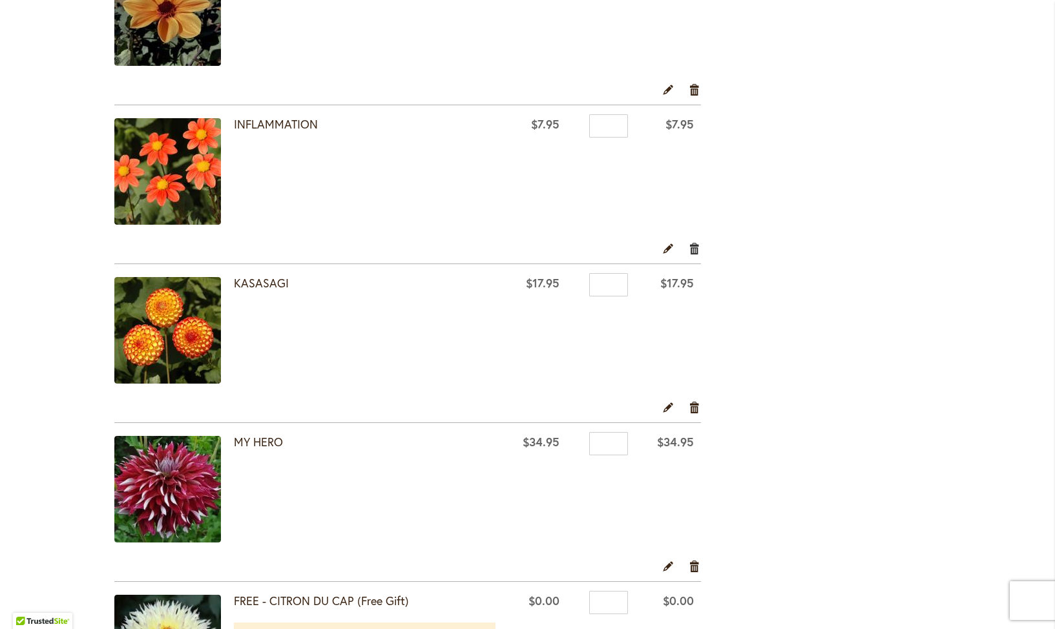
click at [696, 246] on link "Remove item" at bounding box center [695, 248] width 12 height 14
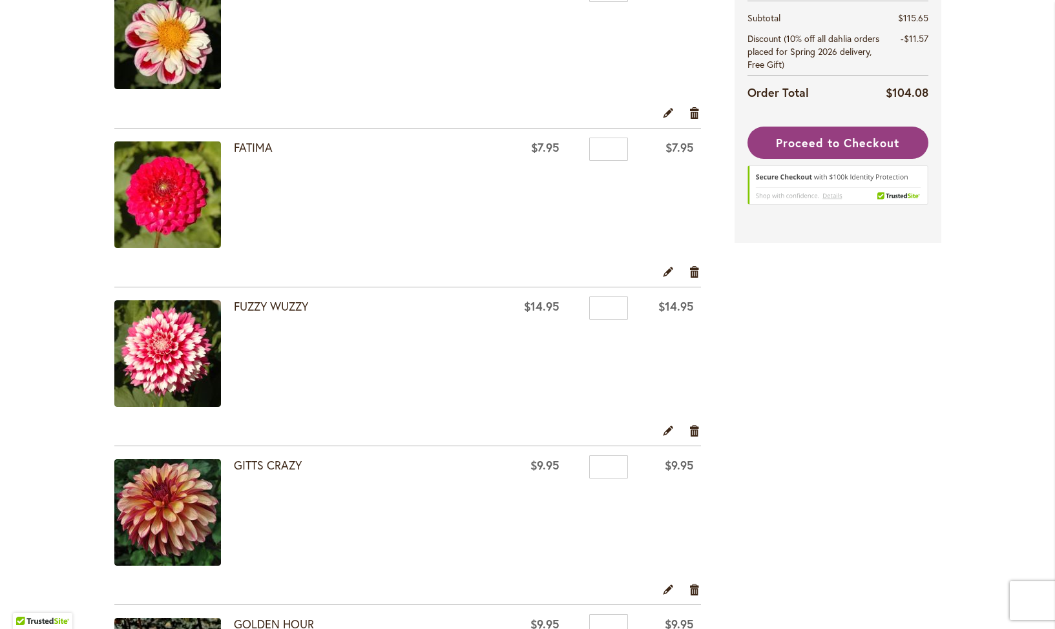
scroll to position [294, 0]
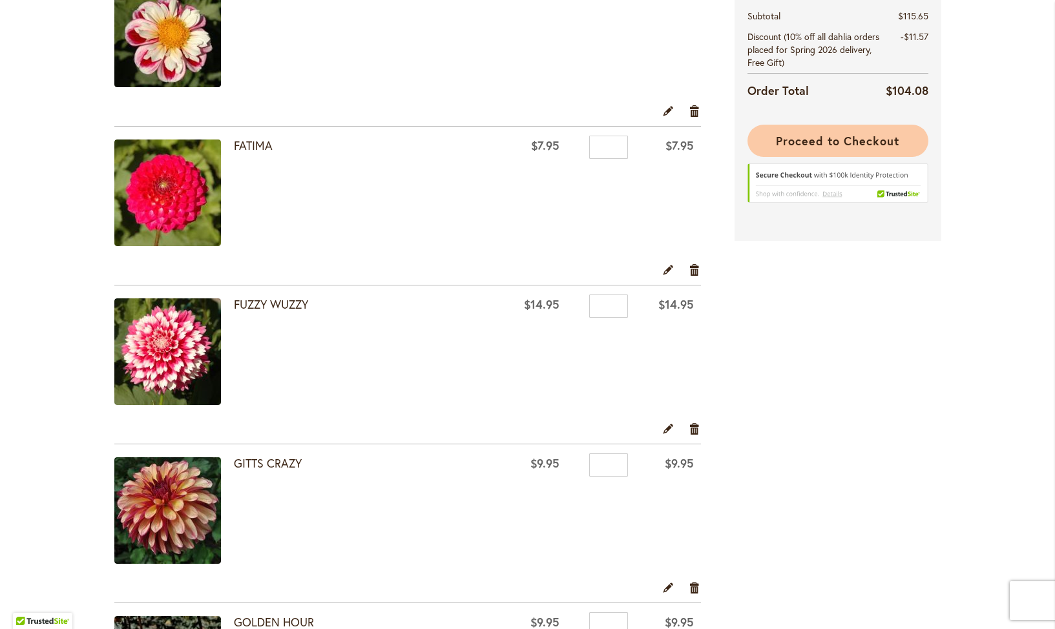
click at [842, 138] on span "Proceed to Checkout" at bounding box center [837, 141] width 123 height 16
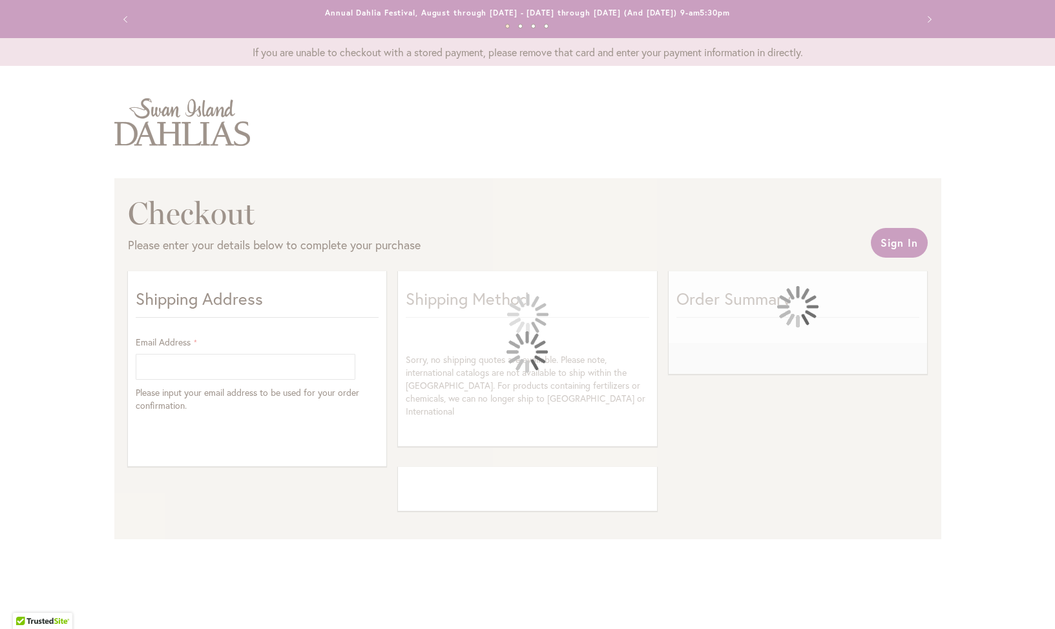
select select "**"
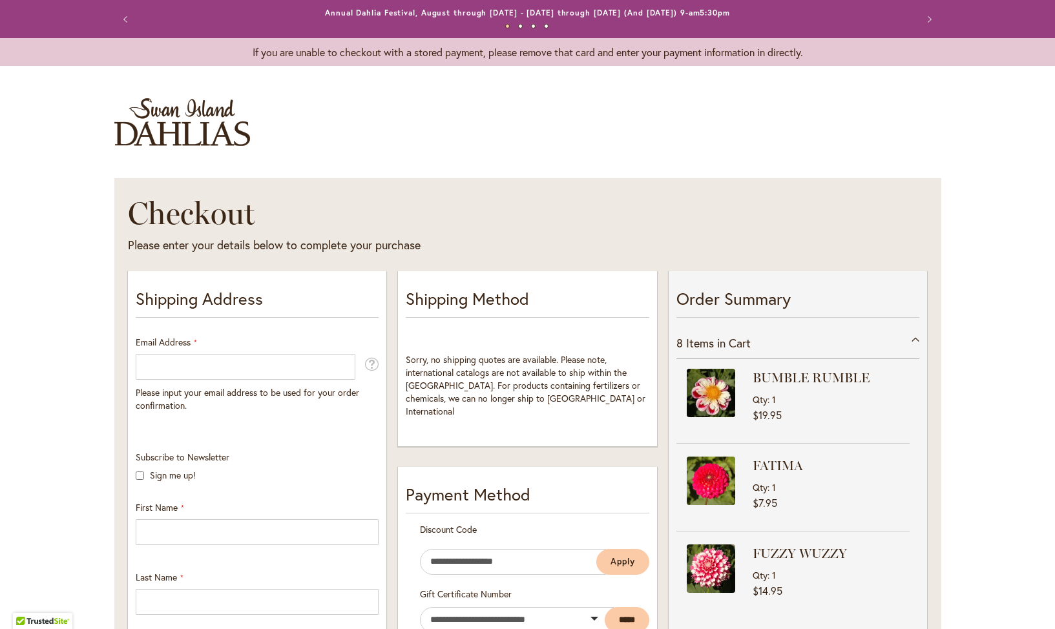
scroll to position [112, 0]
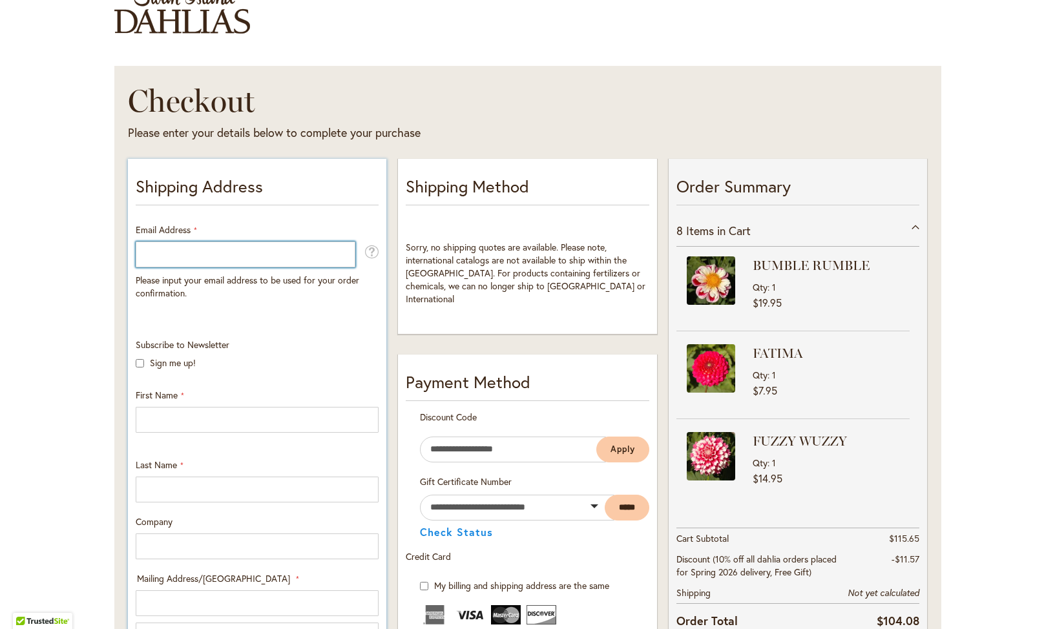
click at [256, 258] on input "Email Address" at bounding box center [246, 255] width 220 height 26
type input "**********"
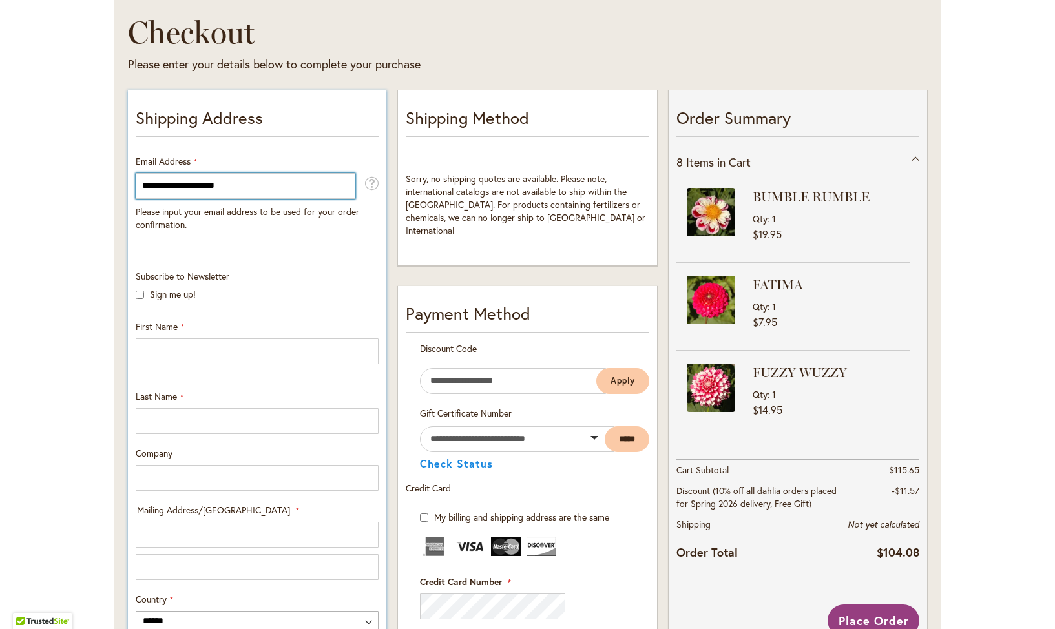
scroll to position [183, 0]
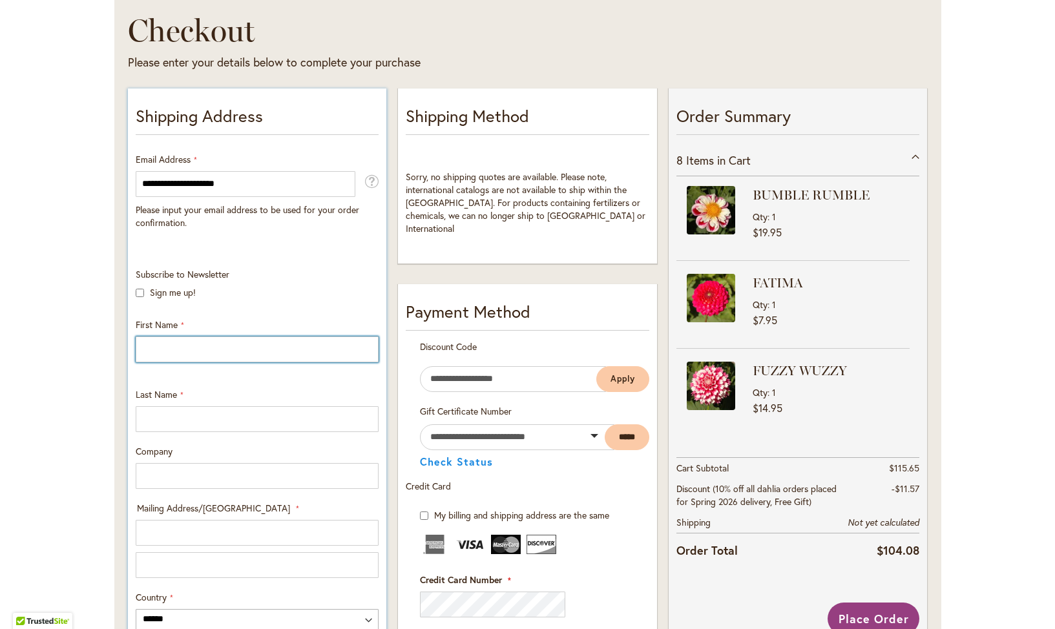
click at [208, 343] on input "First Name" at bounding box center [257, 350] width 243 height 26
type input "*****"
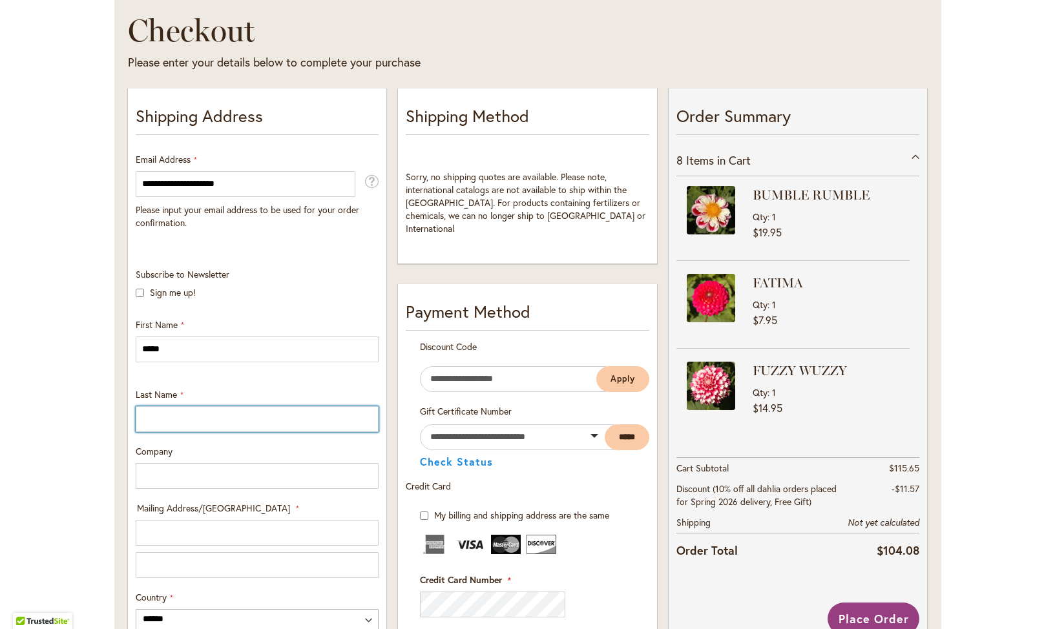
type input "********"
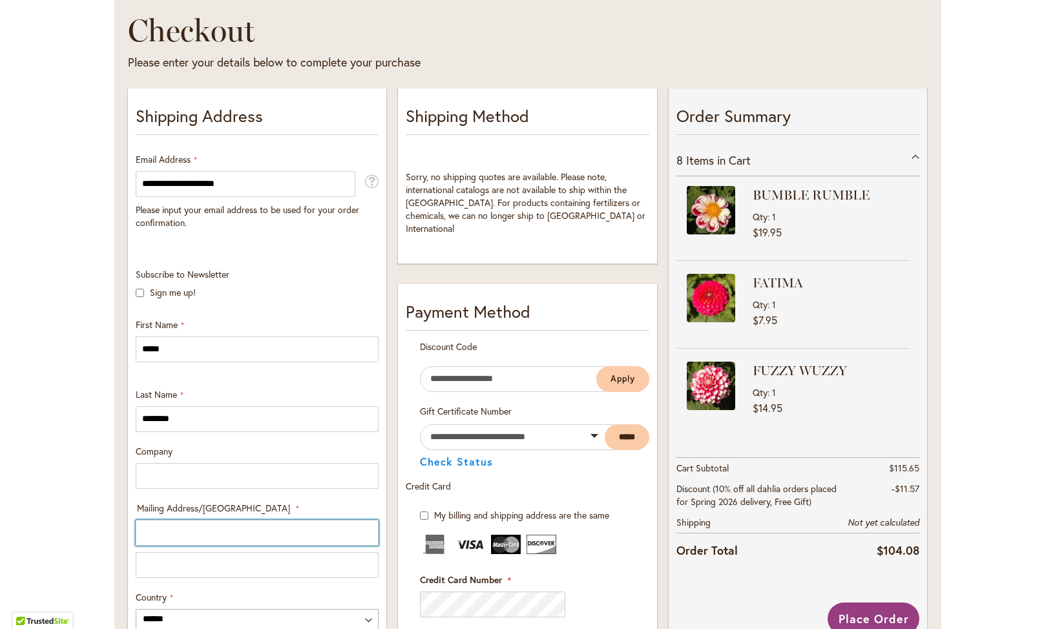
type input "**********"
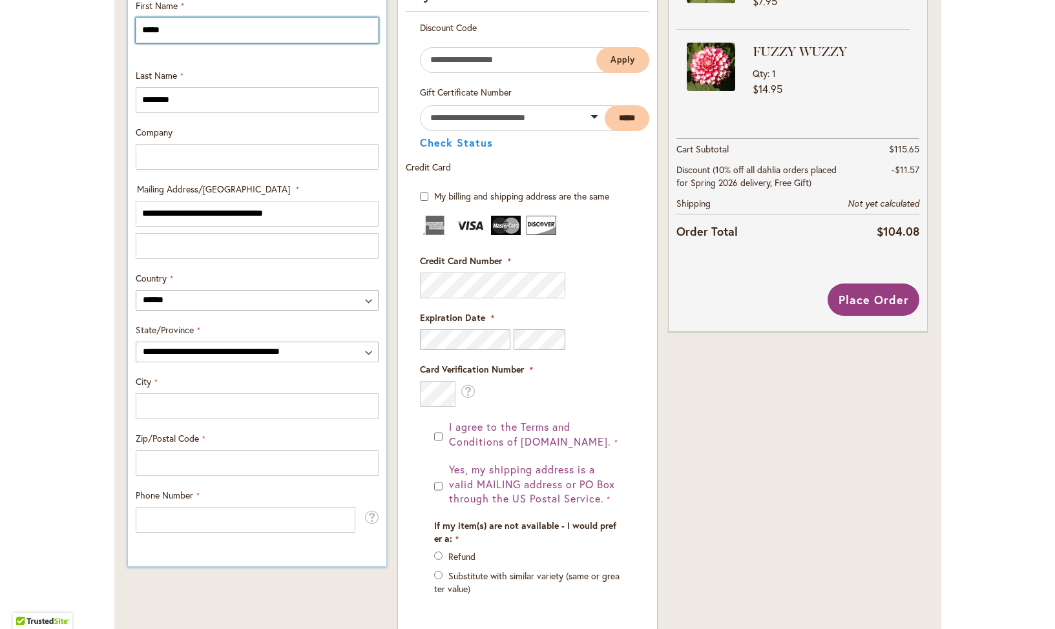
scroll to position [505, 0]
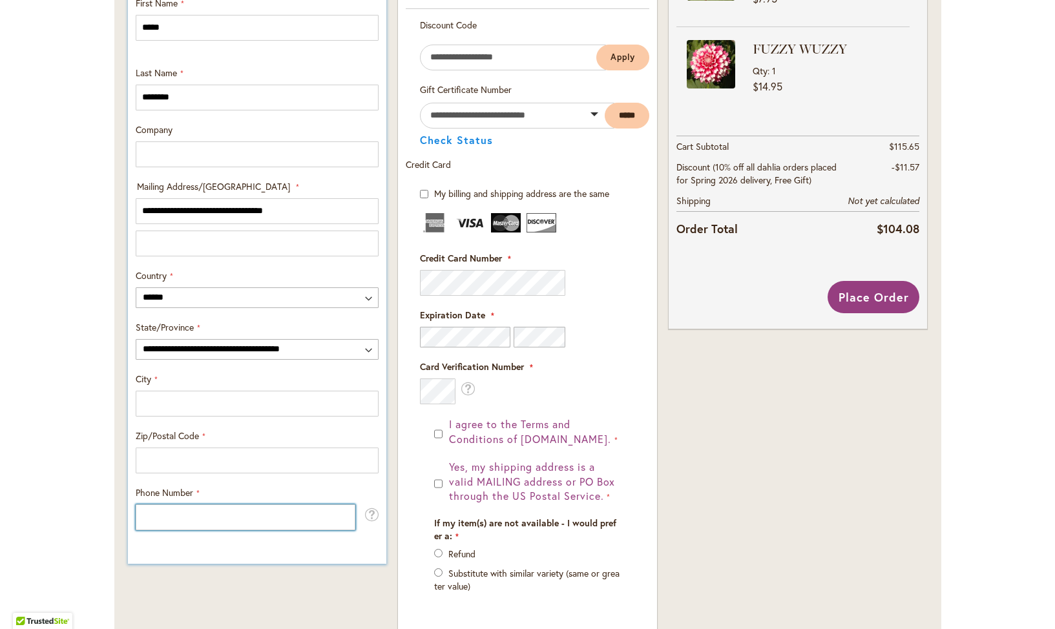
click at [212, 514] on input "Phone Number" at bounding box center [246, 518] width 220 height 26
click at [202, 505] on input "Phone Number" at bounding box center [246, 518] width 220 height 26
type input "**********"
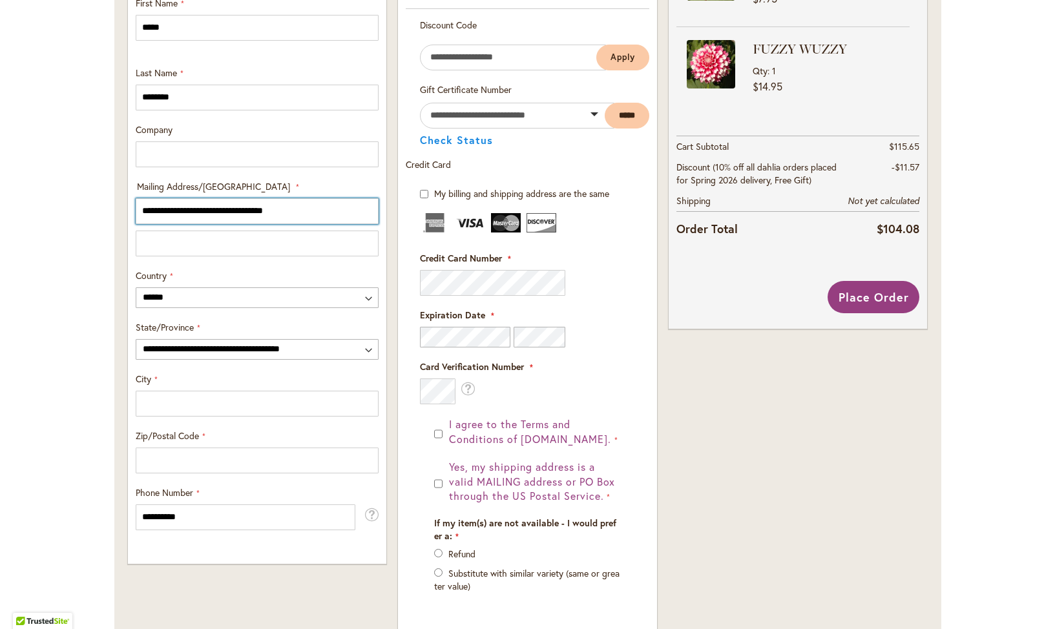
type input "**********"
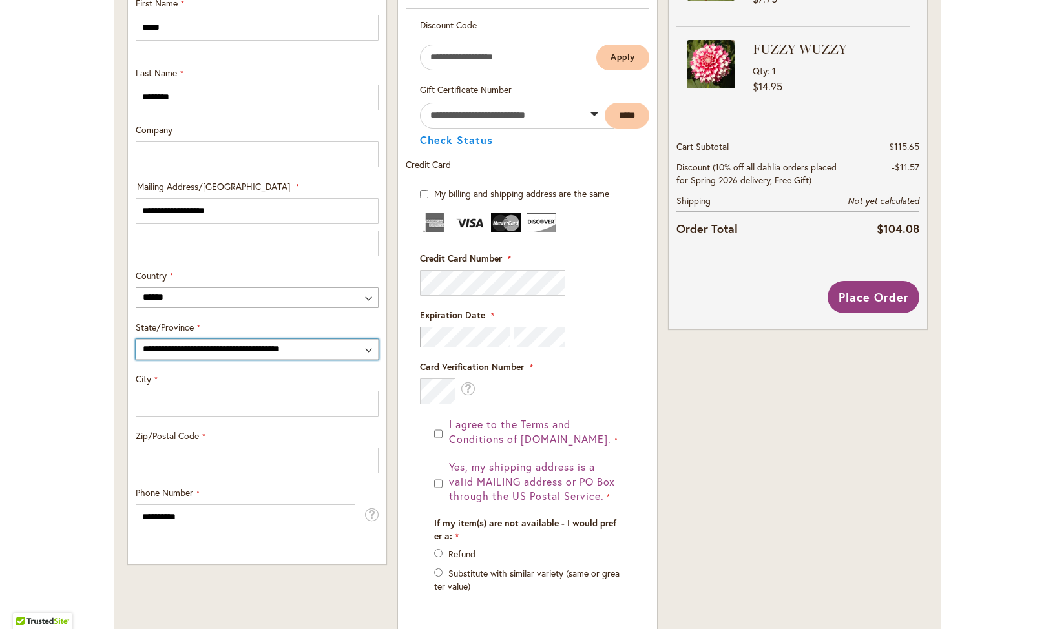
select select "**"
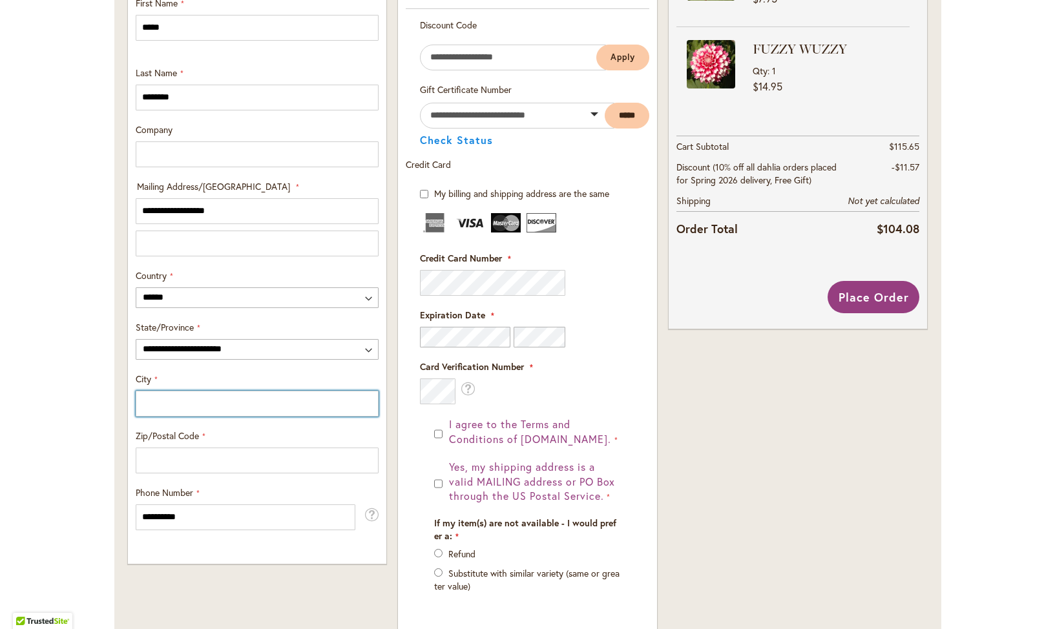
type input "********"
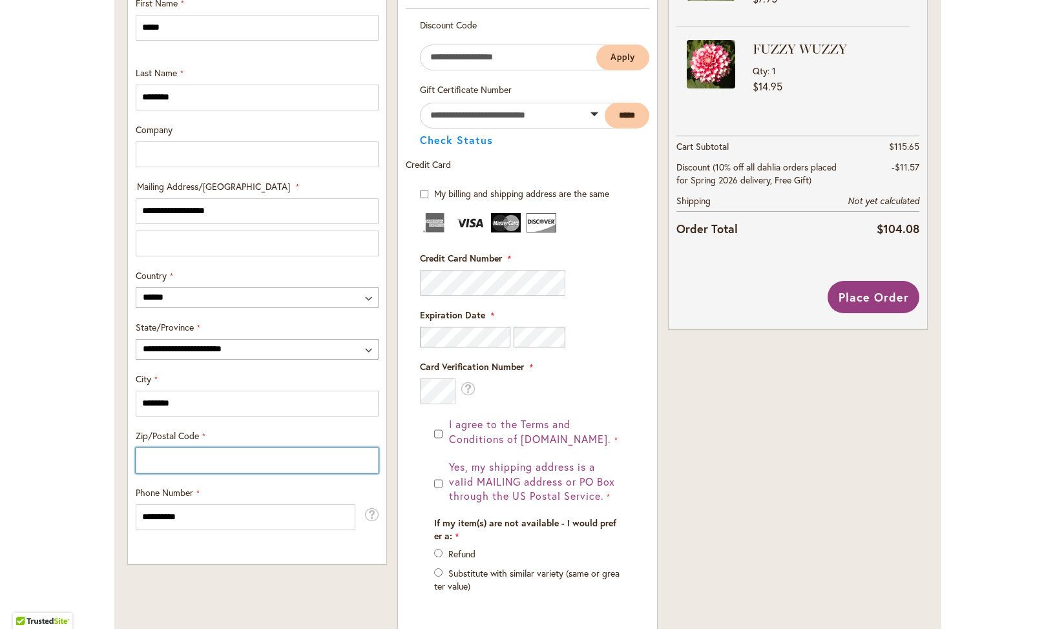
type input "*****"
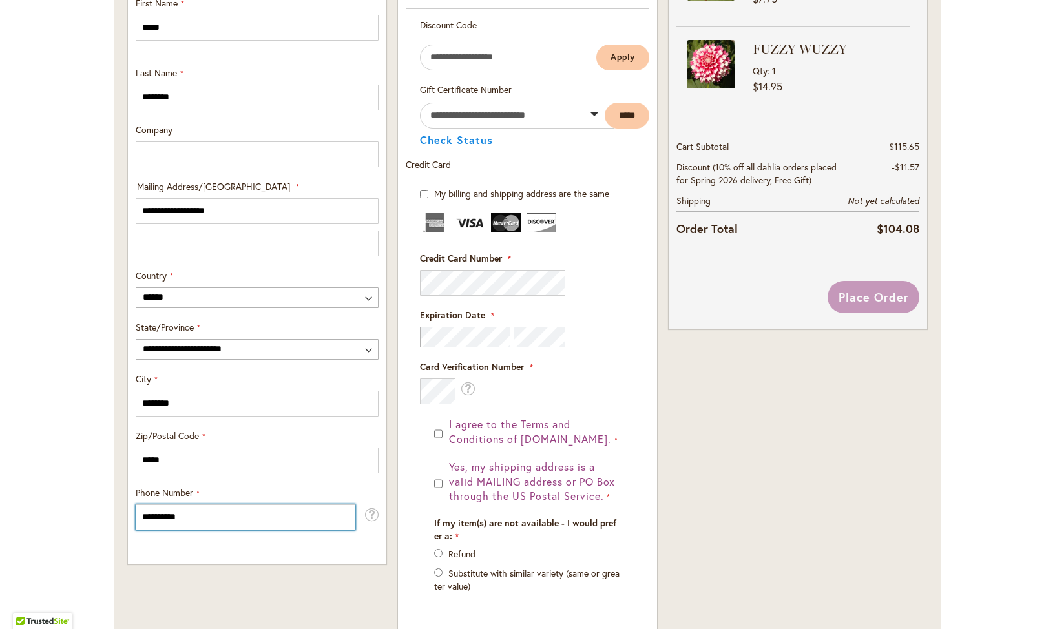
scroll to position [0, 0]
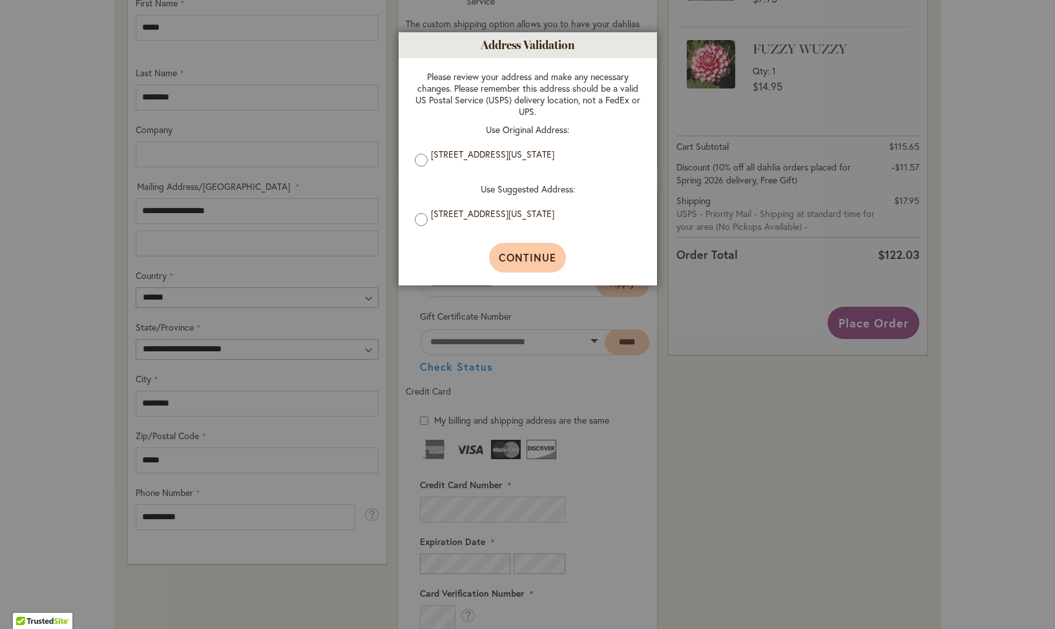
click at [520, 260] on span "Continue" at bounding box center [528, 258] width 58 height 14
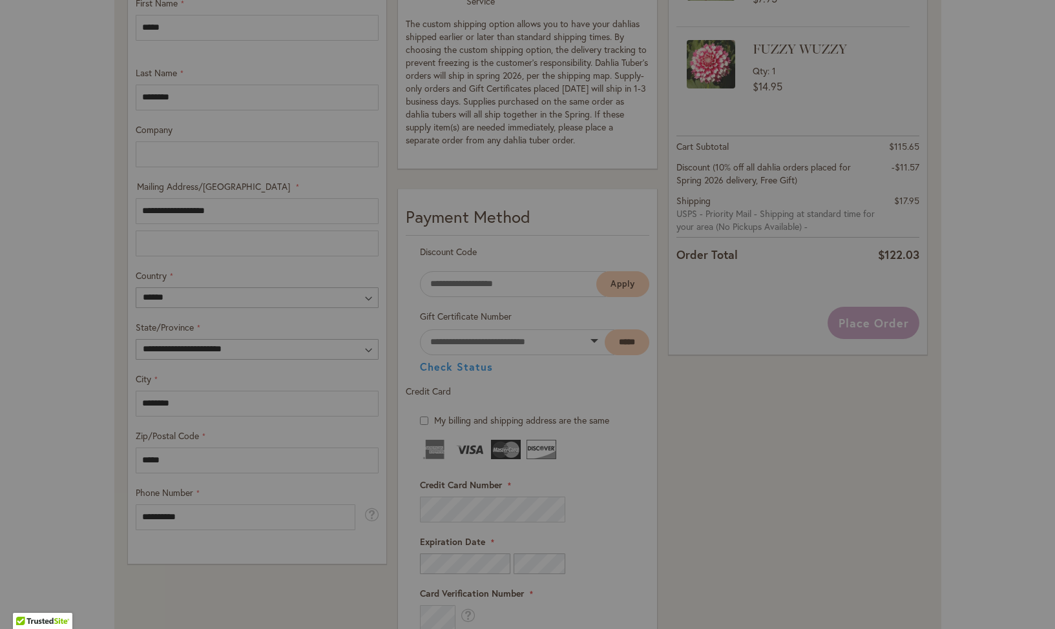
type input "**********"
type input "********"
type input "**********"
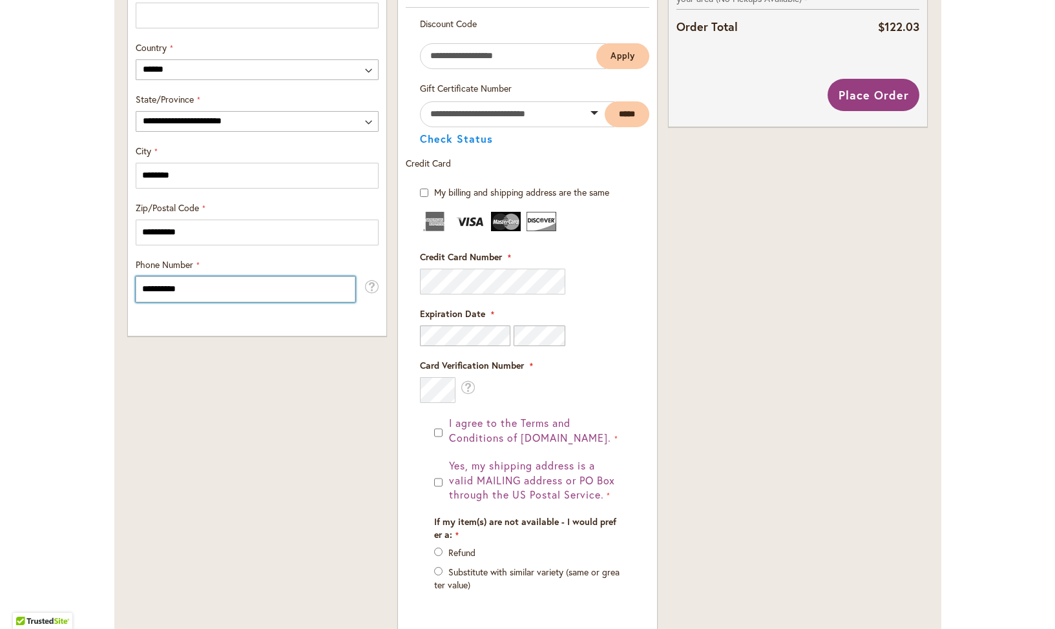
scroll to position [745, 0]
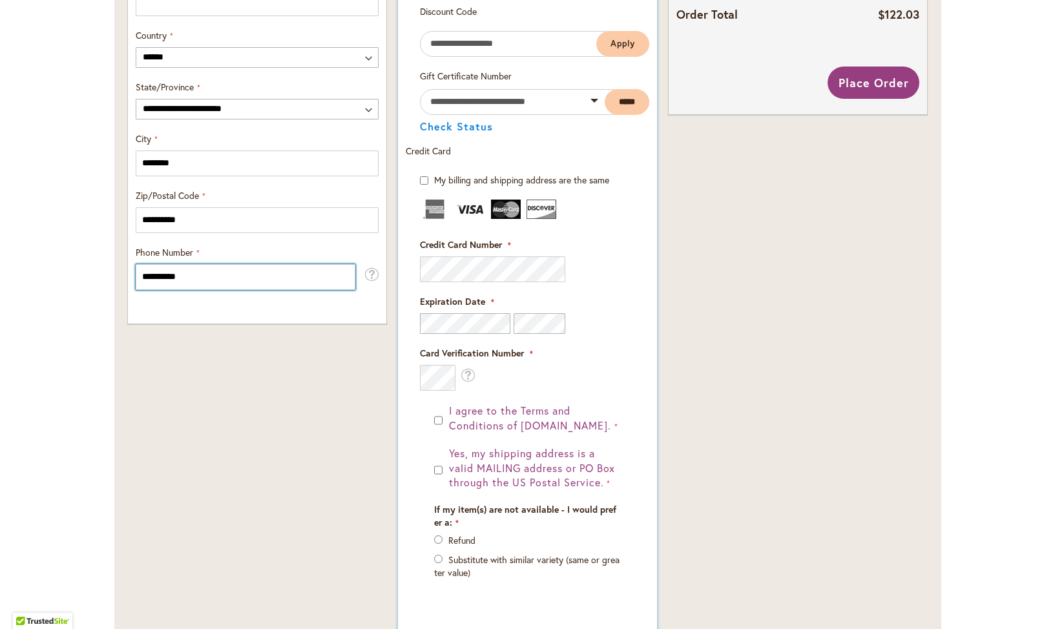
click at [420, 256] on div at bounding box center [420, 256] width 0 height 0
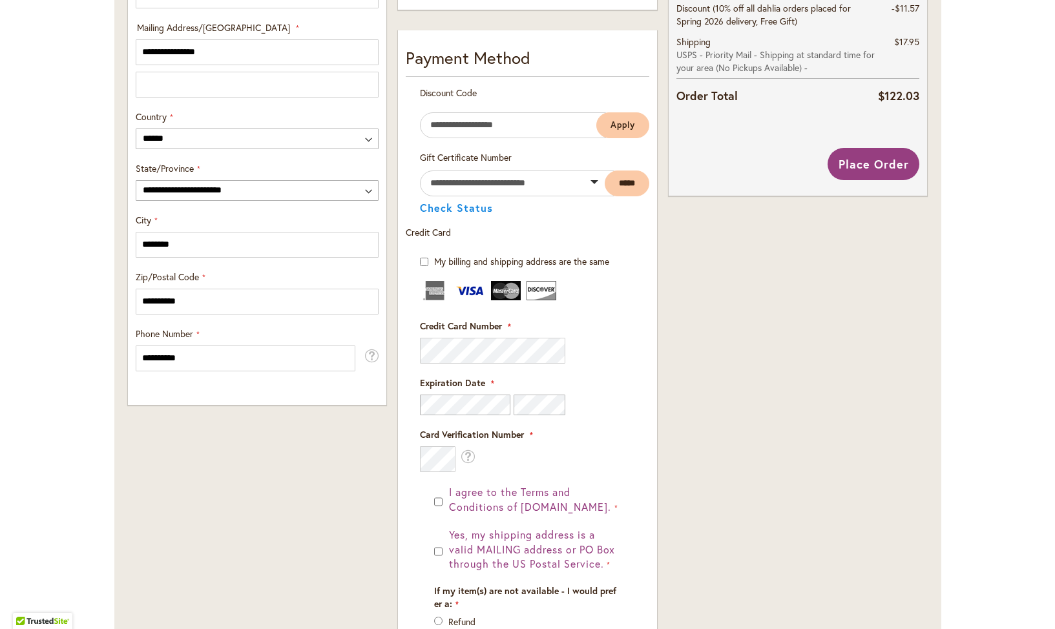
scroll to position [355, 0]
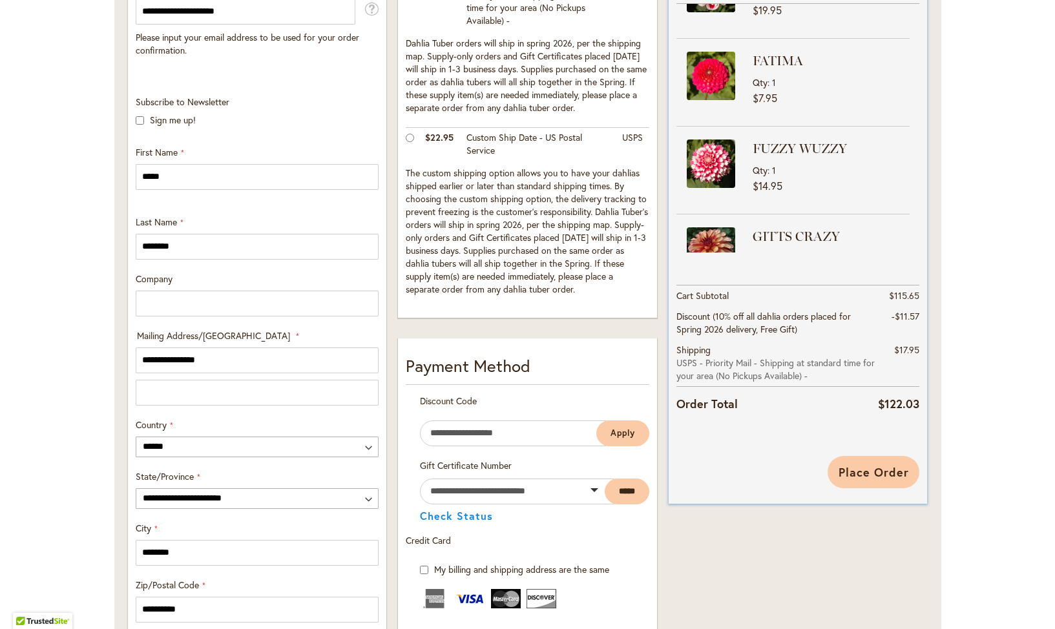
click at [864, 470] on span "Place Order" at bounding box center [874, 473] width 70 height 16
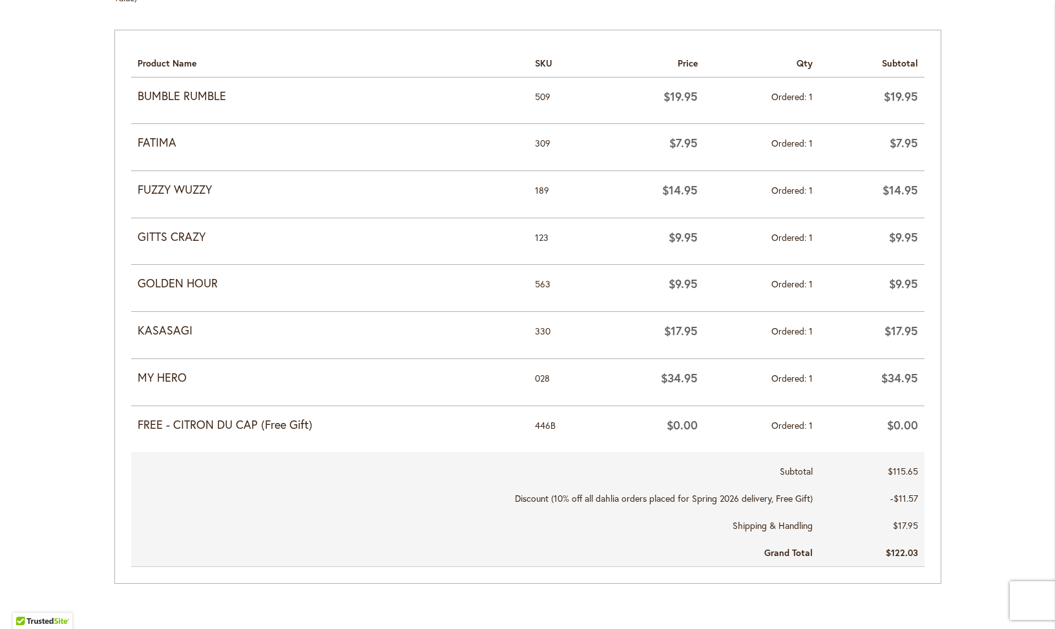
scroll to position [629, 0]
